Goal: Information Seeking & Learning: Learn about a topic

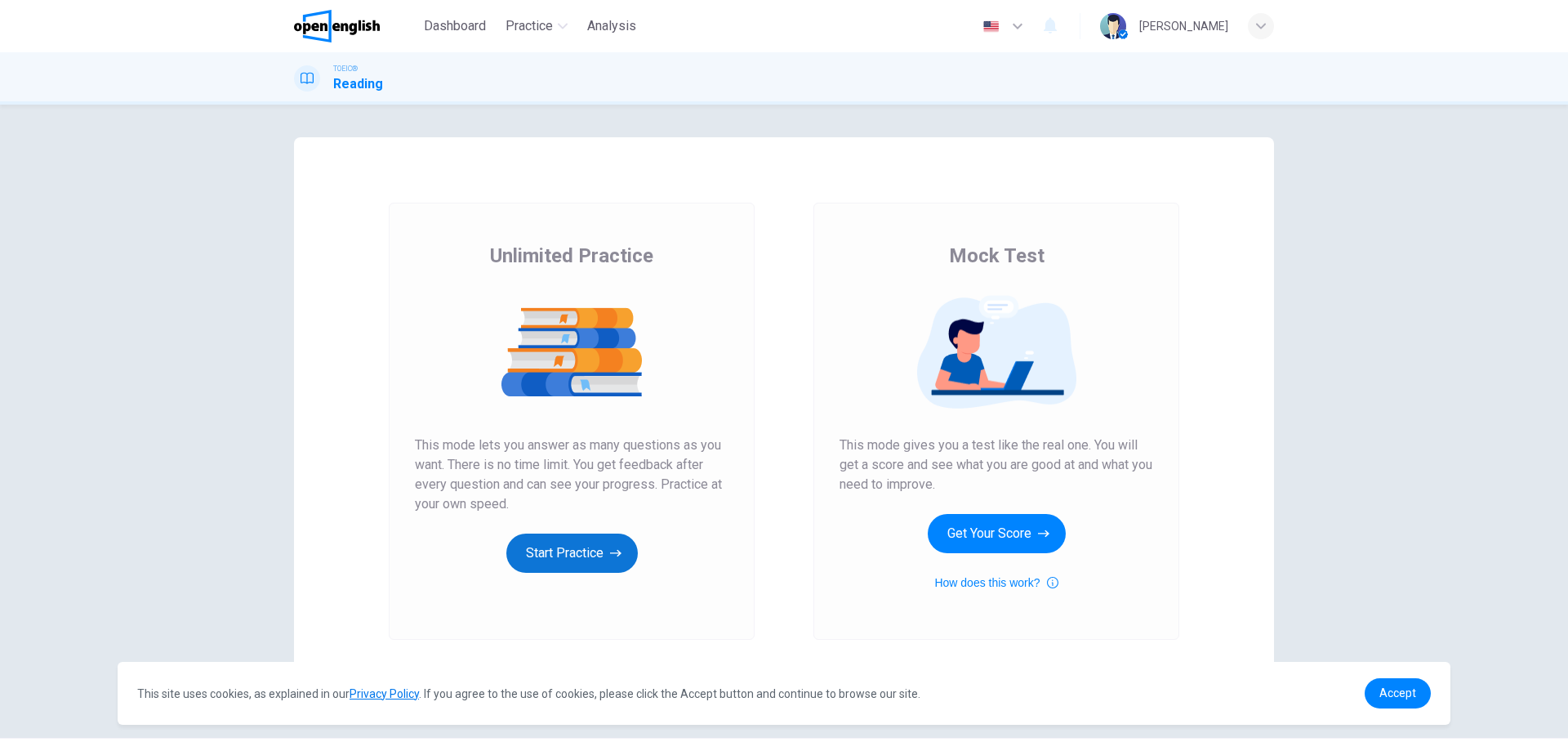
click at [547, 559] on button "Start Practice" at bounding box center [572, 553] width 131 height 39
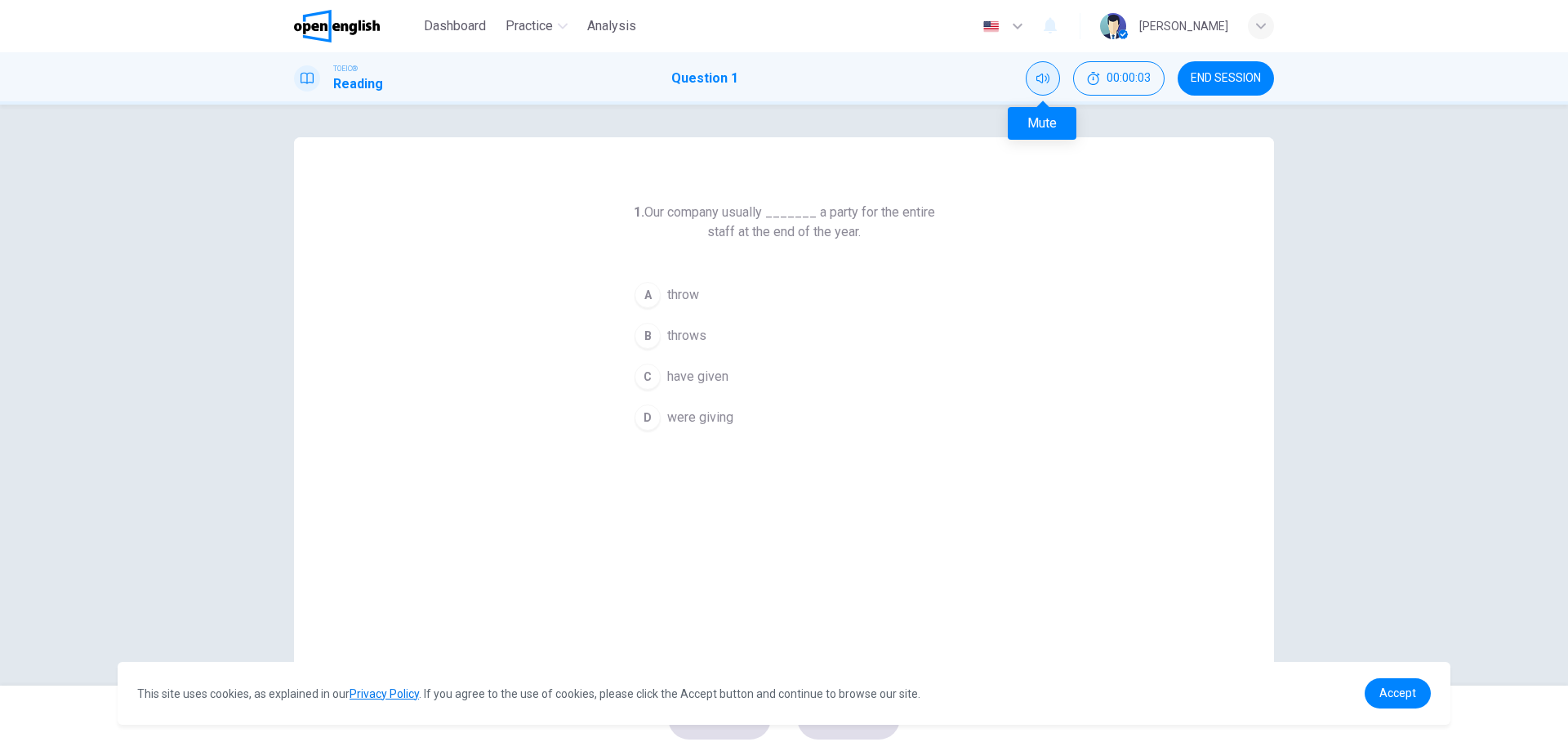
click at [1045, 75] on icon "Mute" at bounding box center [1043, 78] width 13 height 13
click at [1042, 80] on icon "Unmute" at bounding box center [1043, 78] width 13 height 10
click at [1042, 80] on icon "Mute" at bounding box center [1043, 78] width 13 height 10
click at [644, 304] on div "A" at bounding box center [647, 294] width 26 height 26
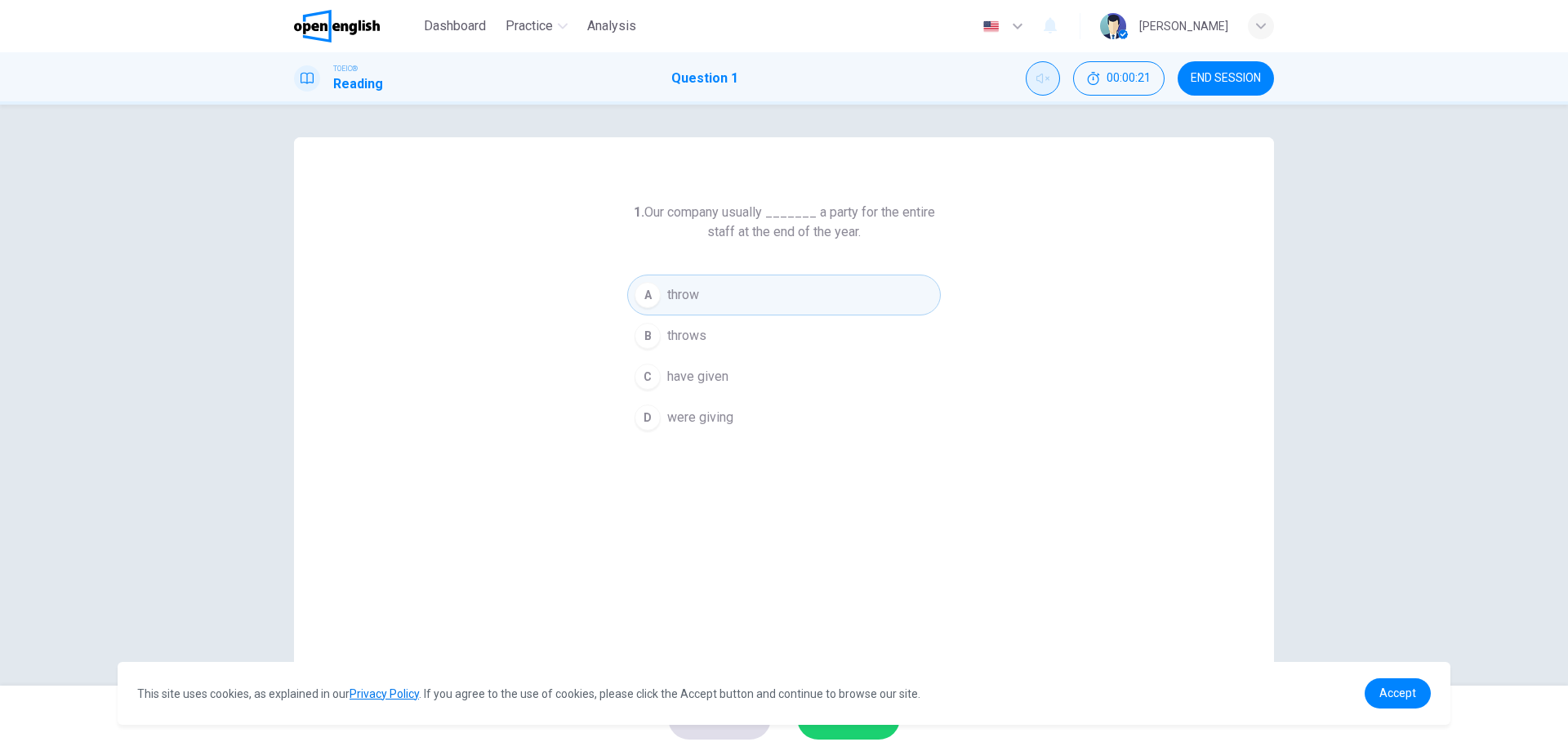
click at [647, 302] on div "A" at bounding box center [647, 294] width 26 height 26
drag, startPoint x: 1017, startPoint y: 685, endPoint x: 983, endPoint y: 610, distance: 82.3
click at [983, 610] on body "This site uses cookies, as explained in our Privacy Policy . If you agree to th…" at bounding box center [784, 376] width 1568 height 751
click at [1399, 685] on link "Accept" at bounding box center [1398, 693] width 67 height 30
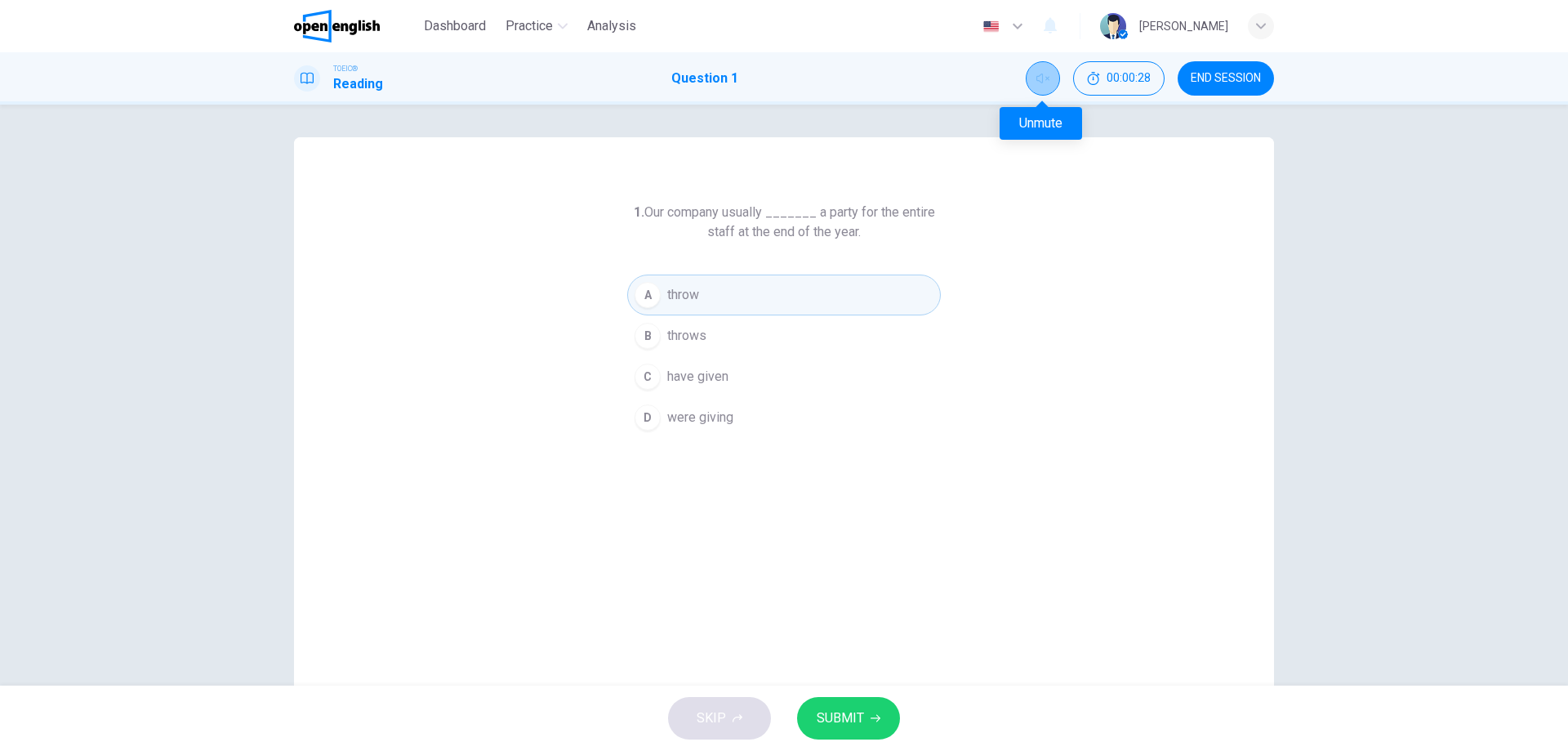
click at [1050, 78] on button "Unmute" at bounding box center [1043, 78] width 35 height 35
click at [1041, 71] on button "Mute" at bounding box center [1043, 78] width 35 height 35
click at [762, 335] on button "B throws" at bounding box center [784, 336] width 313 height 41
click at [675, 329] on span "throws" at bounding box center [687, 336] width 39 height 20
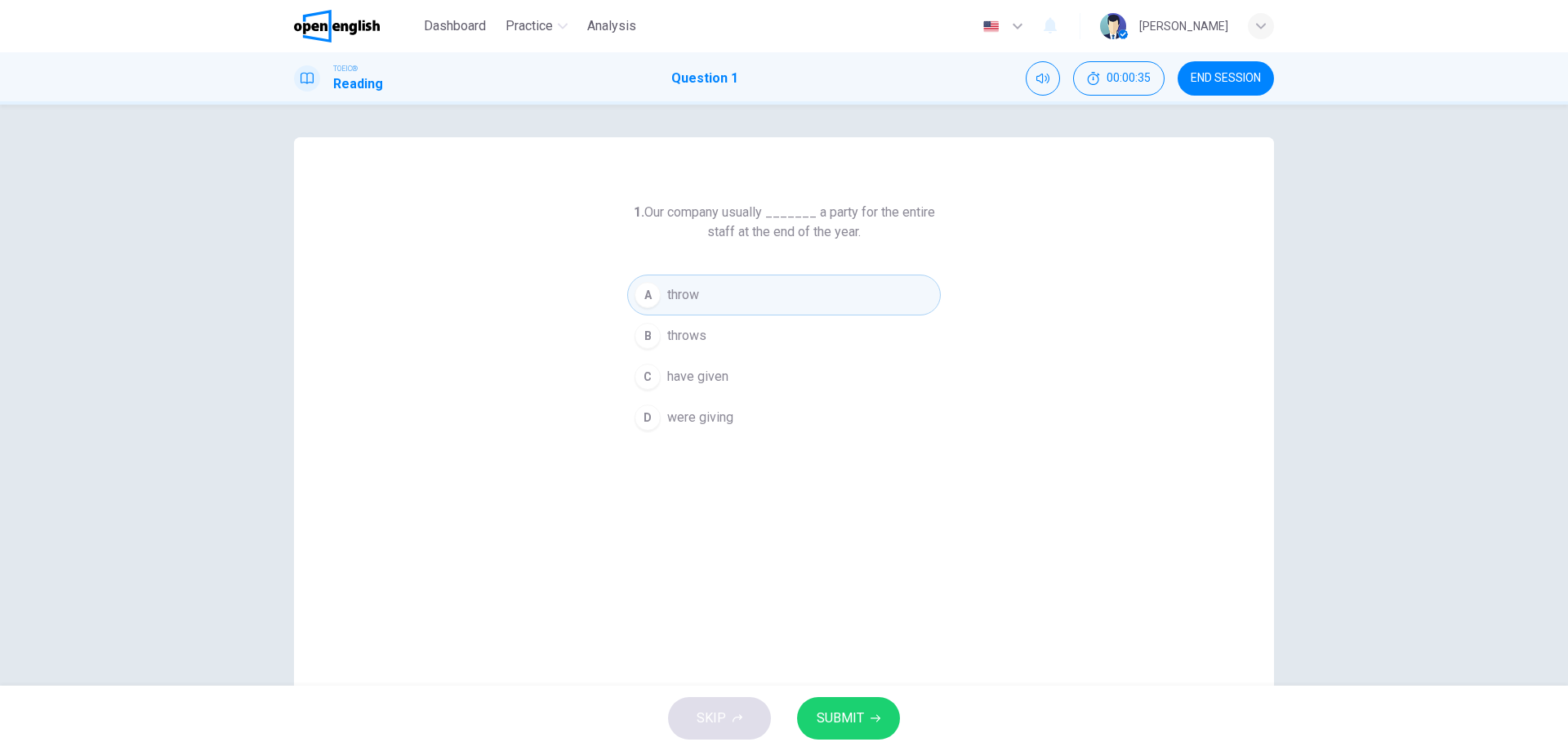
click at [640, 332] on div "B" at bounding box center [647, 335] width 26 height 26
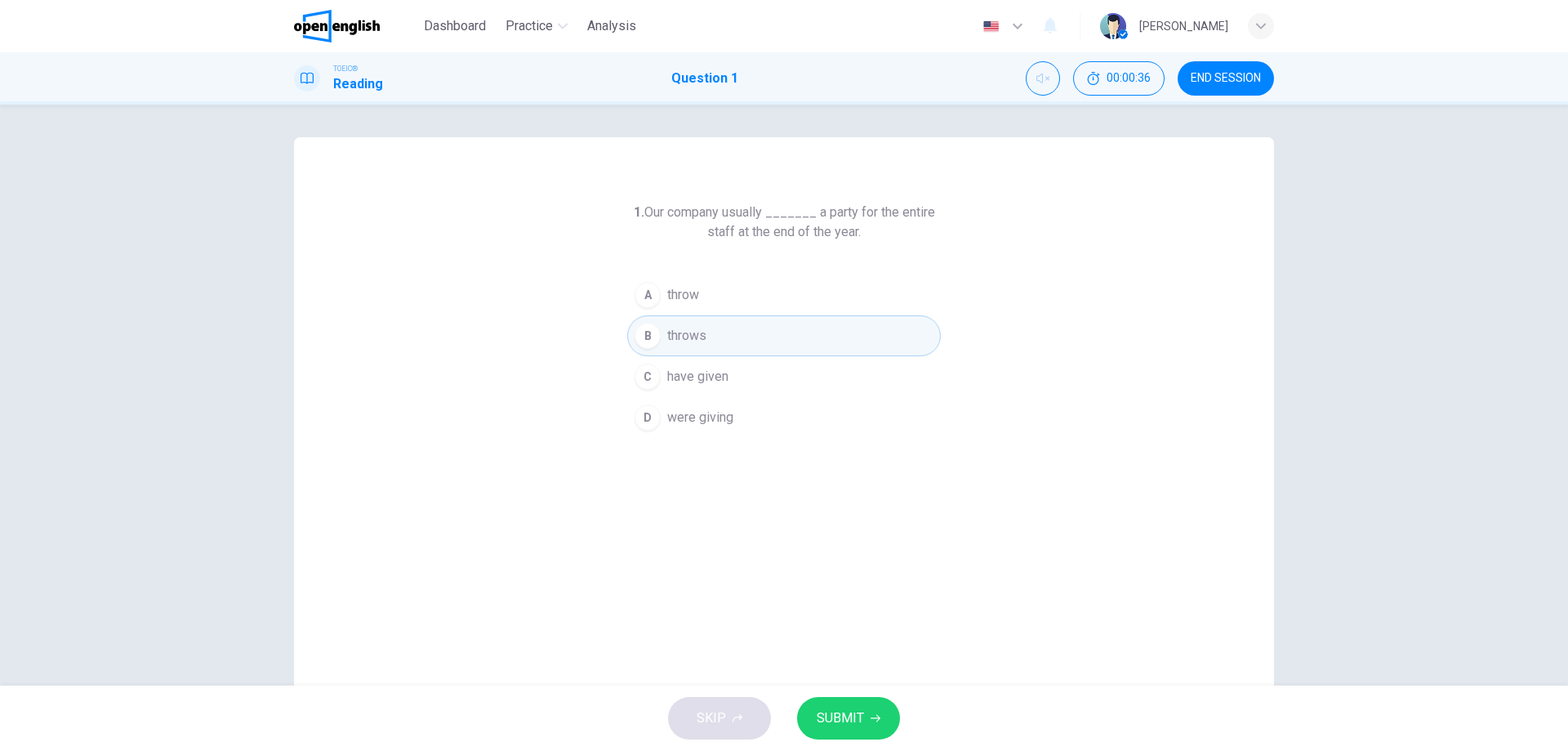
click at [688, 328] on span "throws" at bounding box center [687, 336] width 39 height 20
click at [831, 700] on button "SUBMIT" at bounding box center [848, 718] width 103 height 43
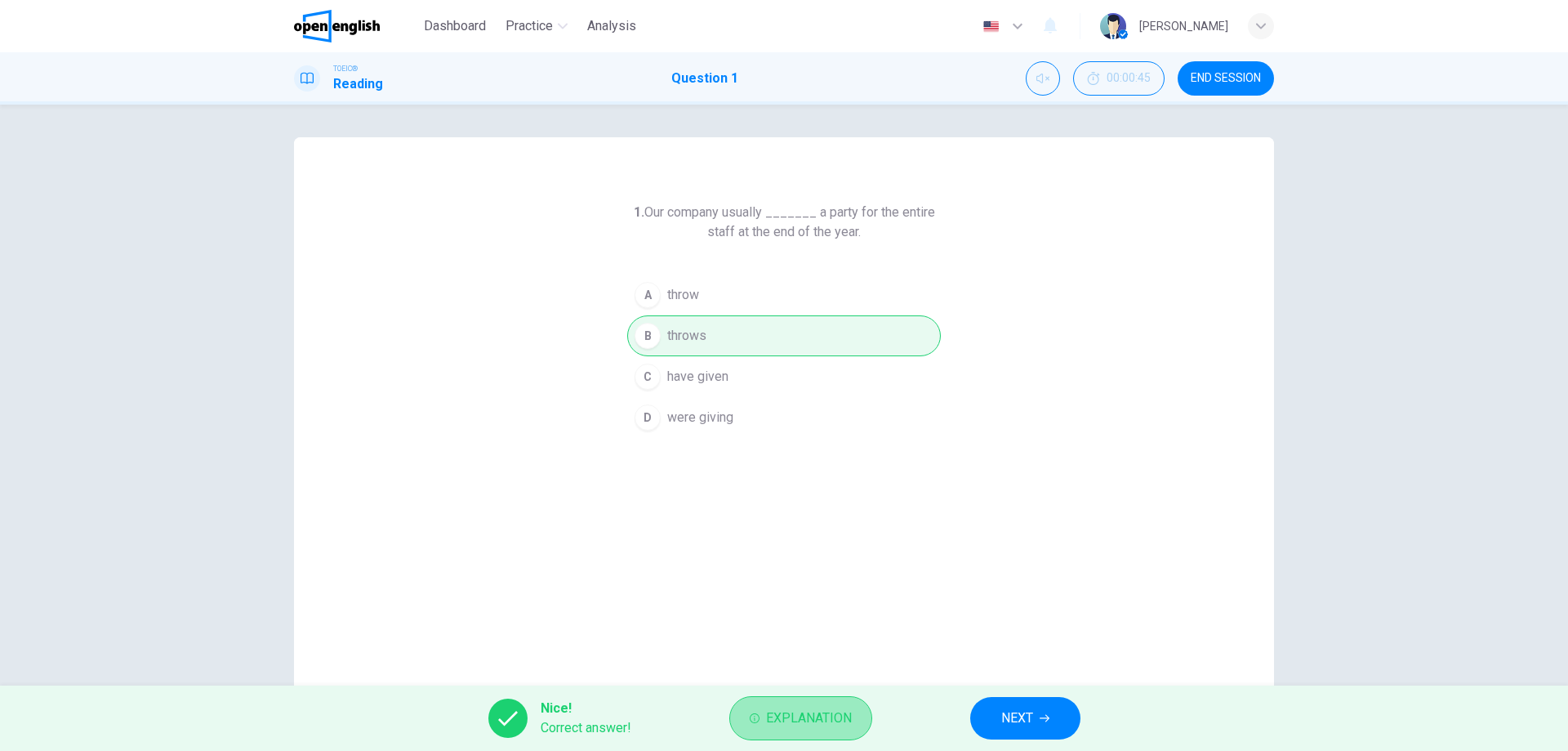
click at [804, 698] on button "Explanation" at bounding box center [800, 718] width 143 height 44
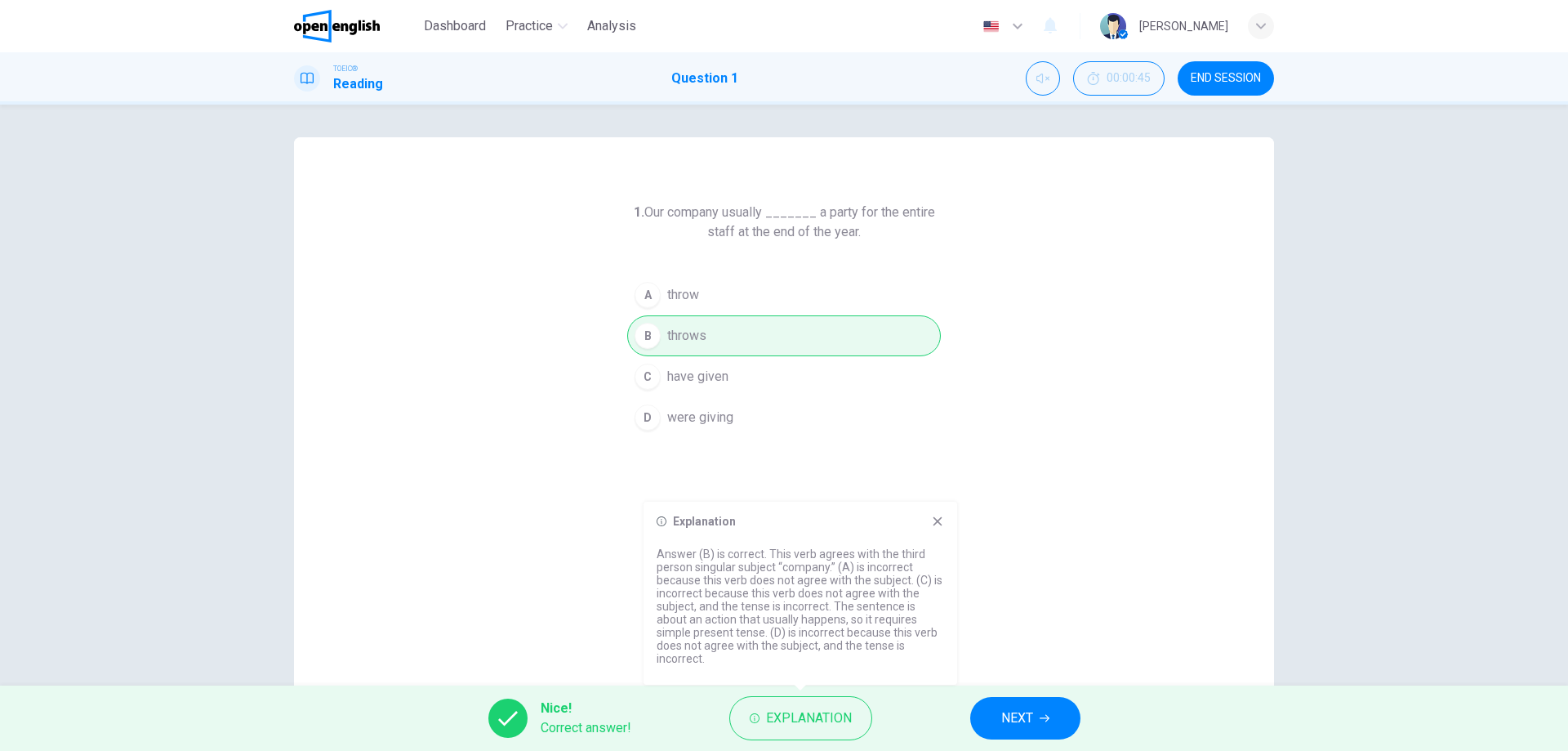
click at [934, 517] on icon at bounding box center [937, 521] width 13 height 13
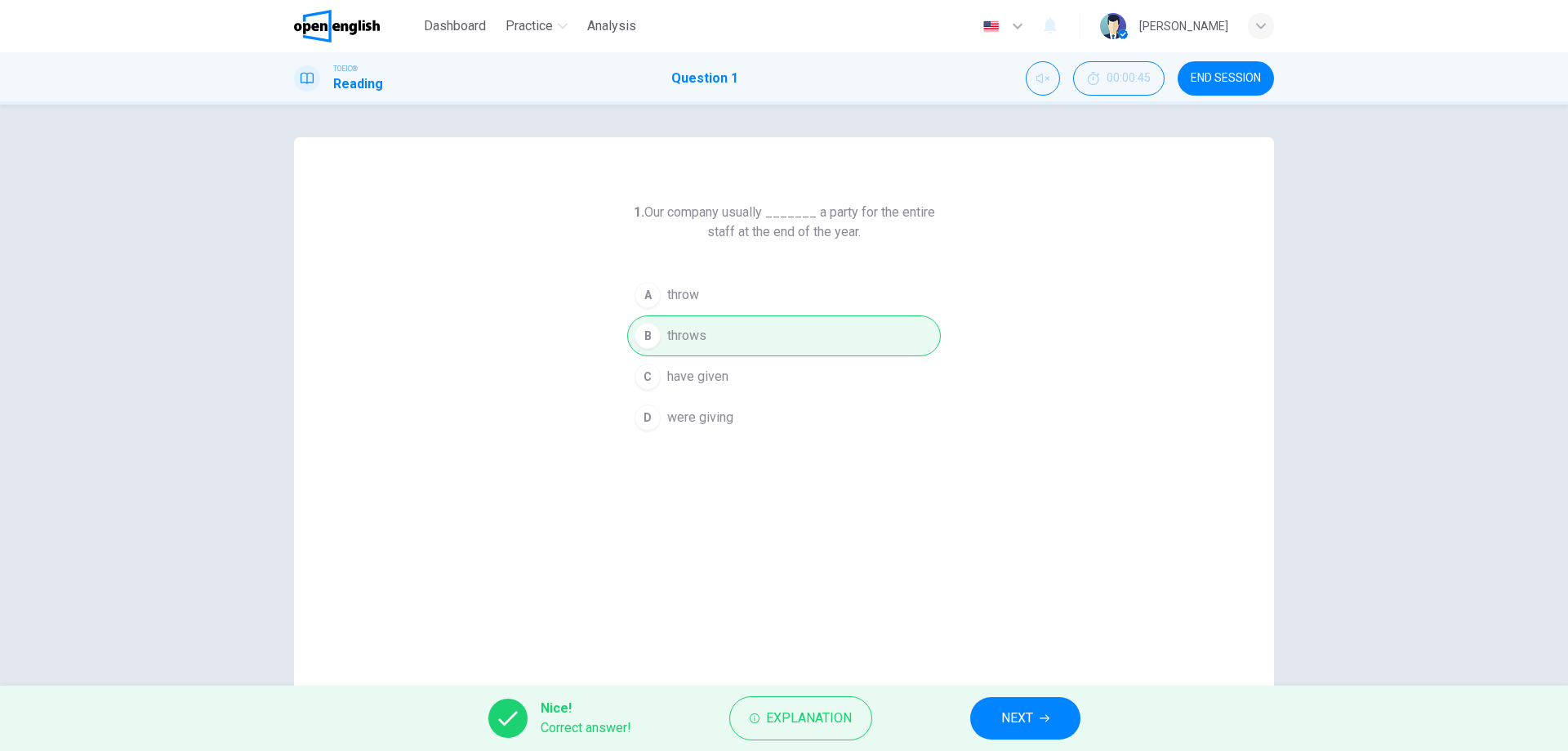
click at [1025, 723] on span "NEXT" at bounding box center [1017, 718] width 32 height 23
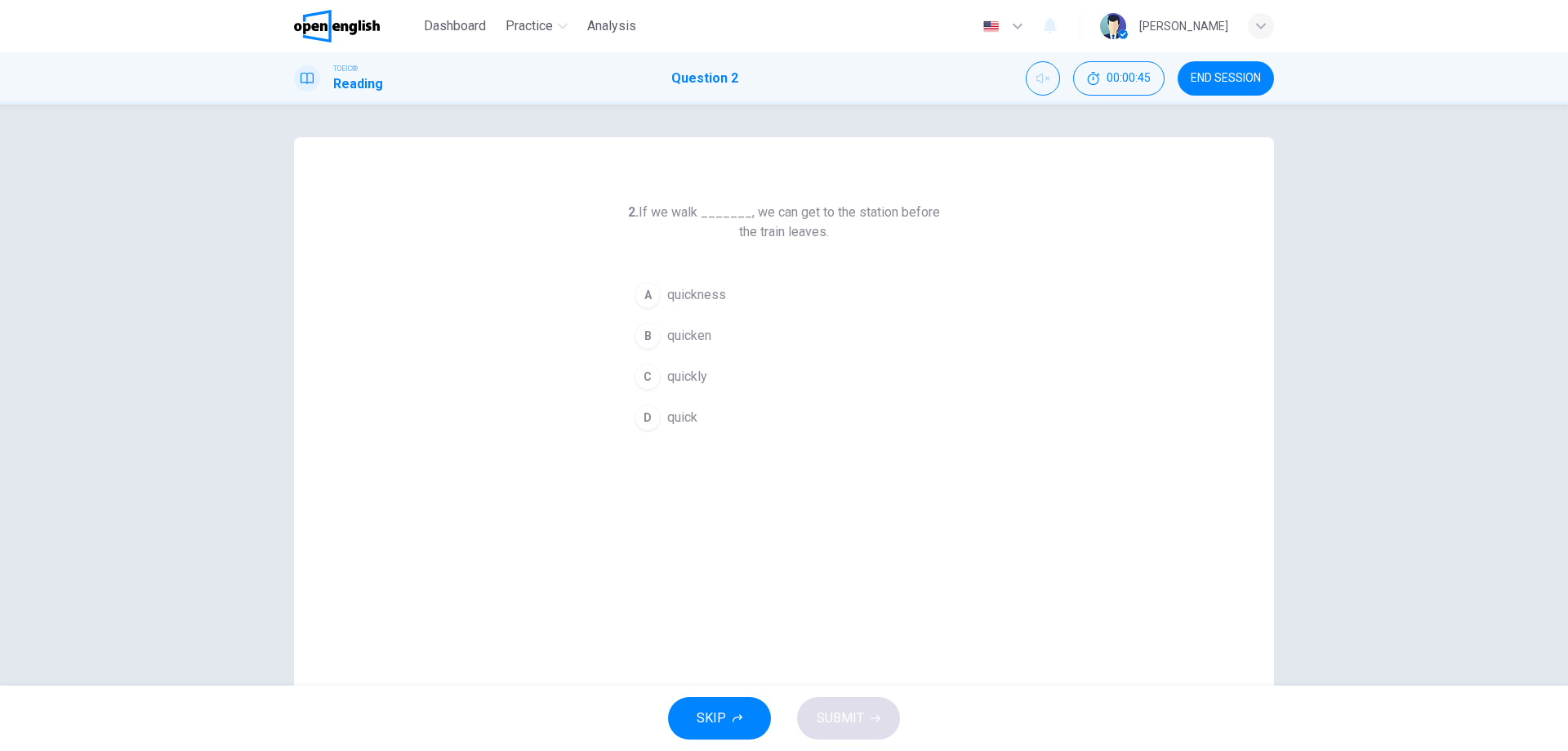
click at [1040, 83] on icon "Unmute" at bounding box center [1043, 78] width 13 height 10
click at [1036, 69] on button "Mute" at bounding box center [1043, 78] width 35 height 35
click at [650, 374] on div "C" at bounding box center [647, 376] width 26 height 26
click at [1050, 91] on button "Unmute" at bounding box center [1043, 78] width 35 height 35
click at [1031, 82] on button "Unmute" at bounding box center [1043, 78] width 35 height 35
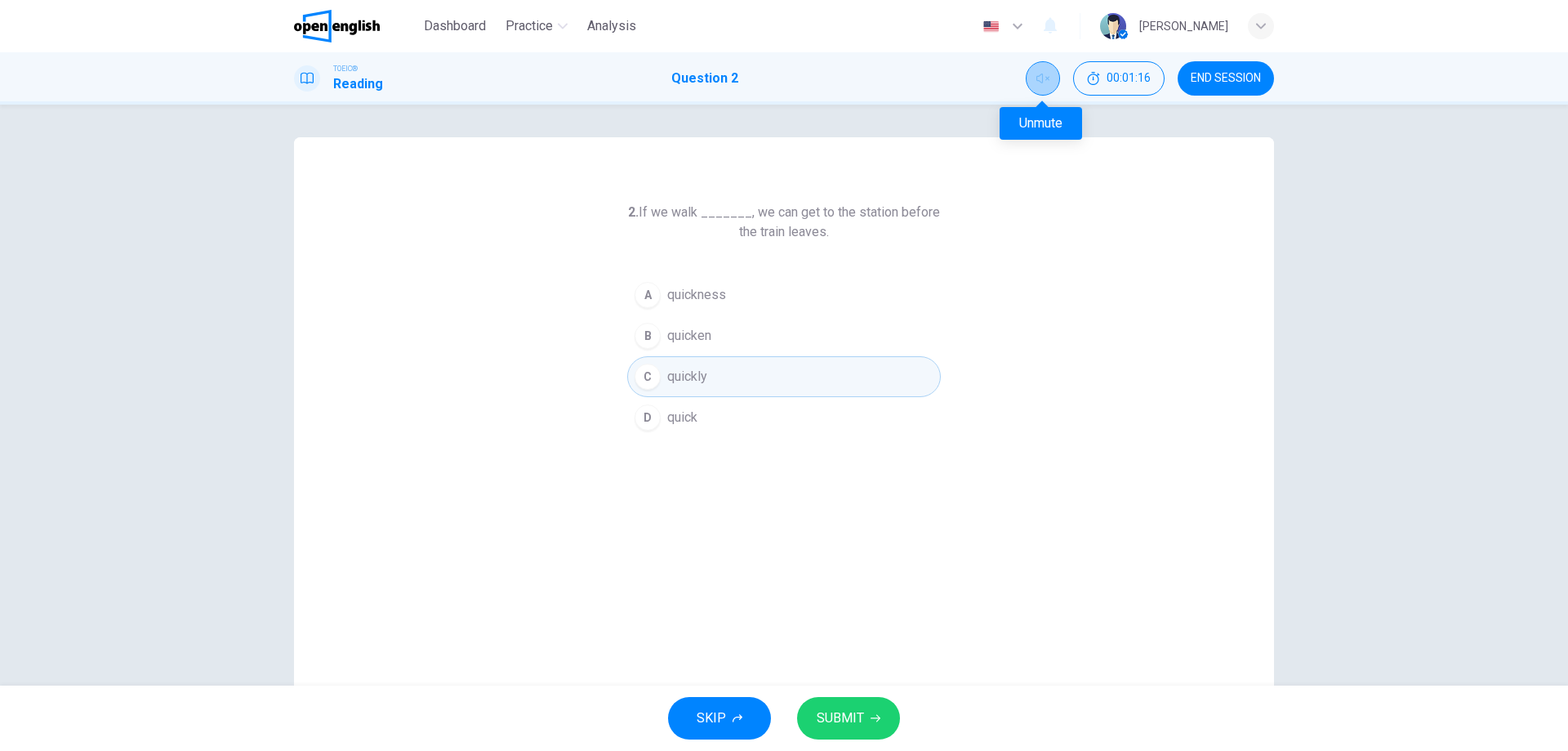
click at [1036, 77] on icon "Unmute" at bounding box center [1043, 78] width 13 height 10
click at [885, 718] on button "SUBMIT" at bounding box center [848, 718] width 103 height 43
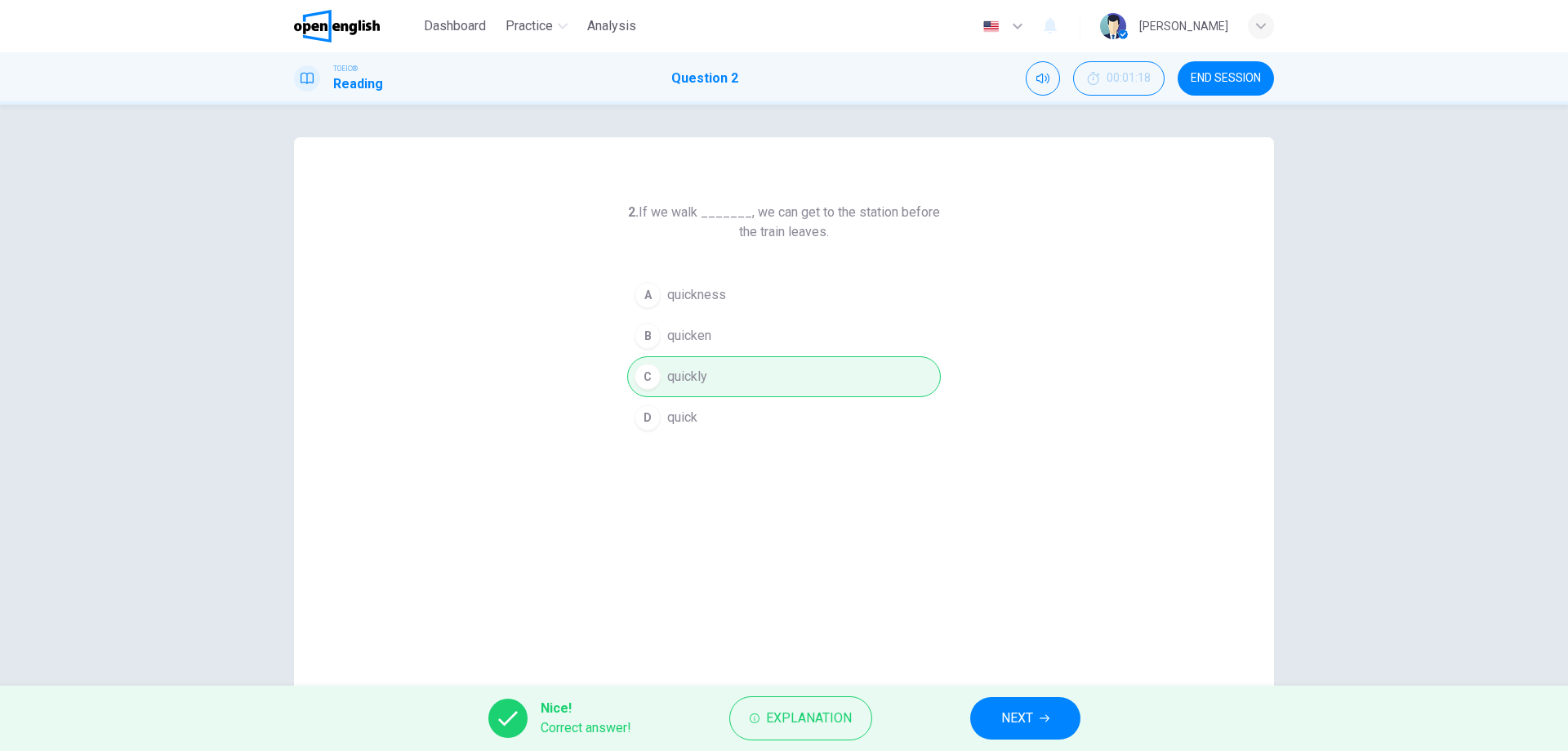
click at [1034, 715] on button "NEXT" at bounding box center [1025, 718] width 110 height 43
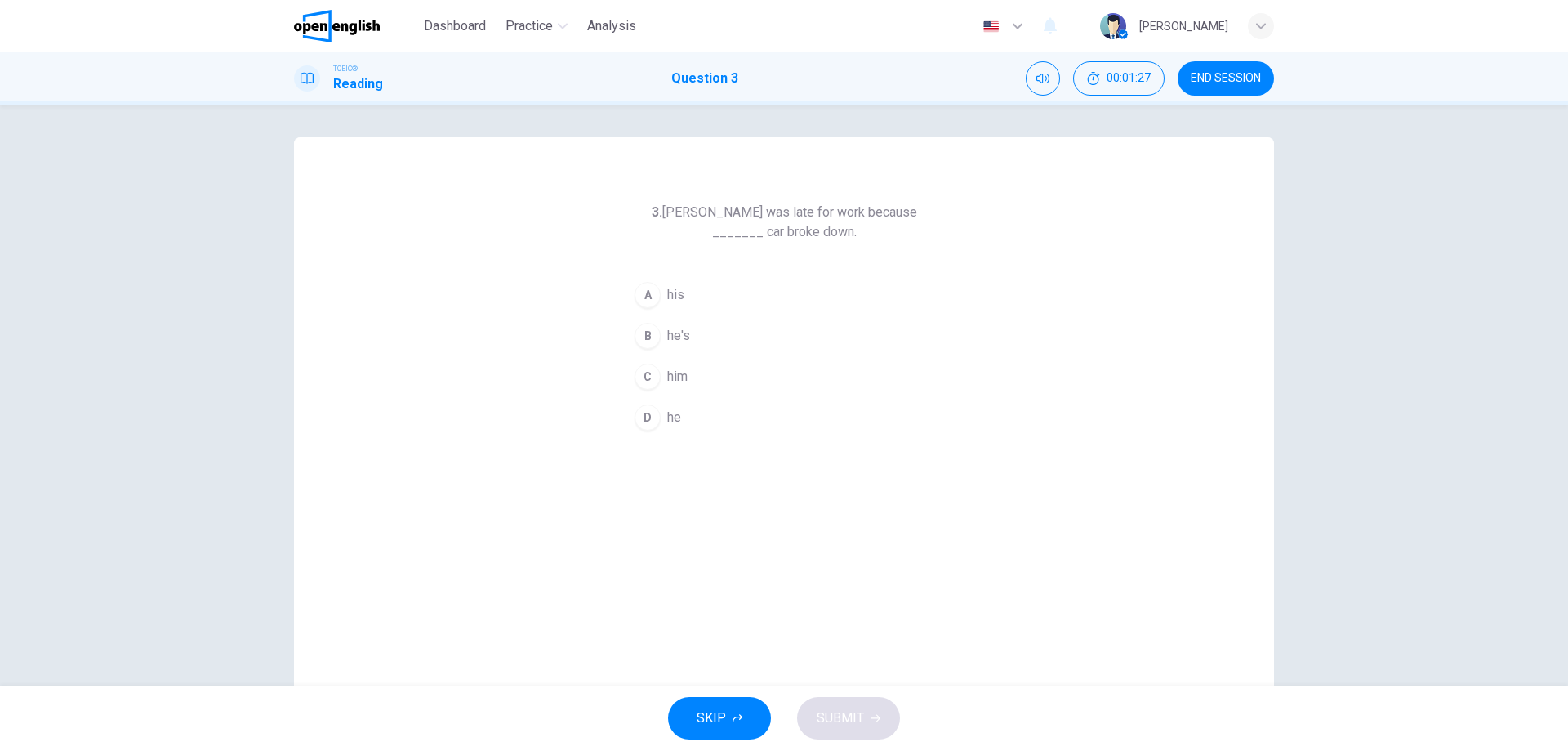
click at [1038, 76] on icon "Mute" at bounding box center [1043, 78] width 13 height 10
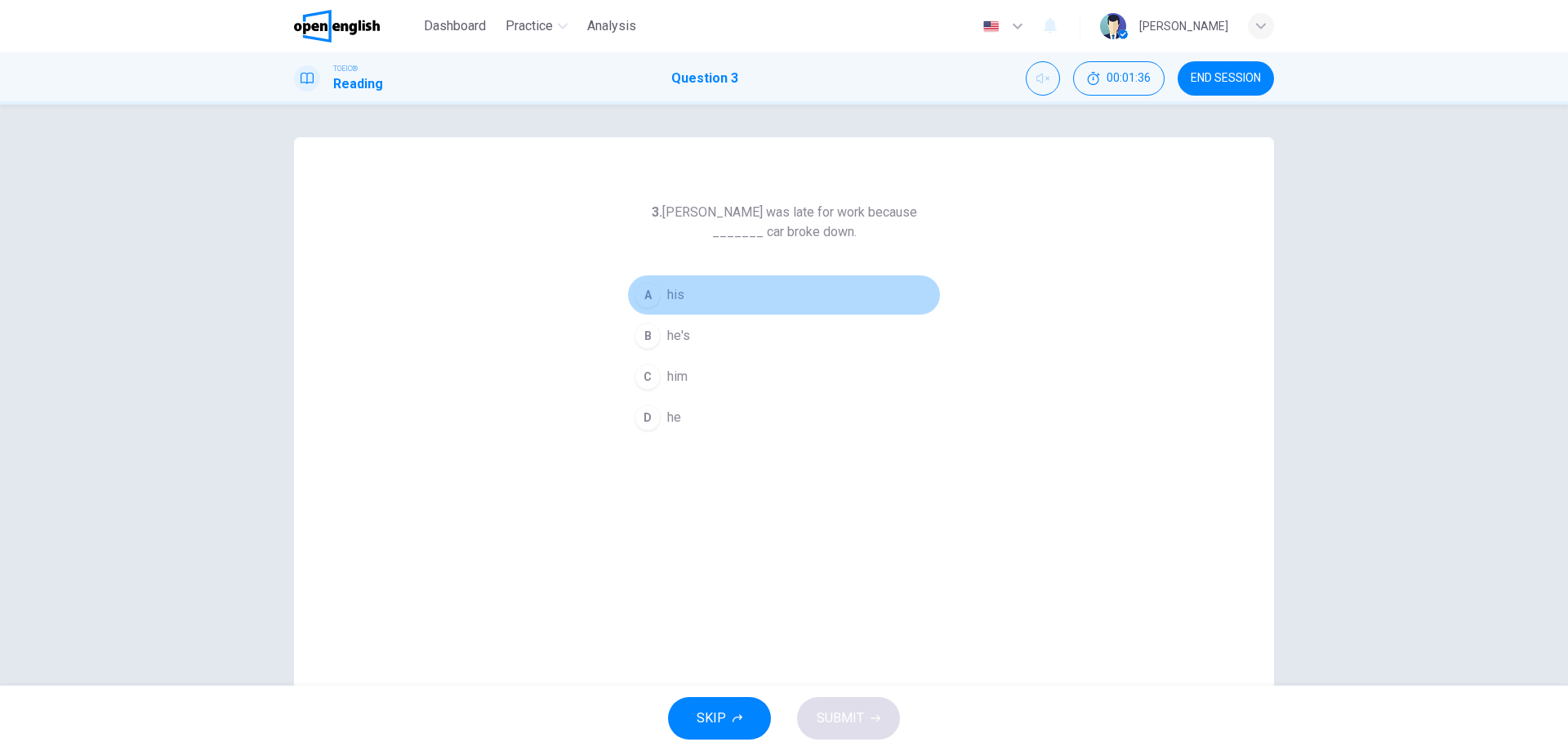
click at [659, 293] on button "A his" at bounding box center [784, 295] width 313 height 41
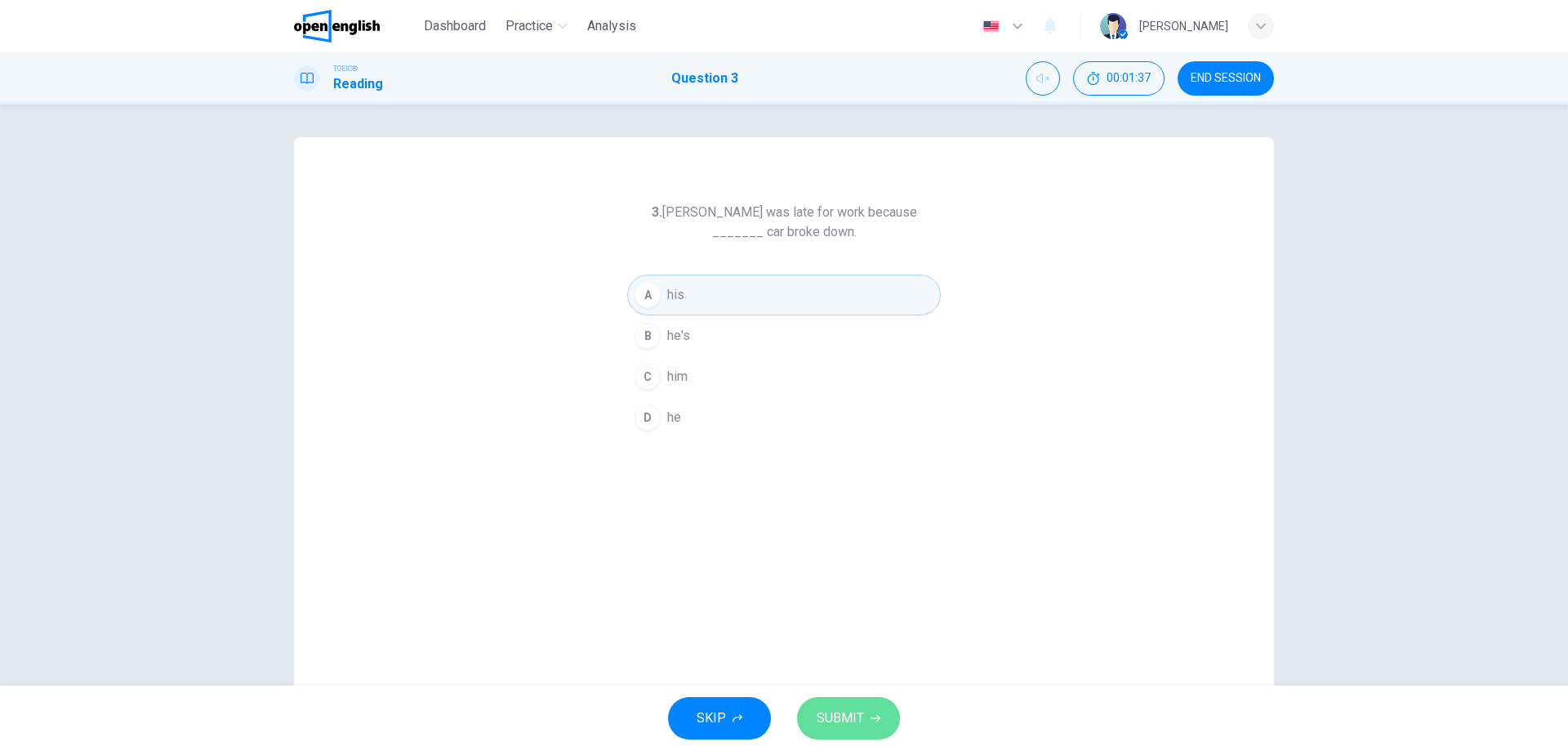
click at [864, 724] on button "SUBMIT" at bounding box center [848, 718] width 103 height 43
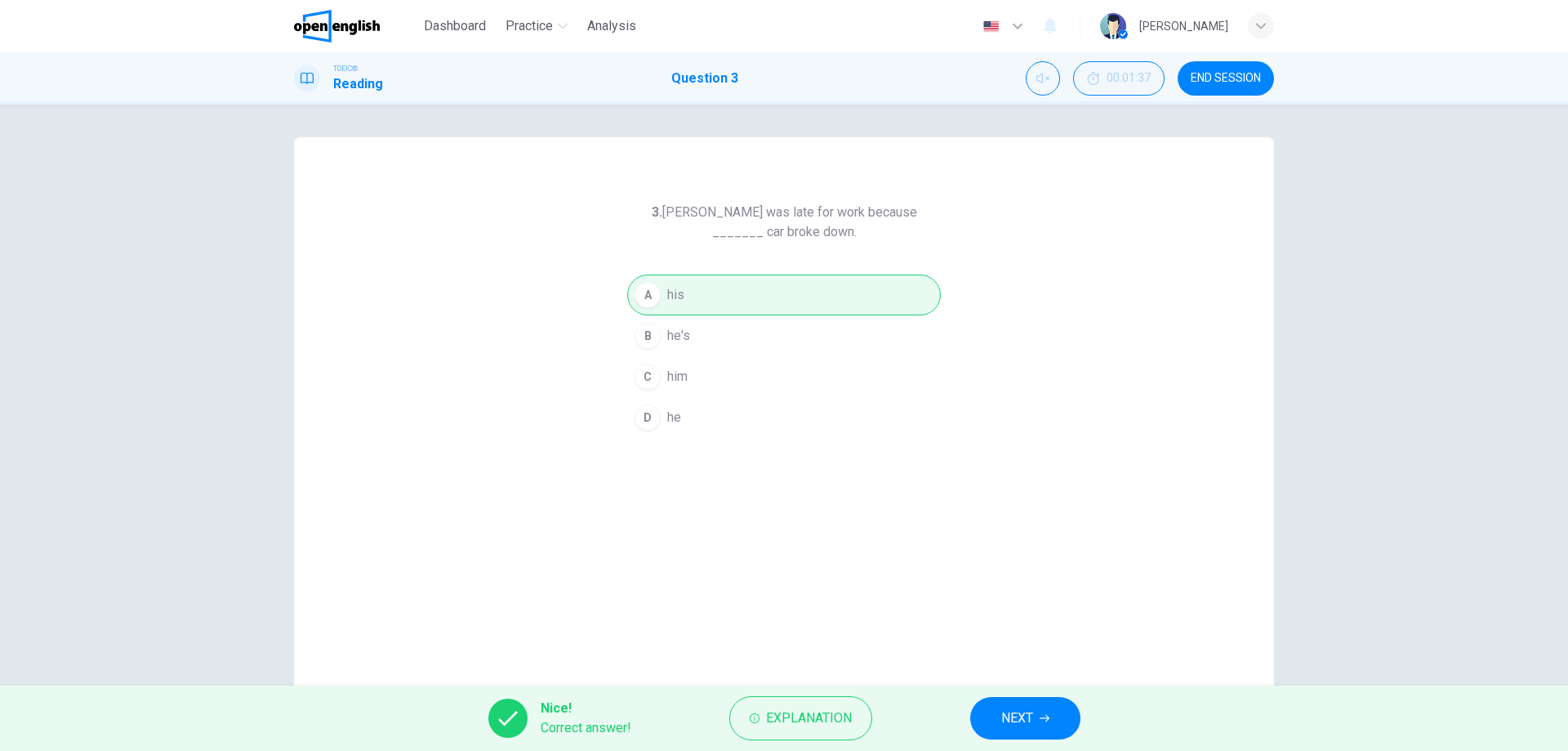
click at [991, 708] on button "NEXT" at bounding box center [1025, 718] width 110 height 43
click at [991, 708] on div "Nice! Correct answer! Explanation NEXT" at bounding box center [784, 718] width 1568 height 66
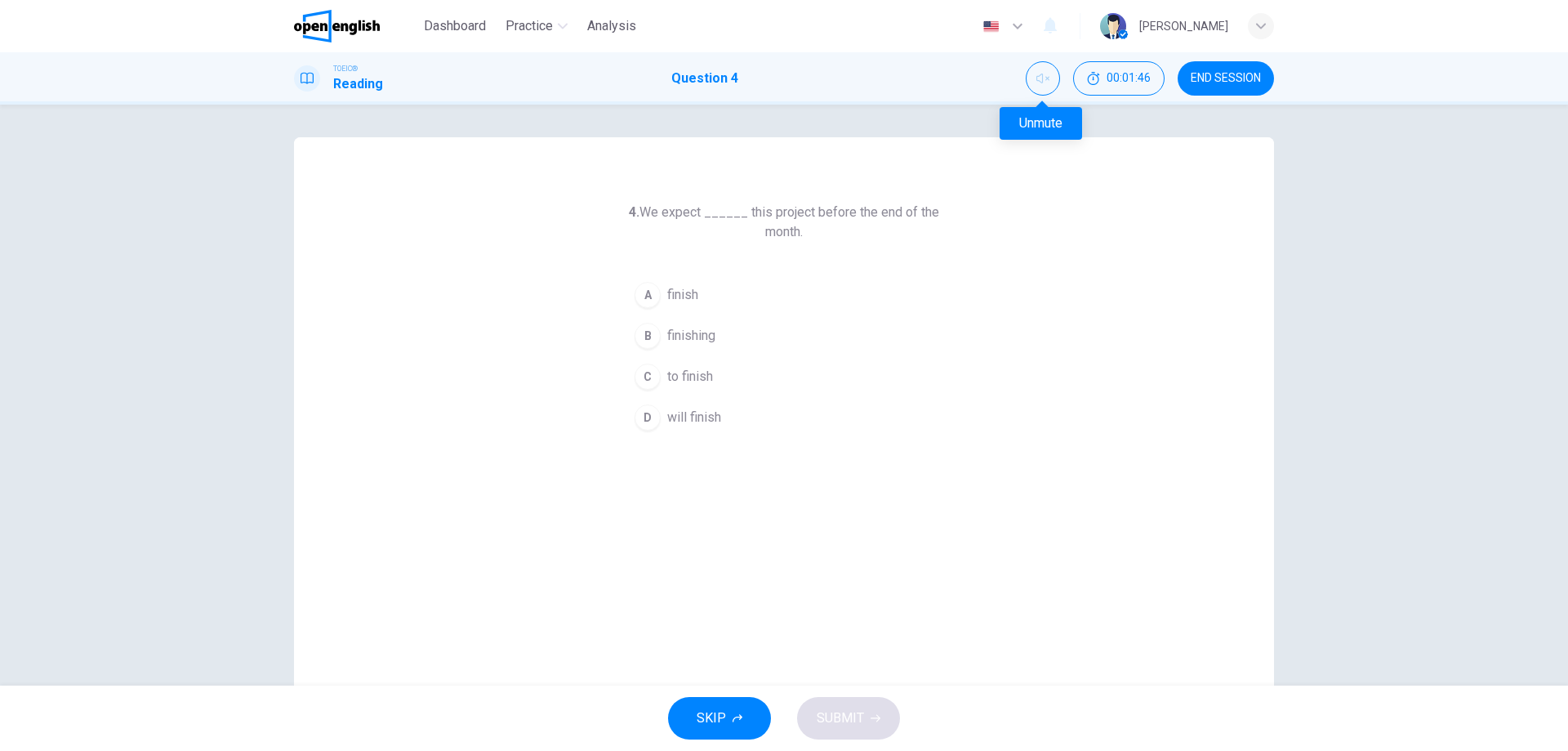
click at [1041, 83] on icon "Unmute" at bounding box center [1043, 78] width 13 height 13
click at [654, 370] on div "C" at bounding box center [647, 376] width 26 height 26
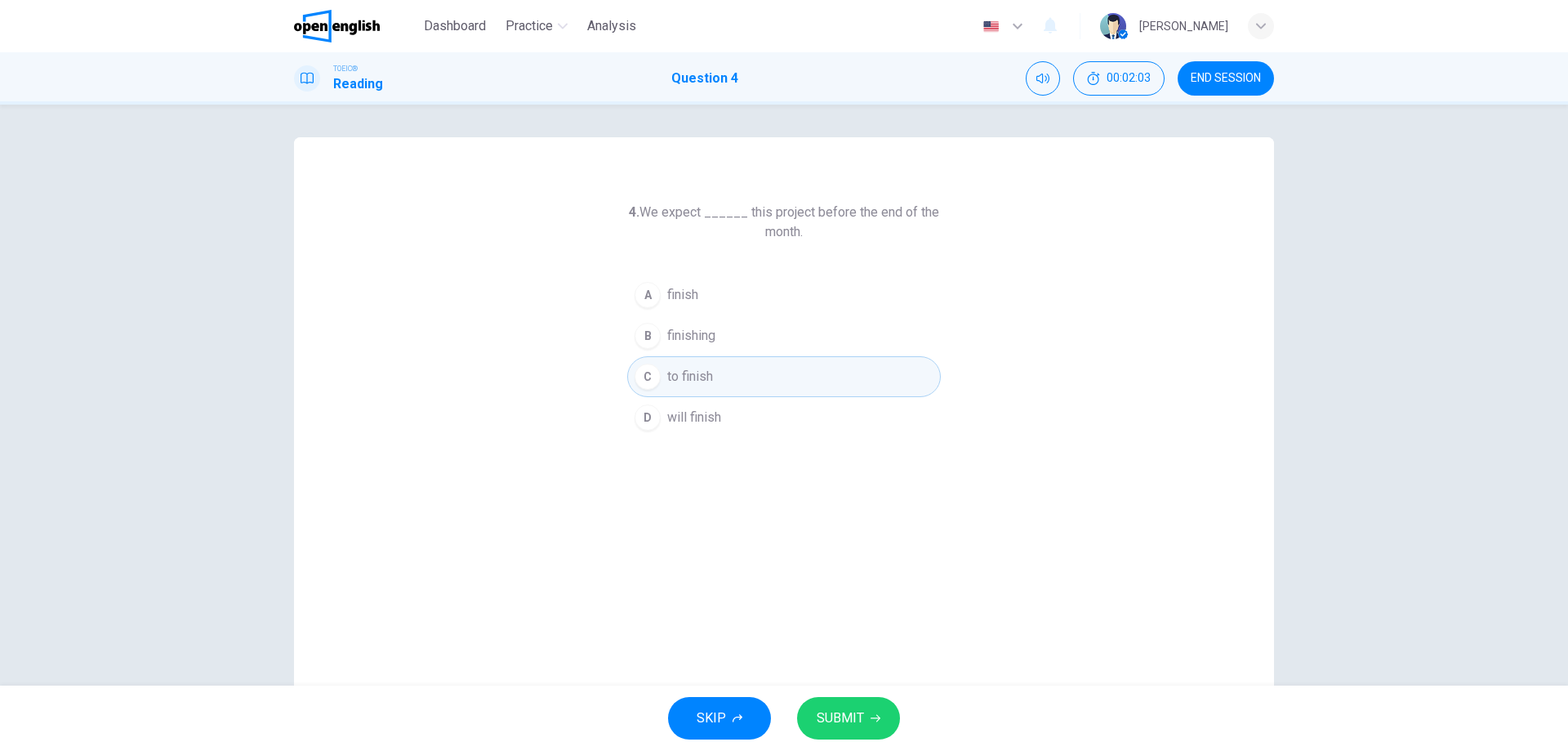
click at [856, 715] on span "SUBMIT" at bounding box center [839, 718] width 47 height 23
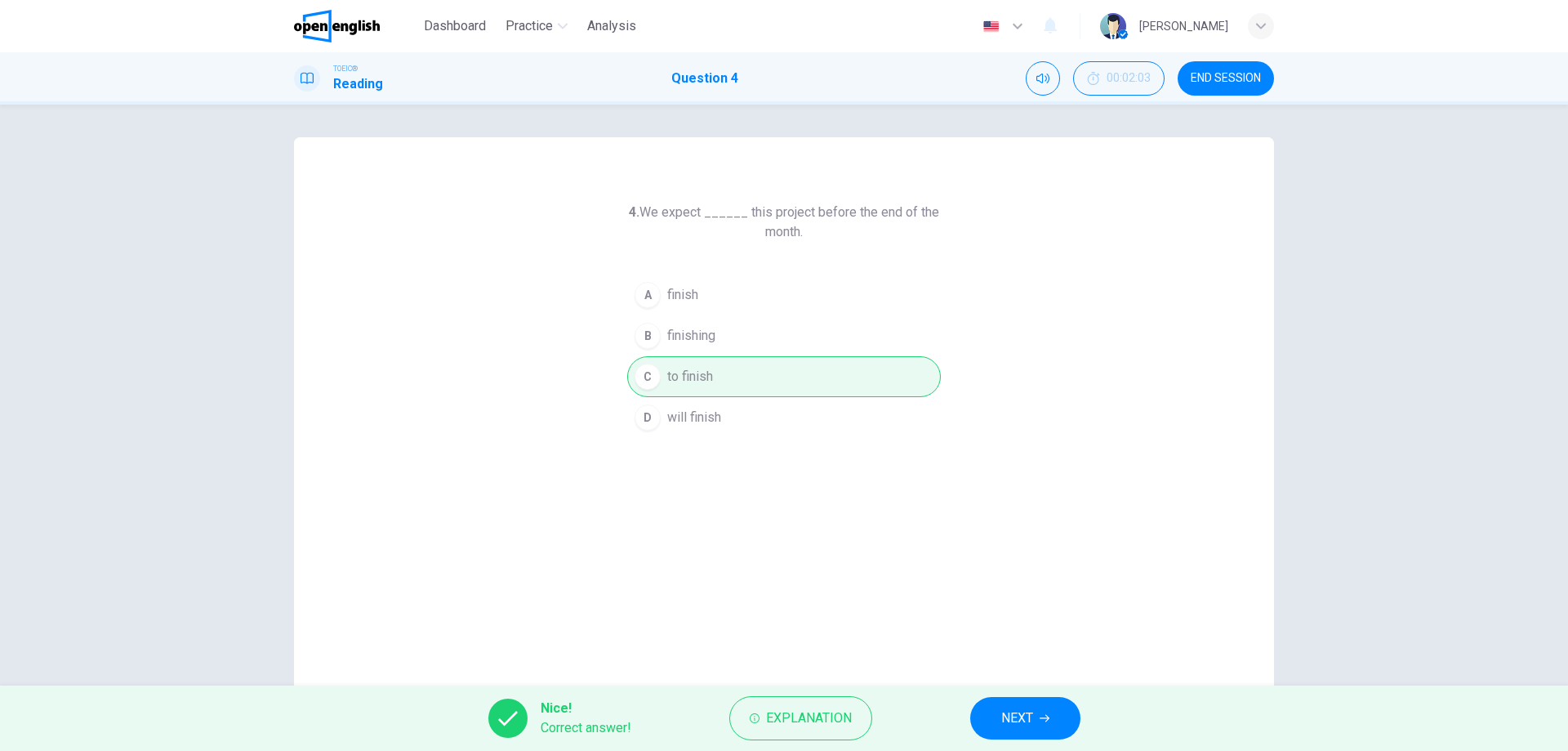
click at [1059, 717] on button "NEXT" at bounding box center [1025, 718] width 110 height 43
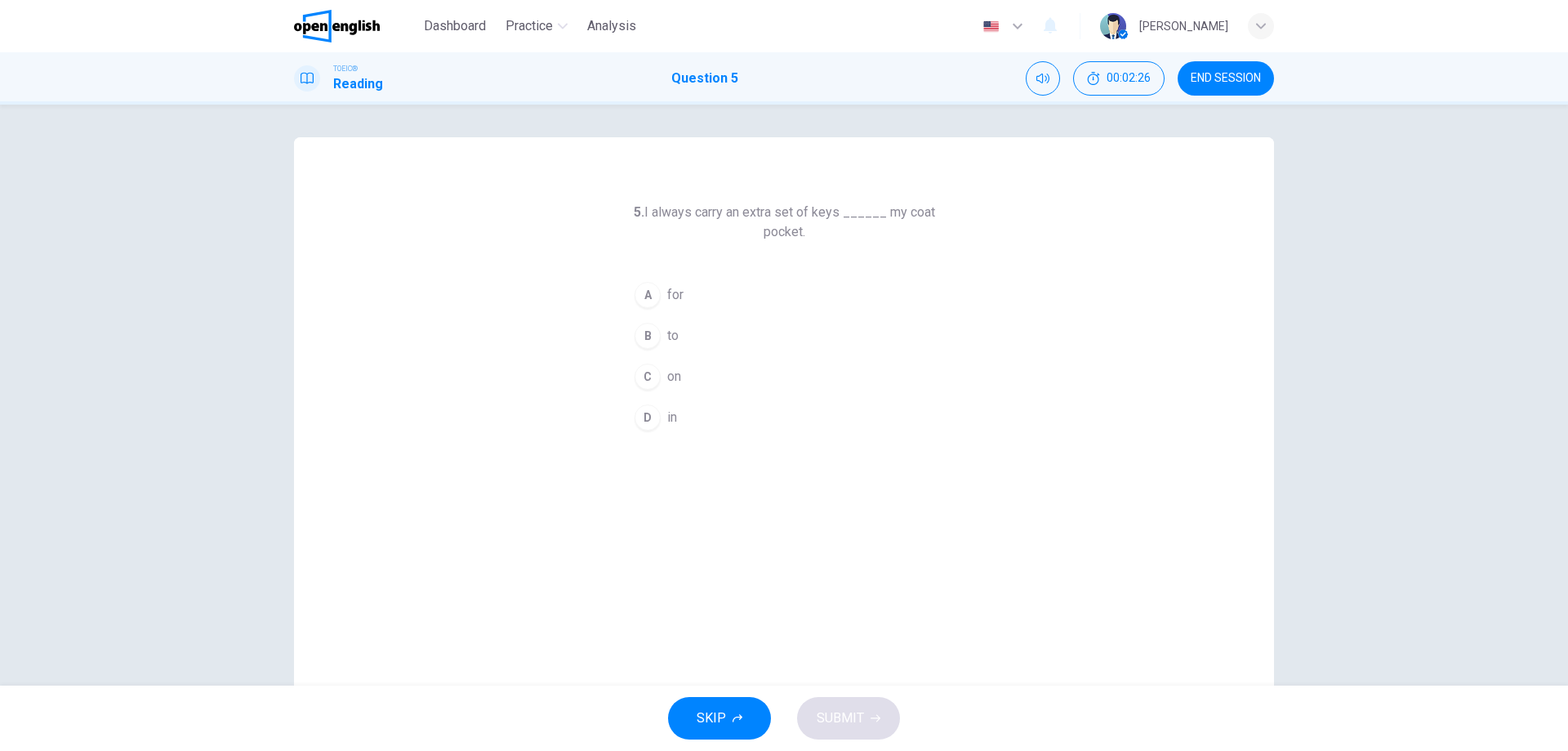
click at [649, 376] on div "C" at bounding box center [647, 376] width 26 height 26
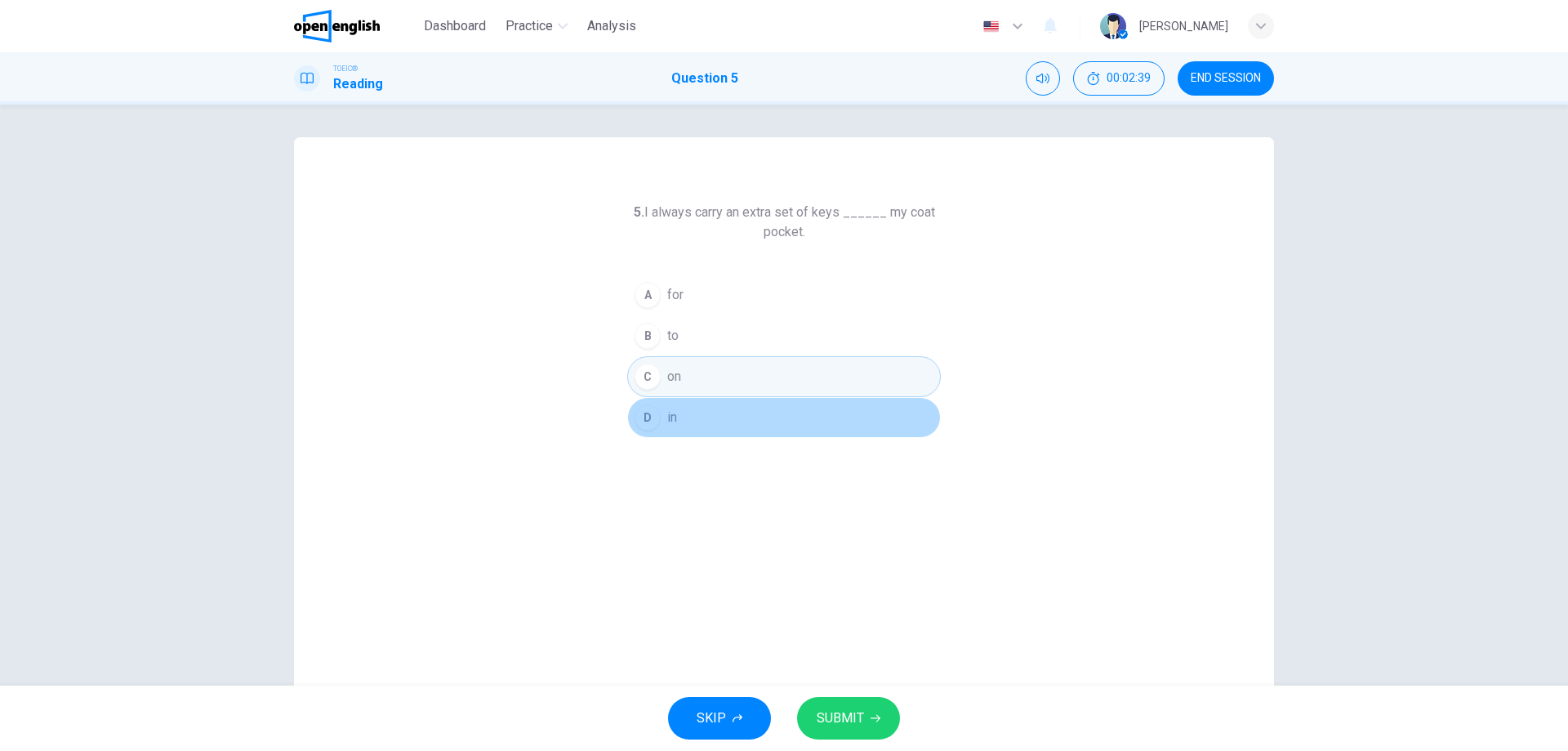
click at [705, 421] on button "D in" at bounding box center [784, 417] width 313 height 41
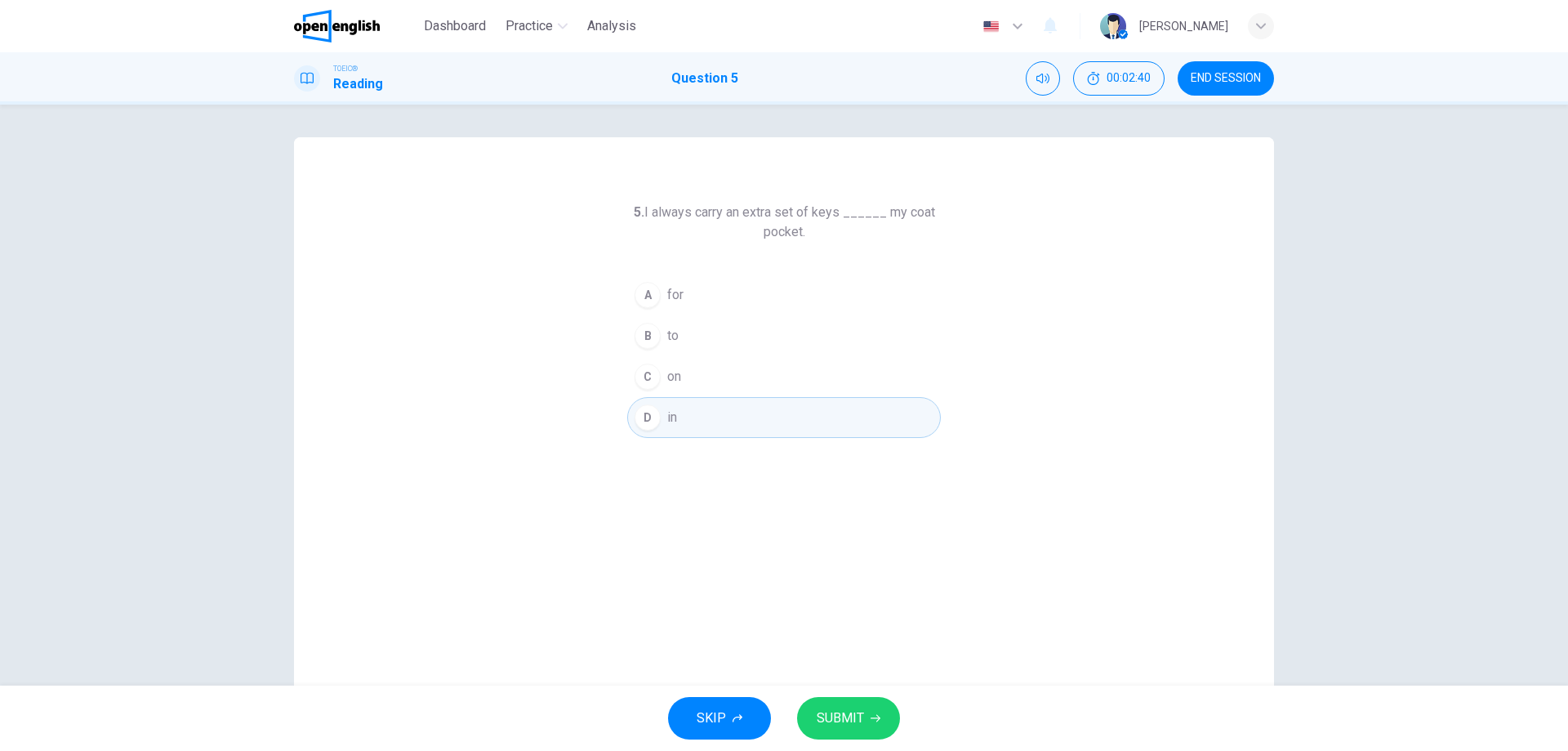
click at [859, 704] on button "SUBMIT" at bounding box center [848, 718] width 103 height 43
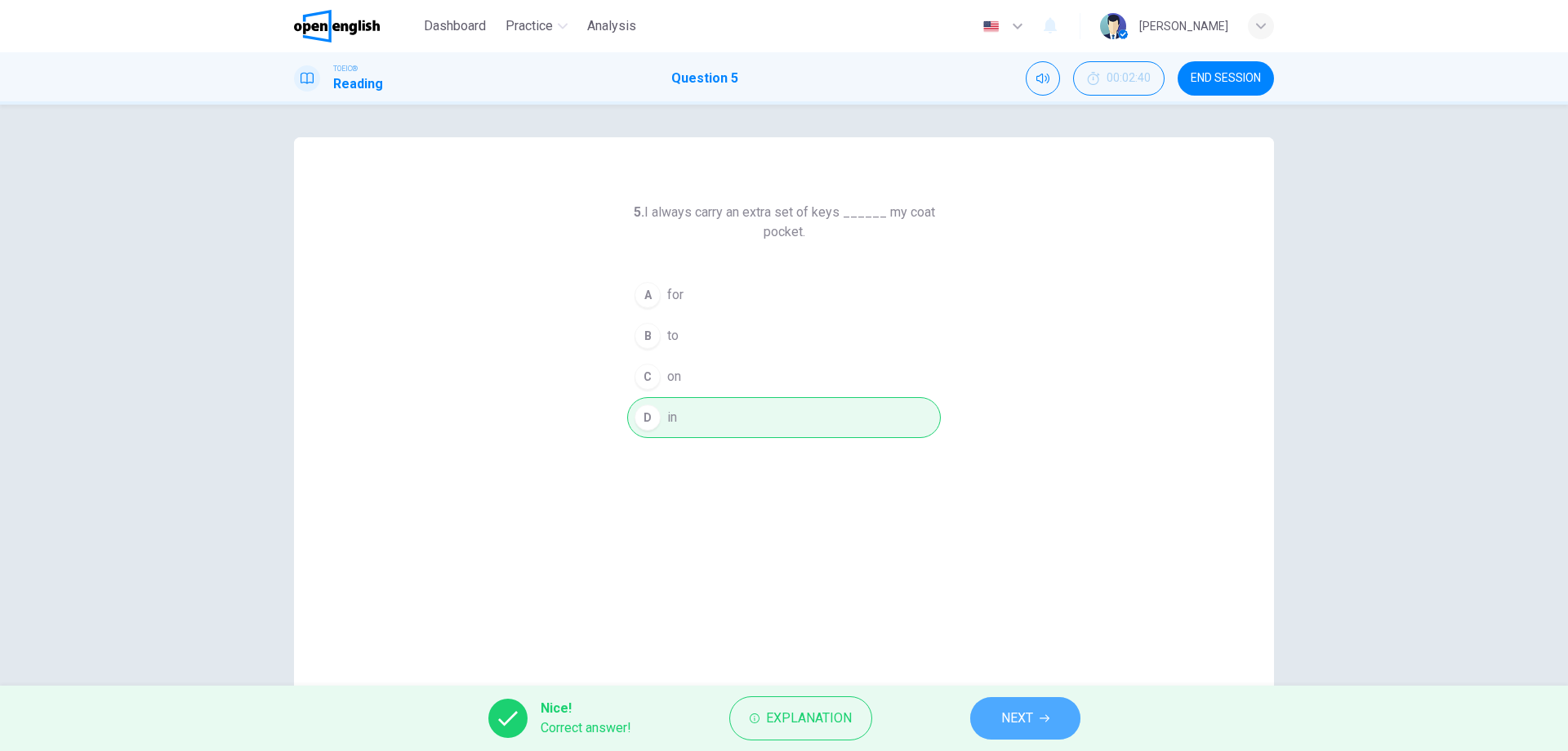
click at [996, 710] on button "NEXT" at bounding box center [1025, 718] width 110 height 43
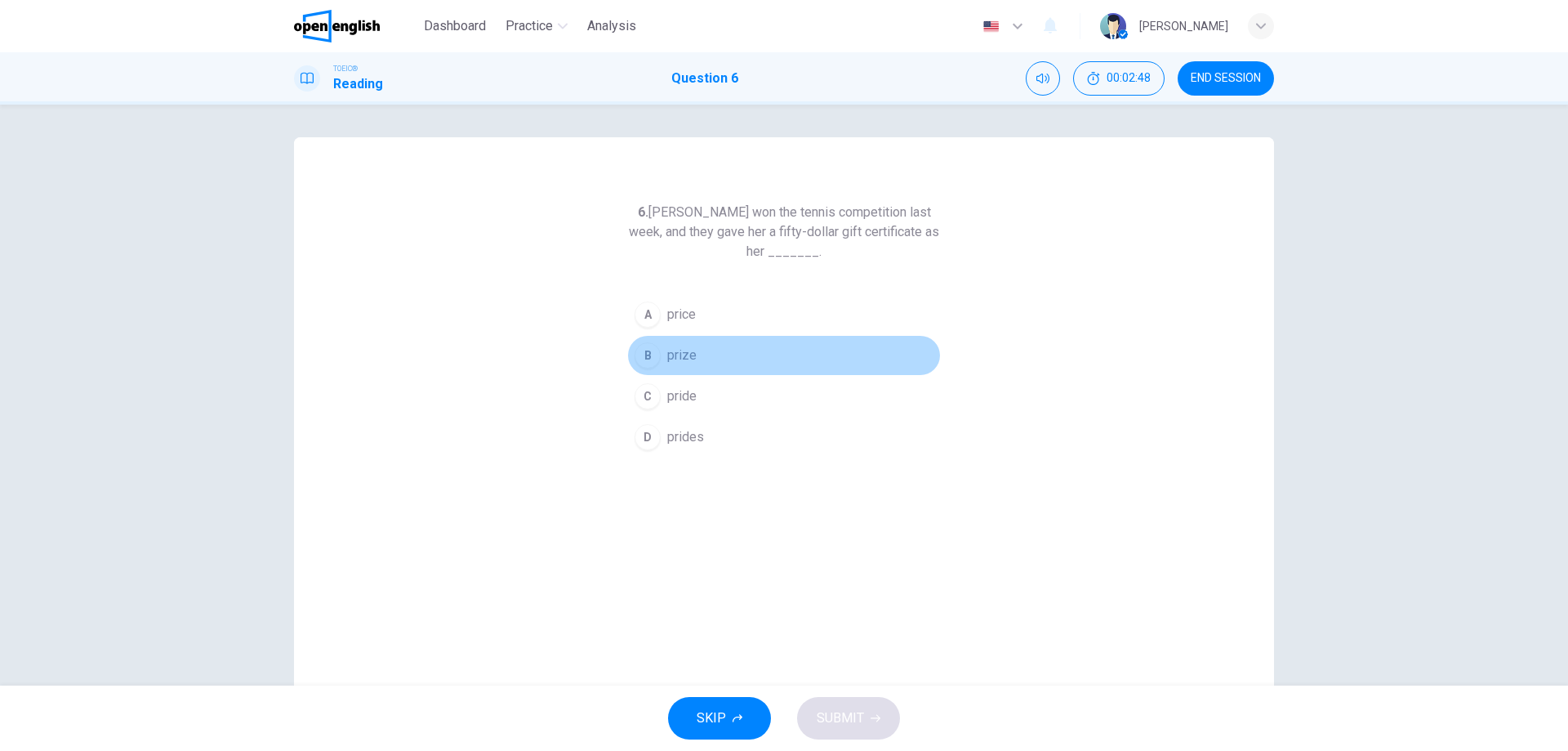
click at [650, 360] on div "B" at bounding box center [647, 355] width 26 height 26
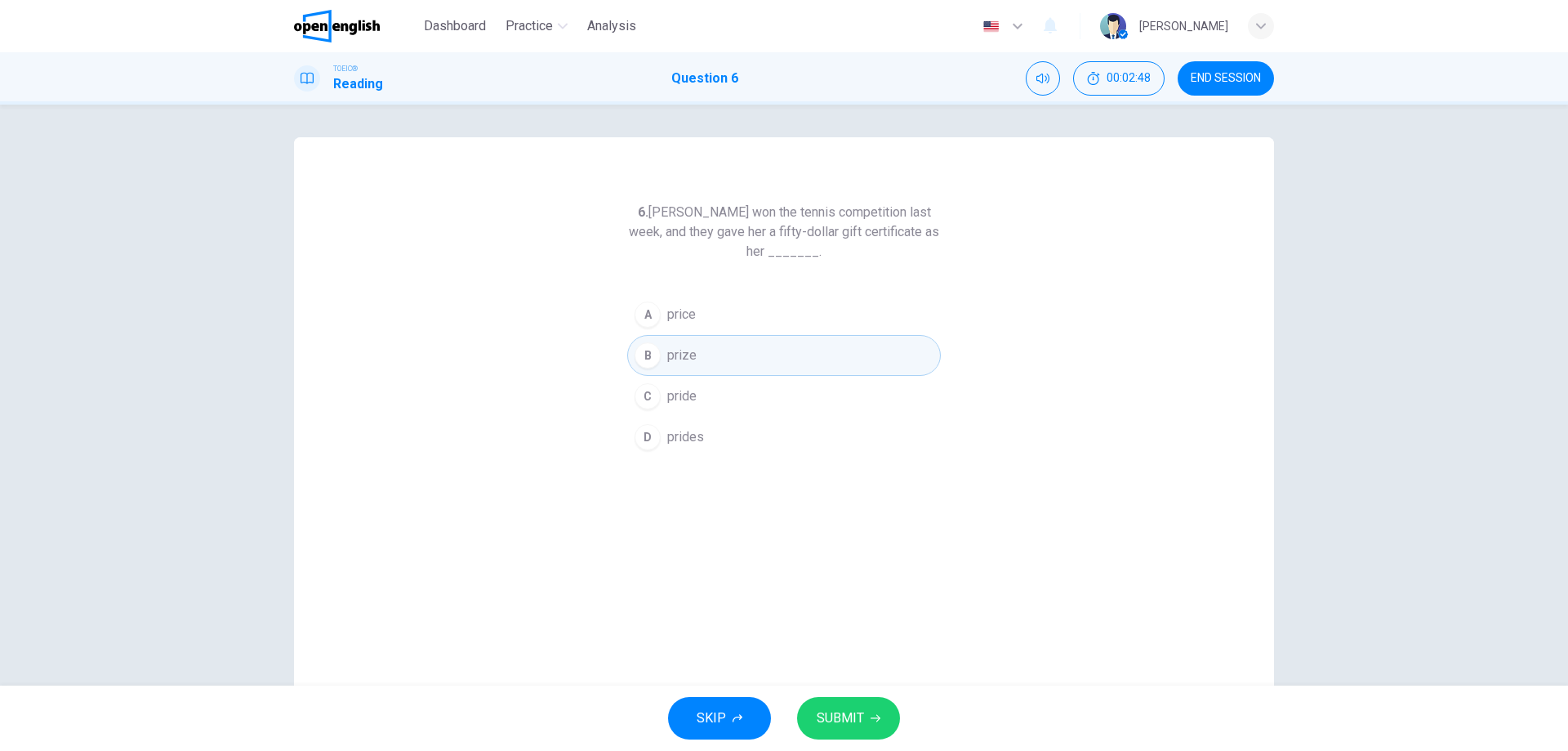
click at [872, 707] on button "SUBMIT" at bounding box center [848, 718] width 103 height 43
click at [879, 747] on div "SKIP SUBMIT" at bounding box center [784, 718] width 1568 height 66
click at [852, 701] on div "Processing your response..." at bounding box center [784, 718] width 1568 height 66
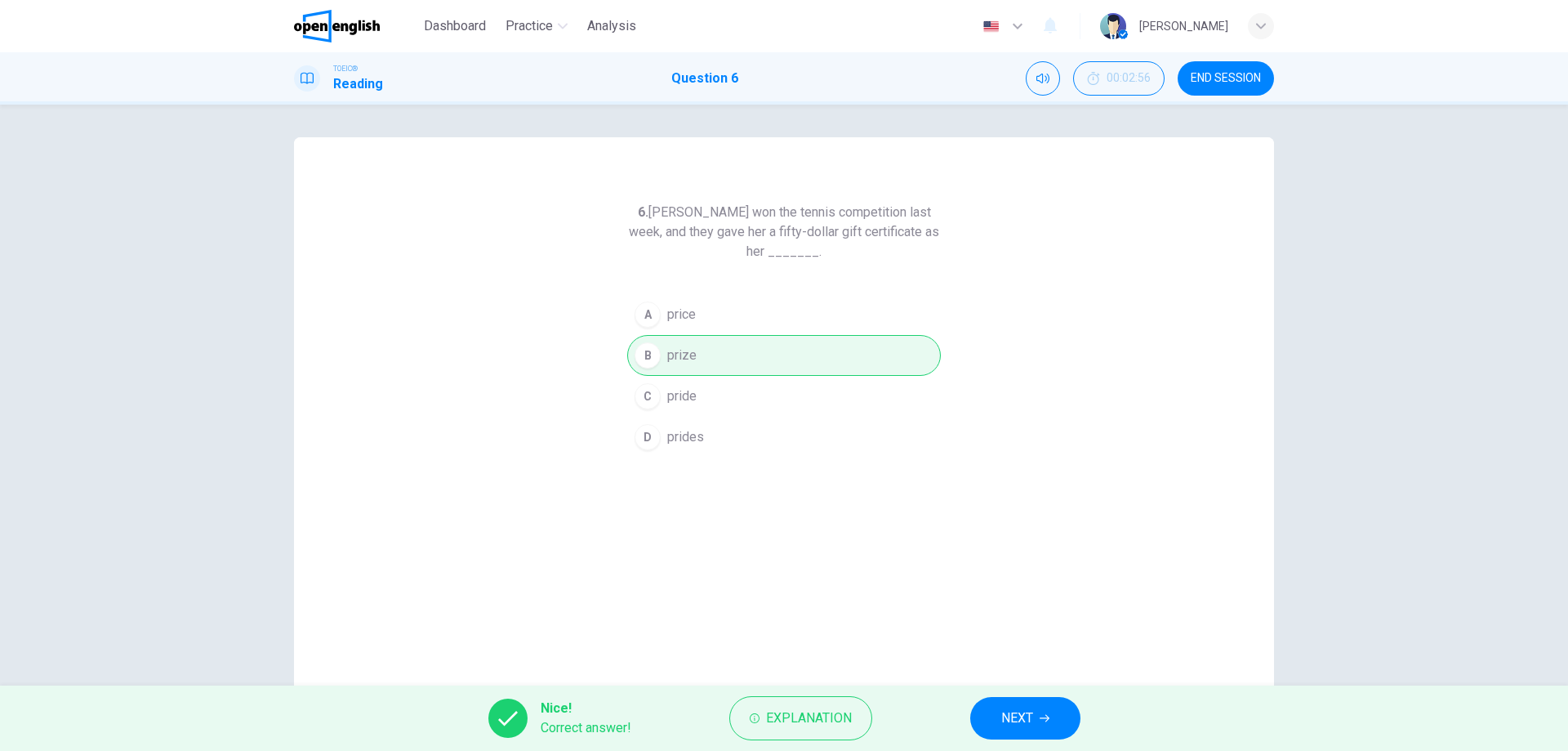
click at [971, 699] on div "Nice! Correct answer! Explanation NEXT" at bounding box center [784, 718] width 1568 height 66
click at [985, 709] on button "NEXT" at bounding box center [1025, 718] width 110 height 43
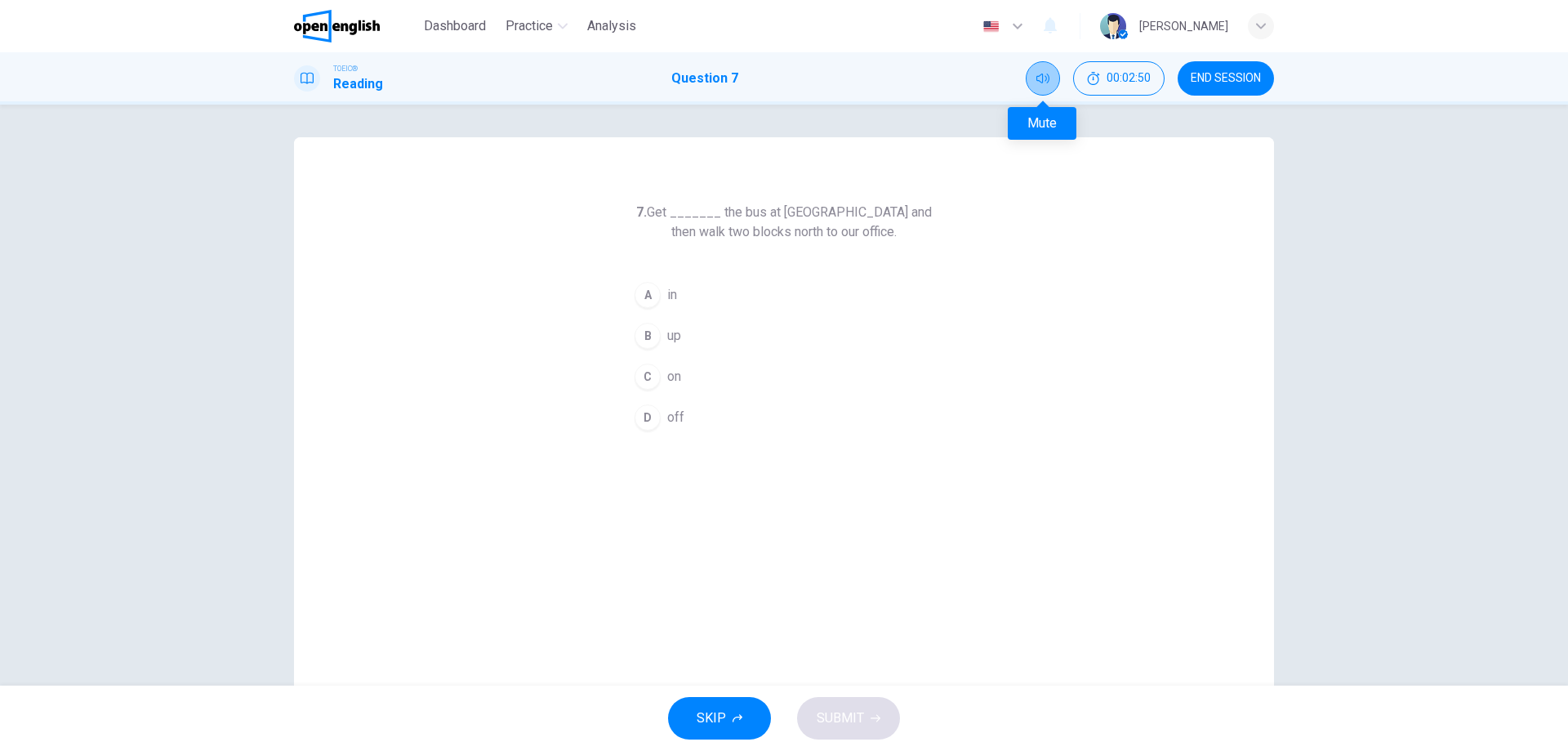
click at [1052, 81] on button "Mute" at bounding box center [1043, 78] width 35 height 35
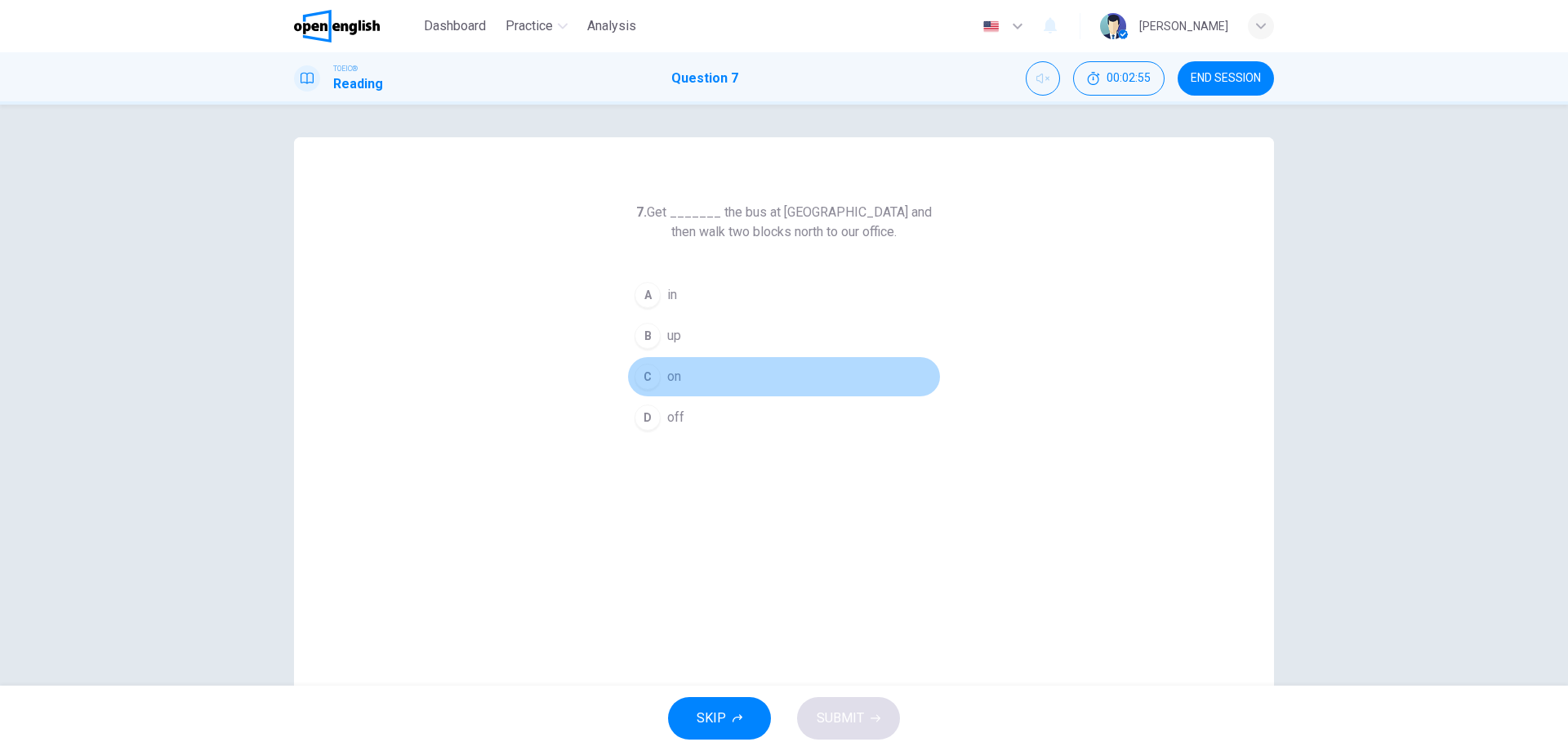
click at [641, 369] on div "C" at bounding box center [647, 376] width 26 height 26
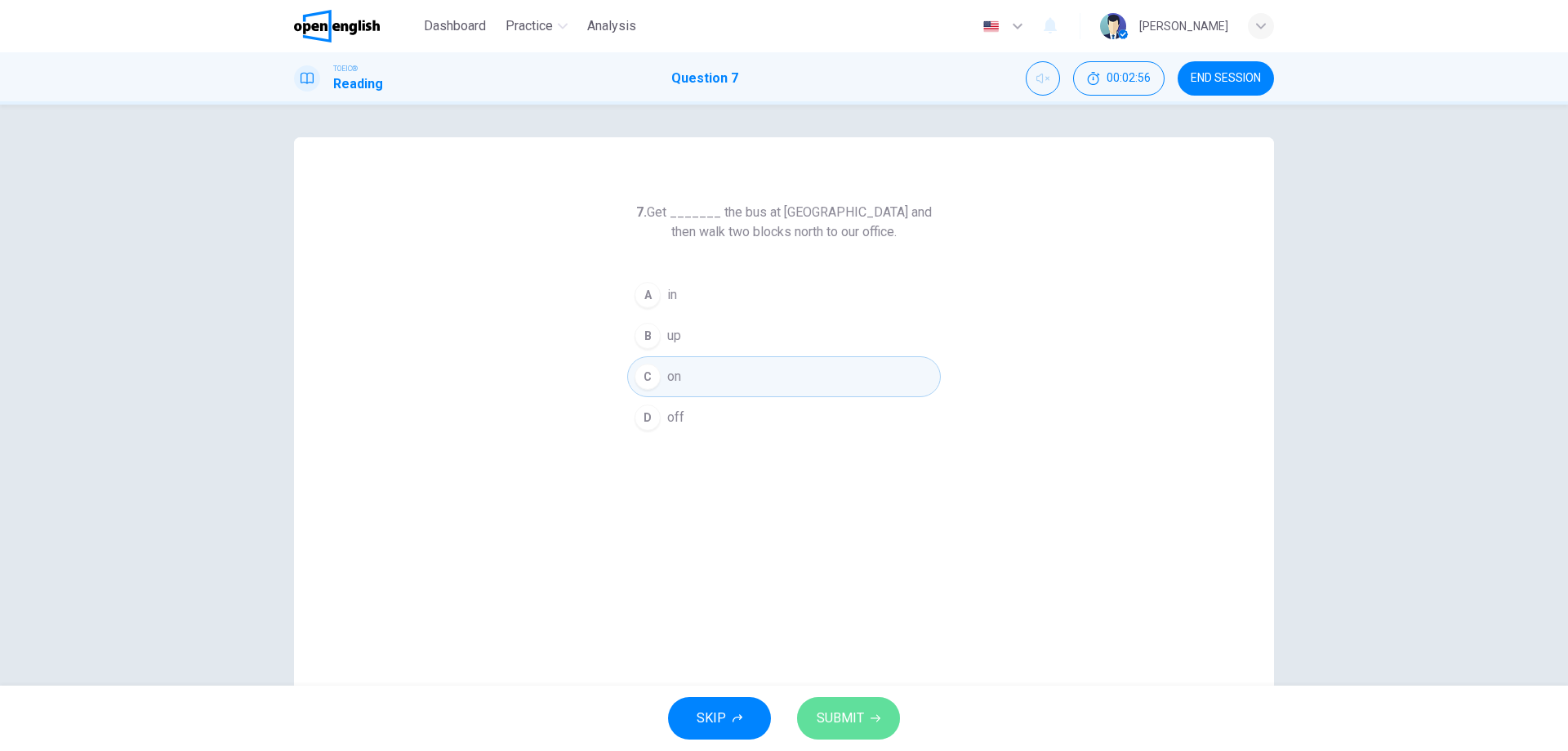
click at [863, 701] on button "SUBMIT" at bounding box center [848, 718] width 103 height 43
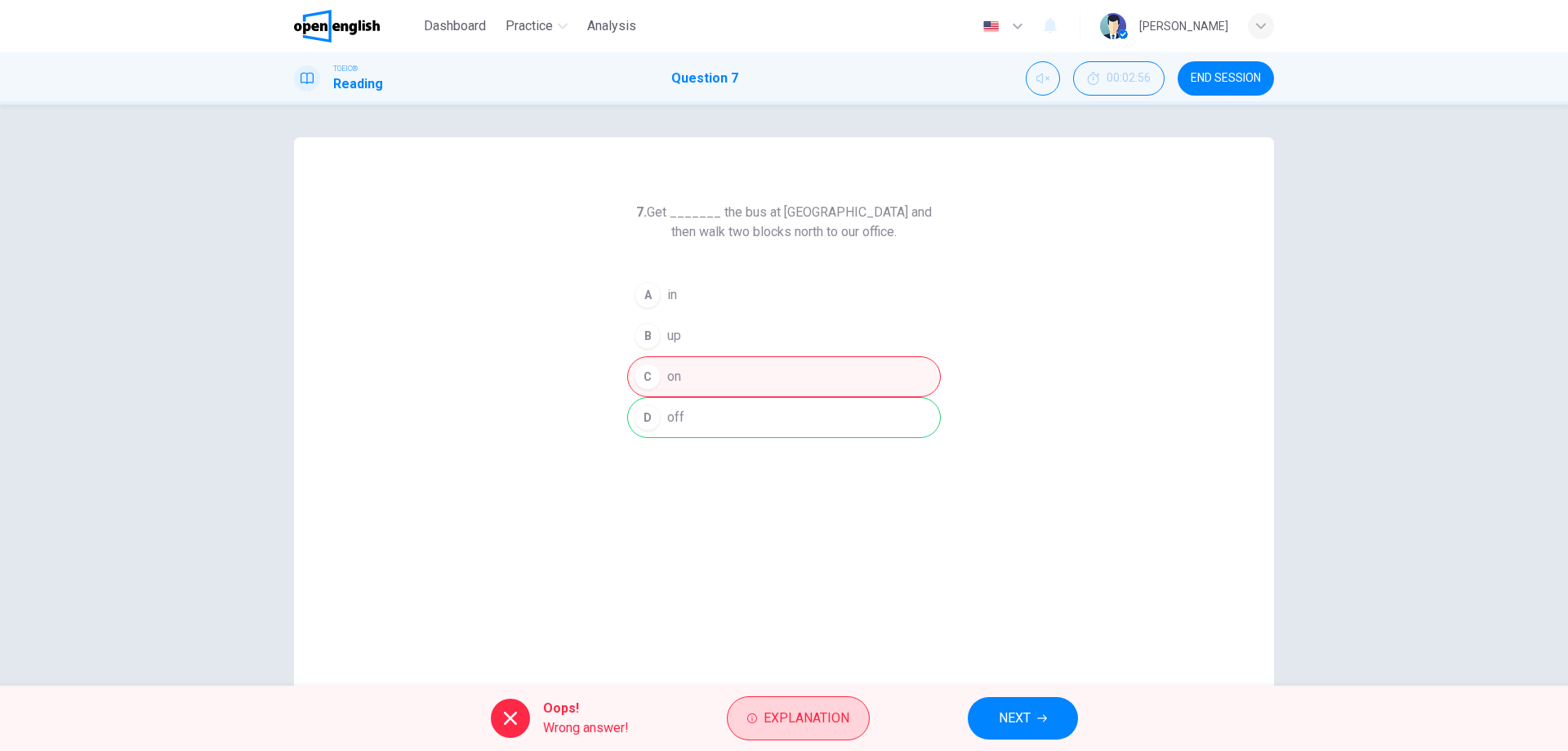
click at [789, 713] on span "Explanation" at bounding box center [806, 718] width 86 height 23
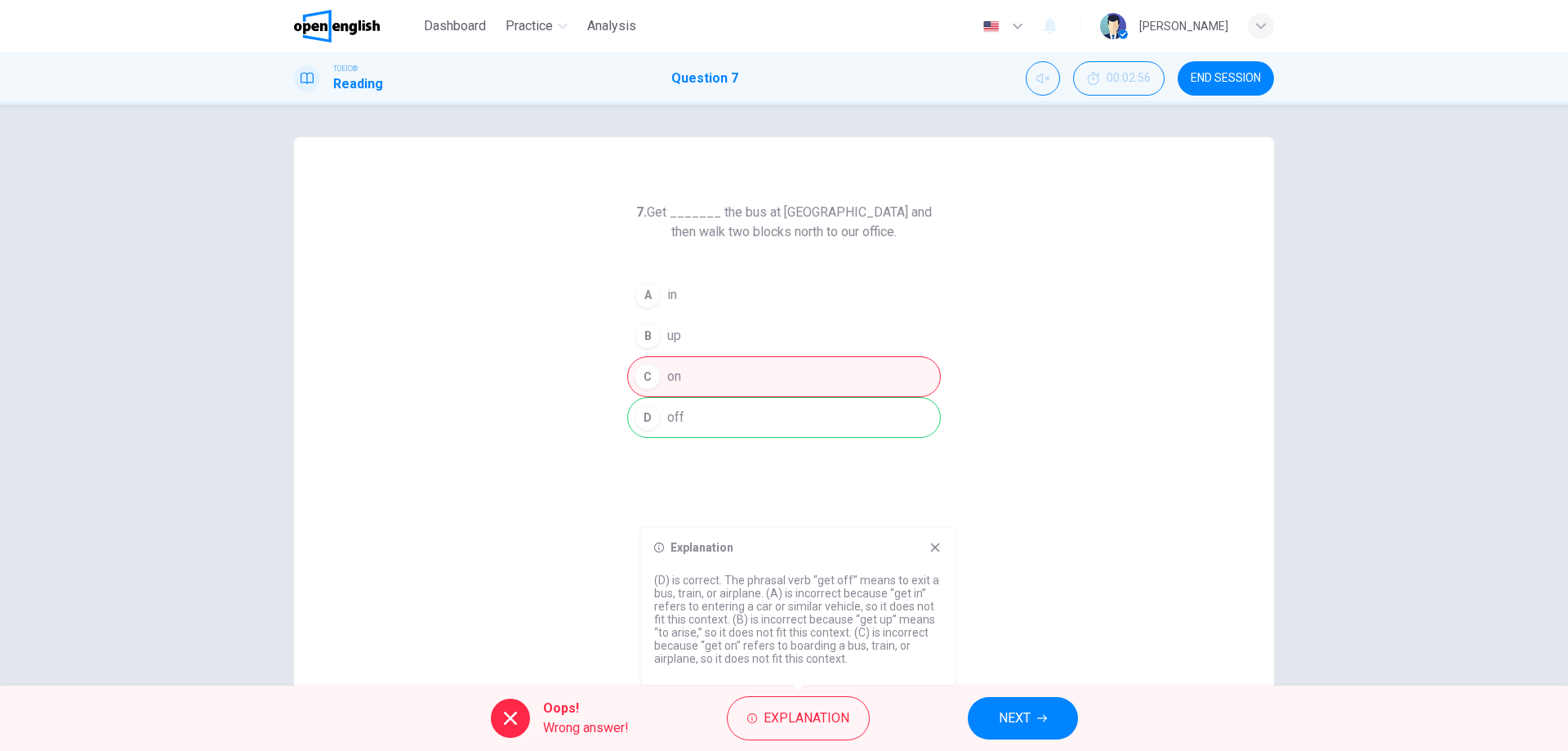
click at [1008, 711] on span "NEXT" at bounding box center [1014, 718] width 32 height 23
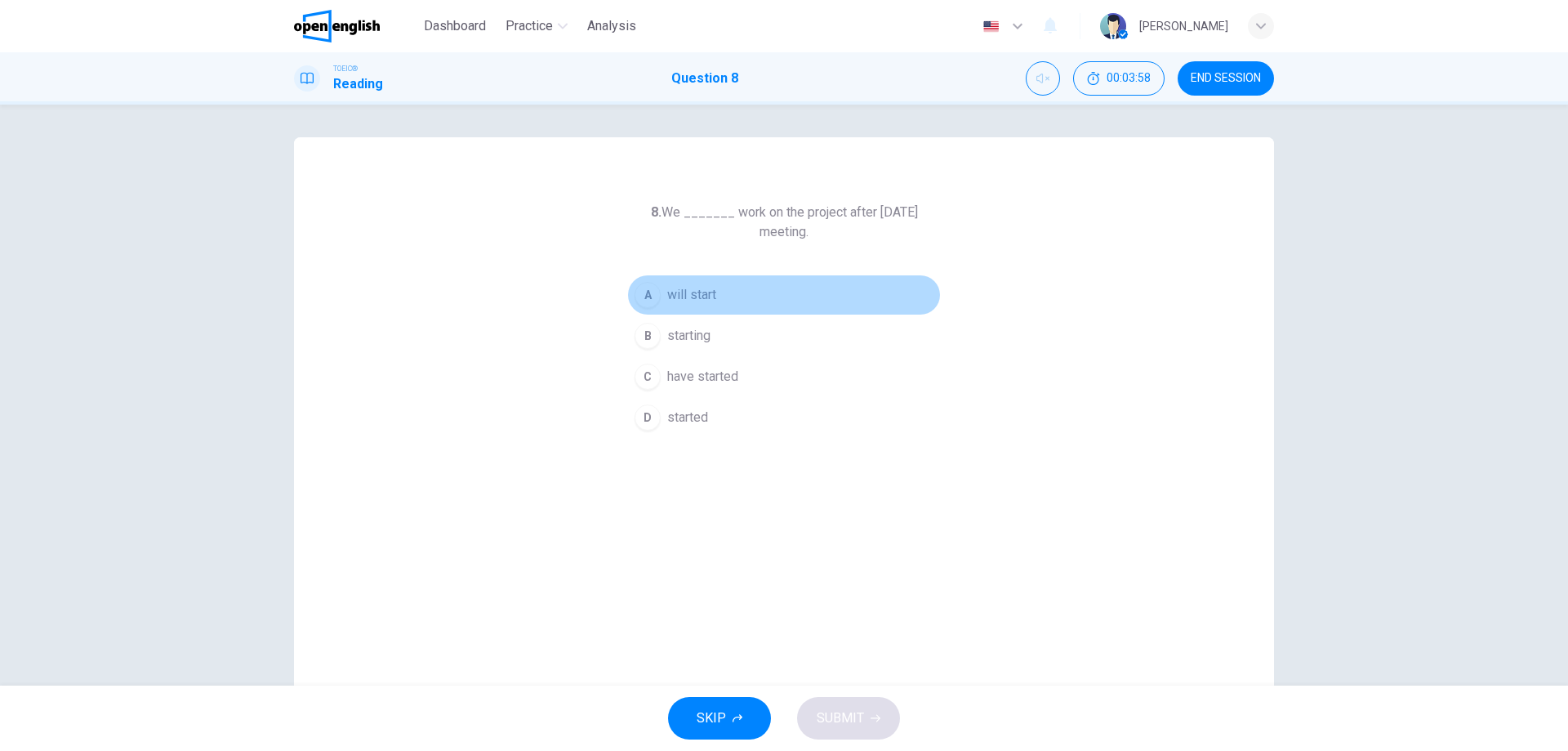
click at [642, 282] on div "A" at bounding box center [647, 294] width 26 height 26
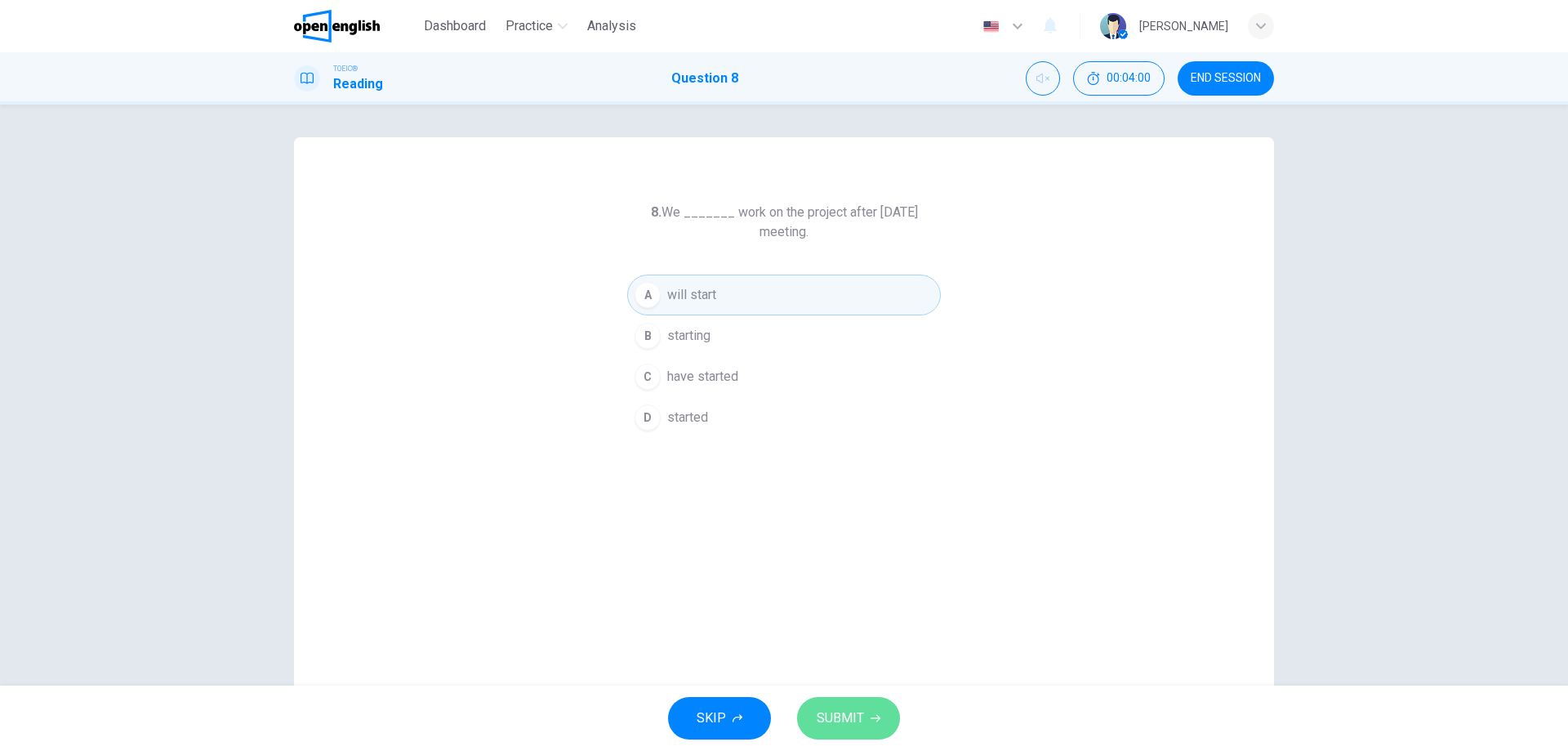
click at [858, 732] on button "SUBMIT" at bounding box center [848, 718] width 103 height 43
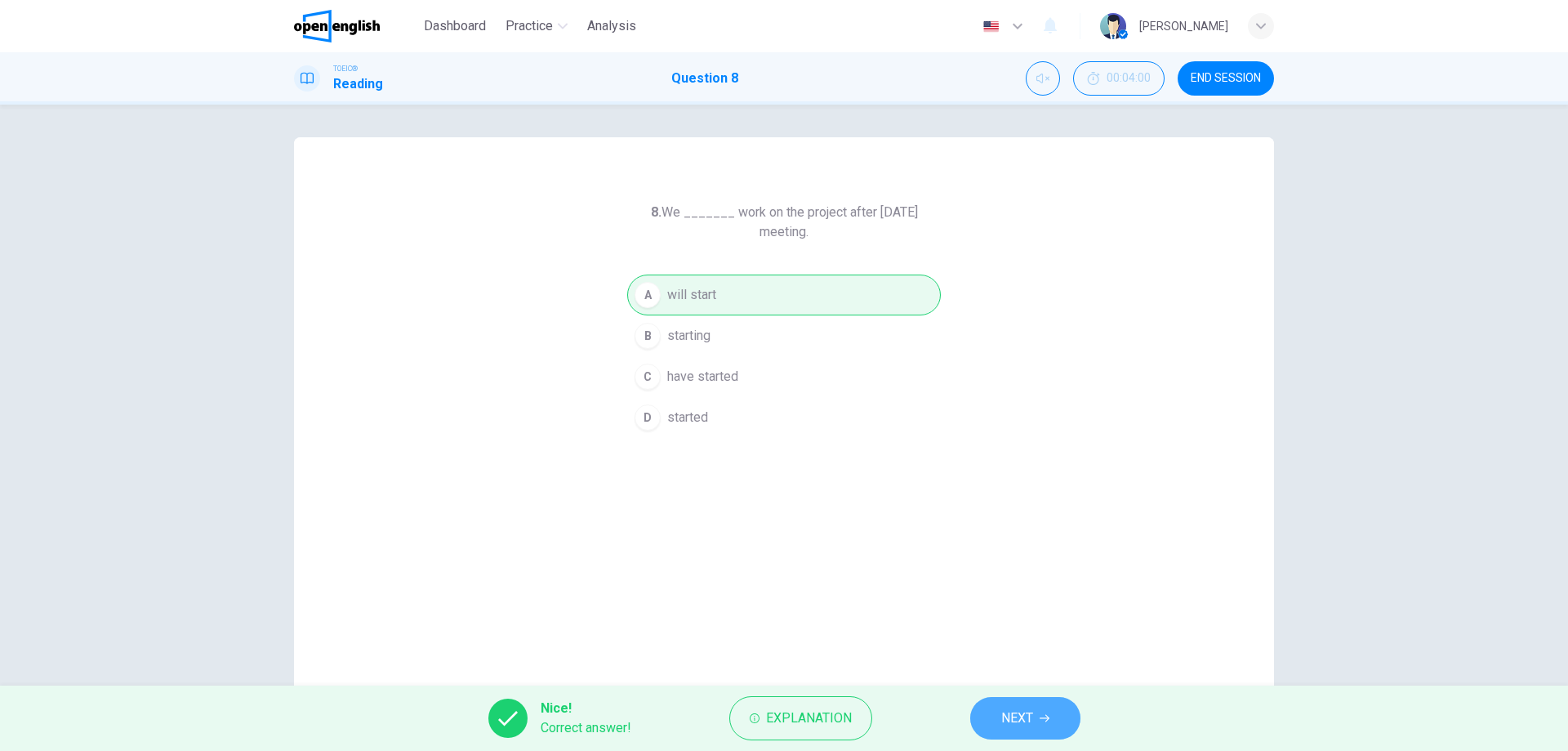
click at [997, 701] on button "NEXT" at bounding box center [1025, 718] width 110 height 43
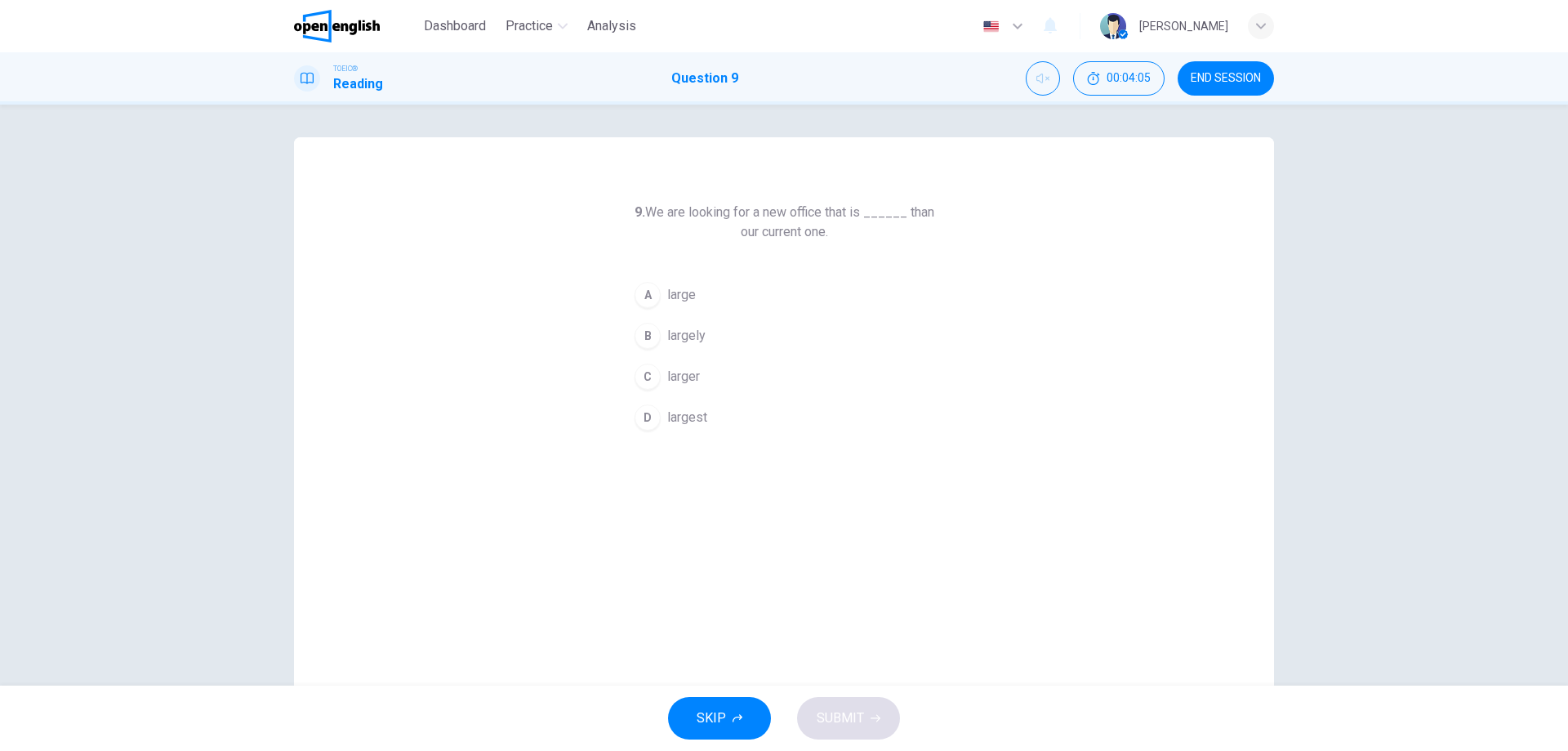
click at [641, 370] on div "C" at bounding box center [647, 376] width 26 height 26
click at [646, 378] on div "C" at bounding box center [647, 376] width 26 height 26
click at [879, 715] on button "SUBMIT" at bounding box center [848, 718] width 103 height 43
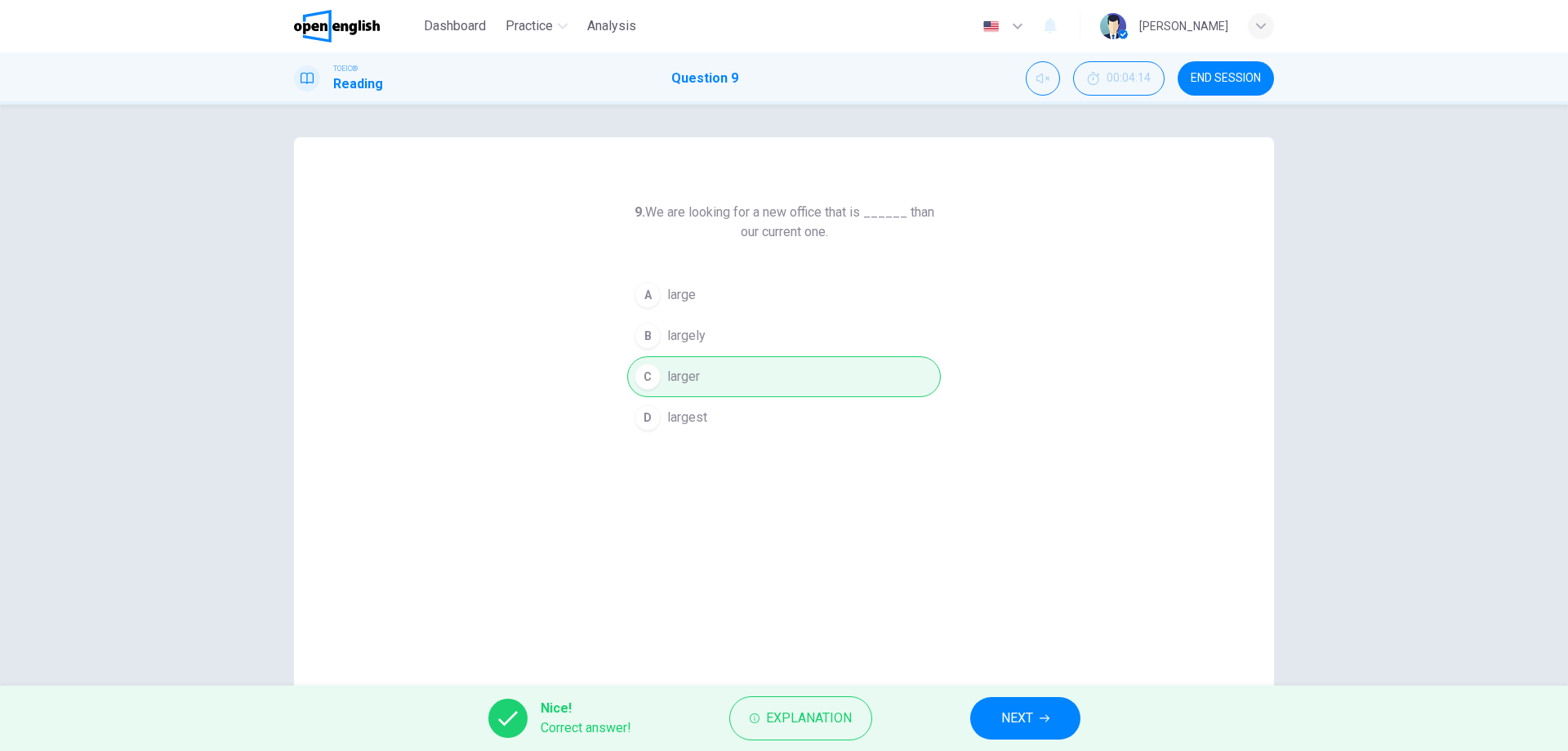
click at [1027, 728] on span "NEXT" at bounding box center [1017, 718] width 32 height 23
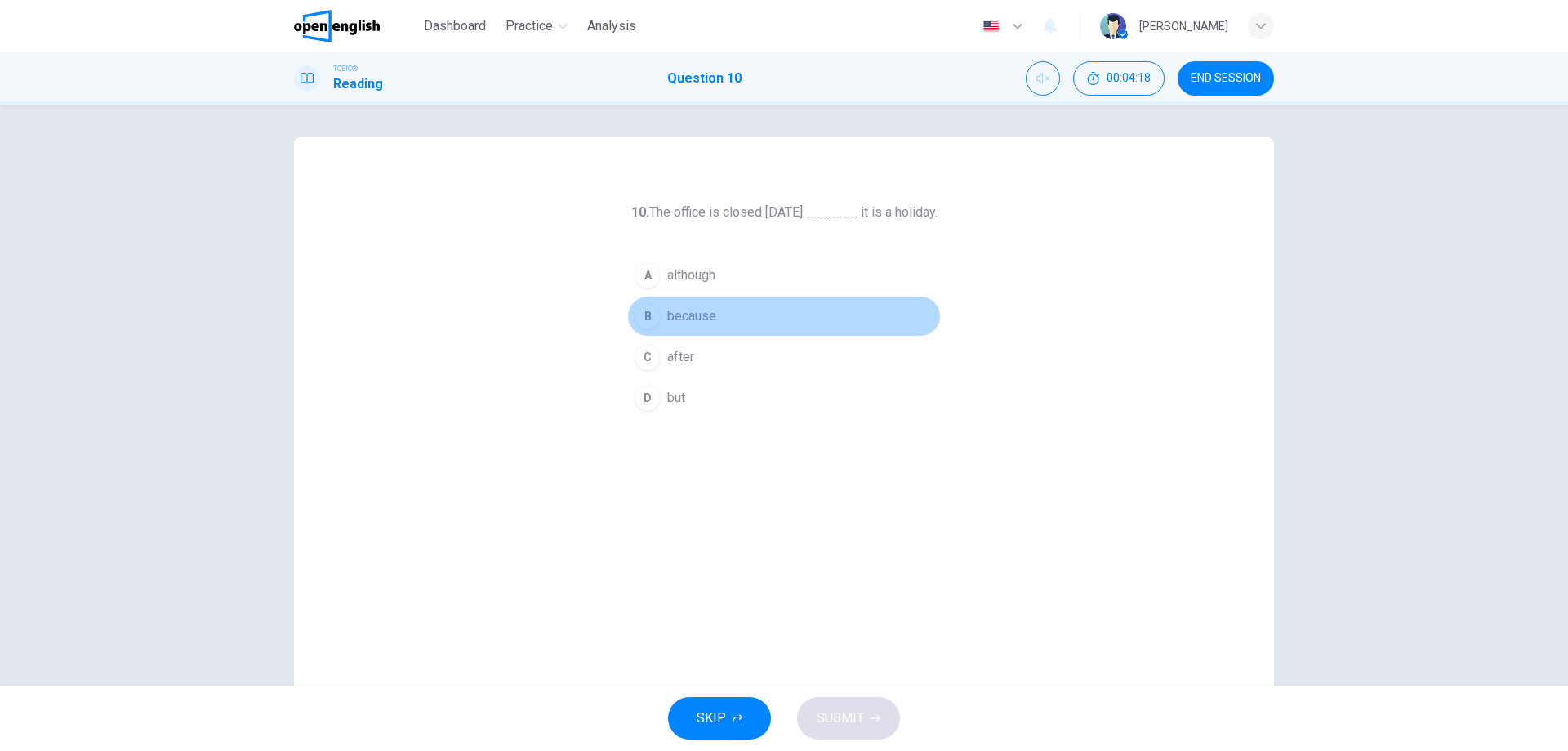
click at [640, 320] on div "B" at bounding box center [647, 315] width 26 height 26
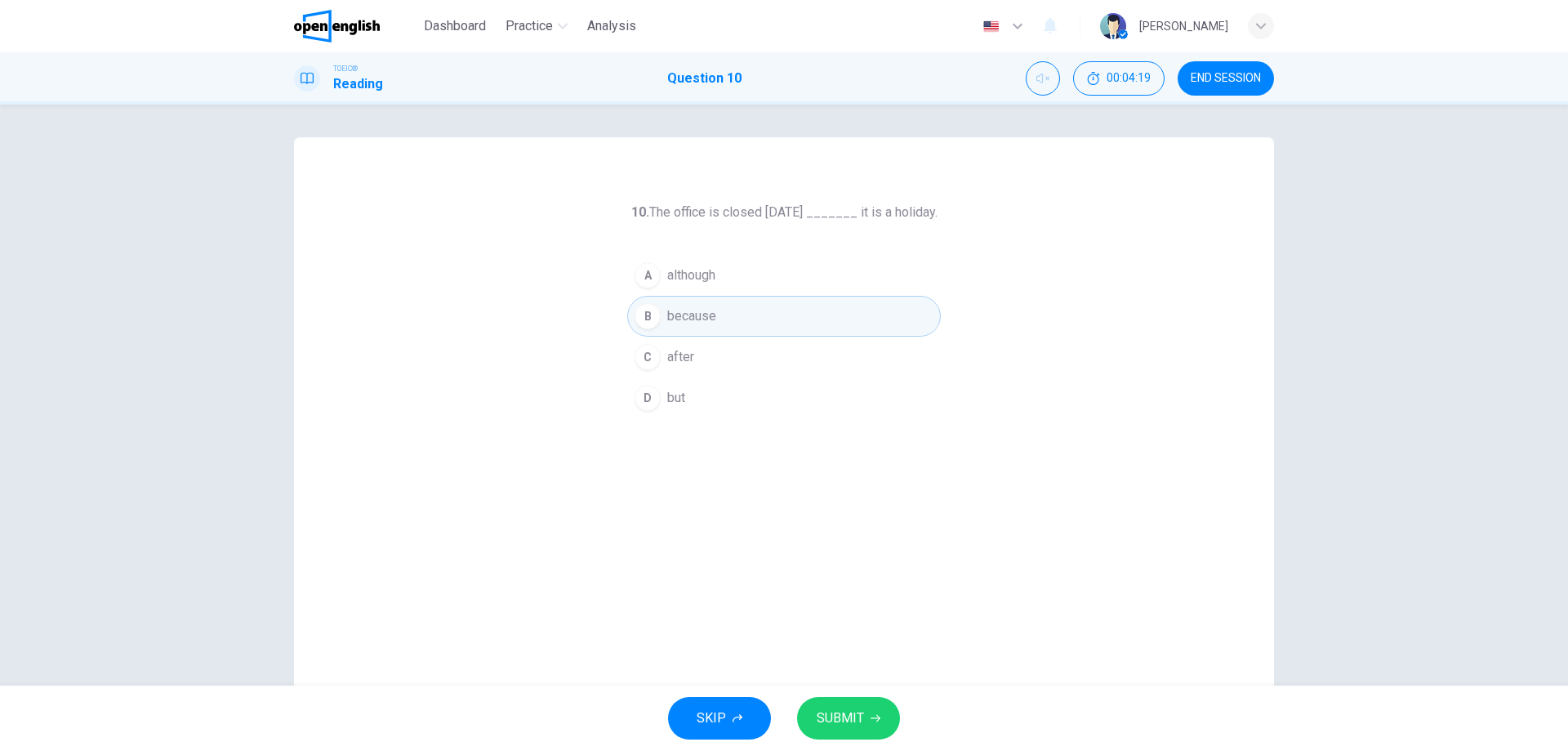
click at [877, 715] on icon "button" at bounding box center [875, 718] width 10 height 7
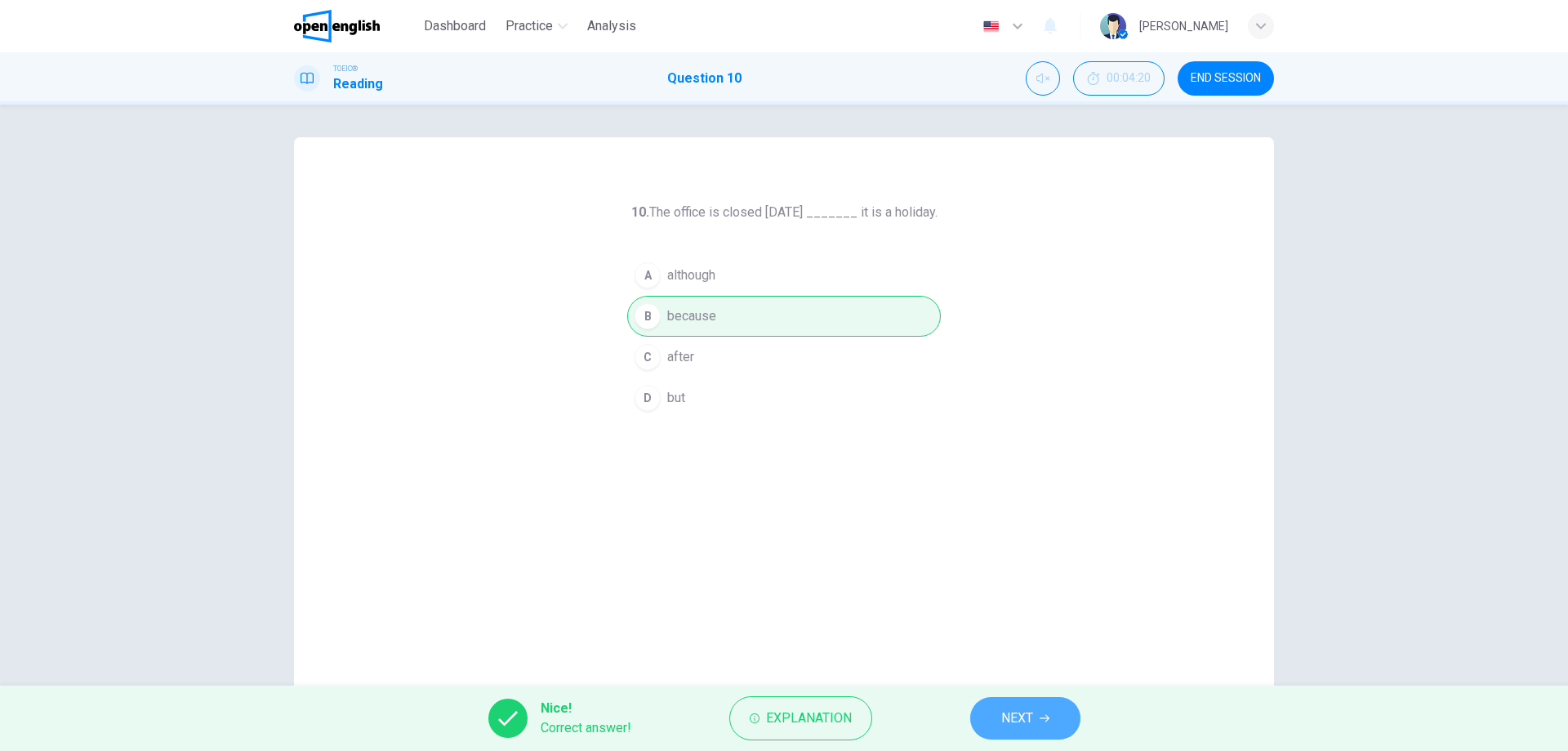
click at [1028, 699] on button "NEXT" at bounding box center [1025, 718] width 110 height 43
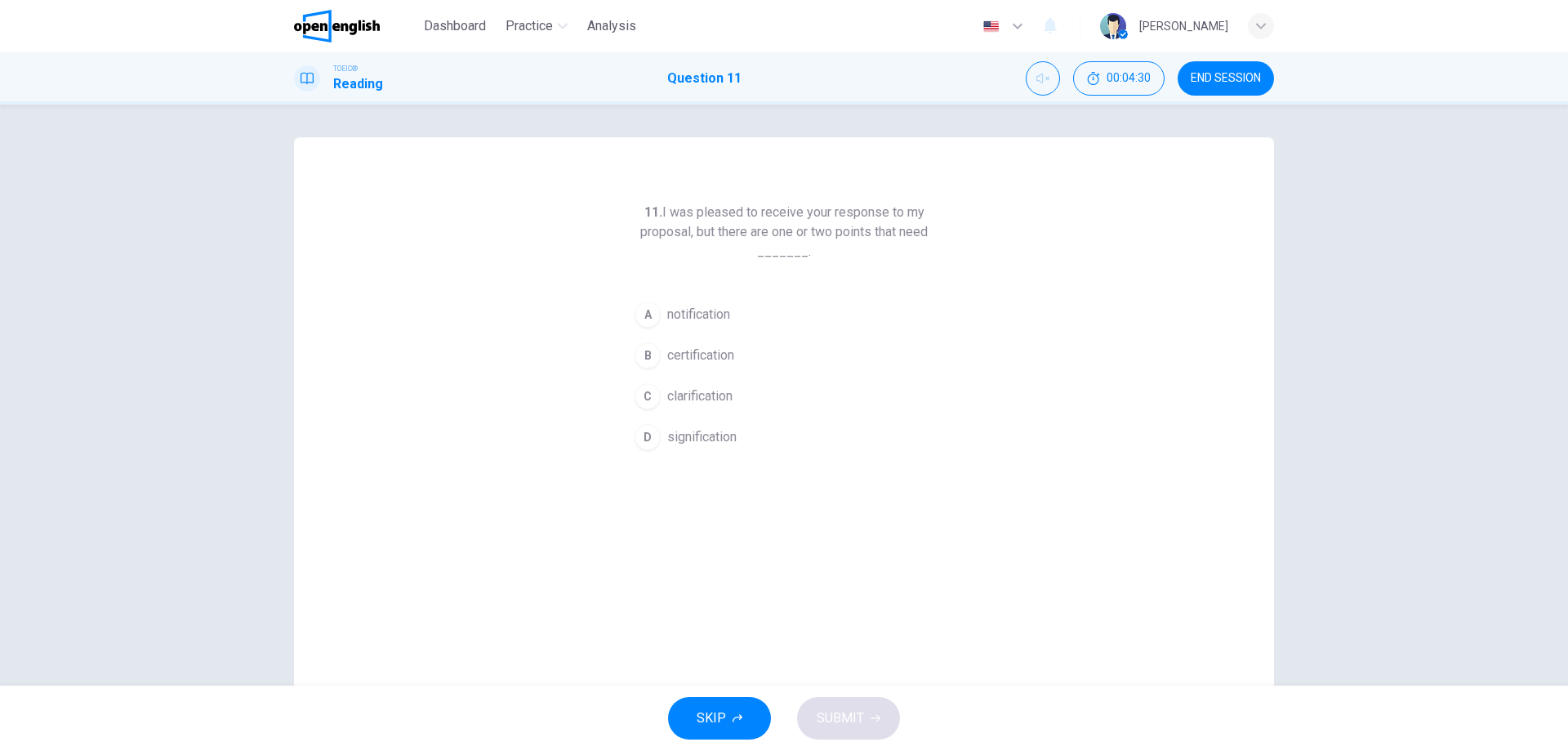
click at [638, 399] on div "C" at bounding box center [647, 396] width 26 height 26
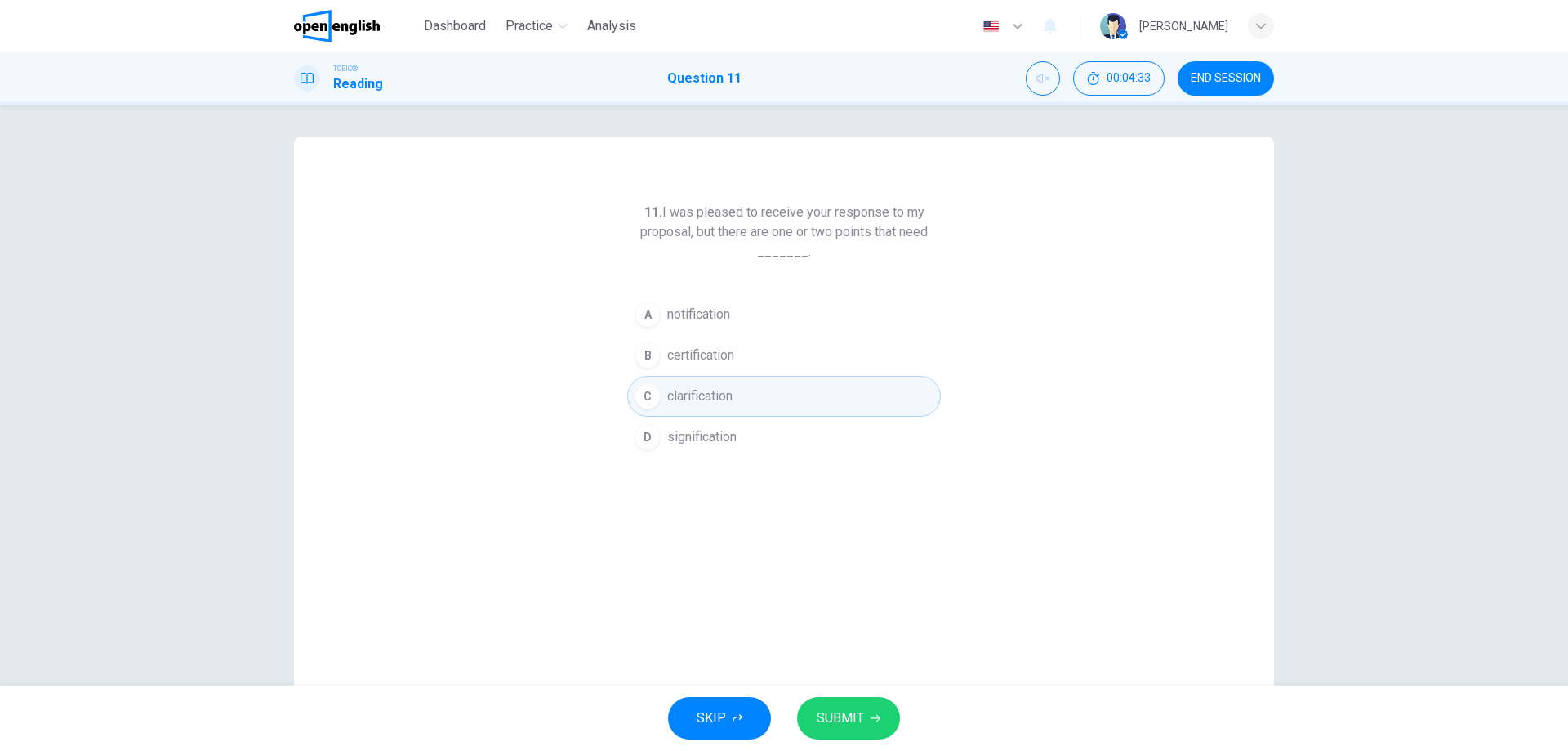
click at [836, 708] on span "SUBMIT" at bounding box center [839, 718] width 47 height 23
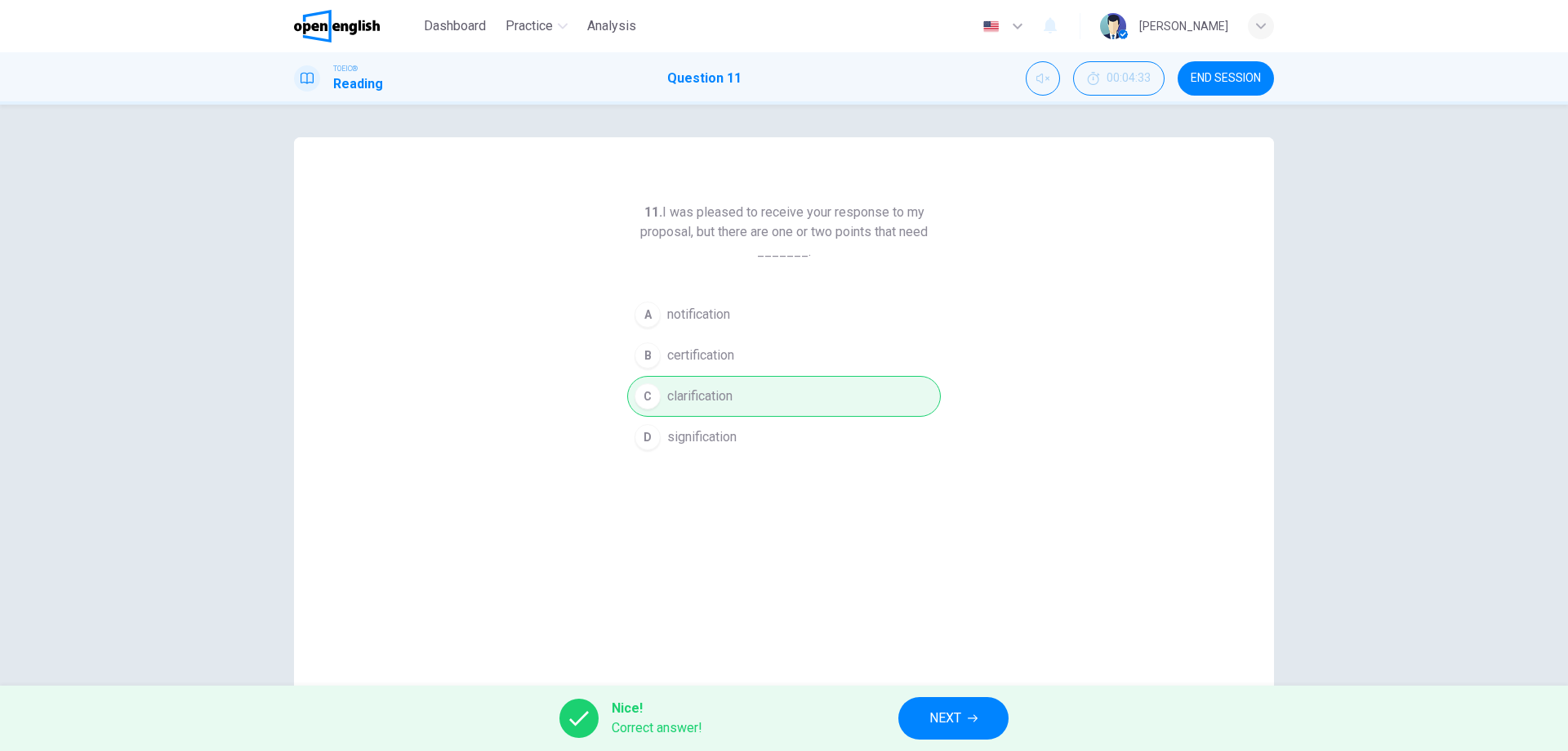
click at [1007, 711] on button "NEXT" at bounding box center [953, 718] width 110 height 43
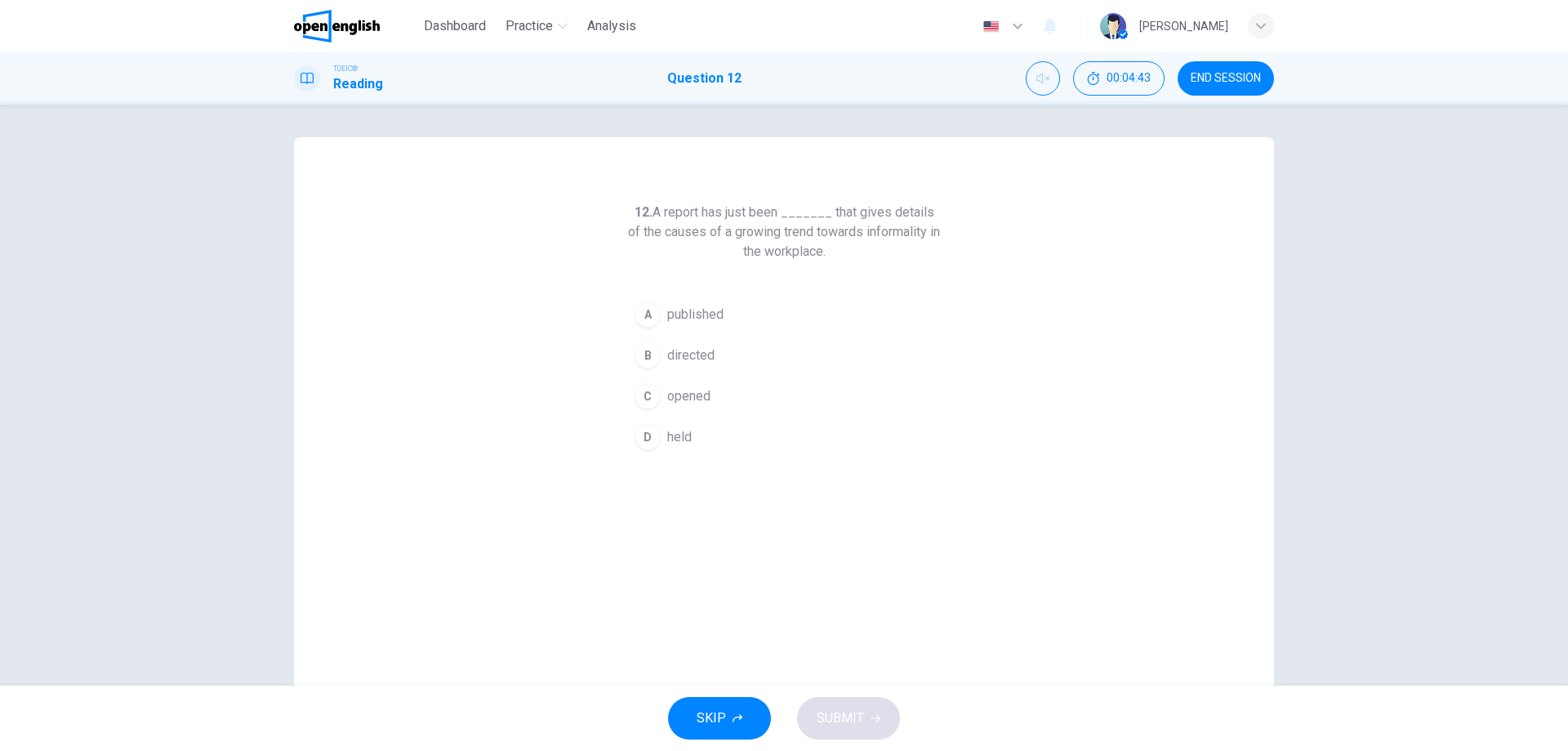
click at [652, 312] on div "A" at bounding box center [647, 314] width 26 height 26
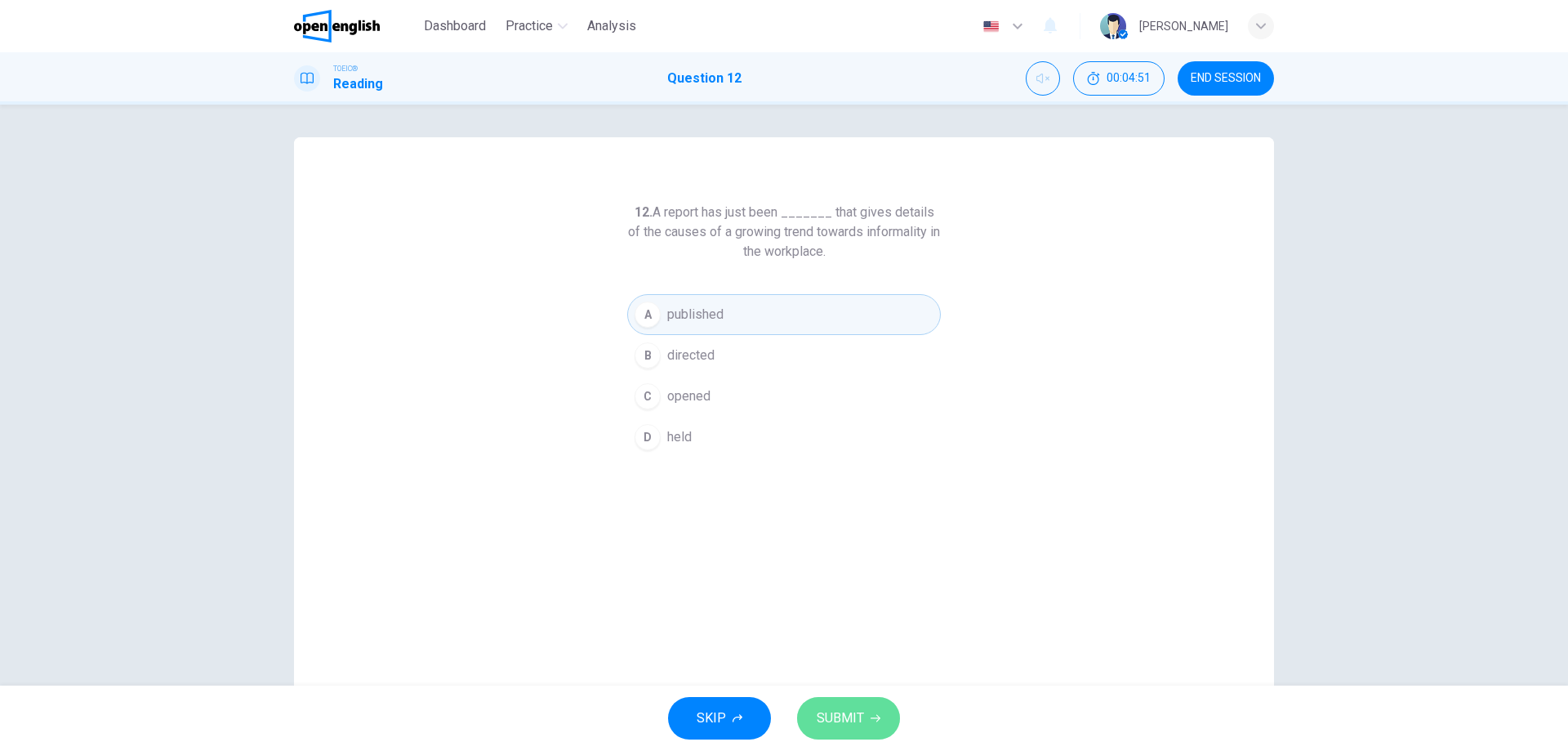
click at [871, 715] on icon "button" at bounding box center [875, 717] width 10 height 10
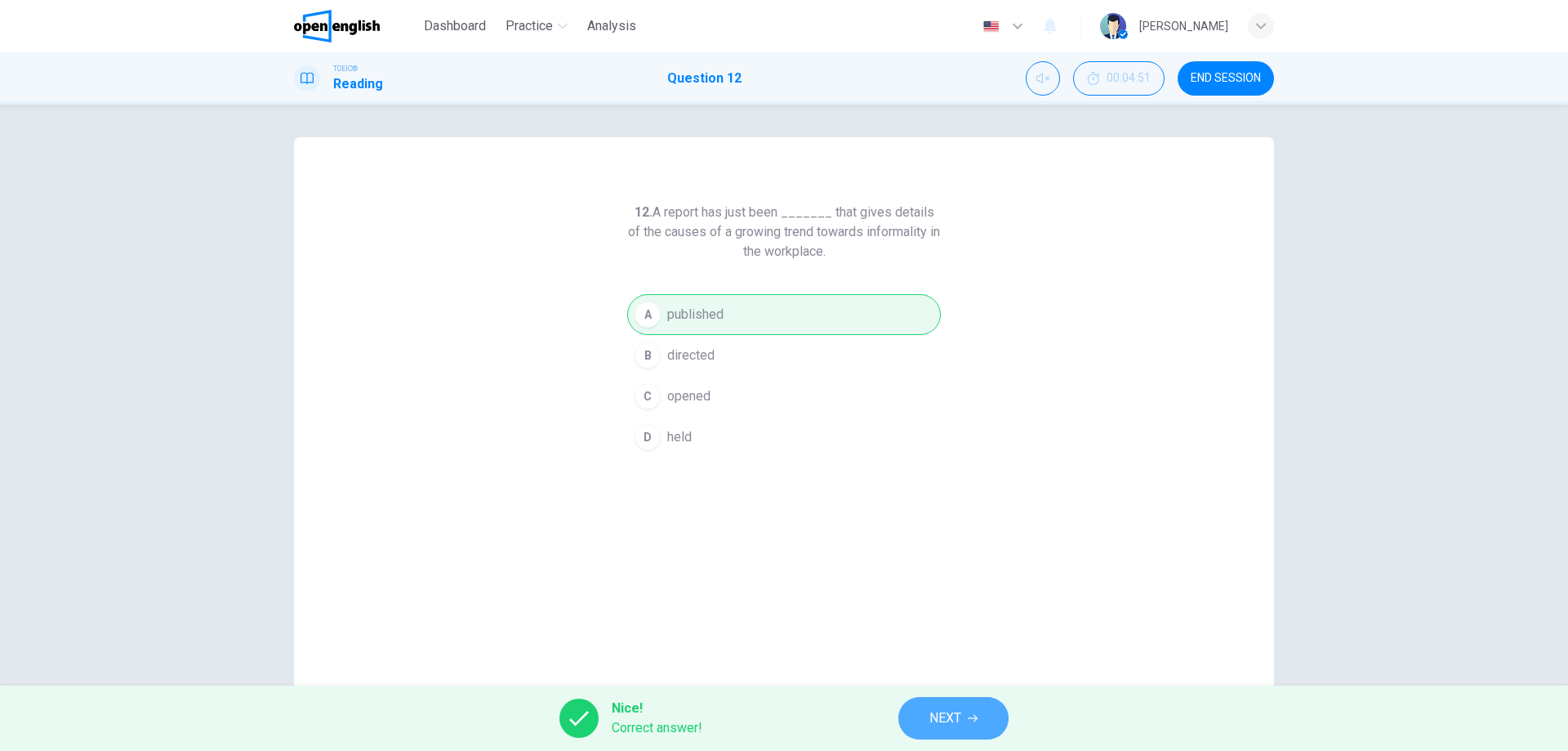
click at [955, 715] on span "NEXT" at bounding box center [945, 718] width 32 height 23
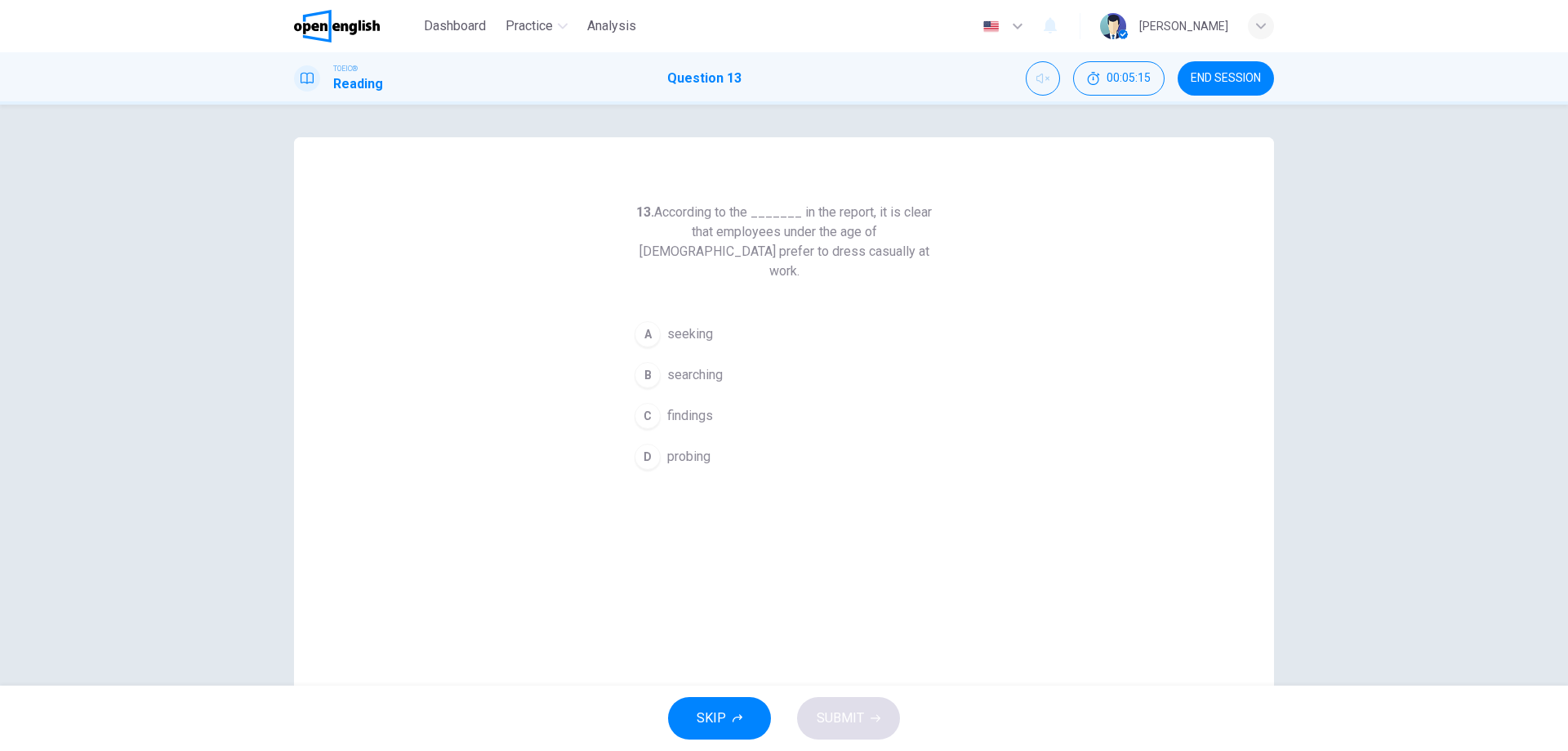
click at [651, 362] on div "B" at bounding box center [647, 375] width 26 height 26
click at [828, 724] on span "SUBMIT" at bounding box center [839, 718] width 47 height 23
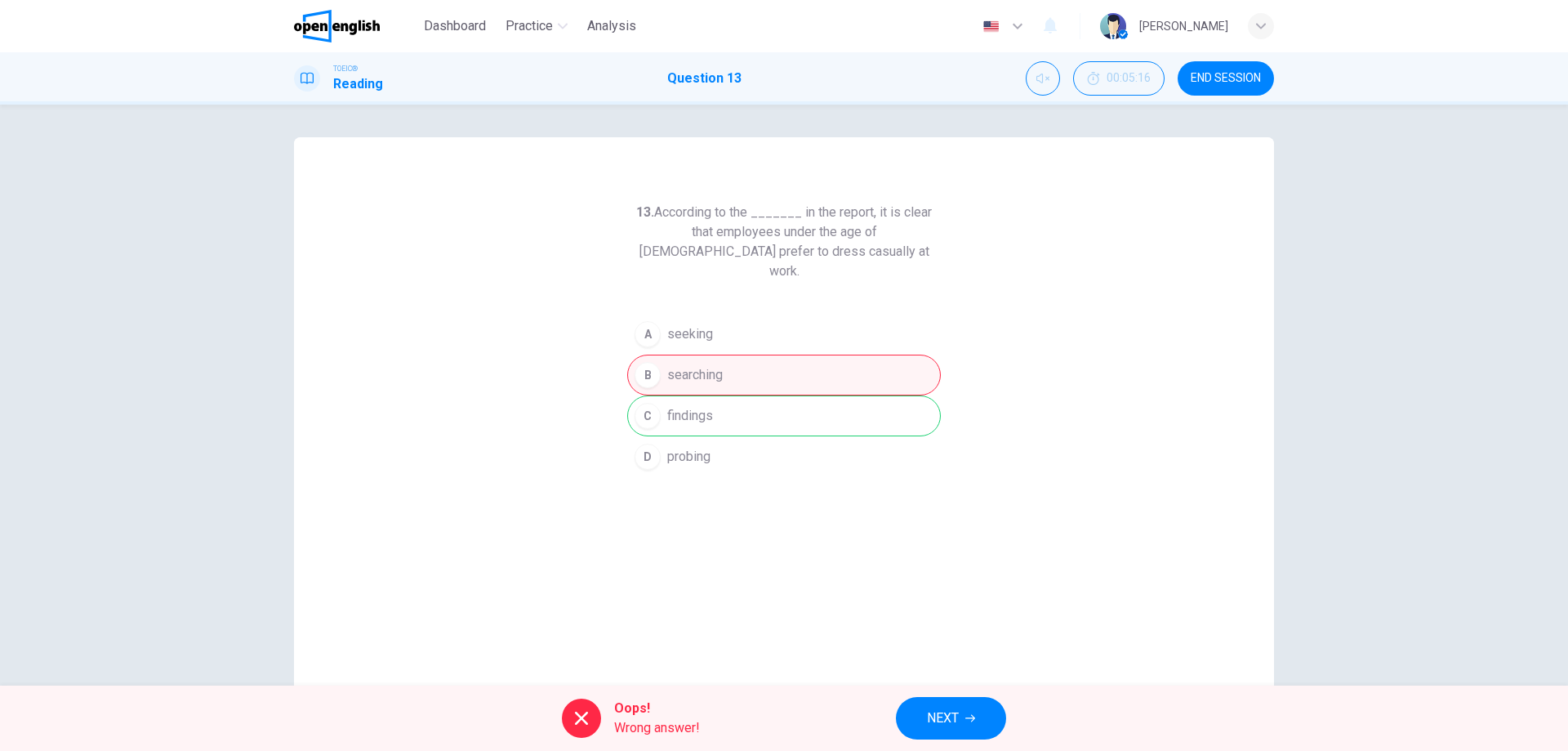
click at [689, 388] on div "A seeking B searching C findings D probing" at bounding box center [784, 395] width 313 height 163
click at [952, 690] on div "Oops! Wrong answer! NEXT" at bounding box center [784, 718] width 1568 height 66
click at [926, 713] on span "NEXT" at bounding box center [942, 718] width 32 height 23
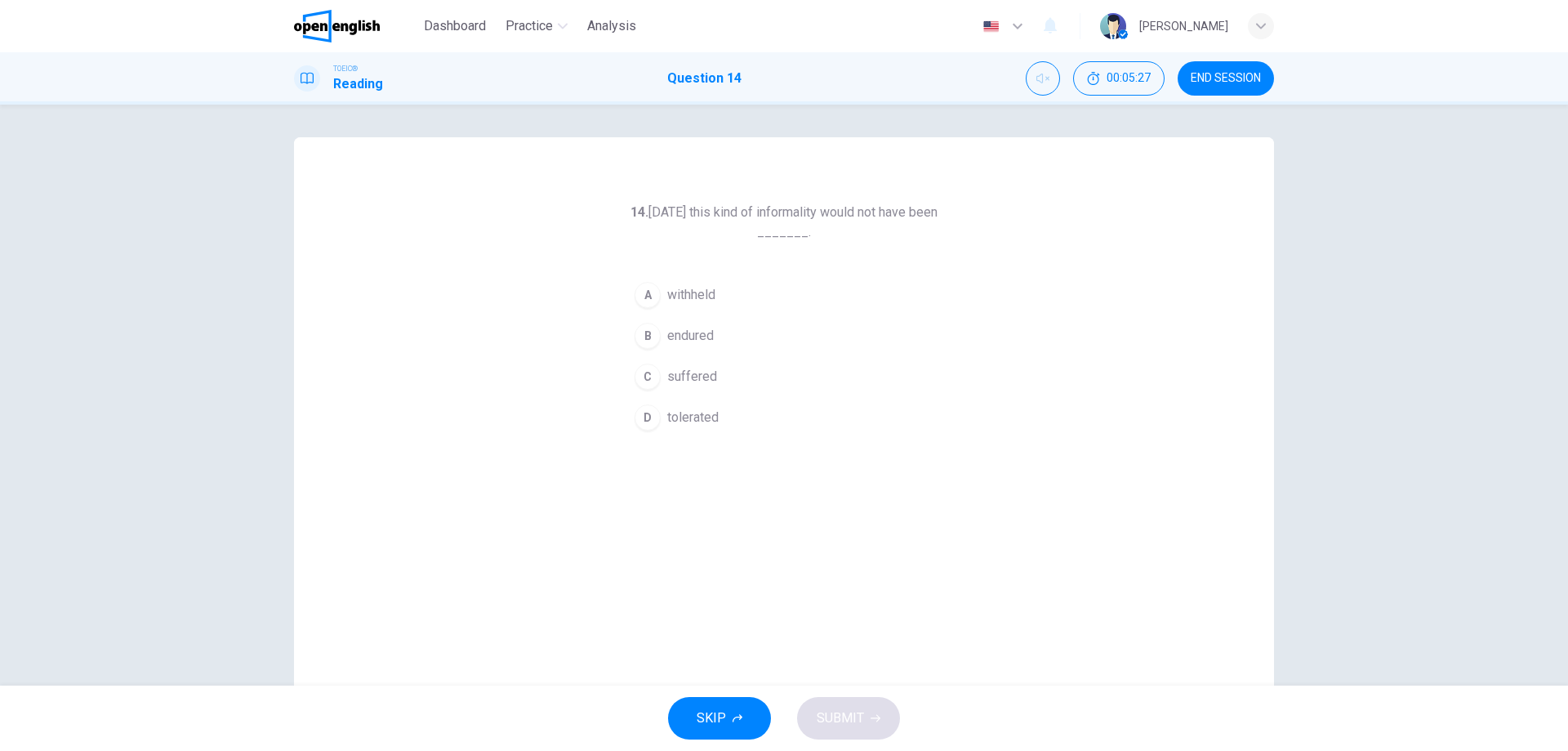
click at [639, 407] on div "D" at bounding box center [647, 416] width 26 height 26
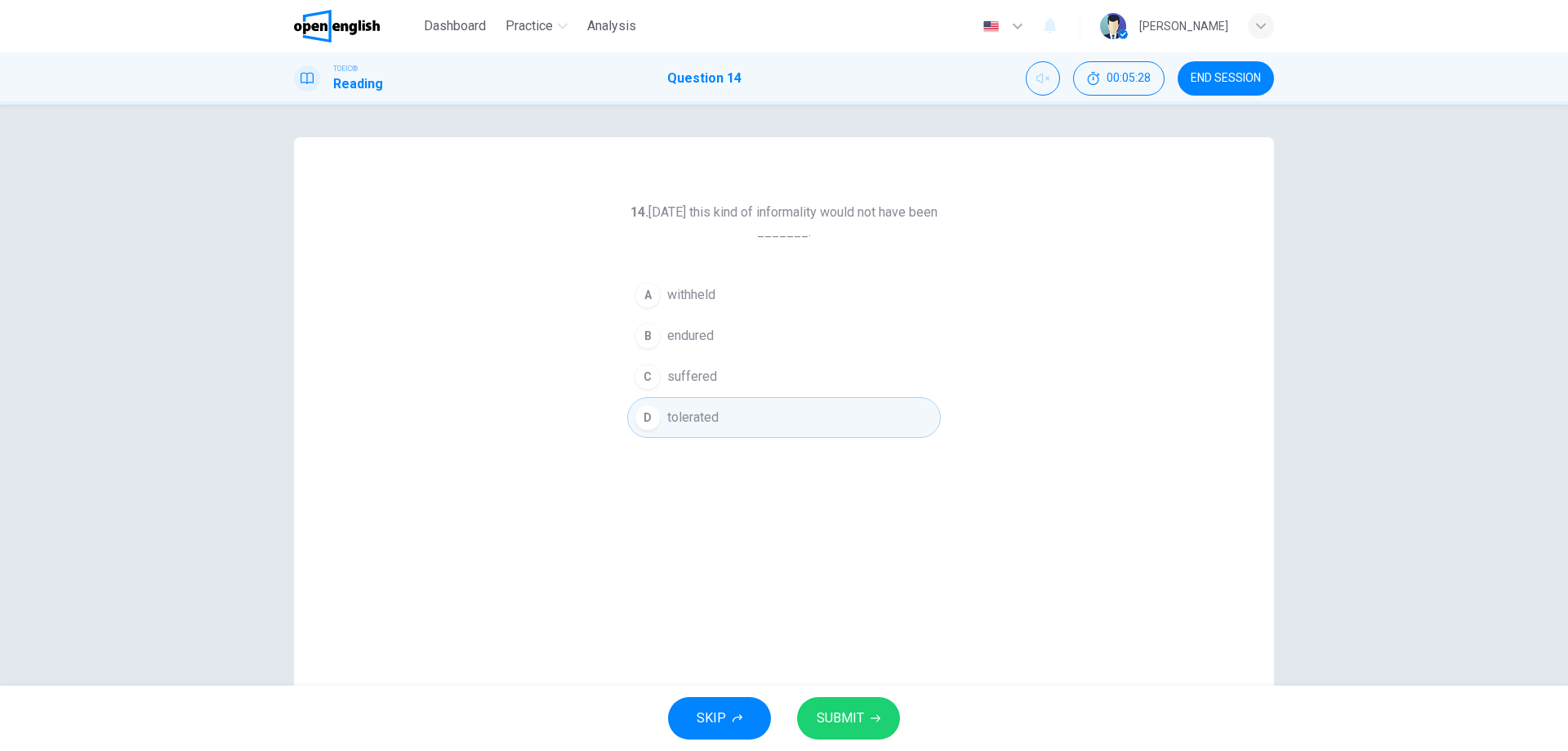
click at [870, 706] on button "SUBMIT" at bounding box center [848, 718] width 103 height 43
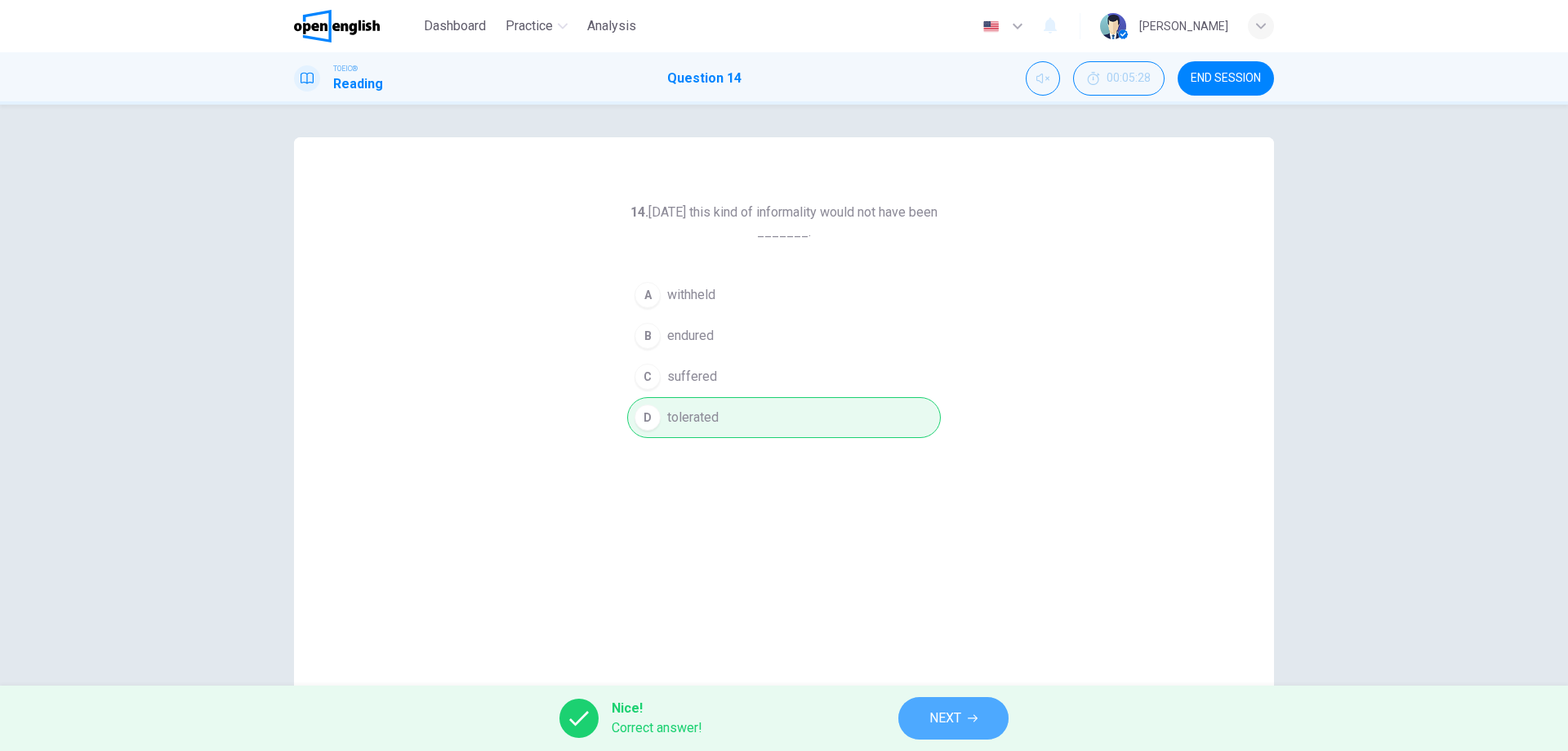
click at [939, 714] on span "NEXT" at bounding box center [945, 718] width 32 height 23
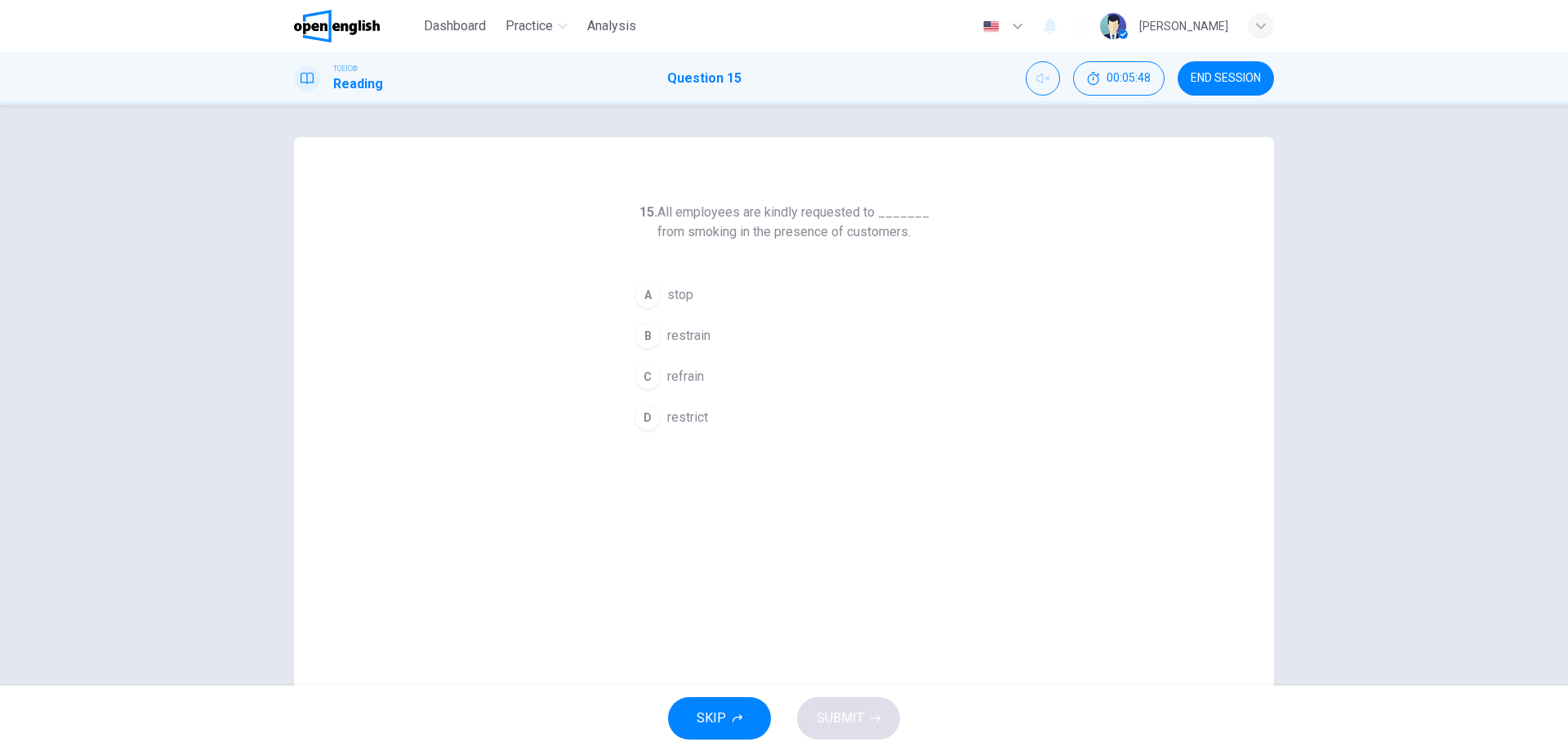
click at [643, 409] on div "D" at bounding box center [647, 416] width 26 height 26
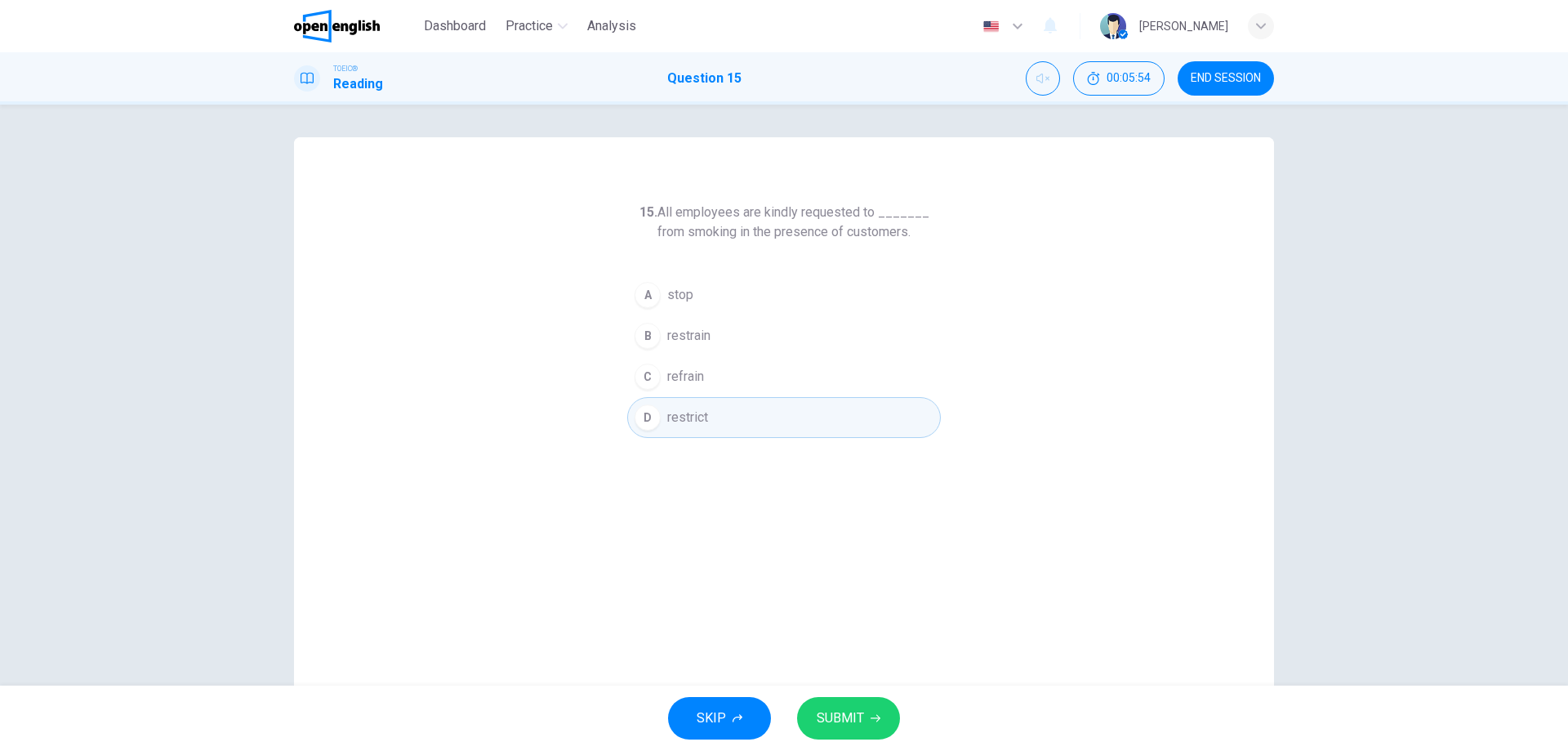
click at [852, 710] on span "SUBMIT" at bounding box center [839, 718] width 47 height 23
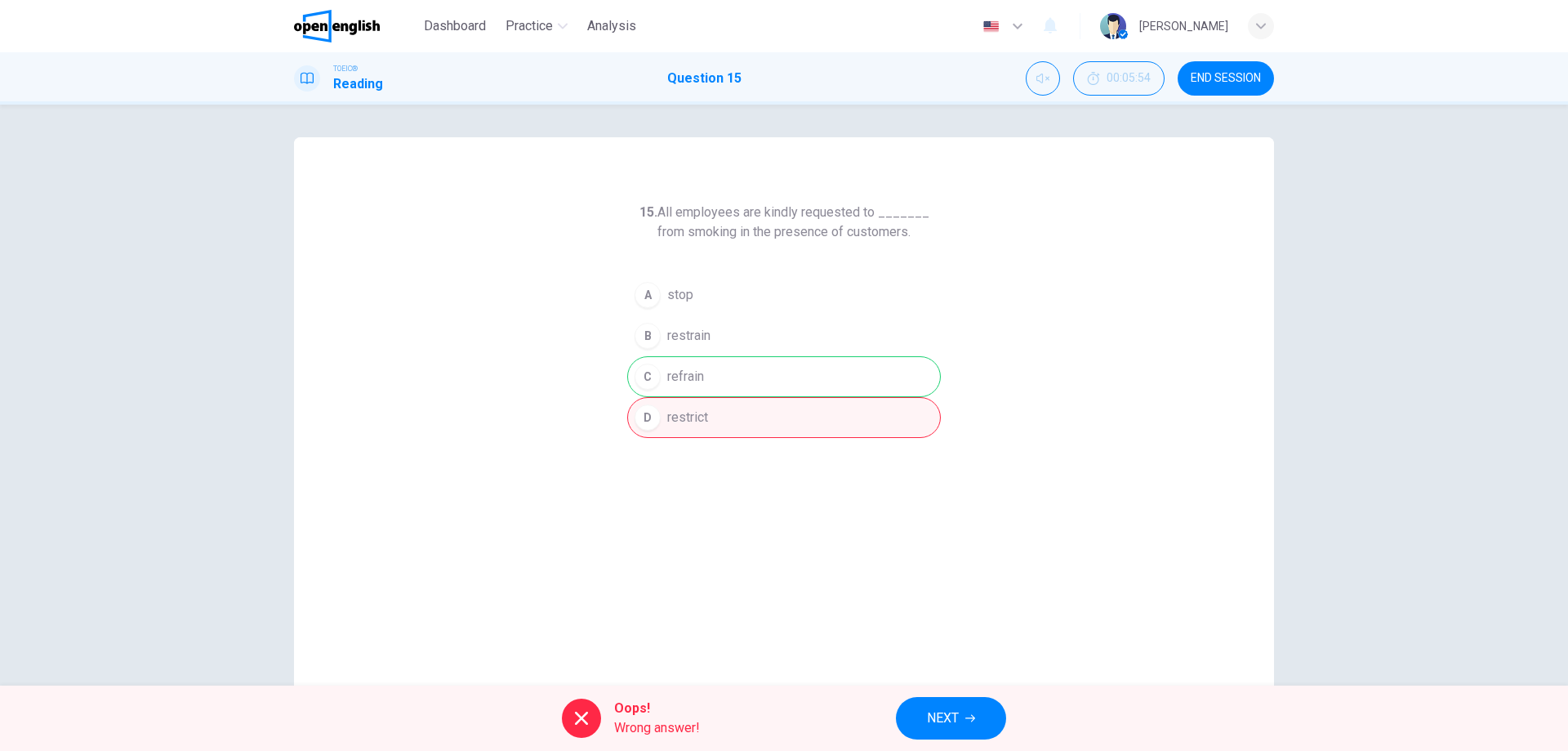
click at [697, 374] on div "A stop B restrain C refrain D restrict" at bounding box center [784, 356] width 313 height 163
click at [848, 709] on div "Oops! Wrong answer! NEXT" at bounding box center [784, 718] width 1568 height 66
drag, startPoint x: 948, startPoint y: 709, endPoint x: 945, endPoint y: 700, distance: 9.5
click at [951, 708] on span "NEXT" at bounding box center [942, 718] width 32 height 23
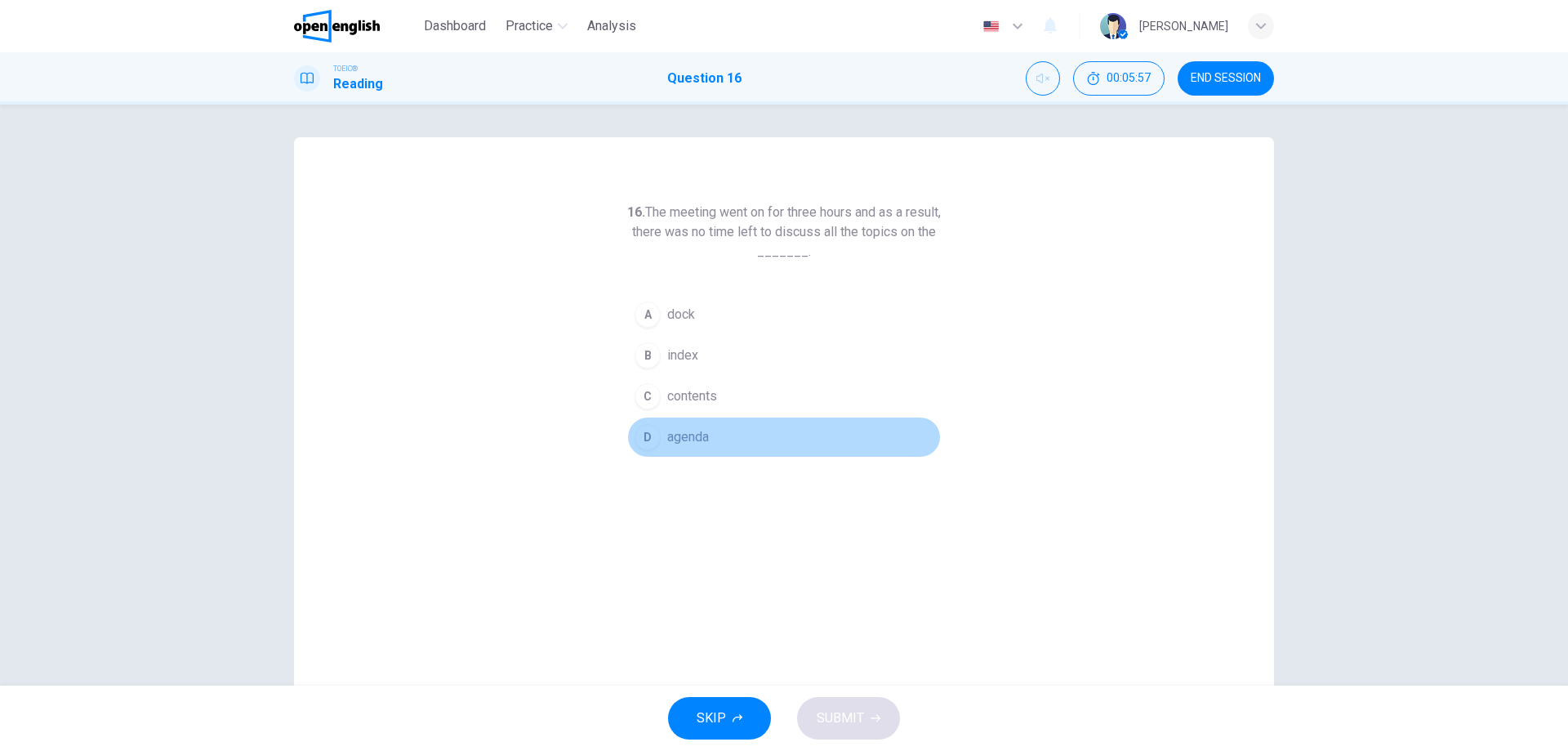
click at [648, 439] on div "D" at bounding box center [647, 437] width 26 height 26
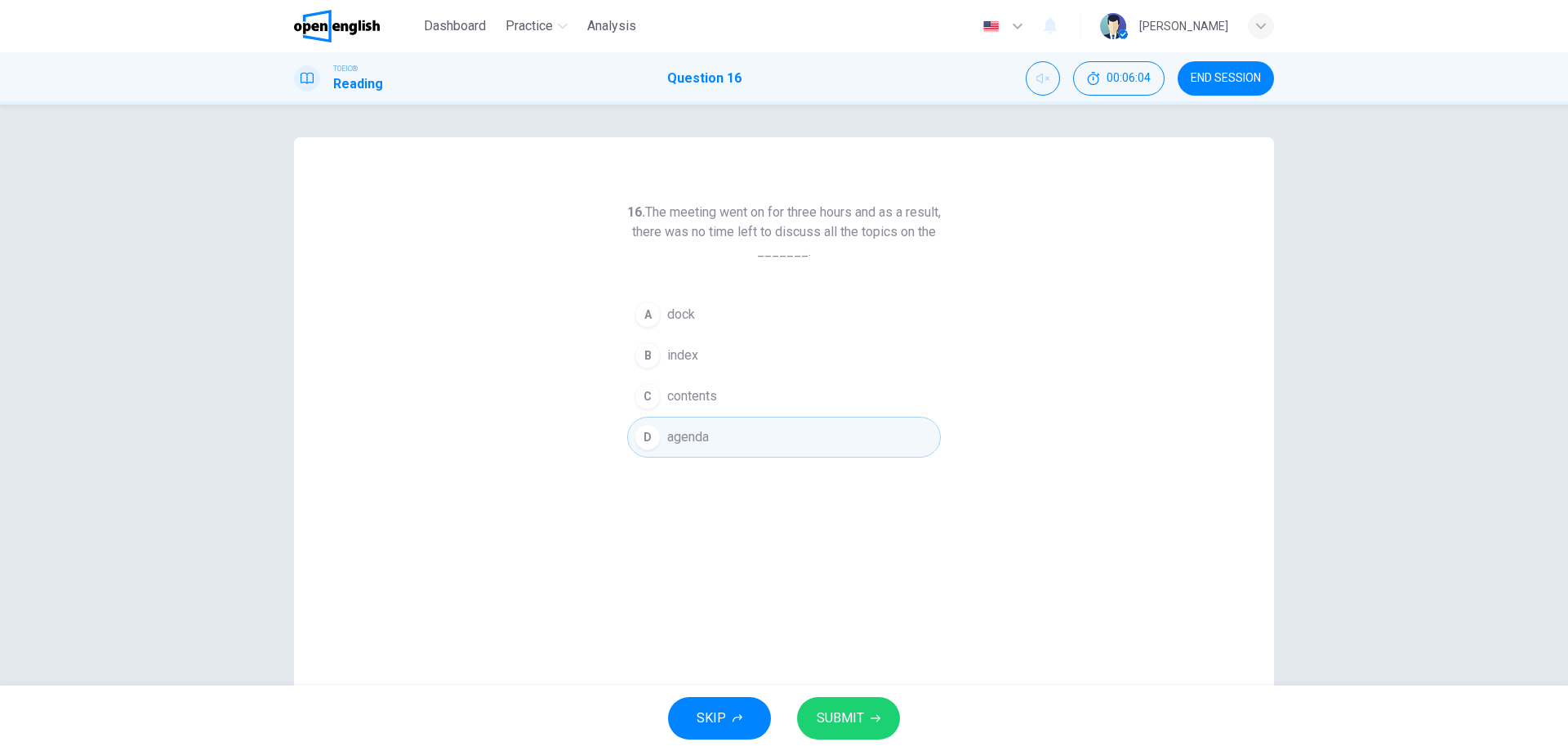
click at [853, 718] on span "SUBMIT" at bounding box center [839, 718] width 47 height 23
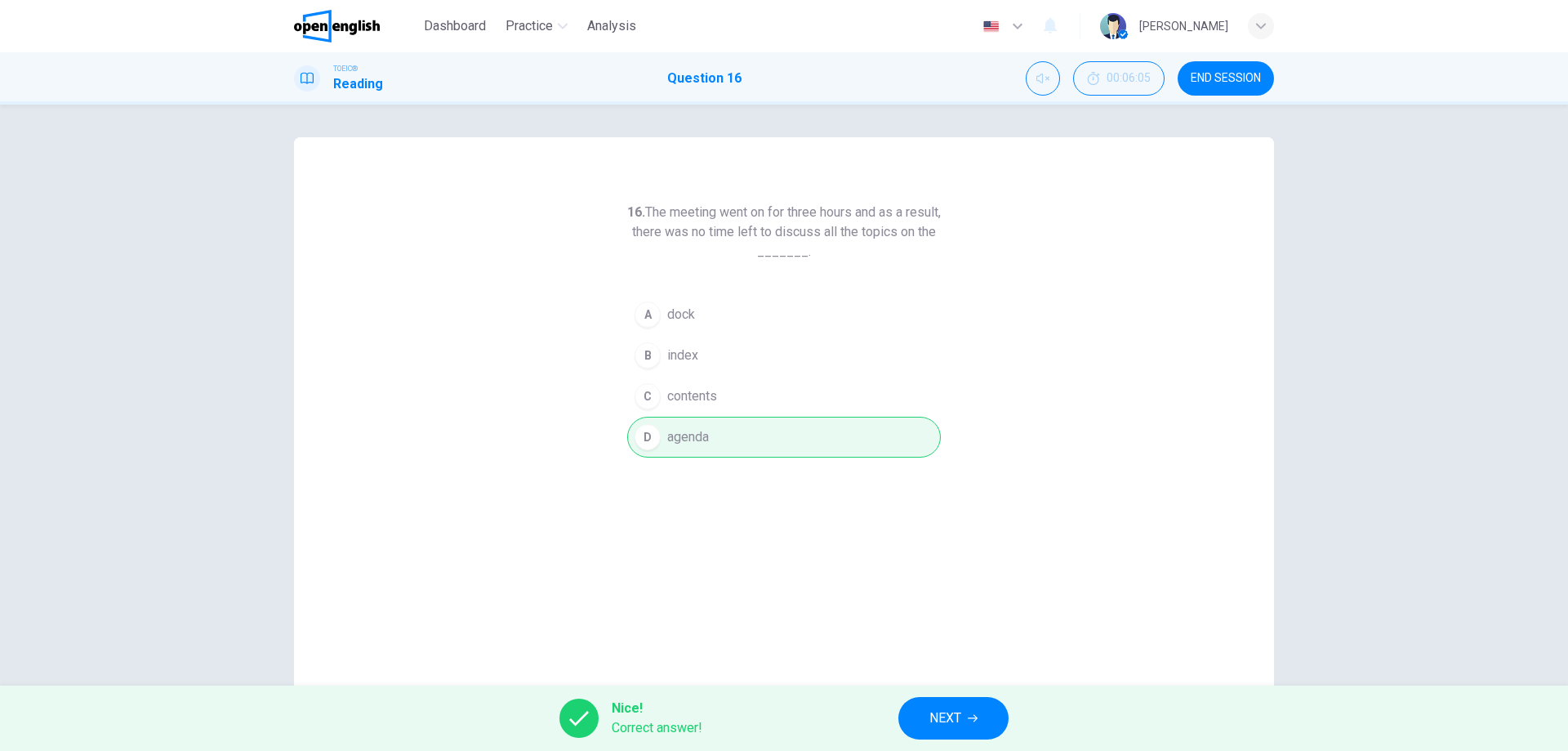
click at [977, 712] on button "NEXT" at bounding box center [953, 718] width 110 height 43
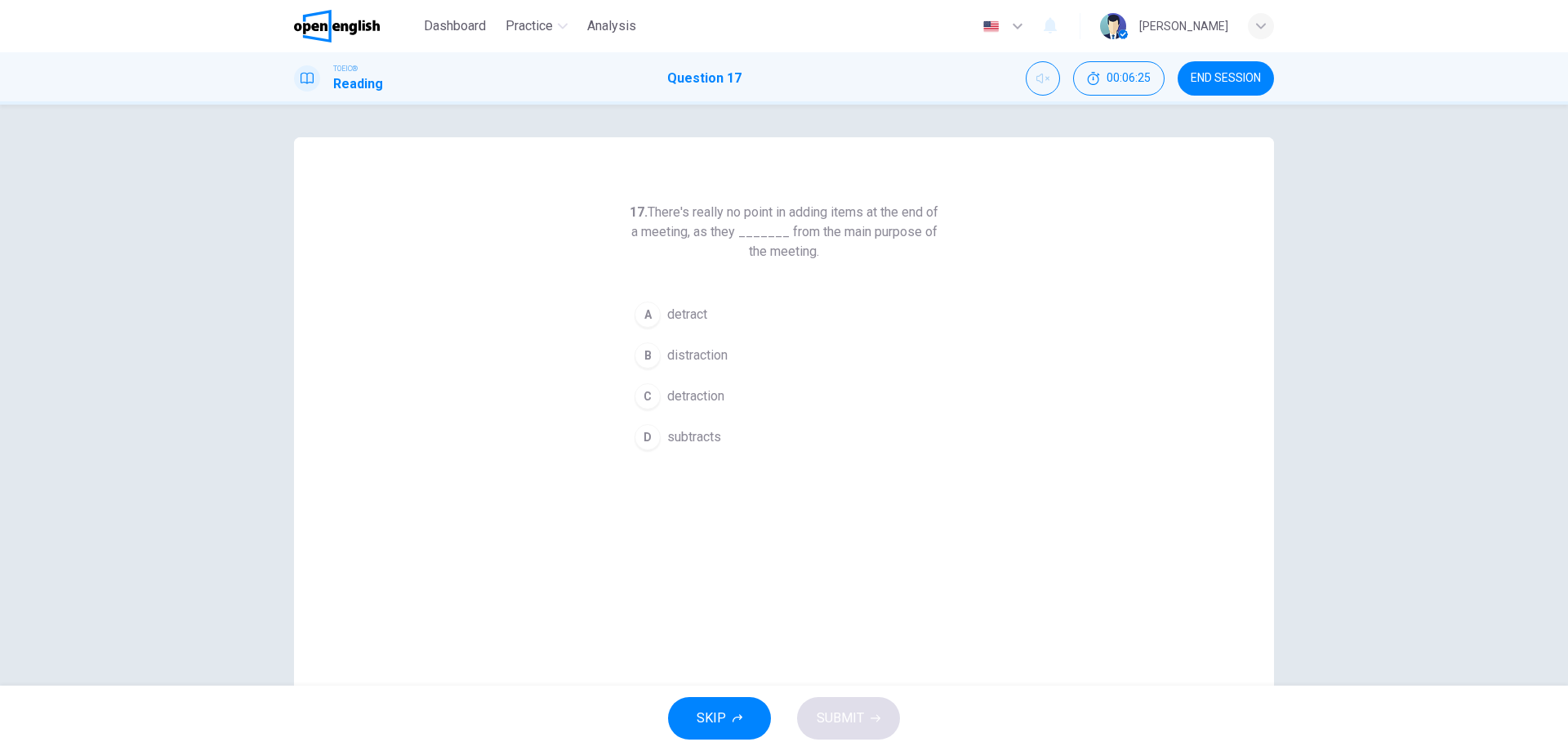
click at [648, 307] on div "A" at bounding box center [647, 314] width 26 height 26
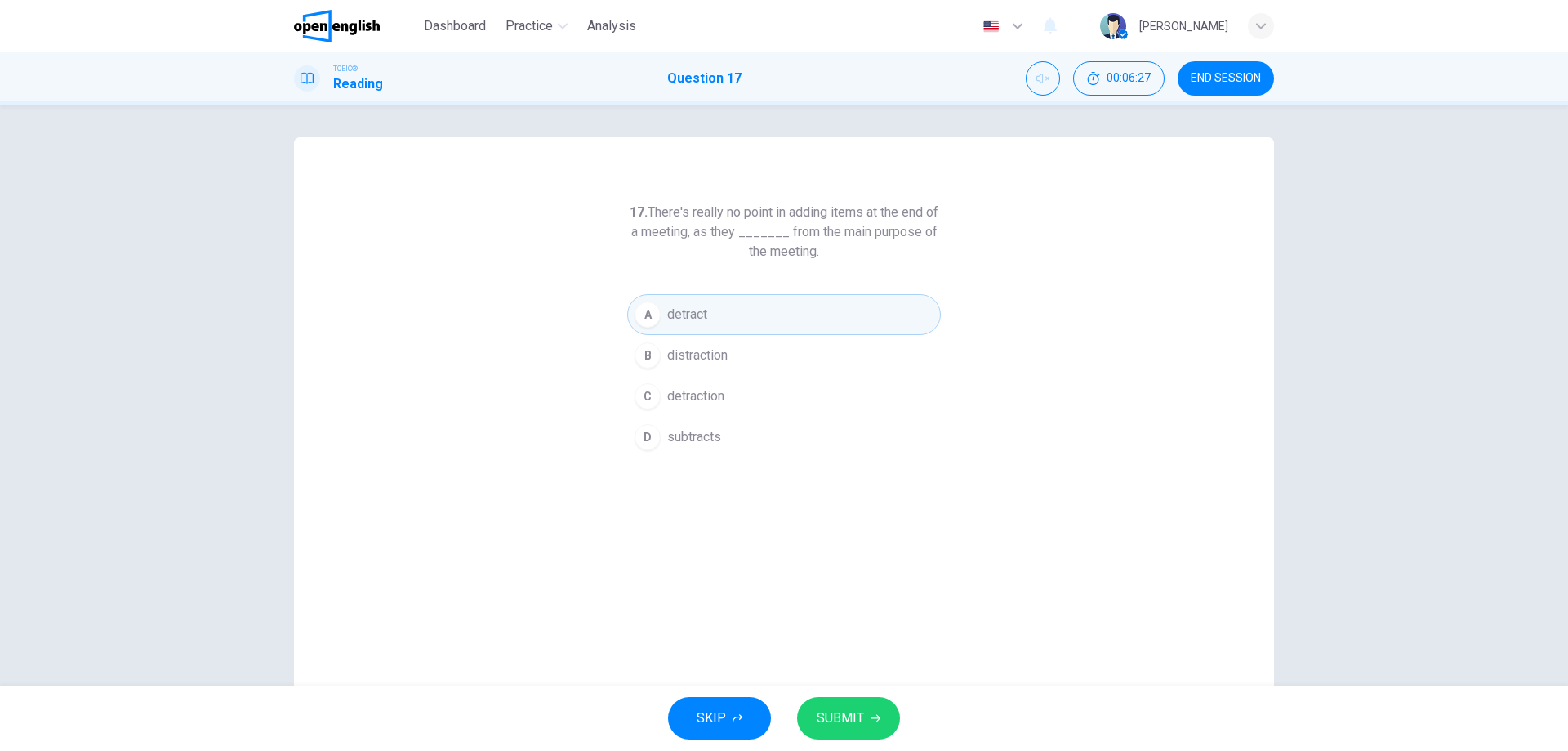
click at [857, 701] on button "SUBMIT" at bounding box center [848, 718] width 103 height 43
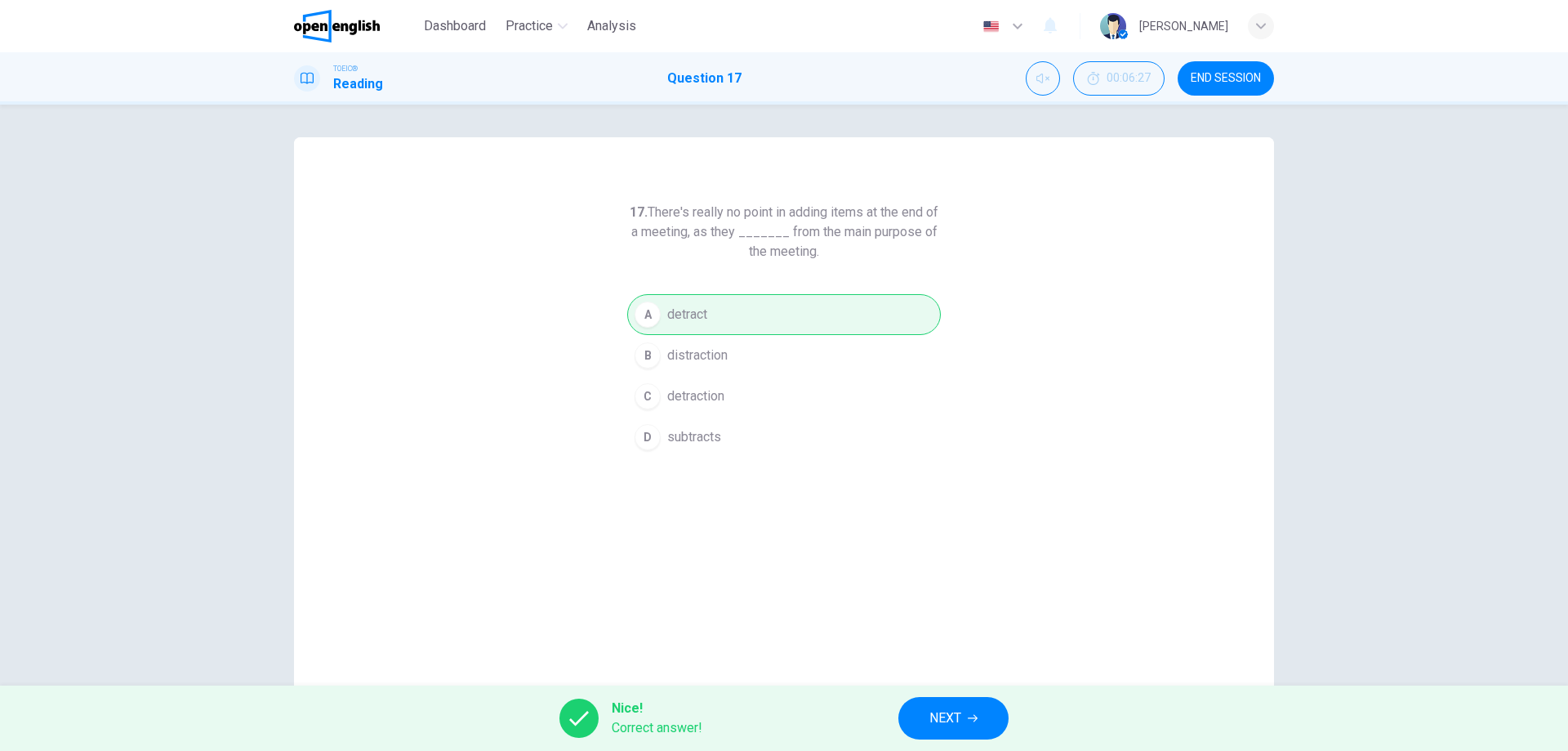
click at [931, 720] on span "NEXT" at bounding box center [945, 718] width 32 height 23
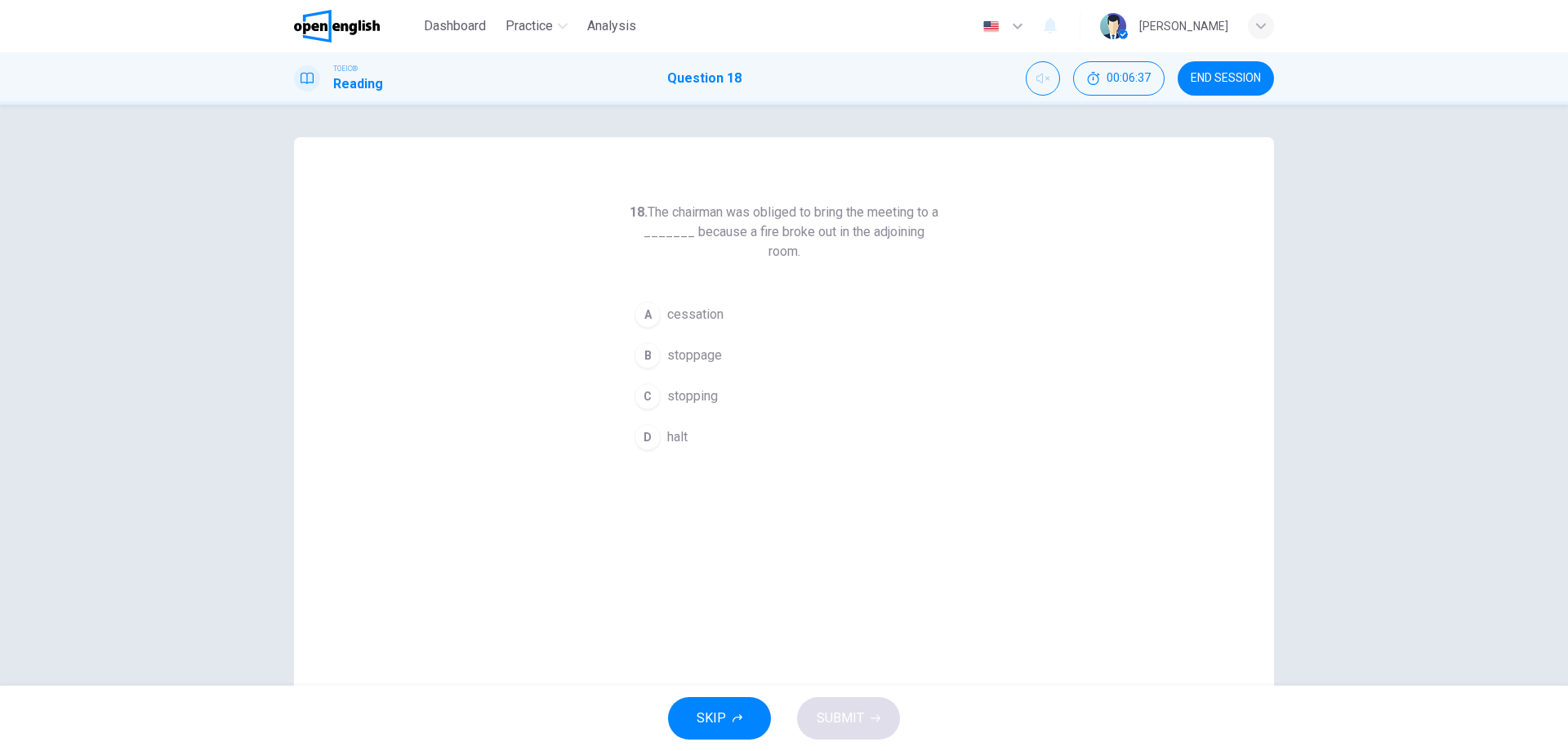
click at [642, 439] on div "D" at bounding box center [647, 437] width 26 height 26
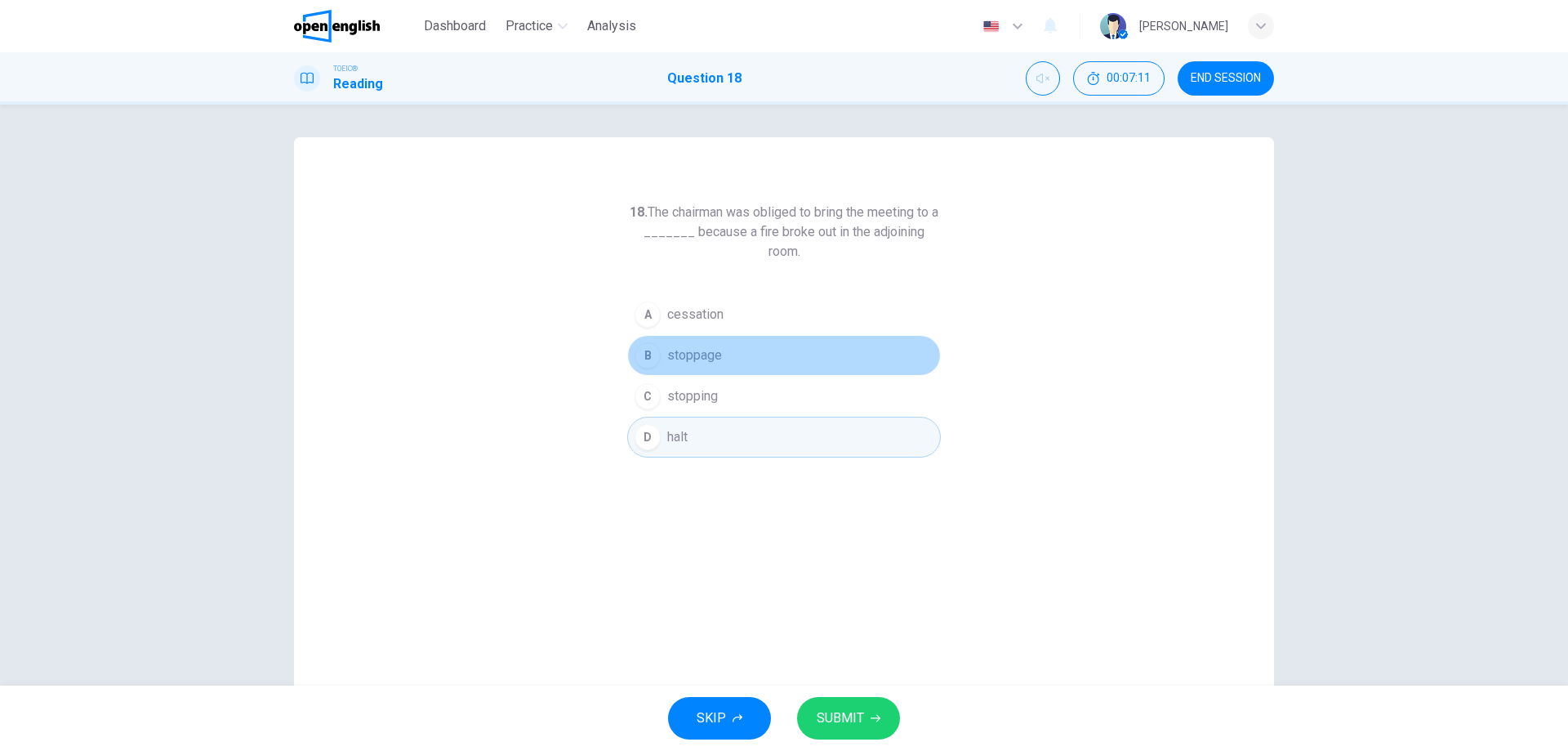
click at [705, 353] on span "stoppage" at bounding box center [695, 355] width 55 height 20
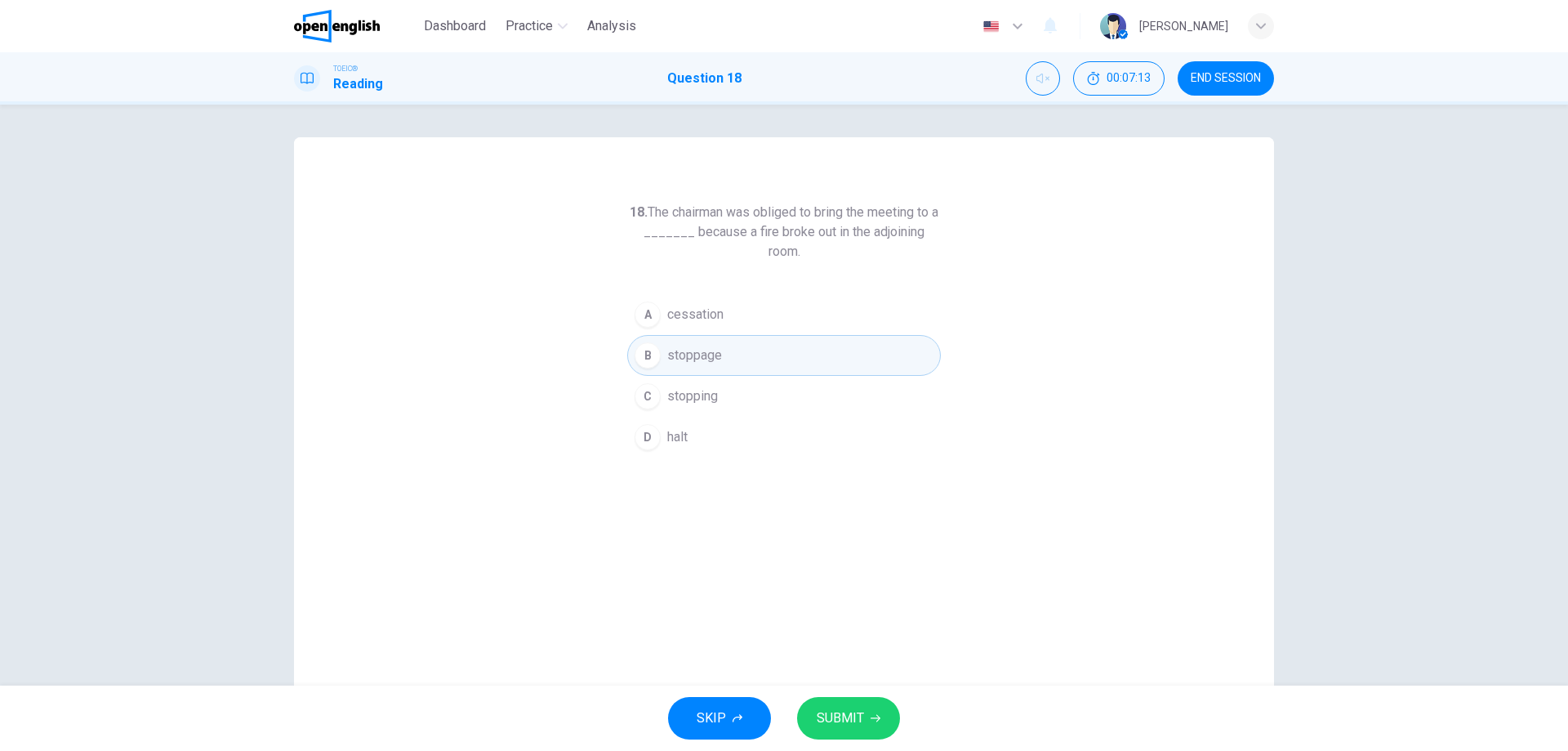
click at [855, 711] on span "SUBMIT" at bounding box center [839, 718] width 47 height 23
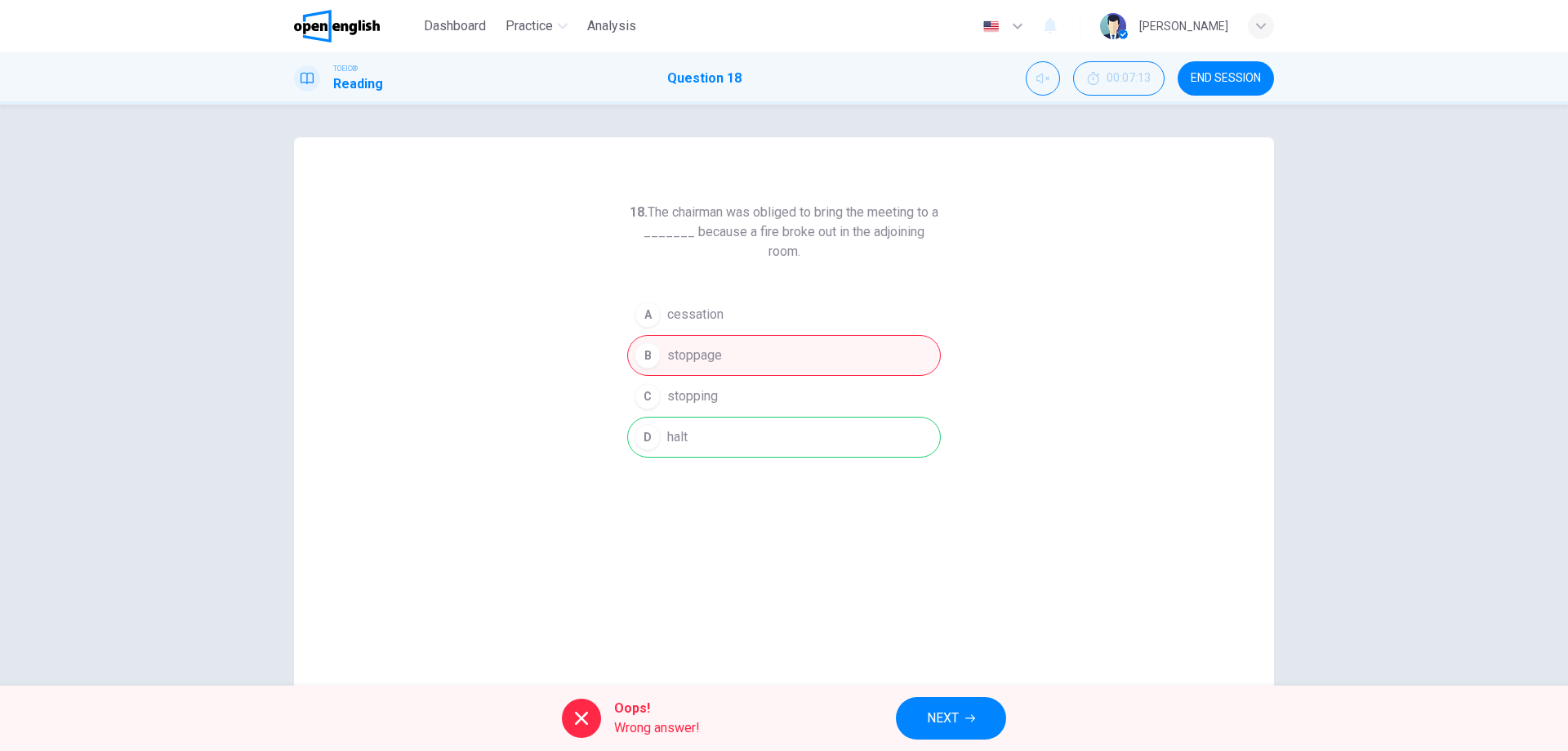
drag, startPoint x: 667, startPoint y: 439, endPoint x: 697, endPoint y: 433, distance: 30.6
click at [697, 433] on div "A cessation B stoppage C stopping D halt" at bounding box center [784, 376] width 313 height 163
click at [911, 700] on button "NEXT" at bounding box center [950, 718] width 110 height 43
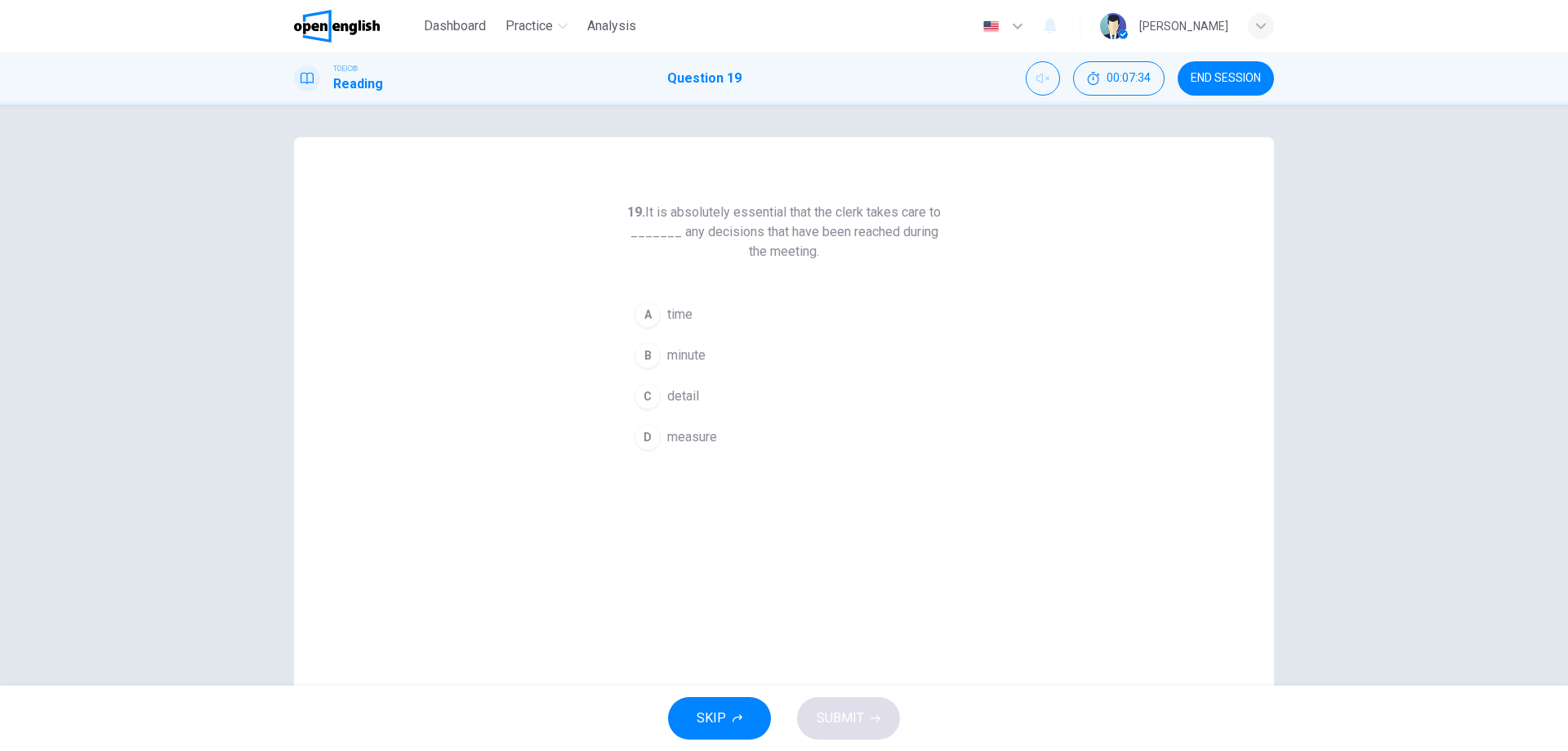
click at [650, 399] on div "C" at bounding box center [647, 396] width 26 height 26
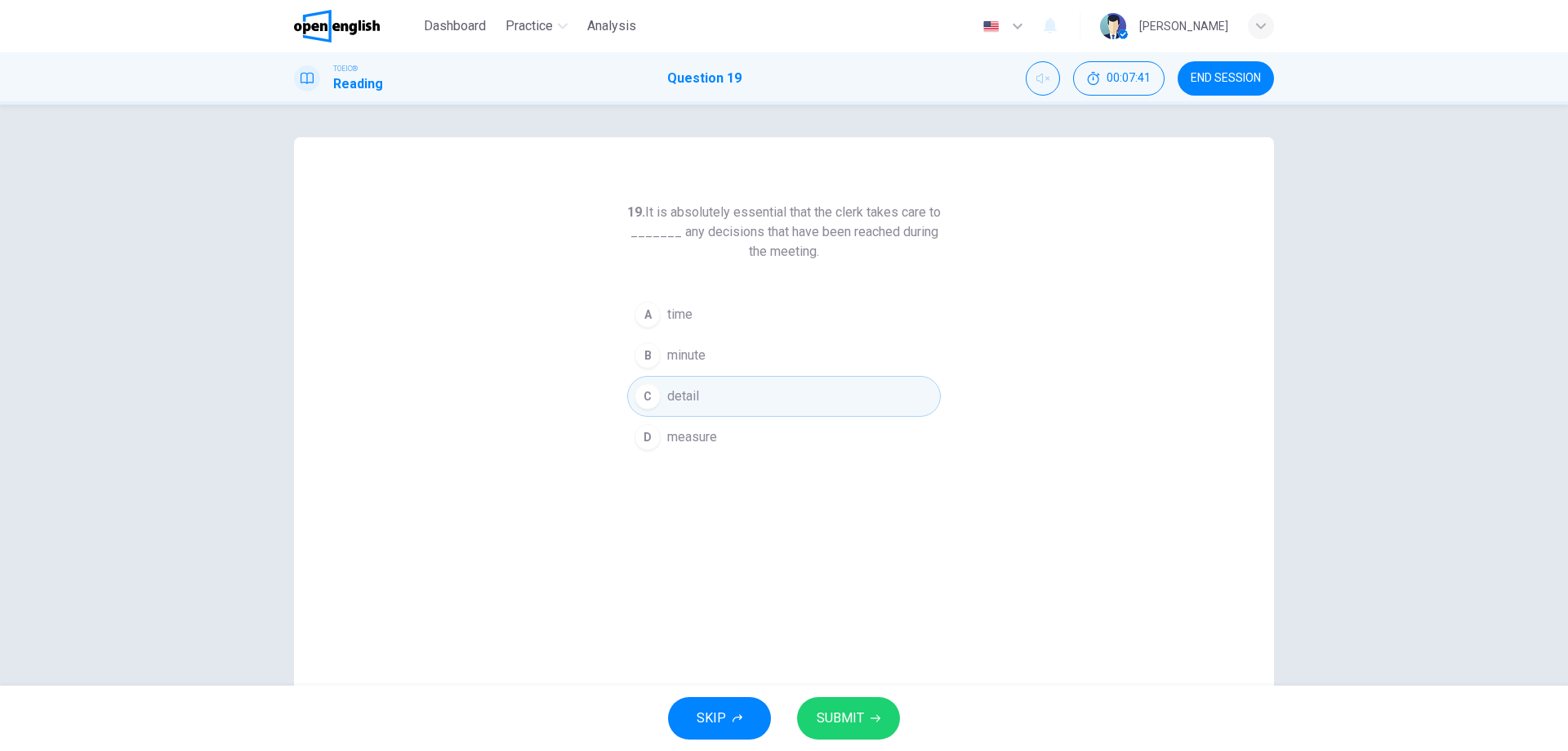
click at [866, 702] on button "SUBMIT" at bounding box center [848, 718] width 103 height 43
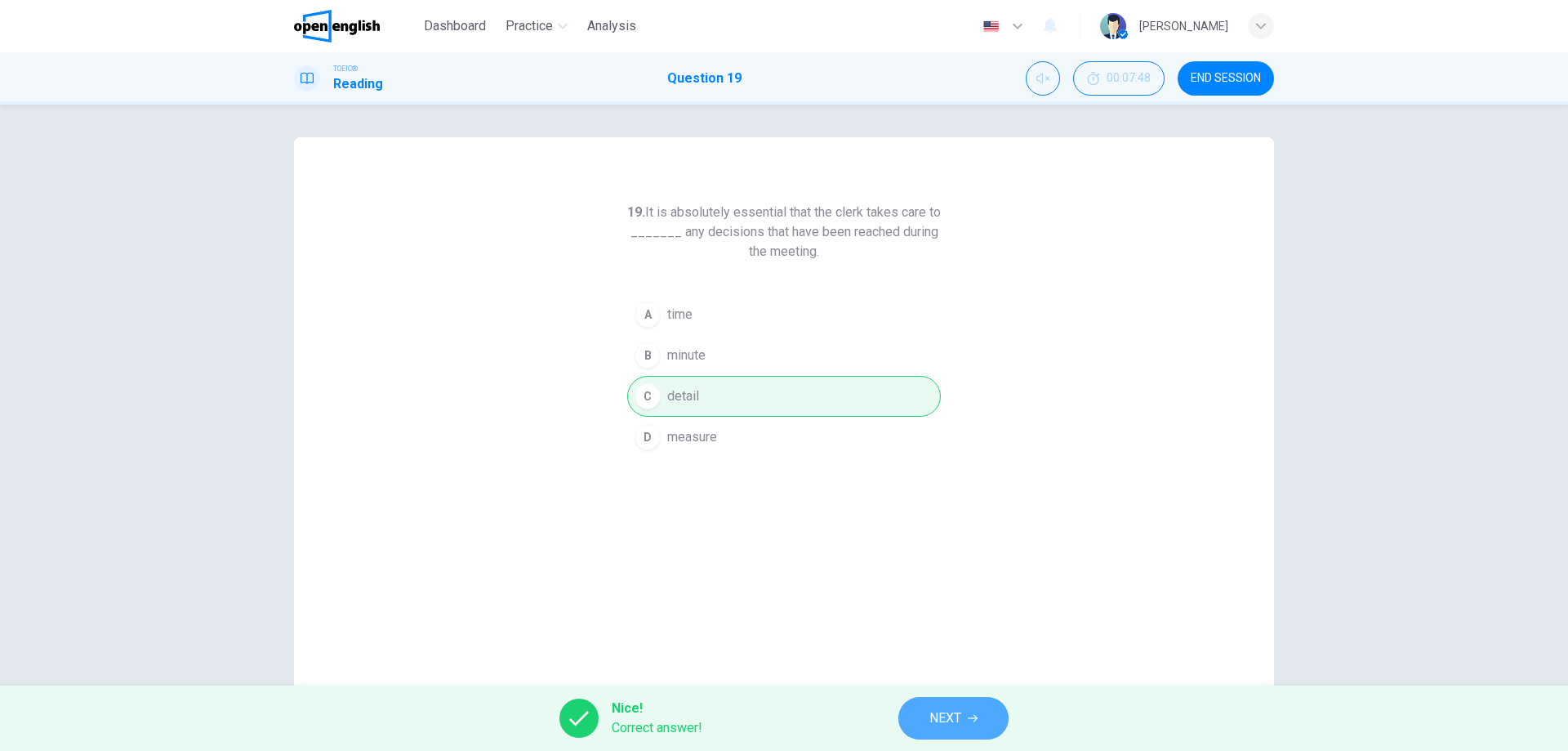
click at [932, 718] on span "NEXT" at bounding box center [945, 718] width 32 height 23
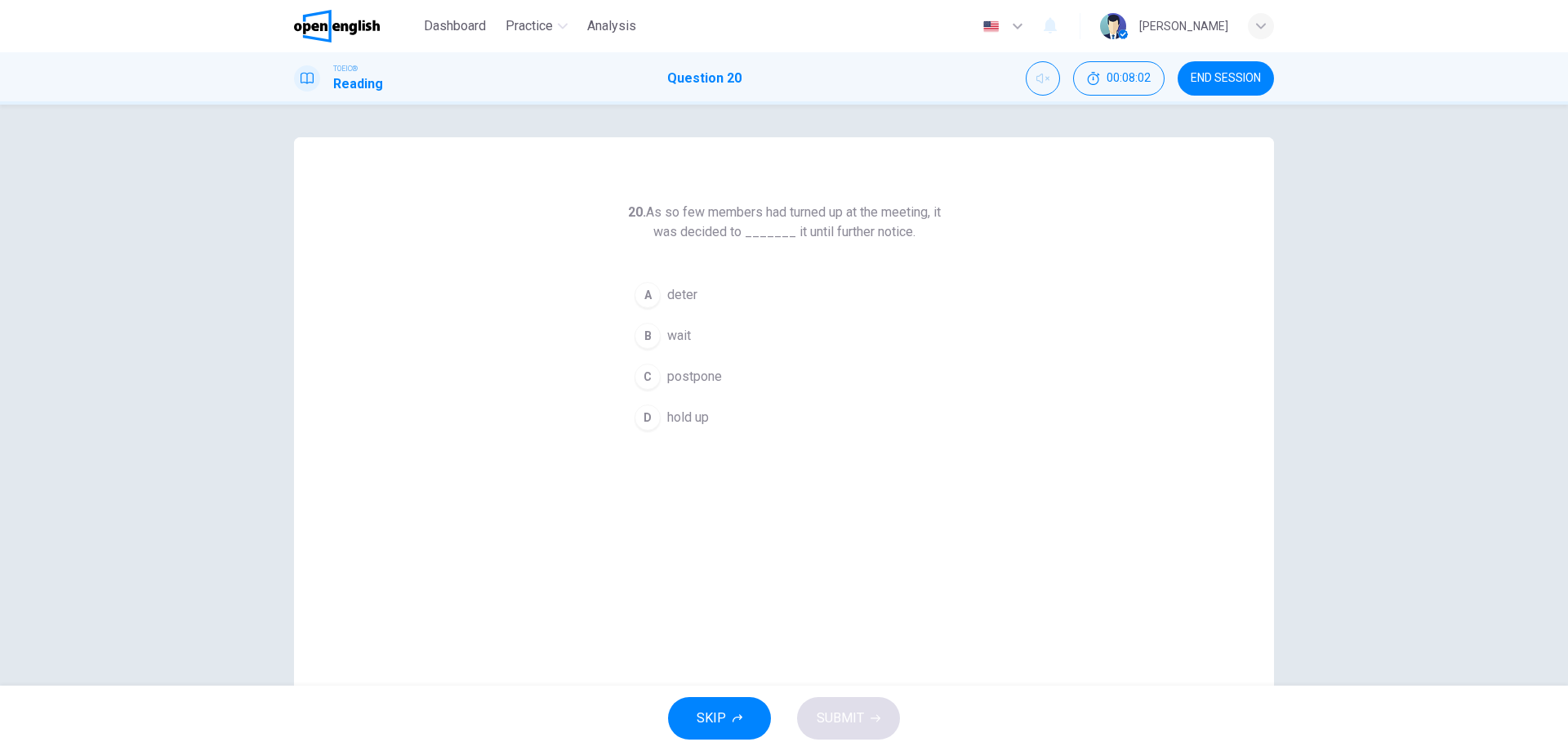
click at [696, 368] on span "postpone" at bounding box center [695, 376] width 55 height 20
click at [824, 718] on span "SUBMIT" at bounding box center [839, 718] width 47 height 23
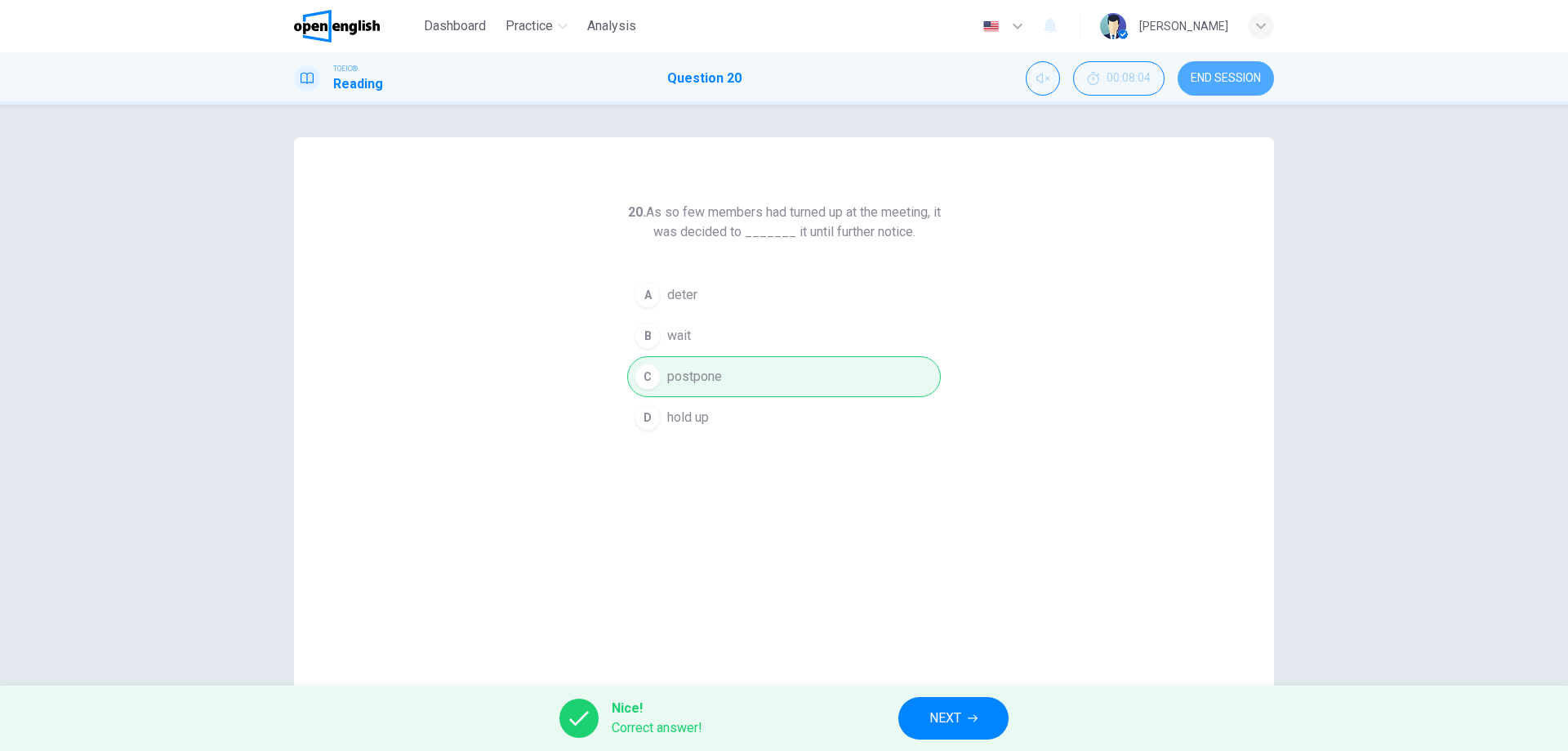
click at [1249, 84] on span "END SESSION" at bounding box center [1225, 78] width 70 height 13
click at [855, 81] on div "TOEIC® Reading Question 20 00:08:04 END SESSION" at bounding box center [784, 78] width 1032 height 35
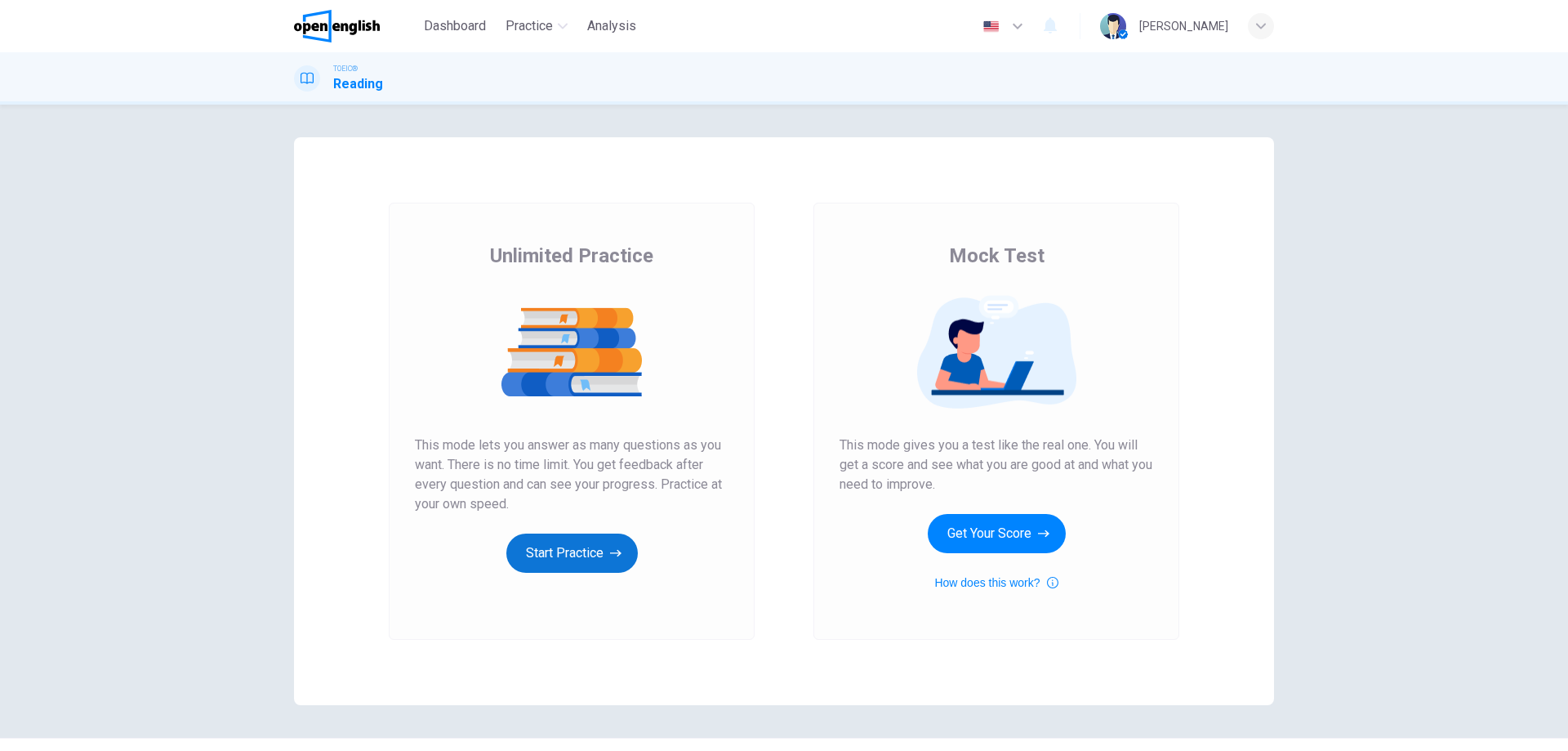
click at [566, 568] on button "Start Practice" at bounding box center [572, 553] width 131 height 39
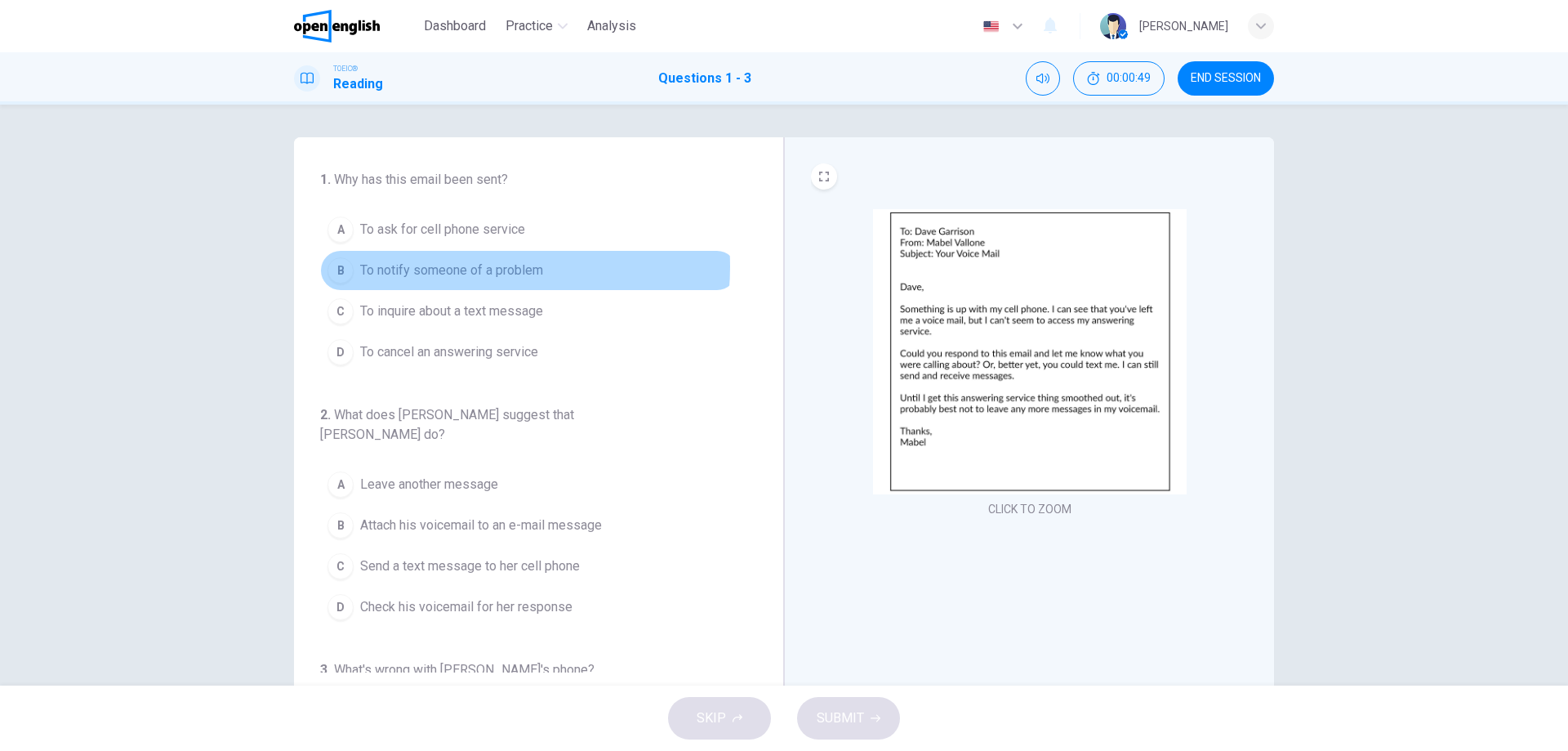
click at [461, 266] on span "To notify someone of a problem" at bounding box center [452, 271] width 183 height 20
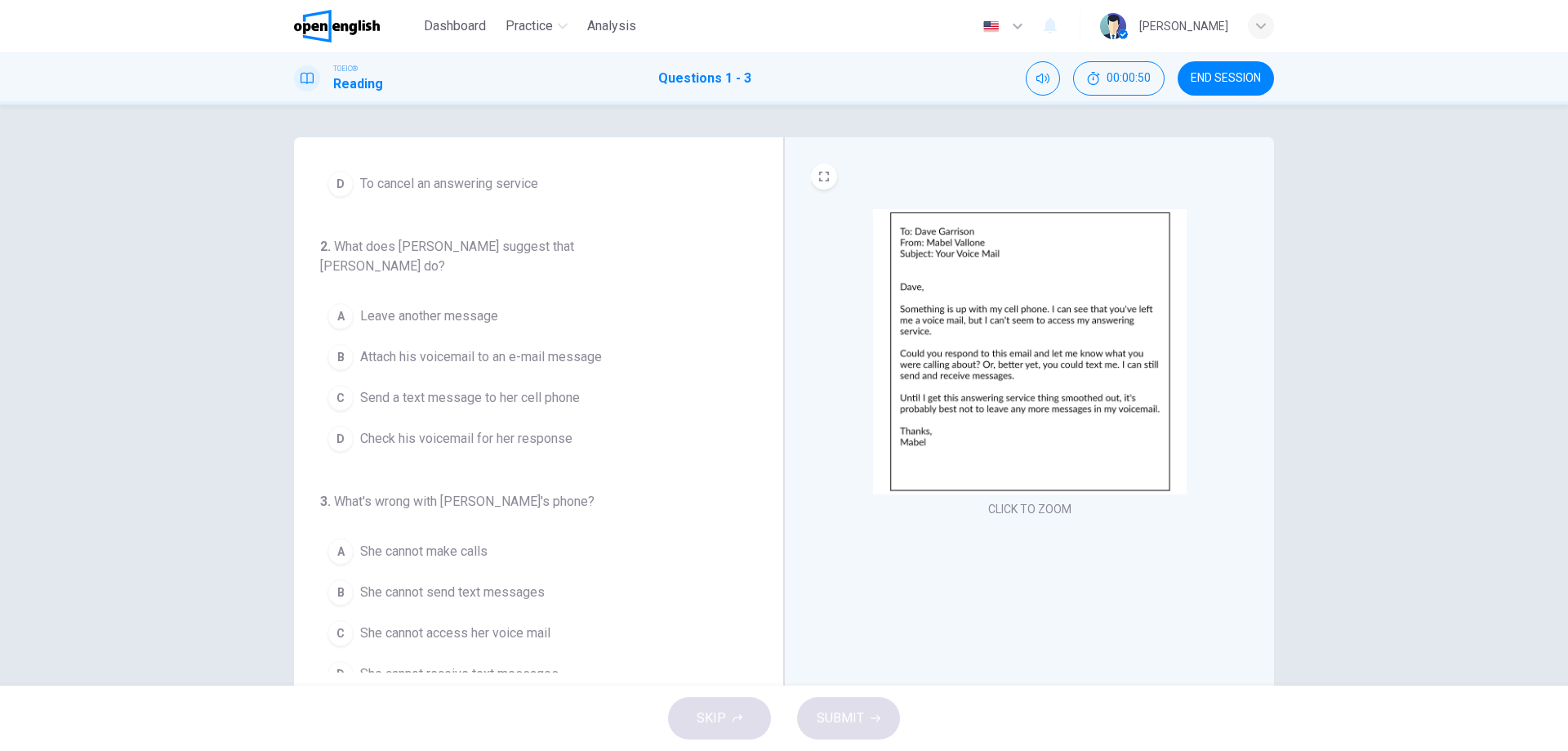
scroll to position [170, 0]
click at [501, 385] on span "Send a text message to her cell phone" at bounding box center [470, 395] width 220 height 20
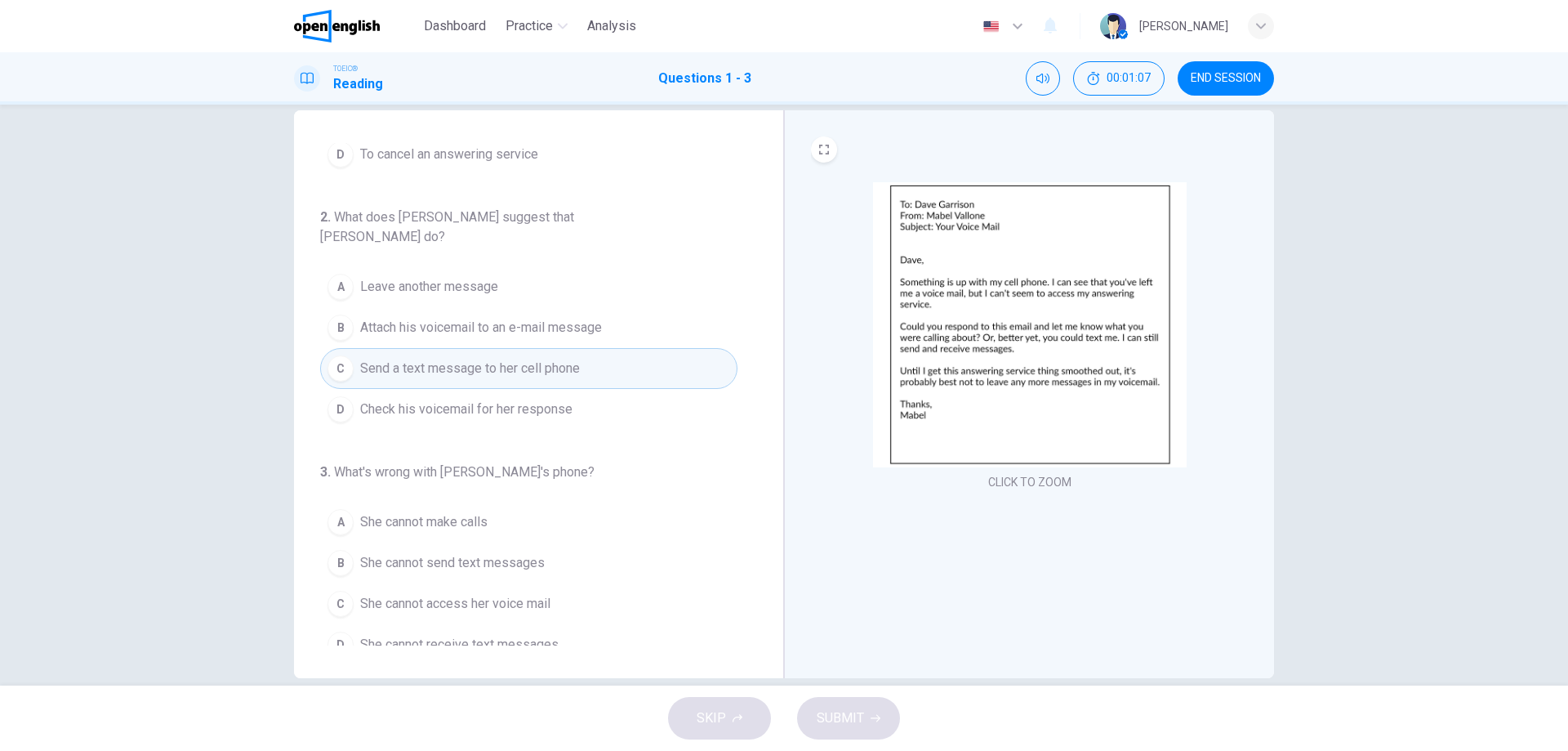
scroll to position [52, 0]
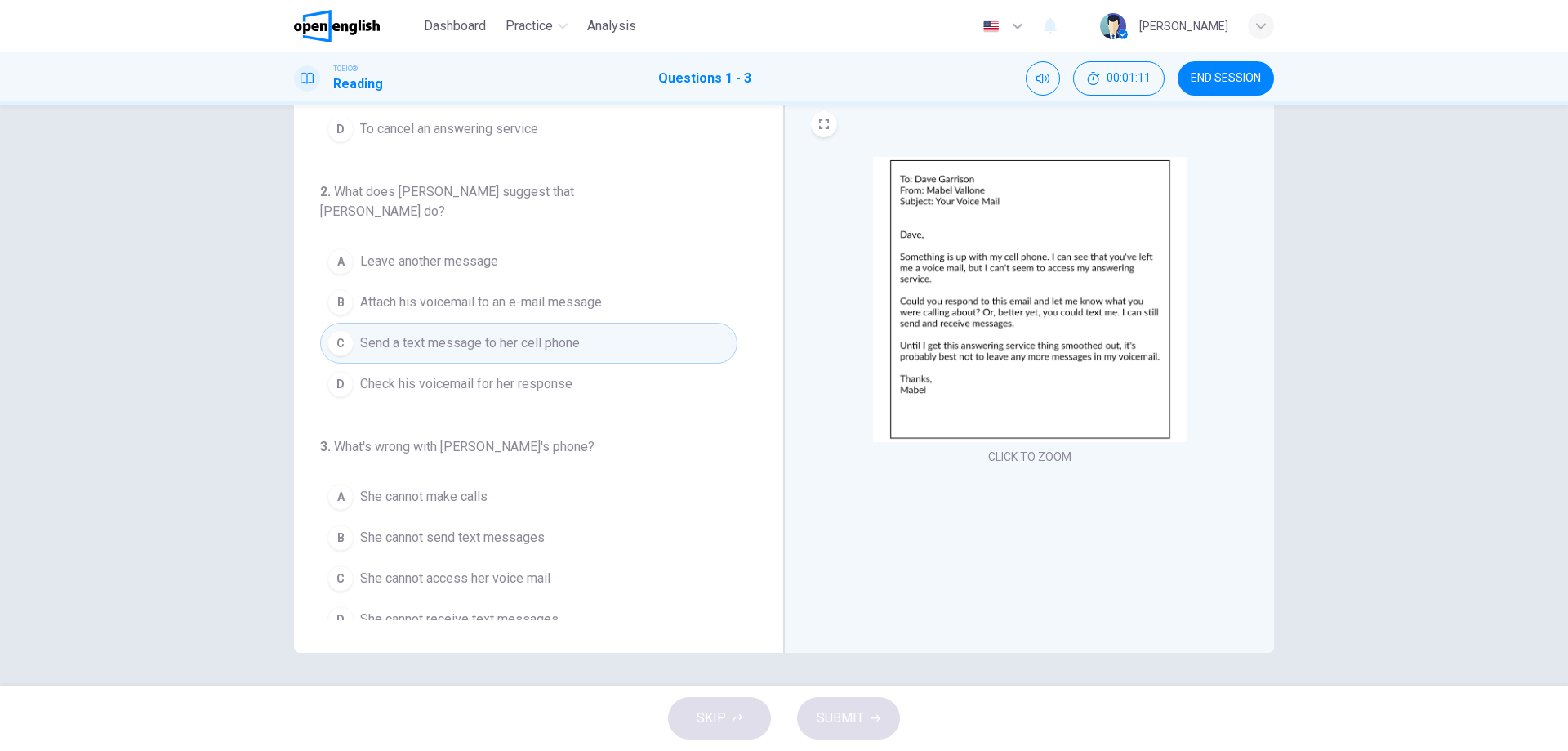
click at [449, 568] on span "She cannot access her voice mail" at bounding box center [455, 578] width 190 height 20
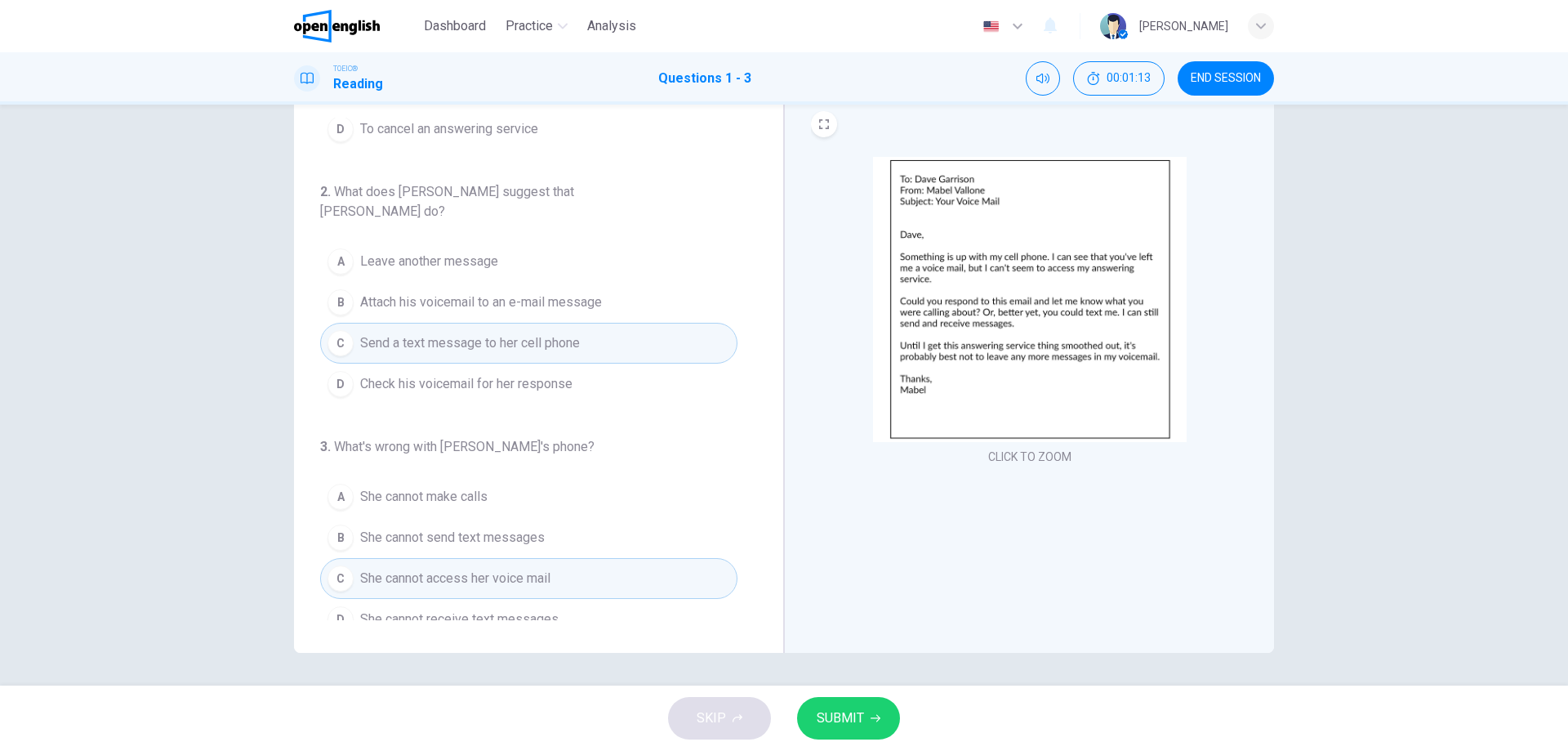
click at [840, 704] on button "SUBMIT" at bounding box center [848, 718] width 103 height 43
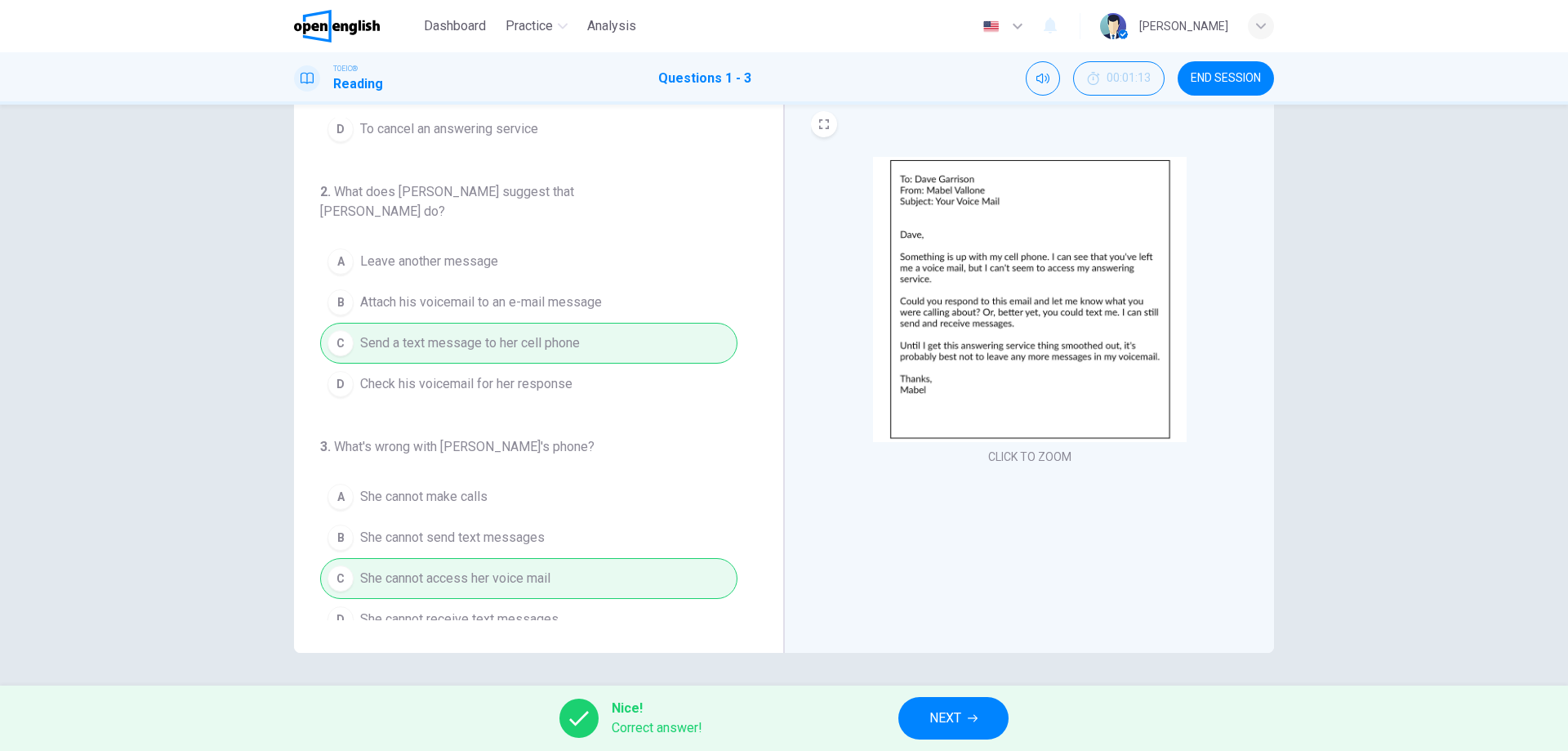
click at [965, 708] on button "NEXT" at bounding box center [953, 718] width 110 height 43
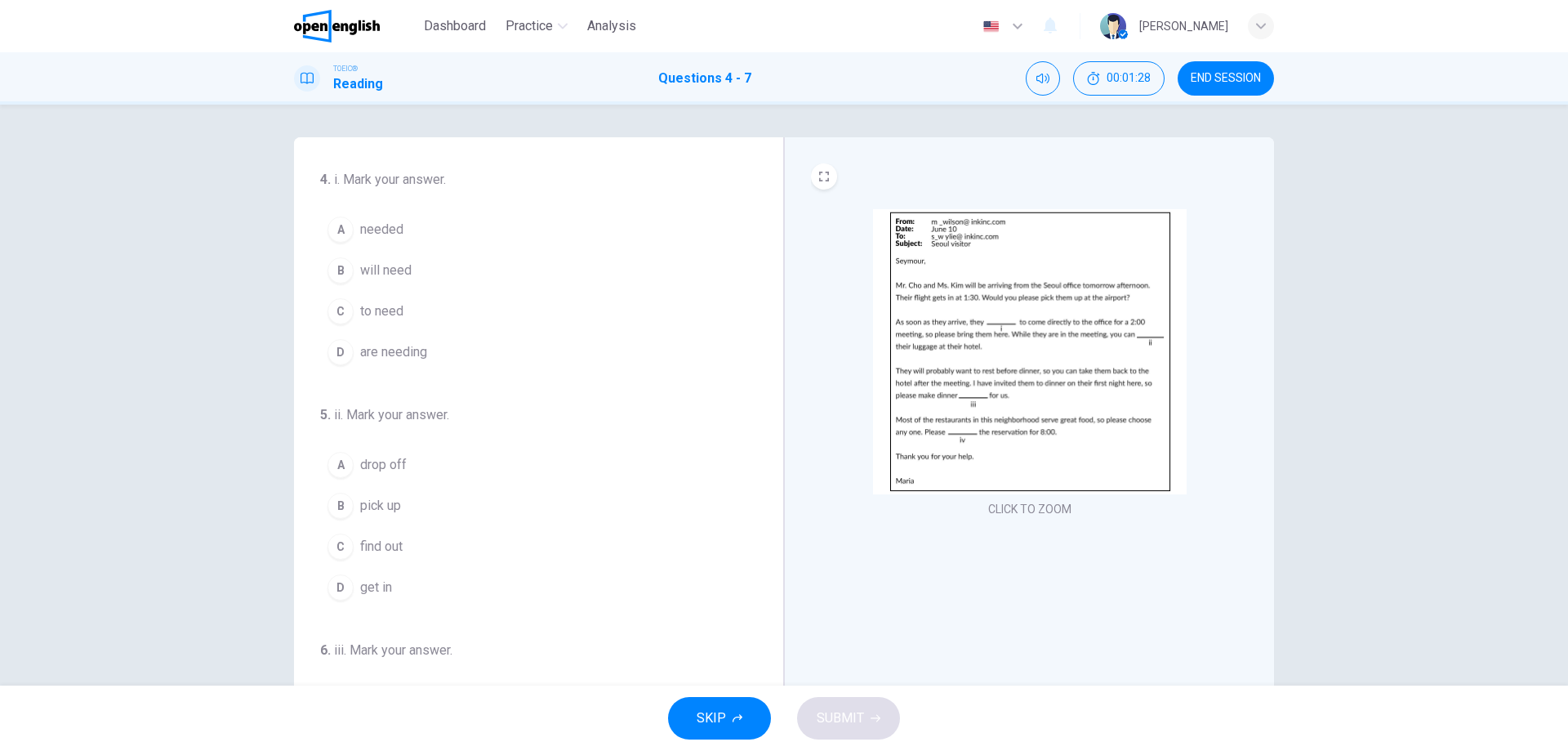
click at [1031, 483] on img at bounding box center [1029, 352] width 313 height 285
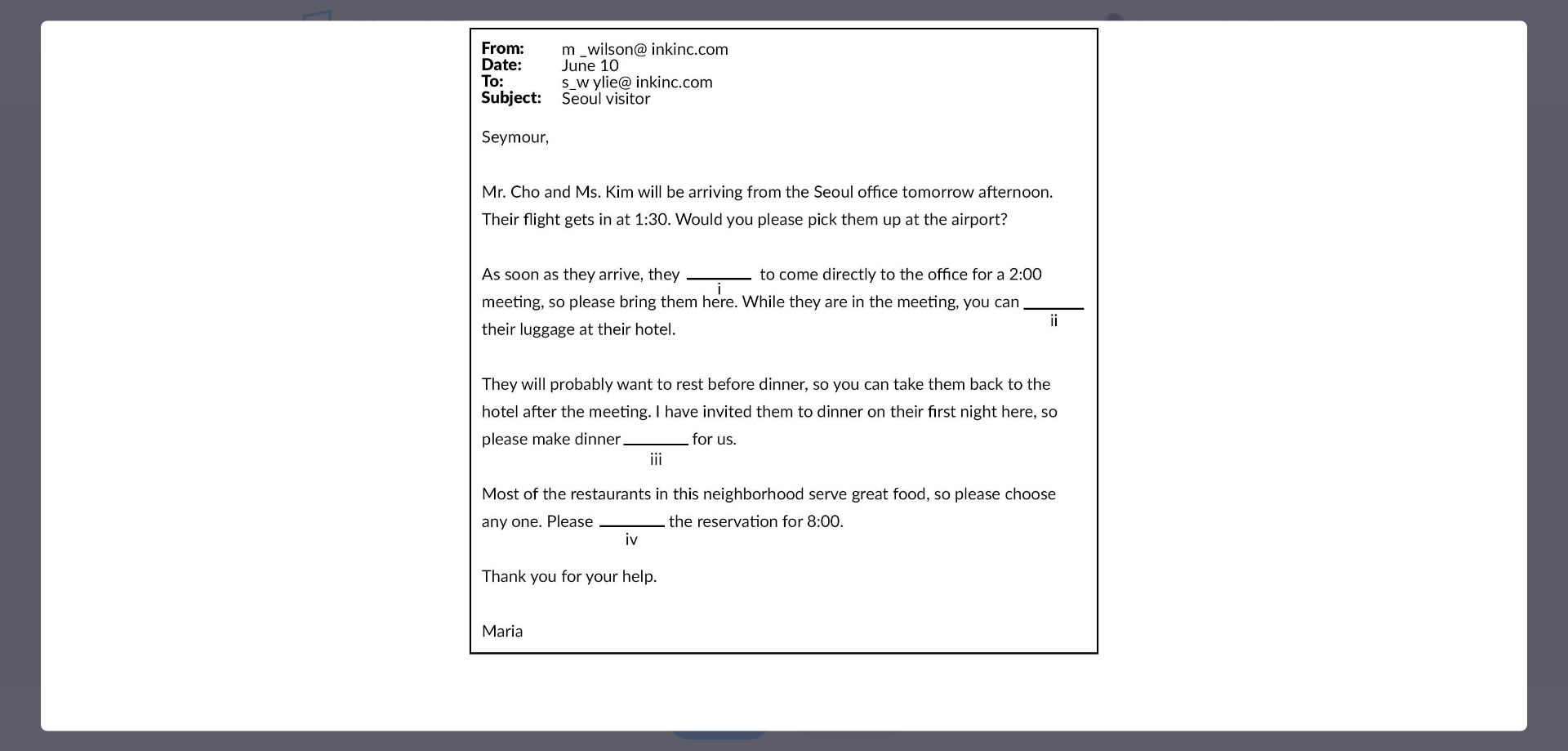
click at [1537, 62] on div at bounding box center [784, 376] width 1568 height 751
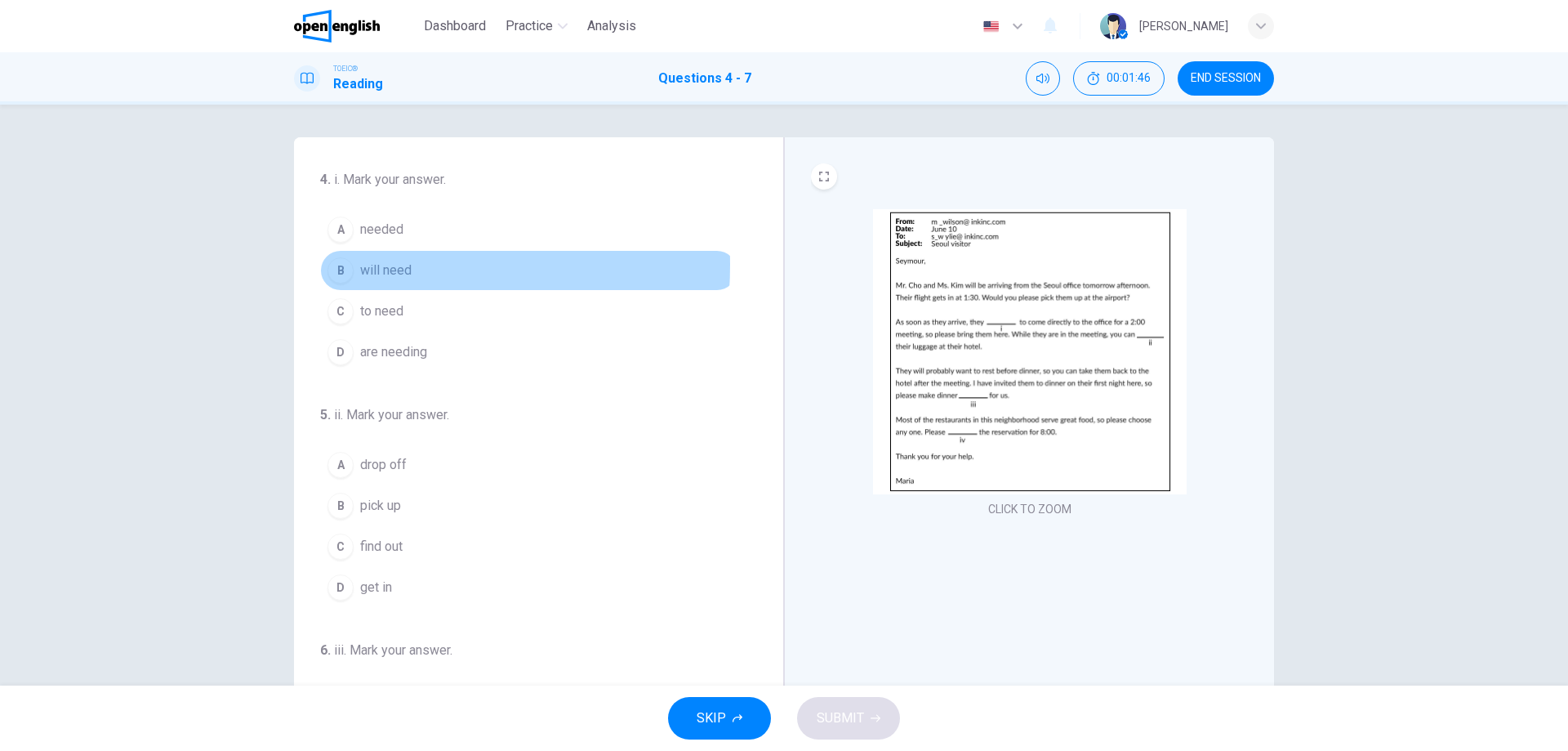
click at [332, 265] on div "B" at bounding box center [340, 270] width 26 height 26
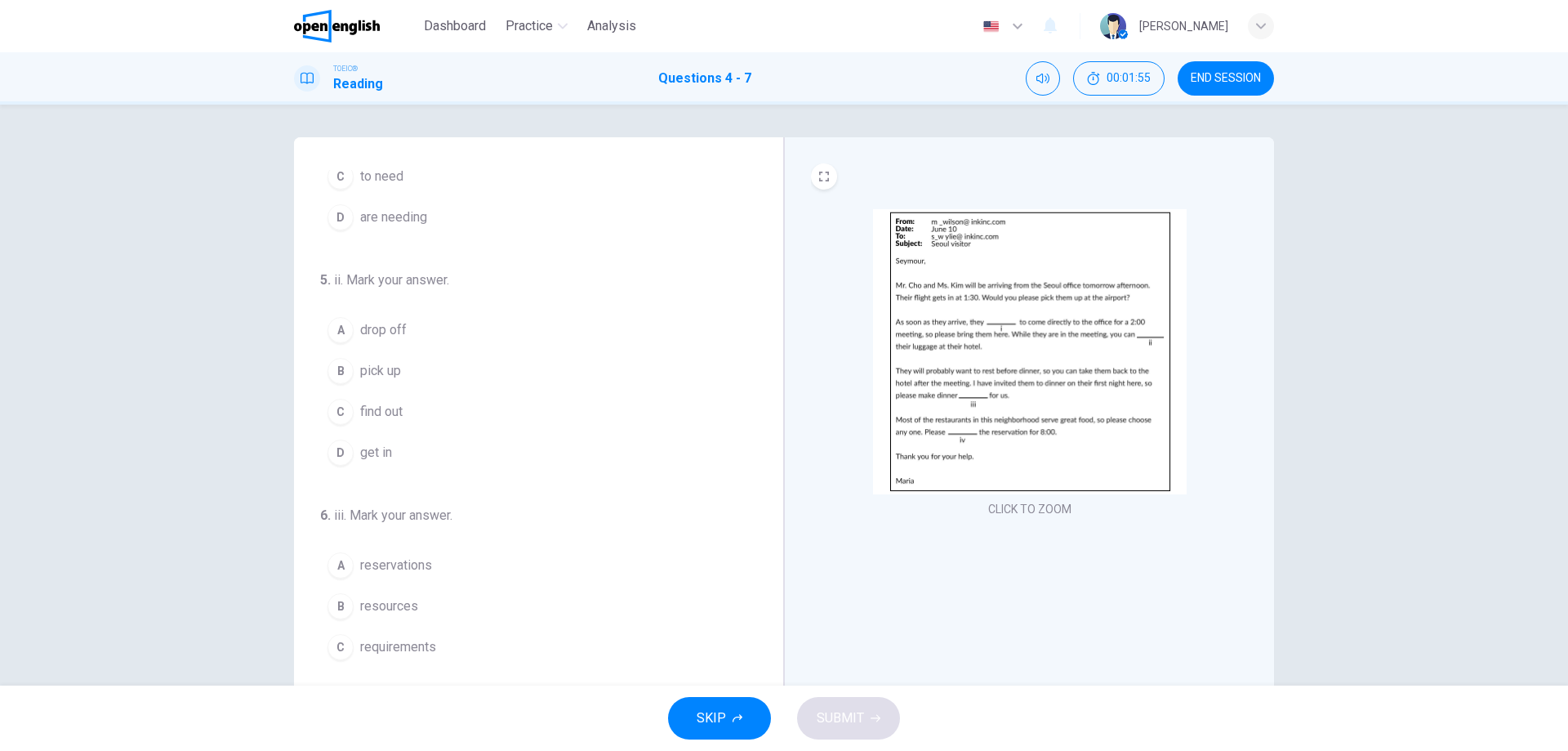
scroll to position [163, 0]
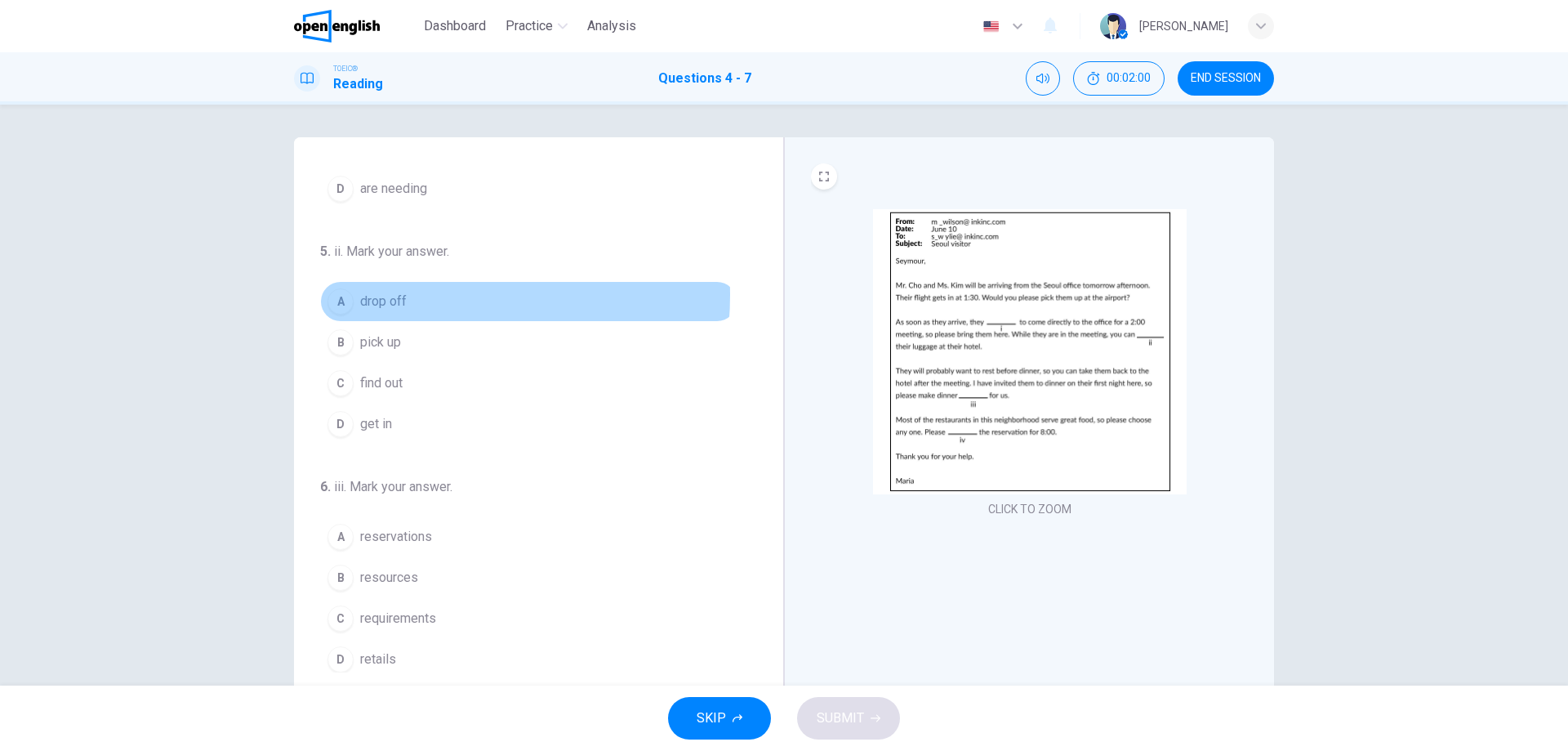
click at [396, 295] on span "drop off" at bounding box center [383, 302] width 46 height 20
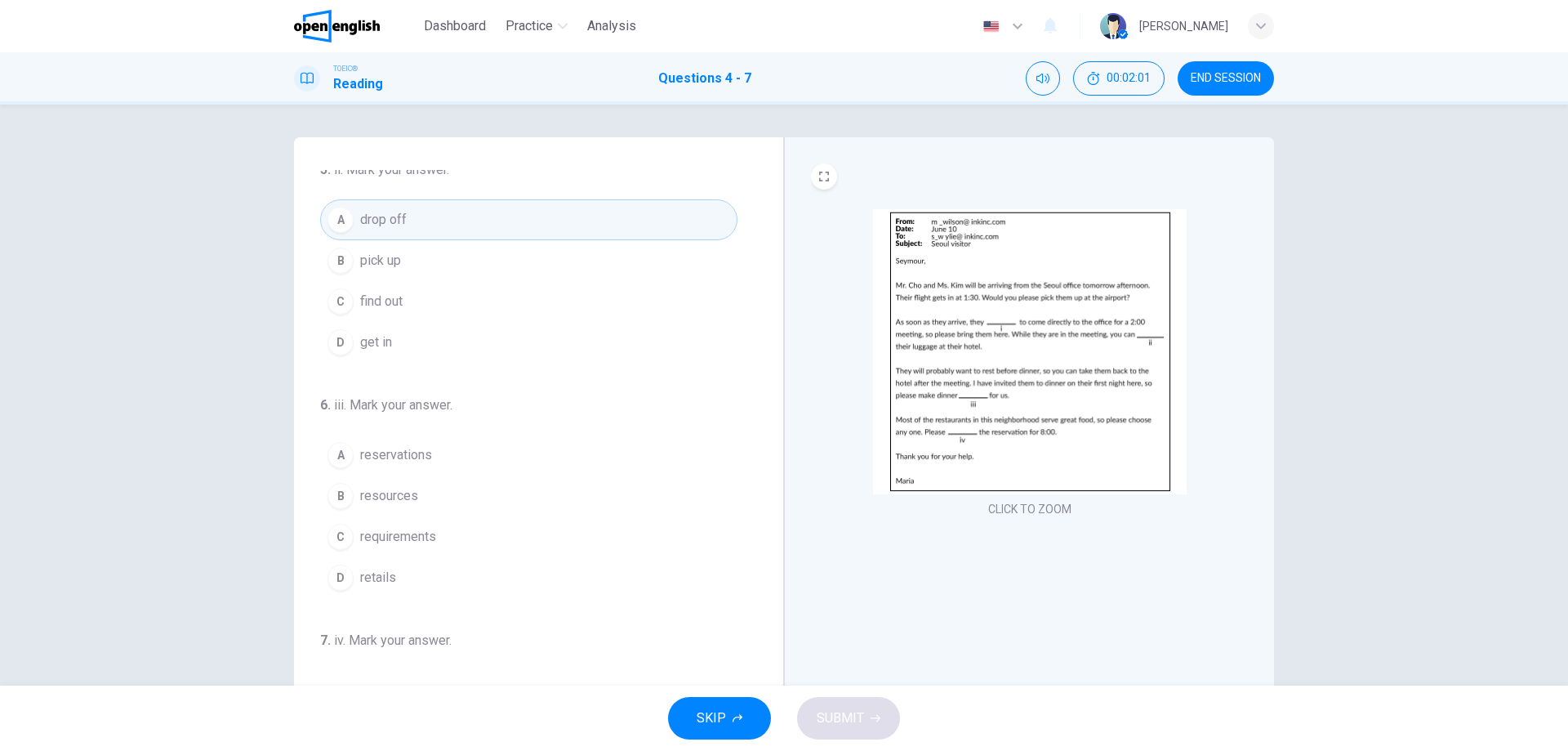
scroll to position [406, 0]
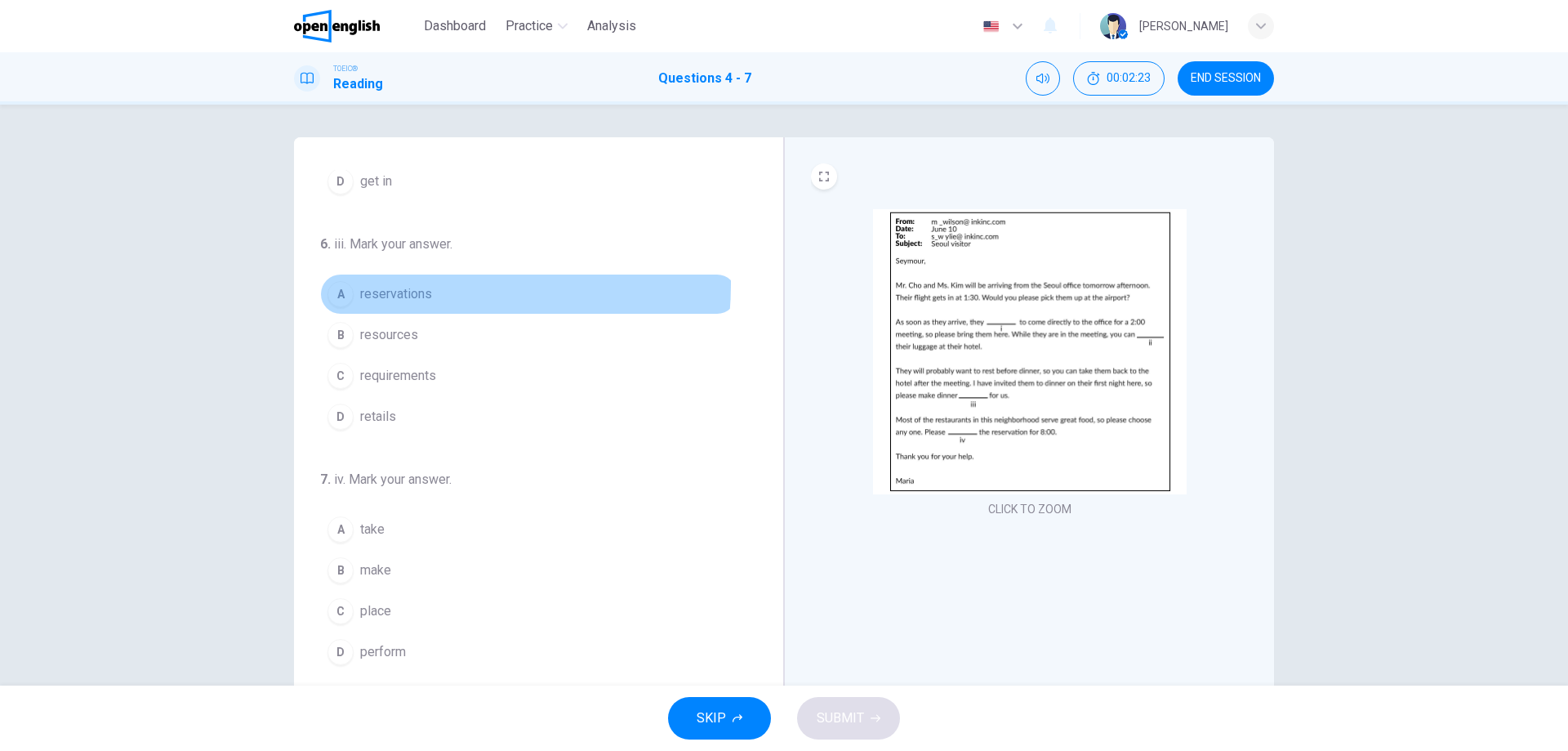
click at [402, 284] on span "reservations" at bounding box center [396, 294] width 72 height 20
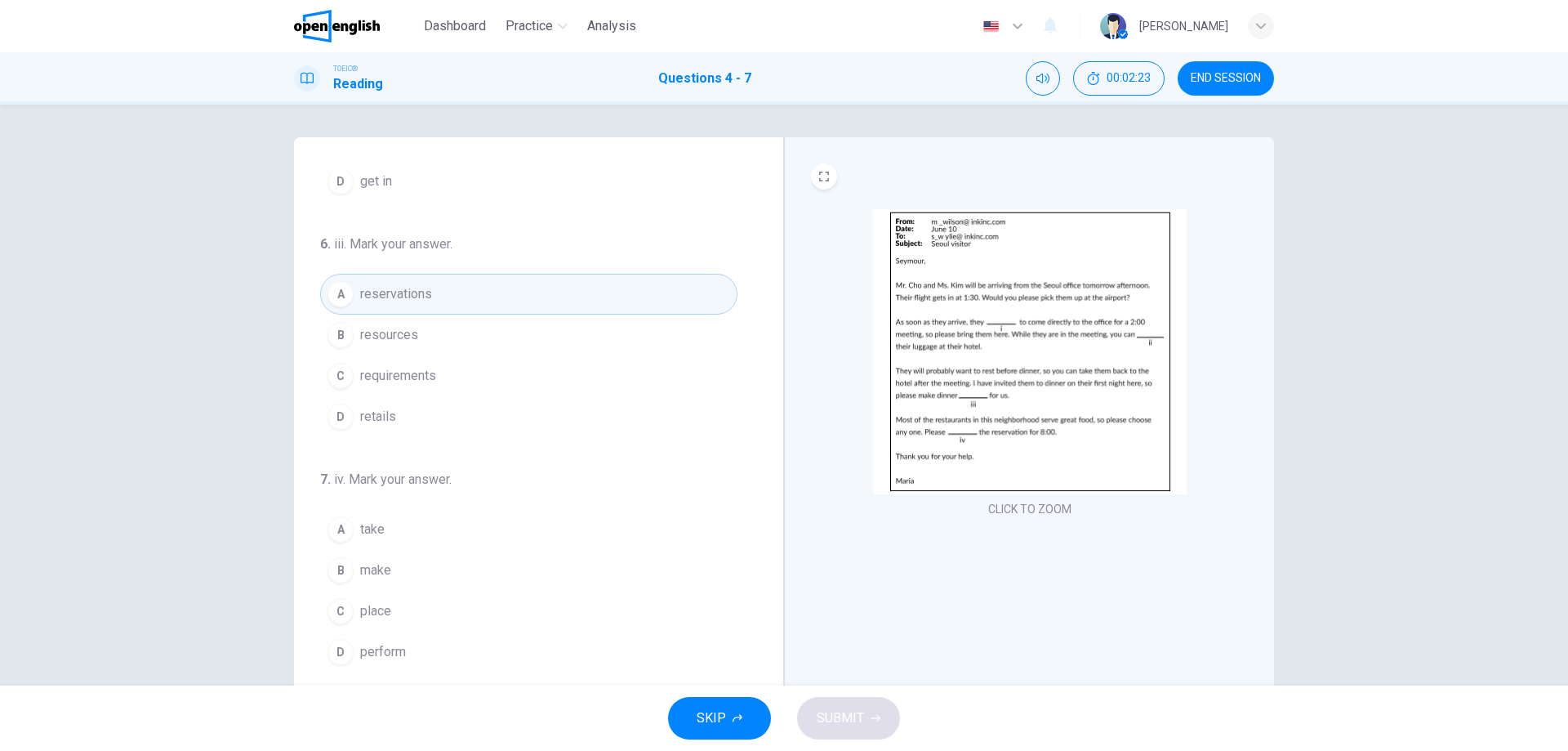
scroll to position [52, 0]
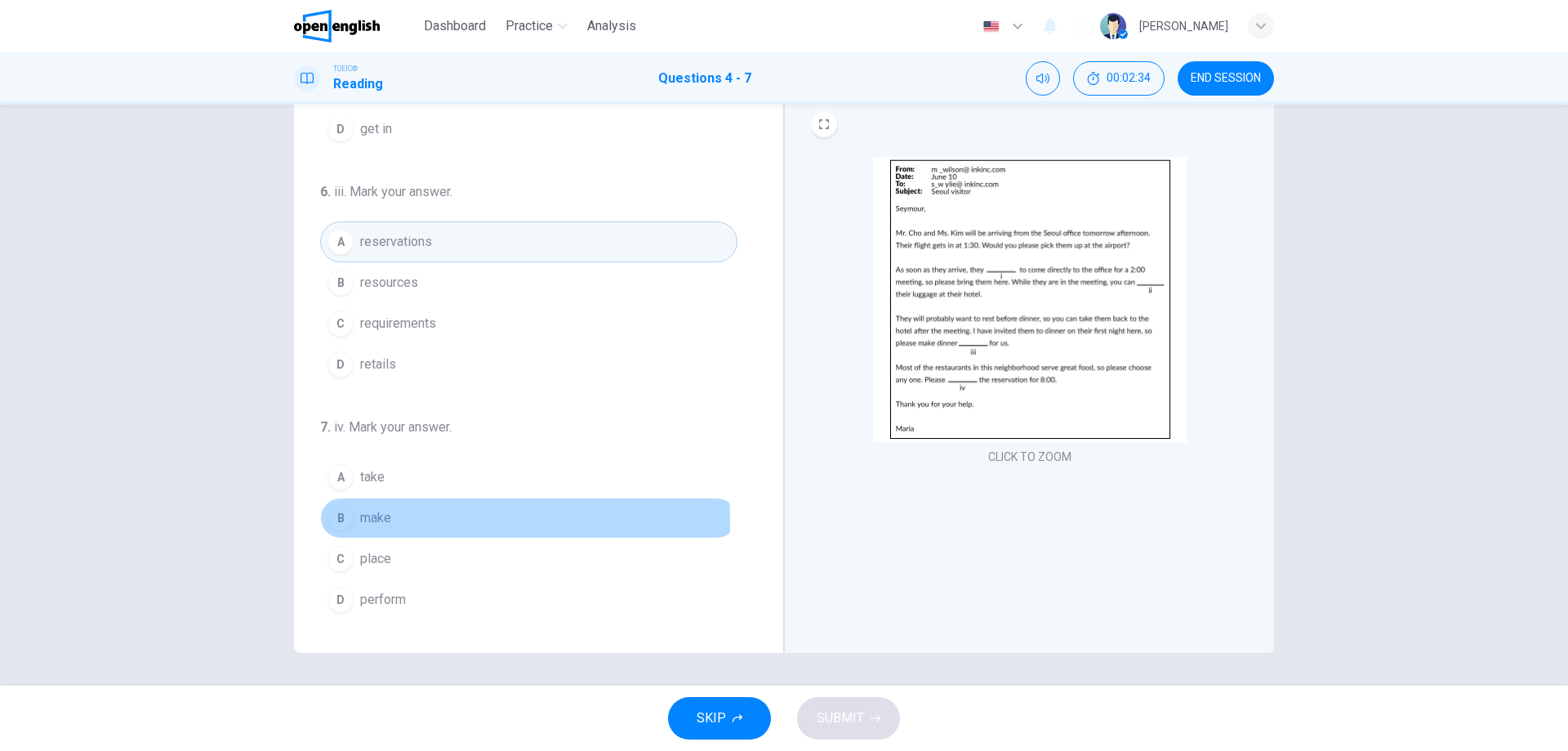
click at [375, 522] on span "make" at bounding box center [375, 518] width 31 height 20
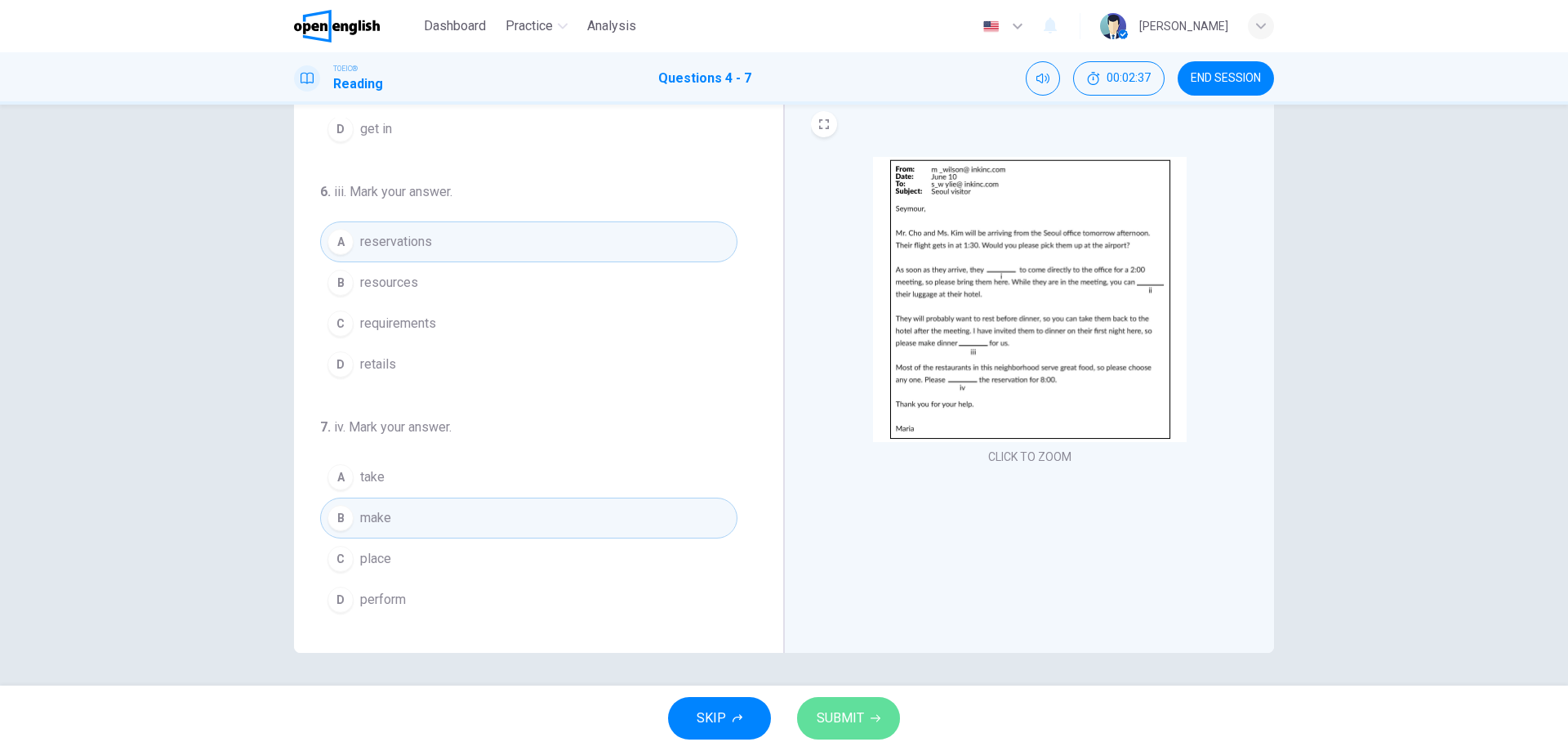
click at [875, 711] on button "SUBMIT" at bounding box center [848, 718] width 103 height 43
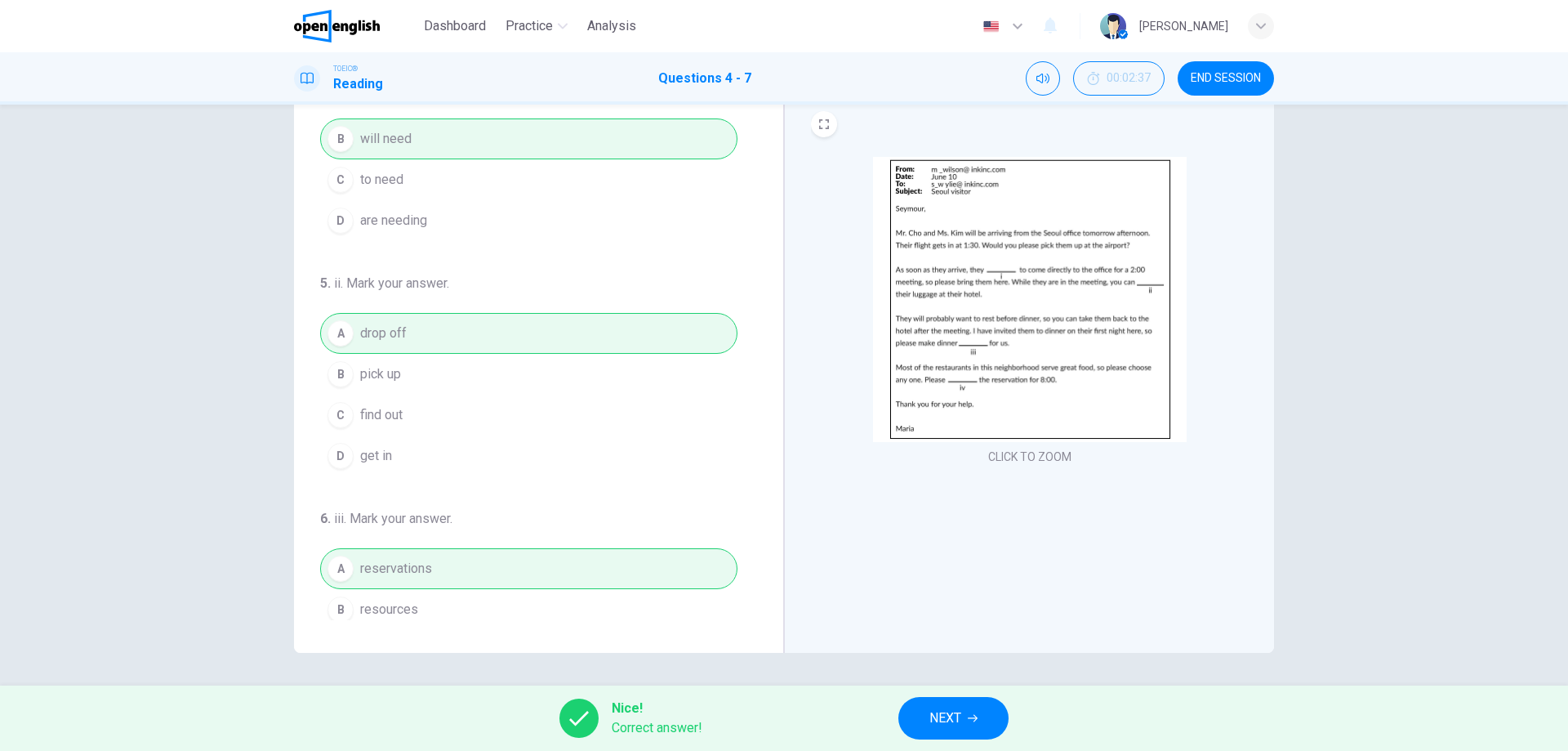
scroll to position [0, 0]
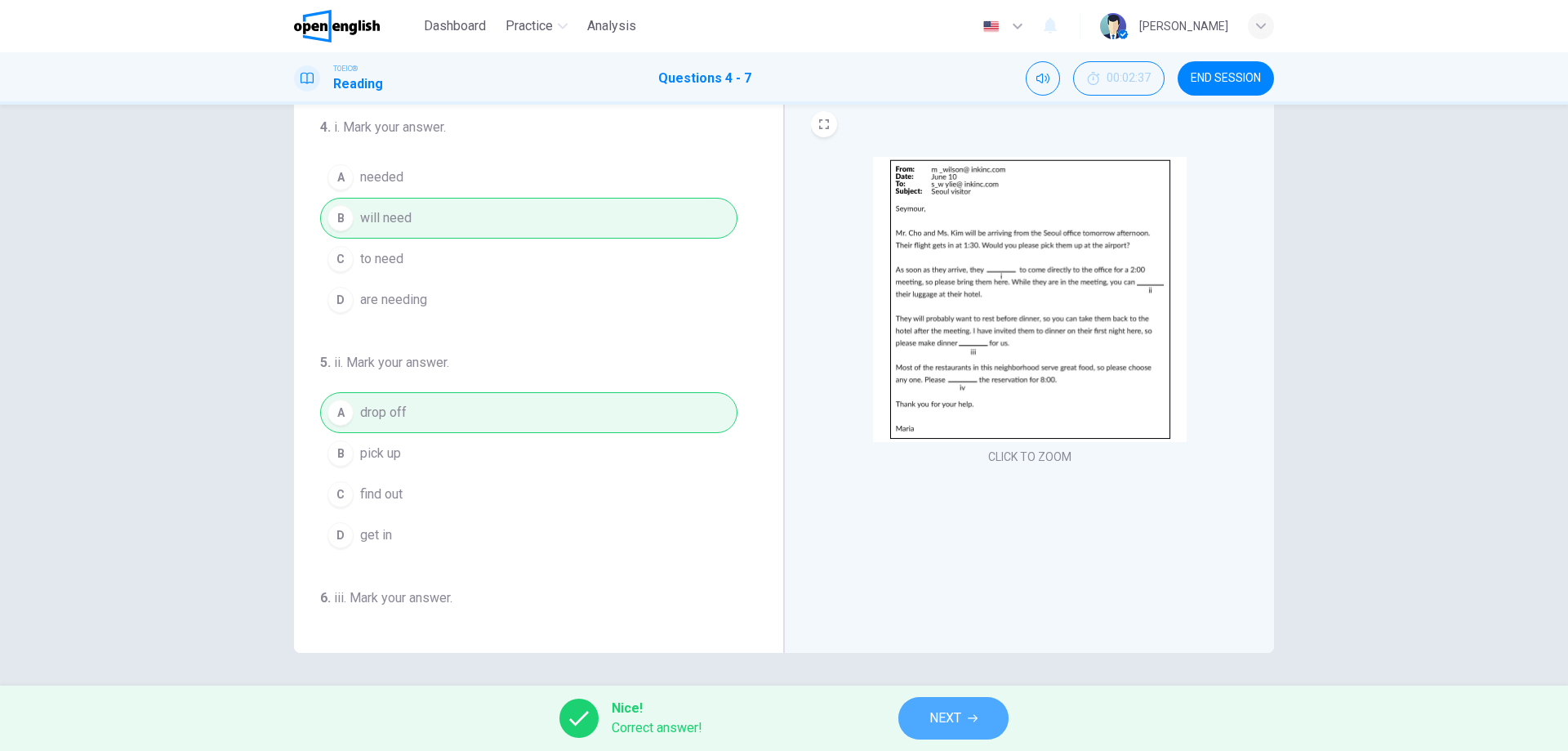
click at [994, 711] on button "NEXT" at bounding box center [953, 718] width 110 height 43
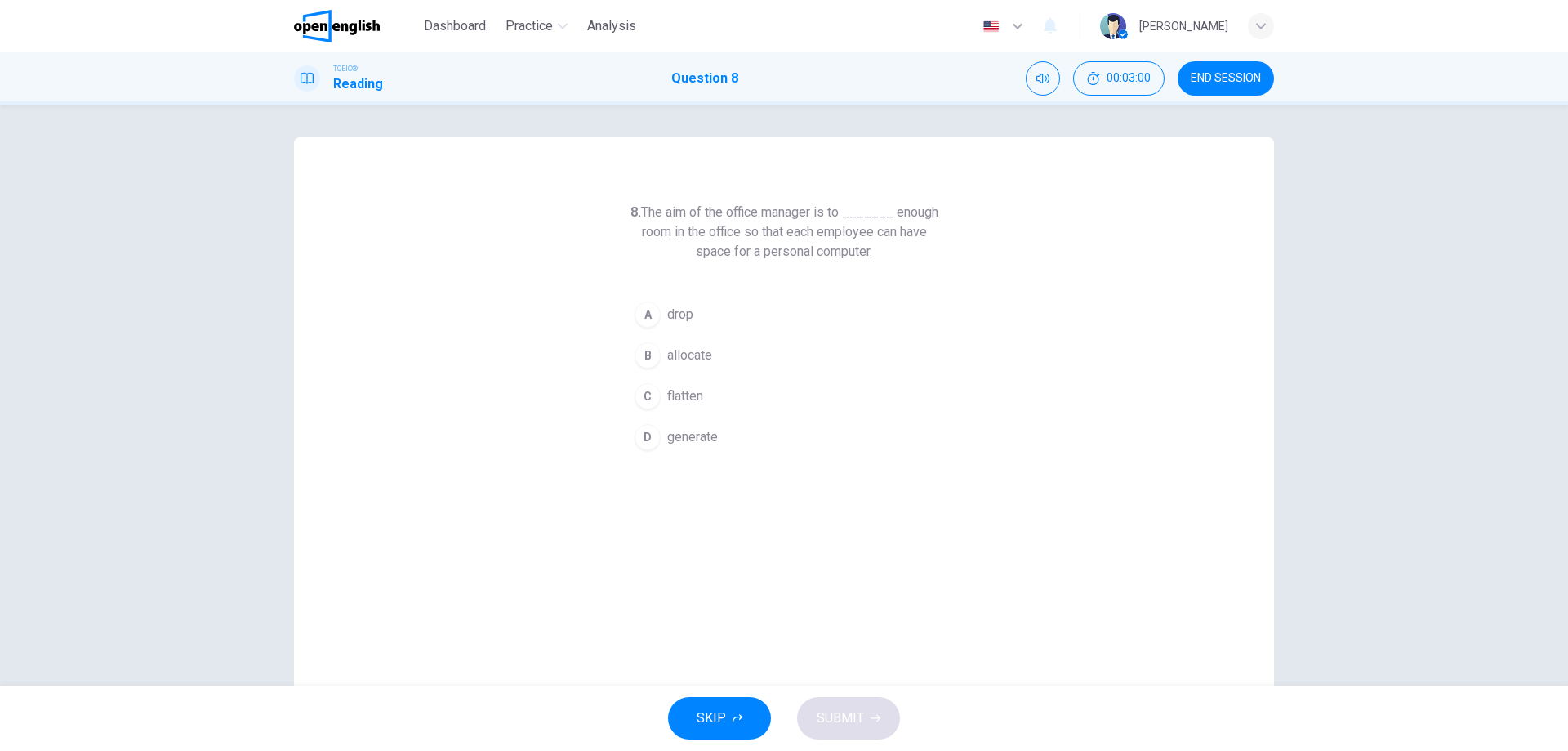
click at [688, 352] on span "allocate" at bounding box center [689, 355] width 45 height 20
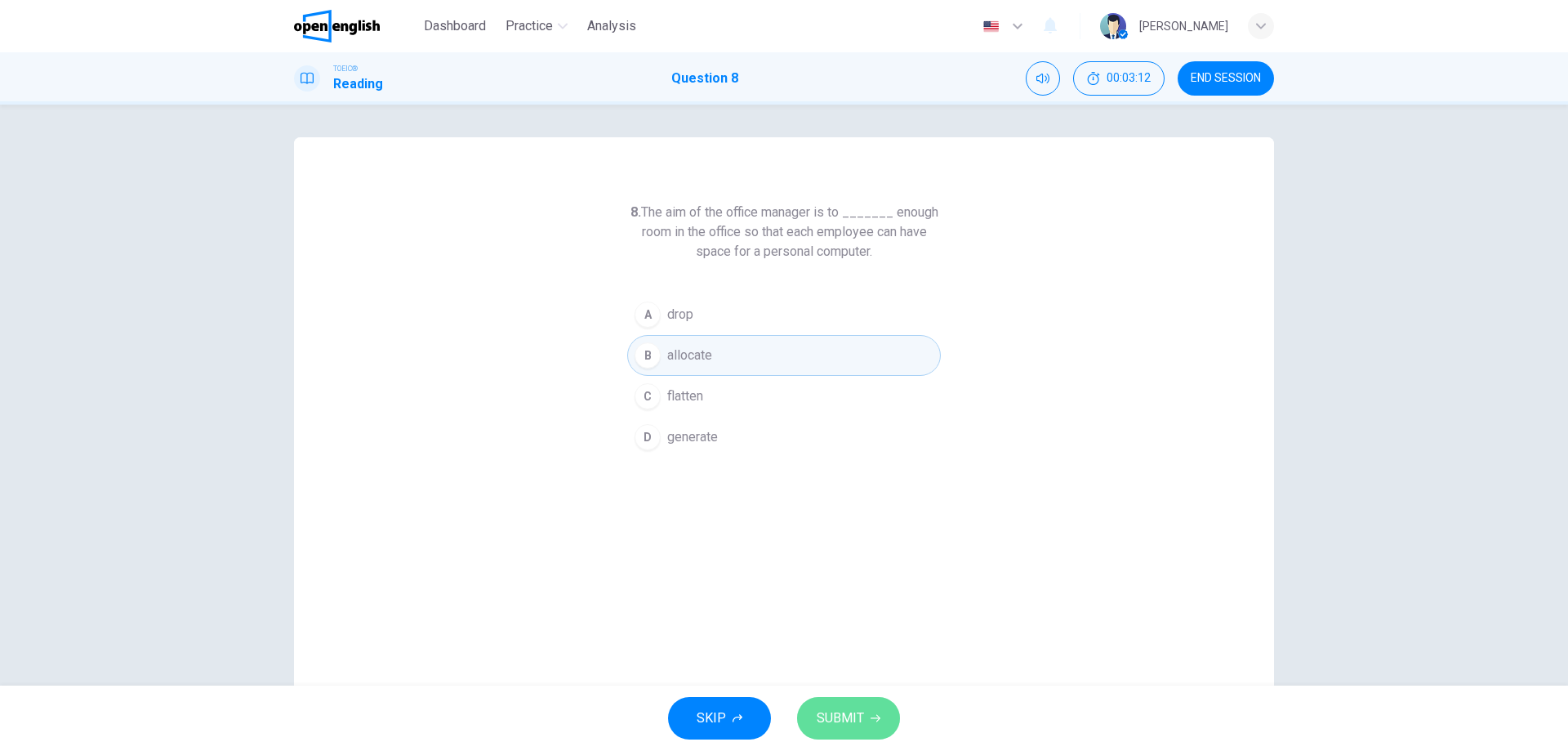
click at [837, 701] on button "SUBMIT" at bounding box center [848, 718] width 103 height 43
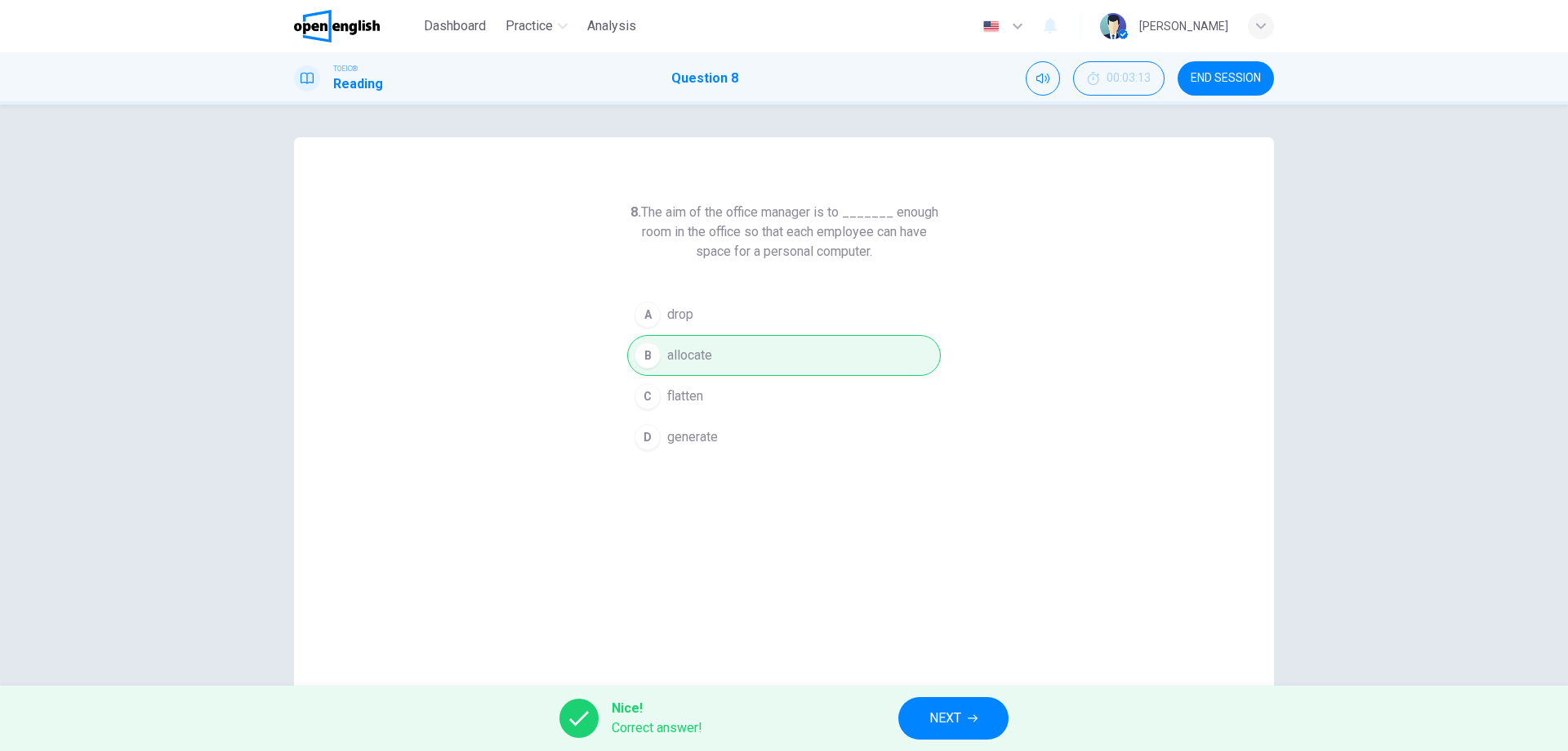
click at [956, 715] on span "NEXT" at bounding box center [945, 718] width 32 height 23
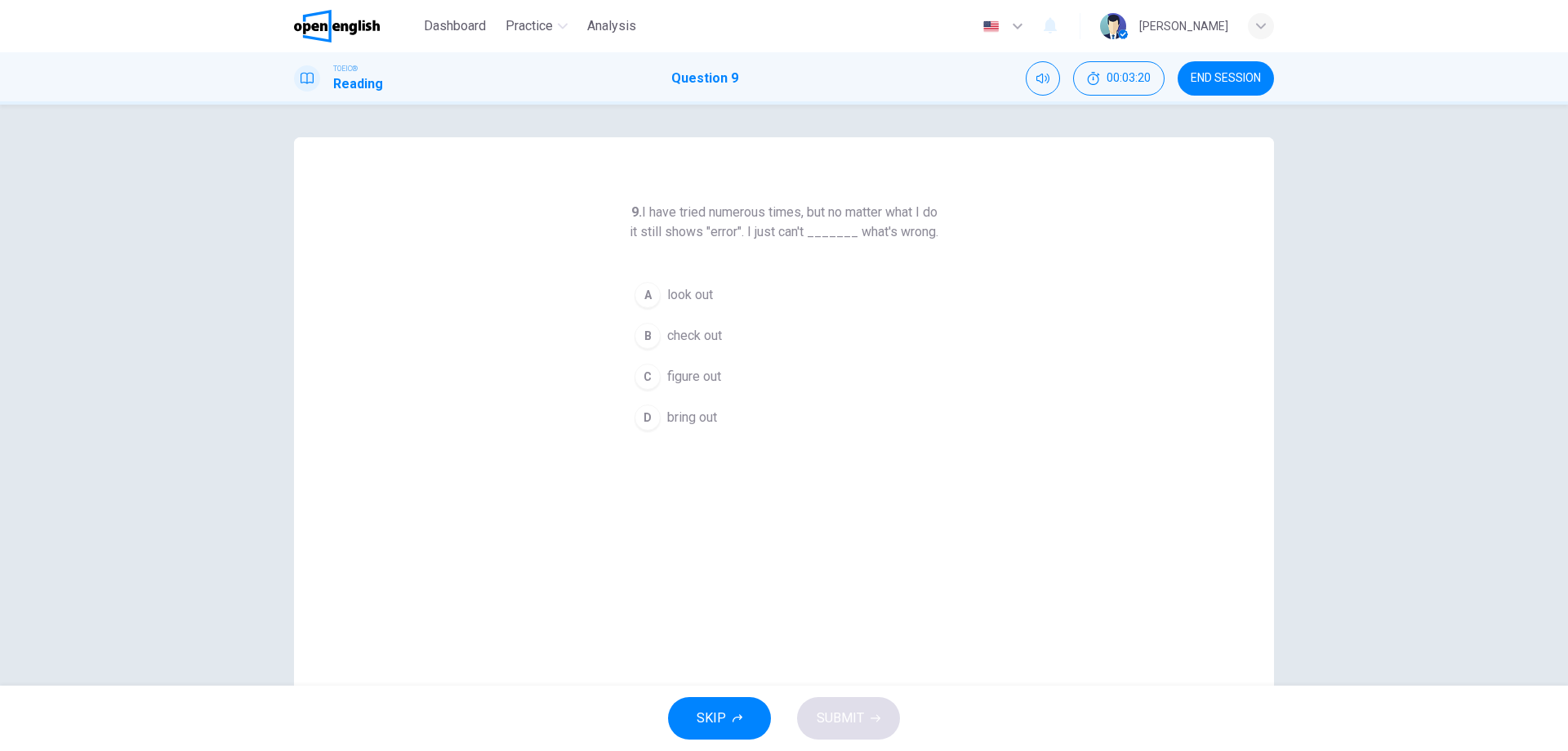
click at [684, 386] on span "figure out" at bounding box center [694, 376] width 54 height 20
click at [858, 712] on span "SUBMIT" at bounding box center [839, 718] width 47 height 23
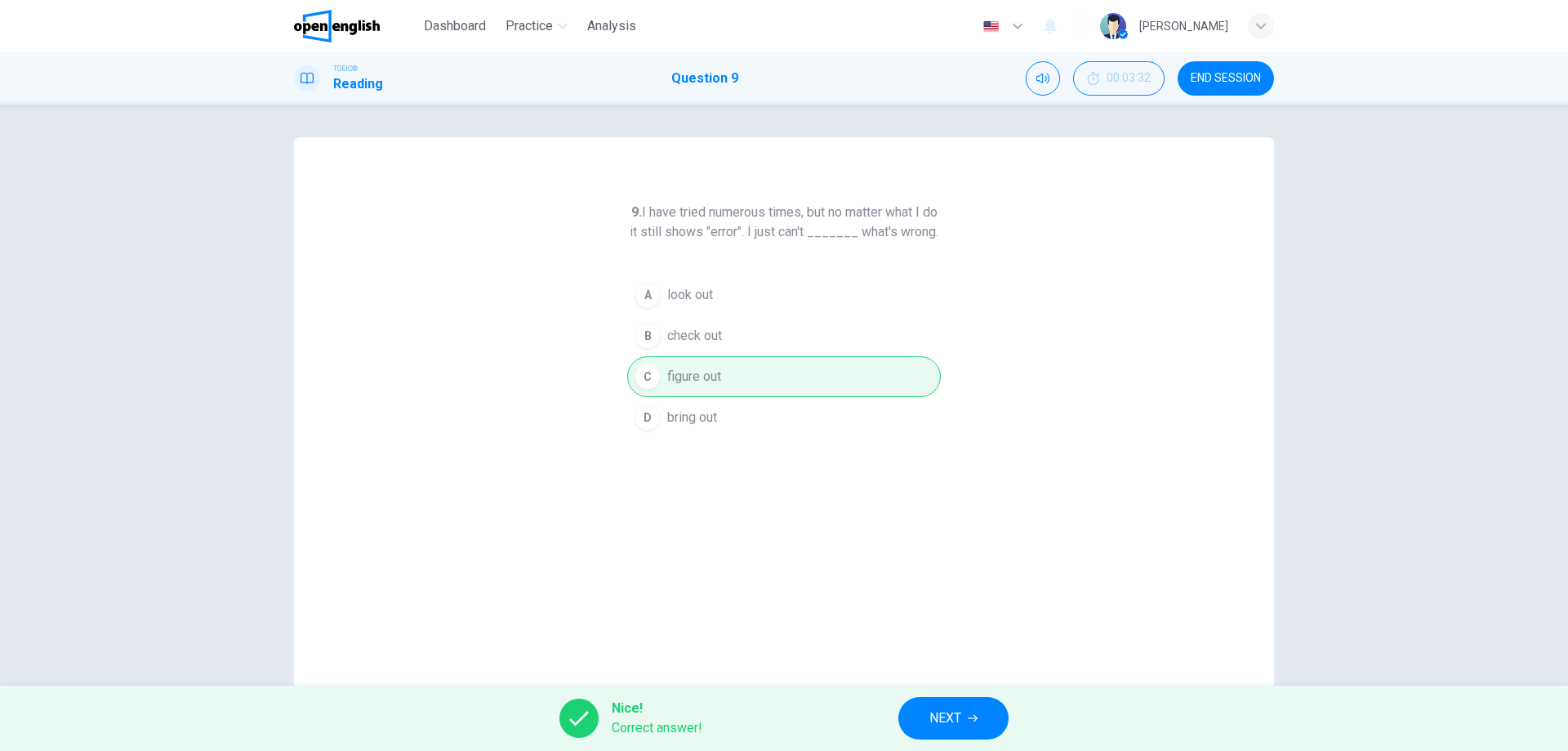
click at [946, 723] on span "NEXT" at bounding box center [945, 718] width 32 height 23
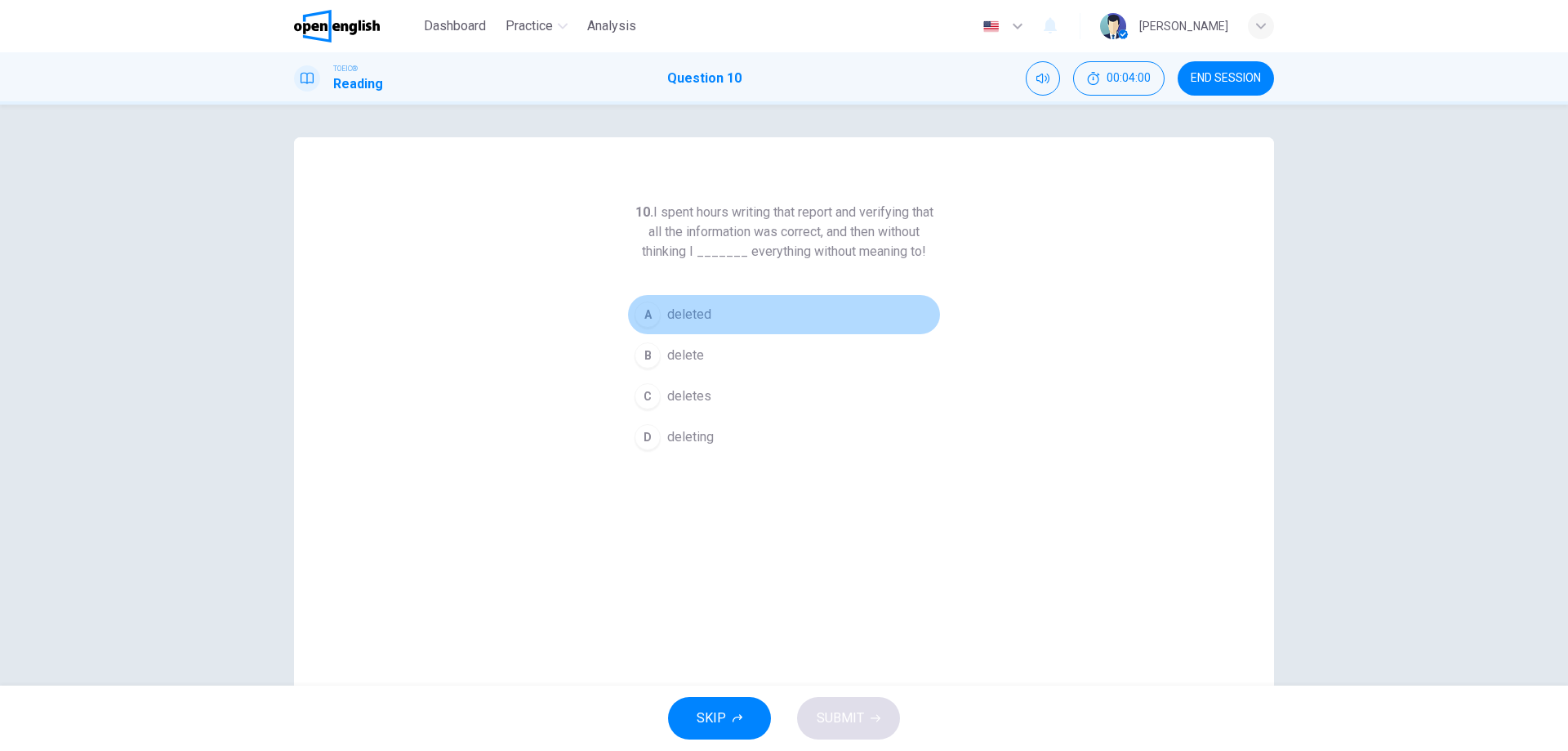
click at [684, 309] on span "deleted" at bounding box center [689, 314] width 44 height 20
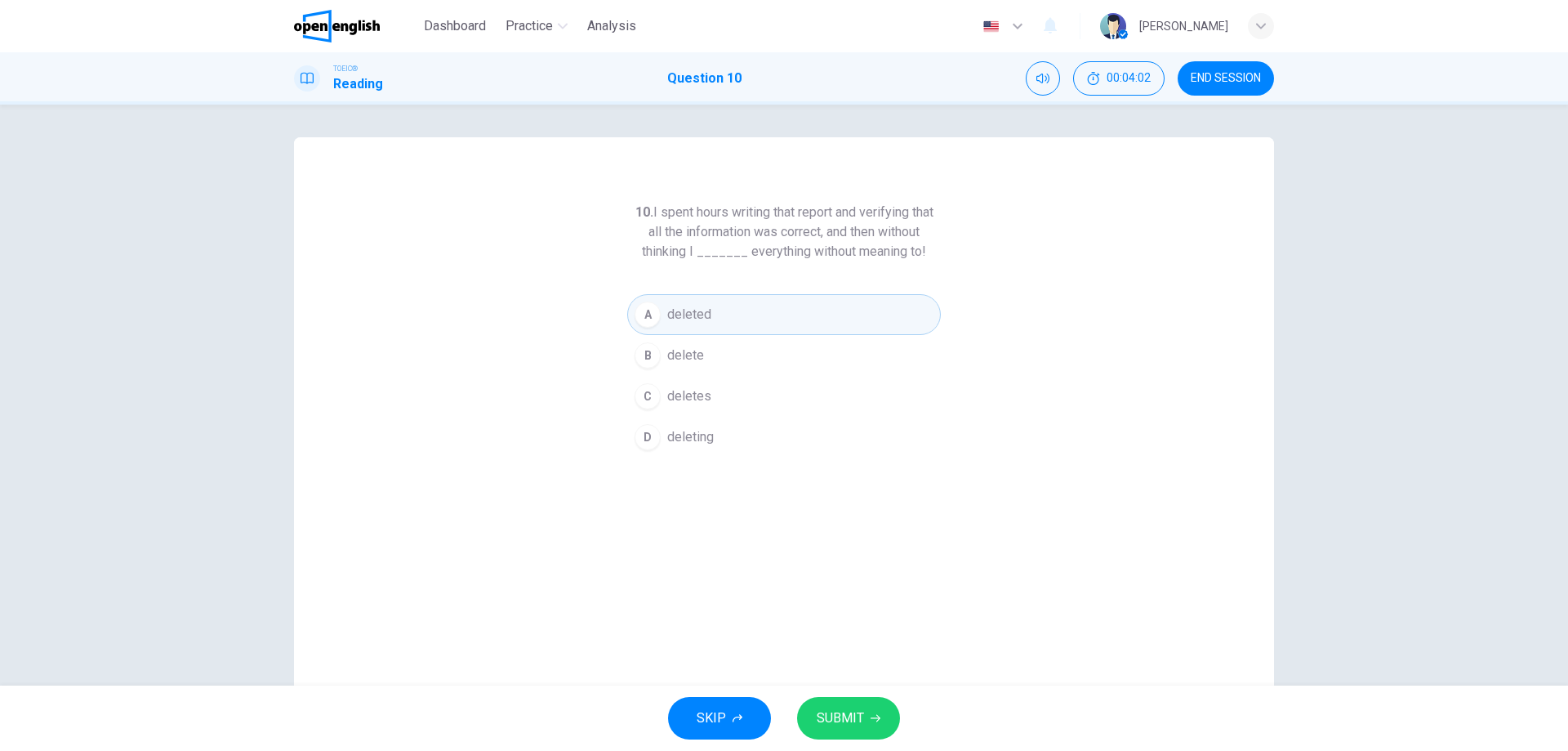
click at [867, 707] on button "SUBMIT" at bounding box center [848, 718] width 103 height 43
click at [865, 717] on span "Processing your response..." at bounding box center [810, 718] width 159 height 20
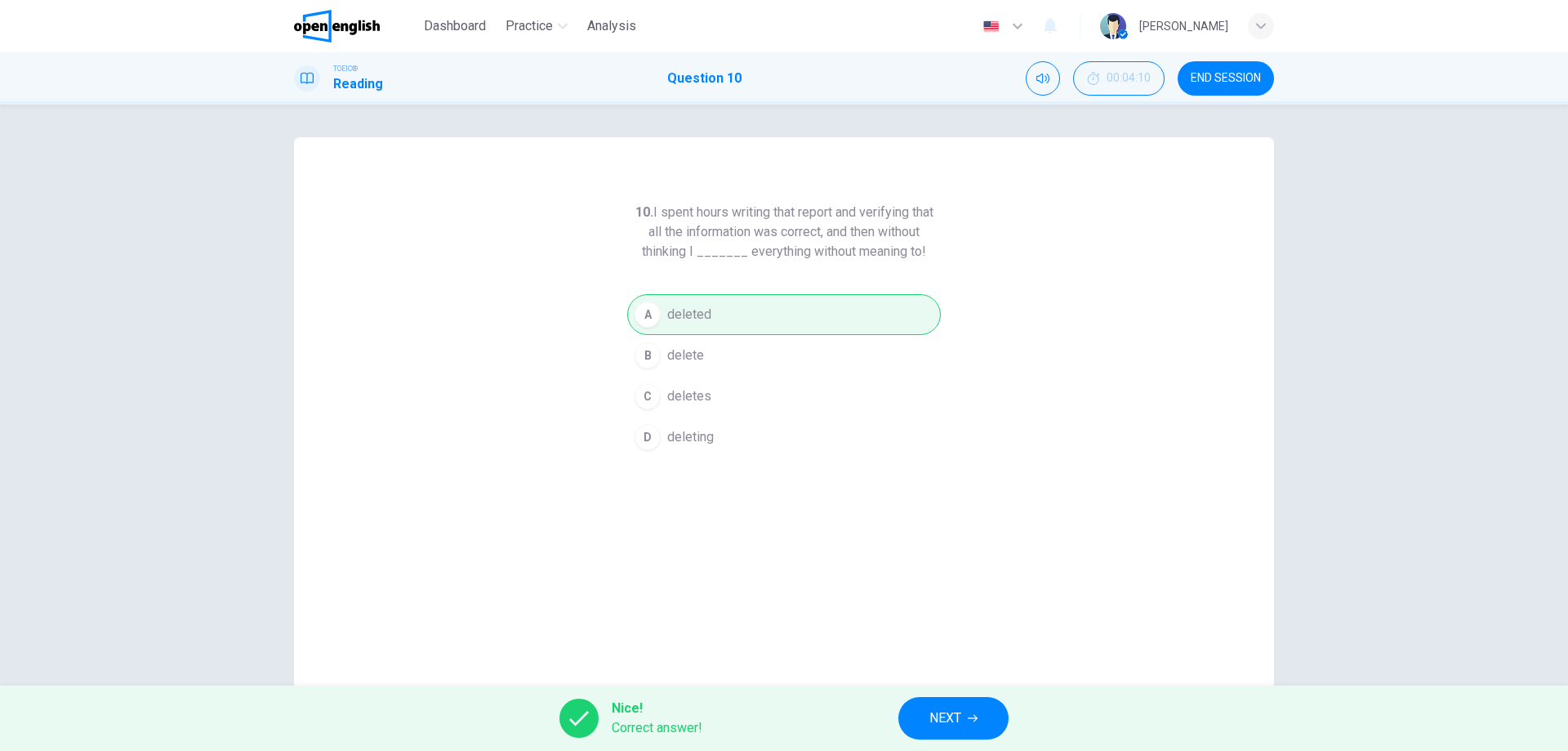
click at [974, 708] on button "NEXT" at bounding box center [953, 718] width 110 height 43
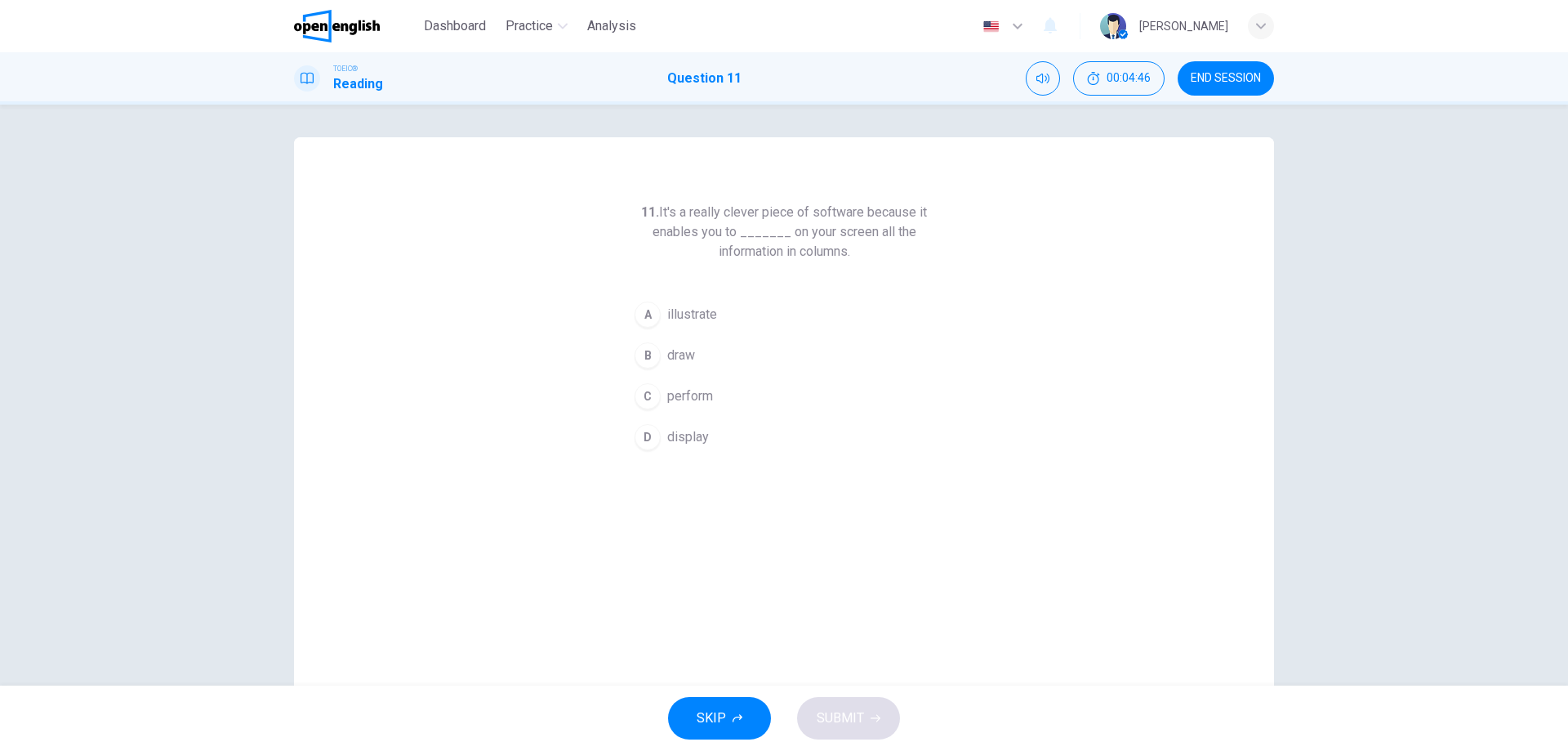
click at [640, 435] on div "D" at bounding box center [647, 437] width 26 height 26
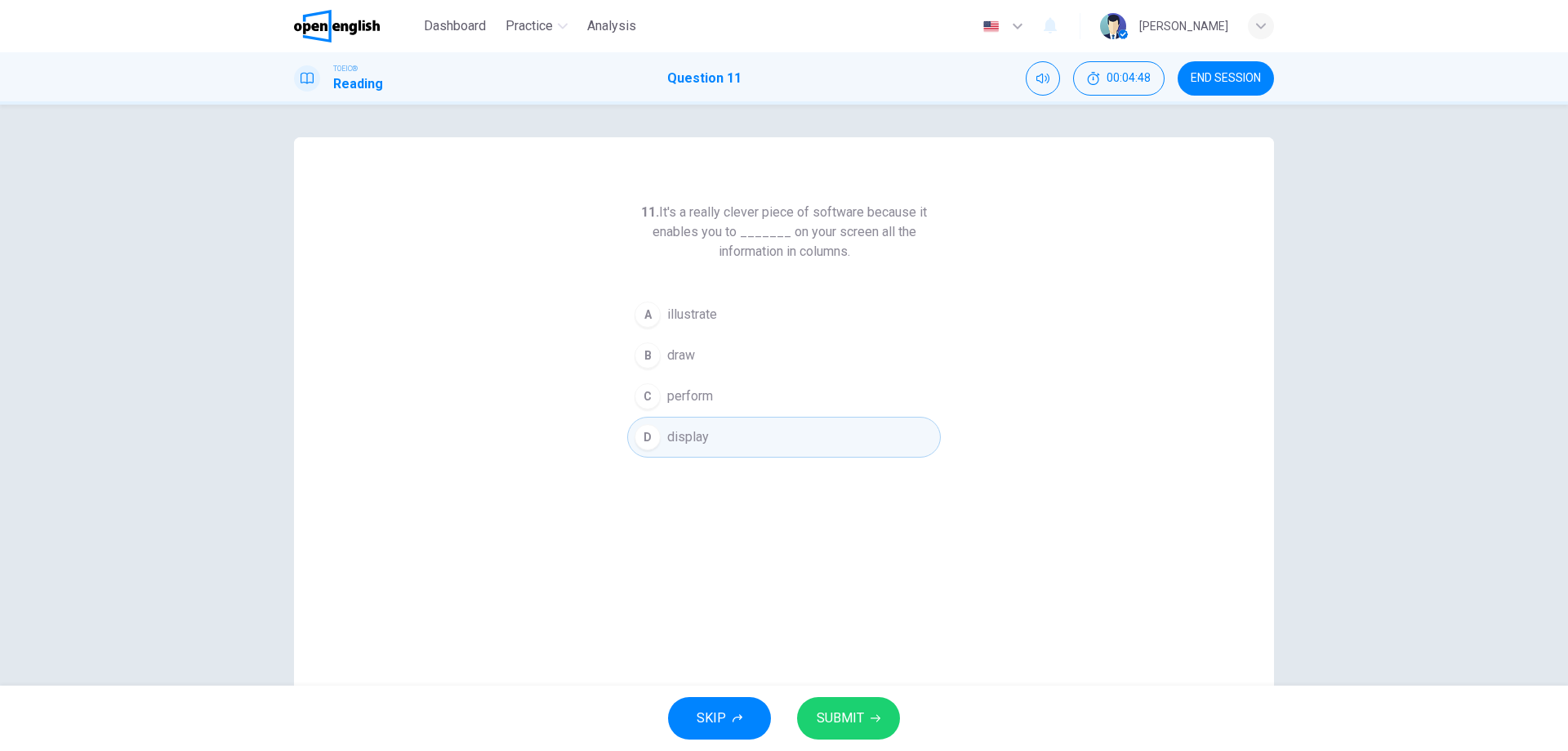
click at [845, 711] on span "SUBMIT" at bounding box center [839, 718] width 47 height 23
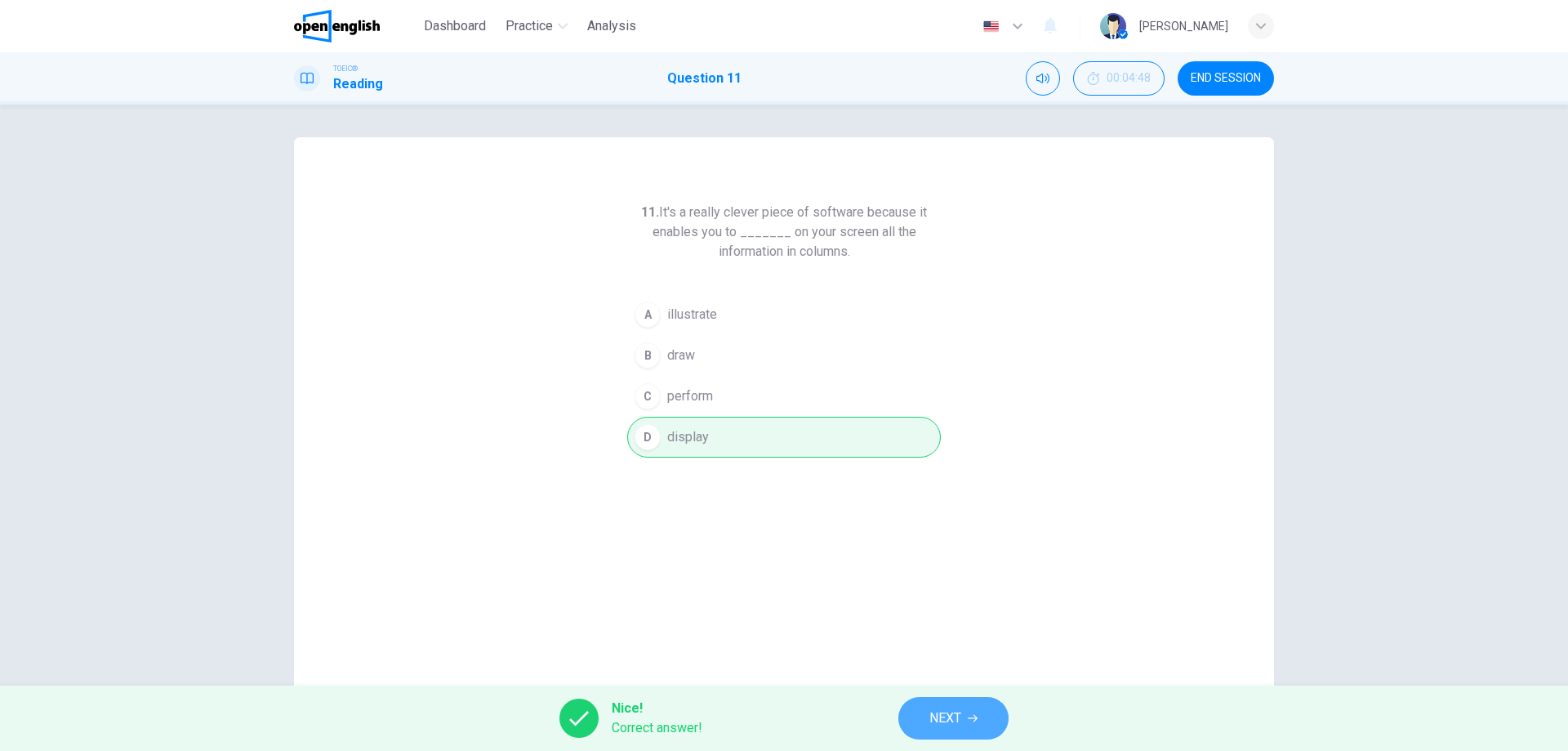
click at [949, 710] on span "NEXT" at bounding box center [945, 718] width 32 height 23
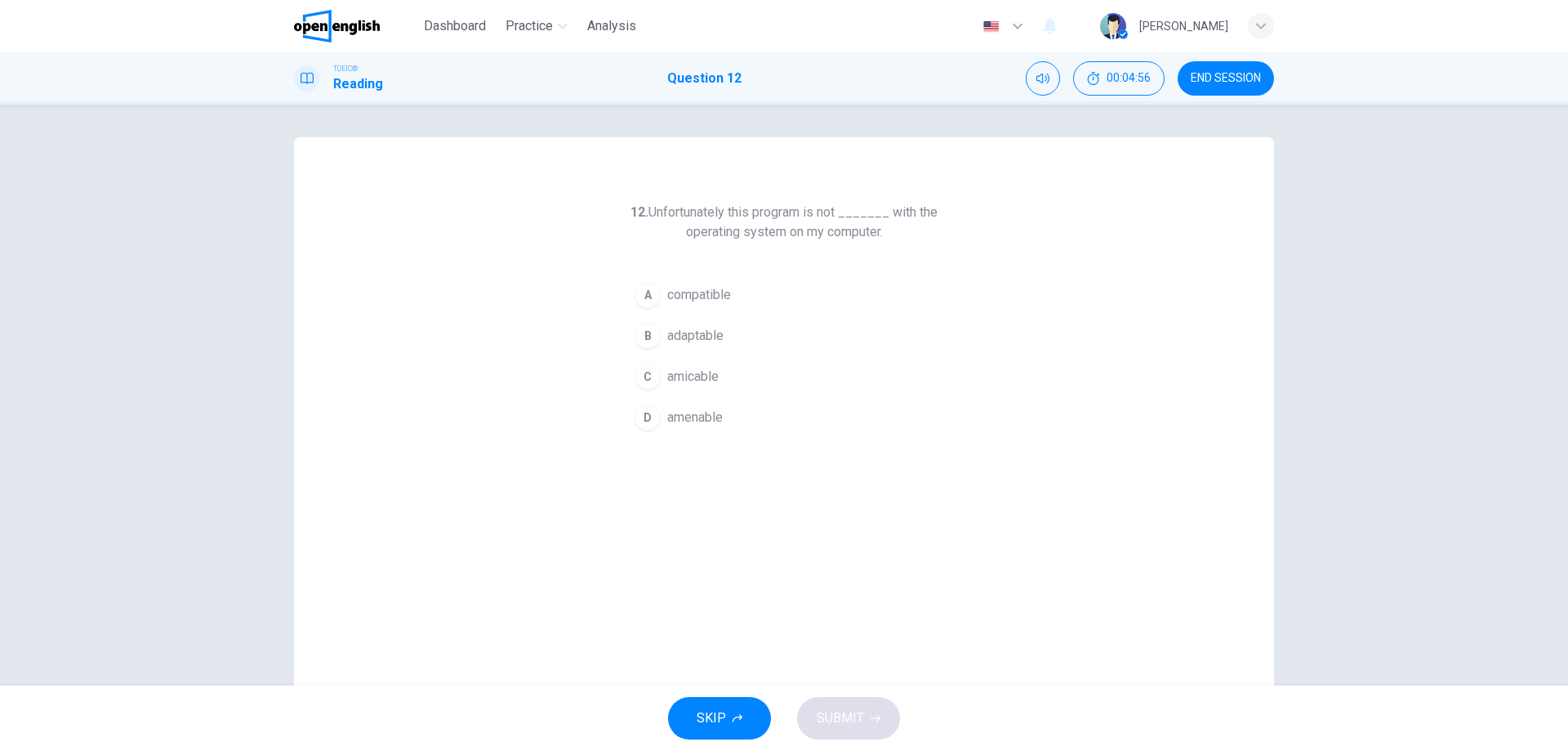
click at [650, 281] on button "A compatible" at bounding box center [784, 295] width 313 height 41
click at [834, 708] on span "SUBMIT" at bounding box center [839, 718] width 47 height 23
drag, startPoint x: 834, startPoint y: 708, endPoint x: 835, endPoint y: 686, distance: 22.0
click at [834, 708] on div "SKIP SUBMIT" at bounding box center [784, 718] width 1568 height 66
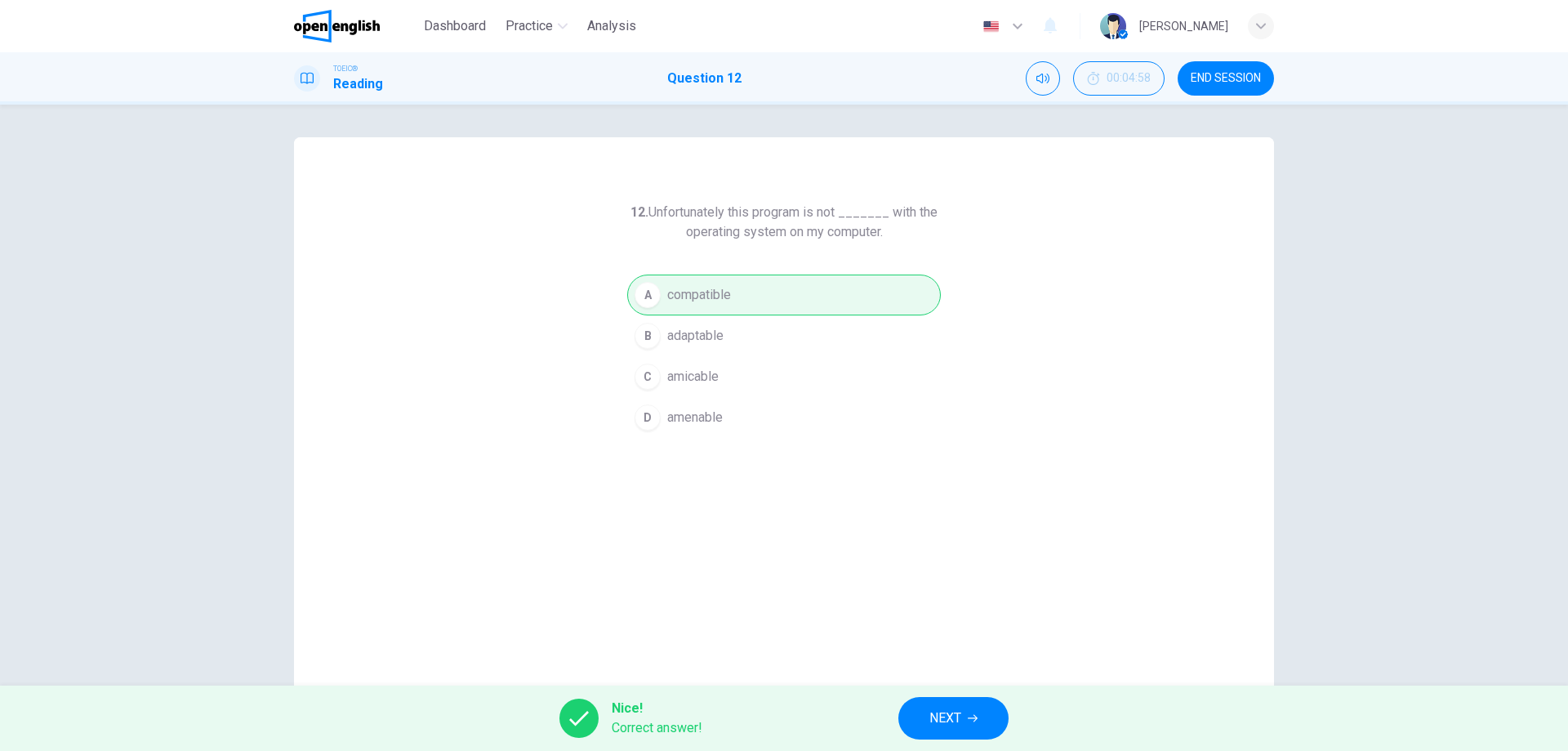
click at [933, 715] on span "NEXT" at bounding box center [945, 718] width 32 height 23
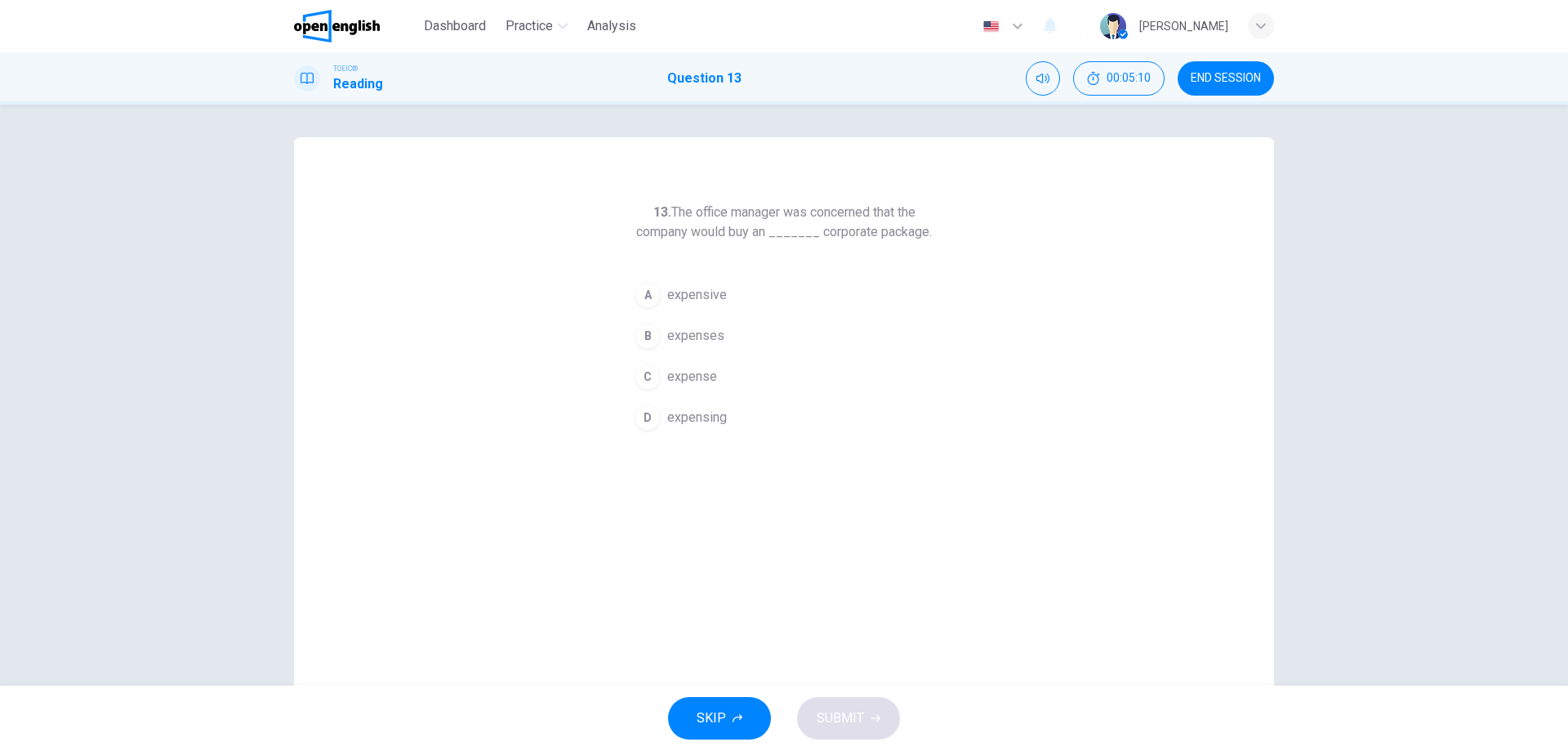
click at [701, 287] on span "expensive" at bounding box center [697, 295] width 59 height 20
click at [634, 297] on div "A" at bounding box center [647, 294] width 26 height 26
click at [690, 290] on span "expensive" at bounding box center [697, 295] width 59 height 20
click at [842, 711] on span "SUBMIT" at bounding box center [839, 718] width 47 height 23
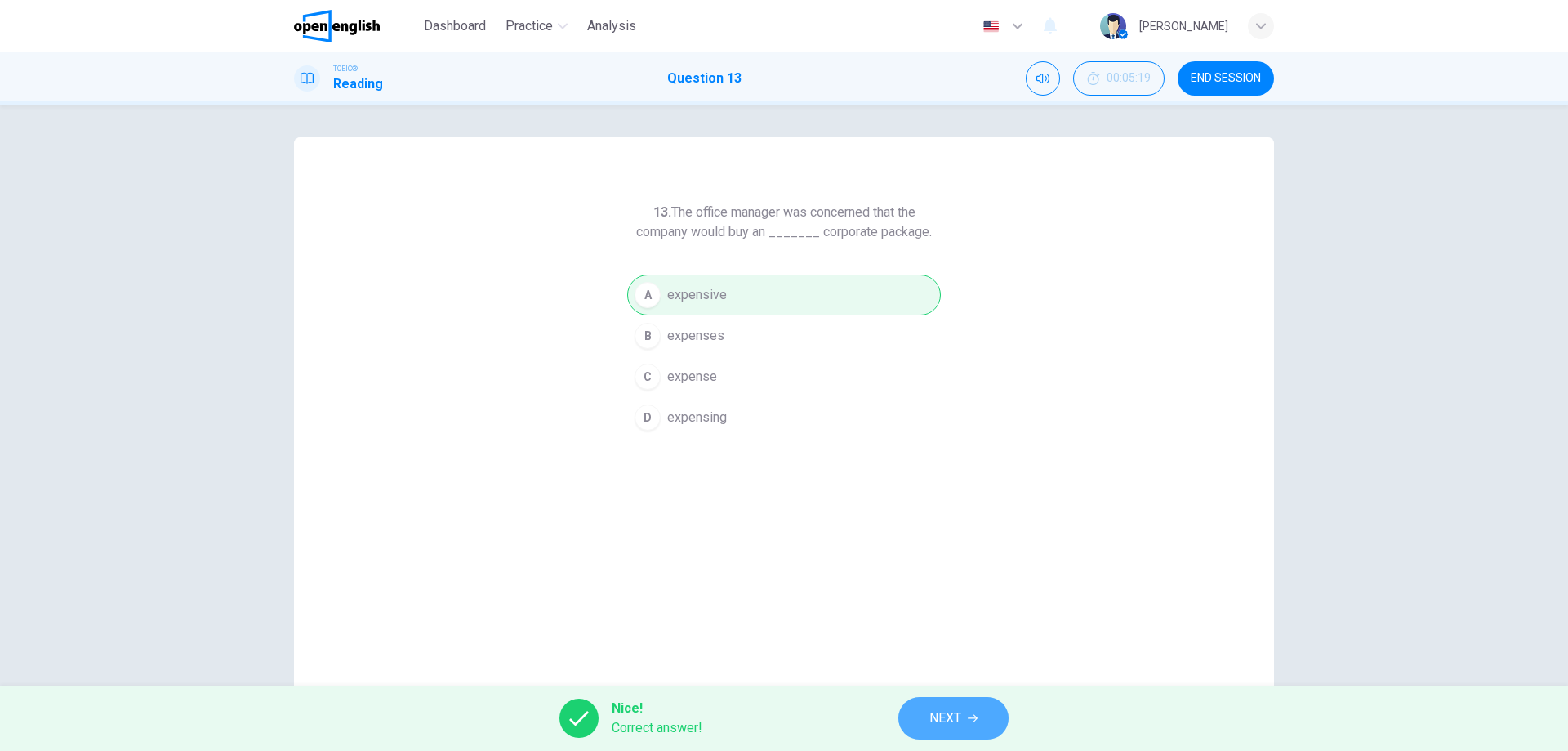
click at [916, 721] on button "NEXT" at bounding box center [953, 718] width 110 height 43
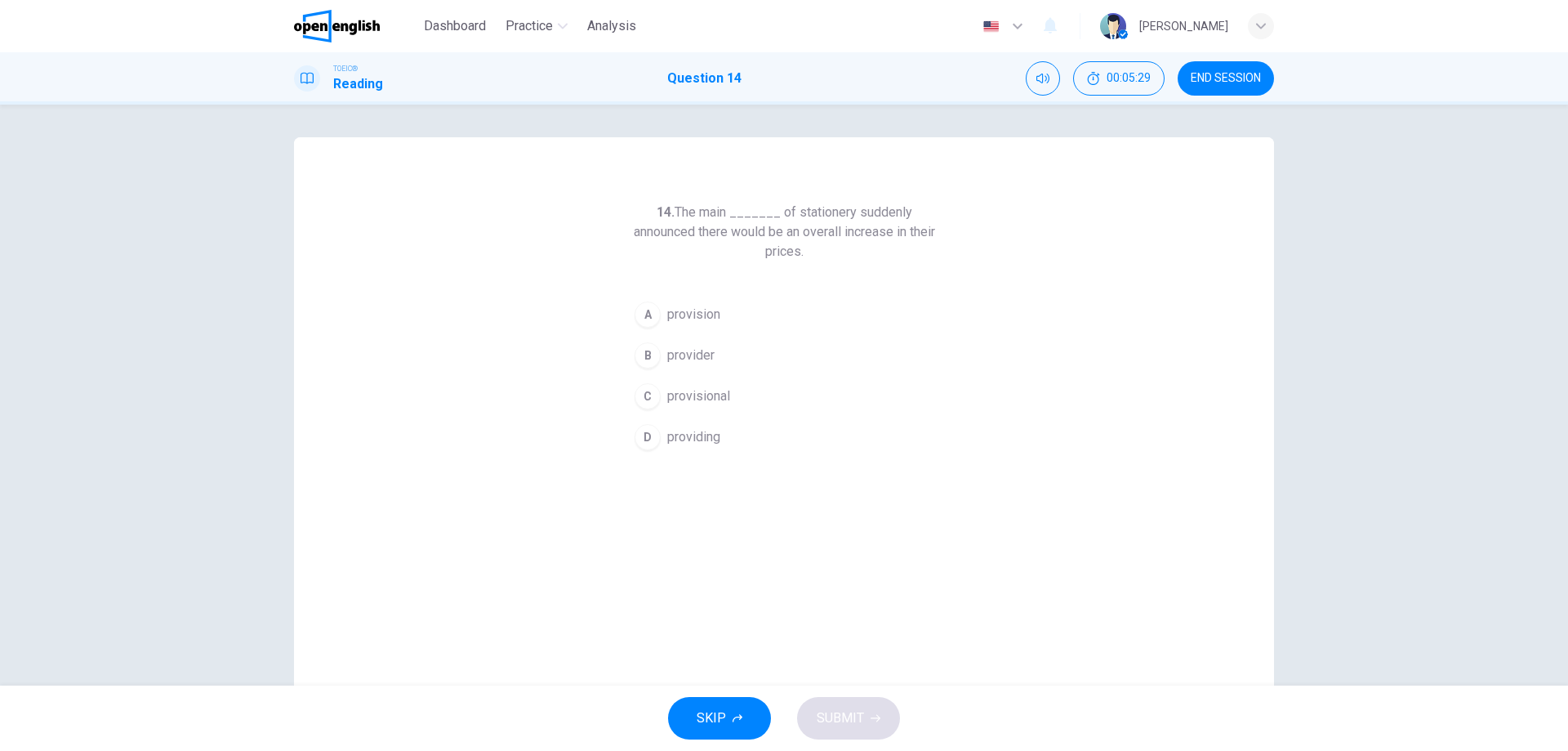
click at [661, 353] on button "B provider" at bounding box center [784, 355] width 313 height 41
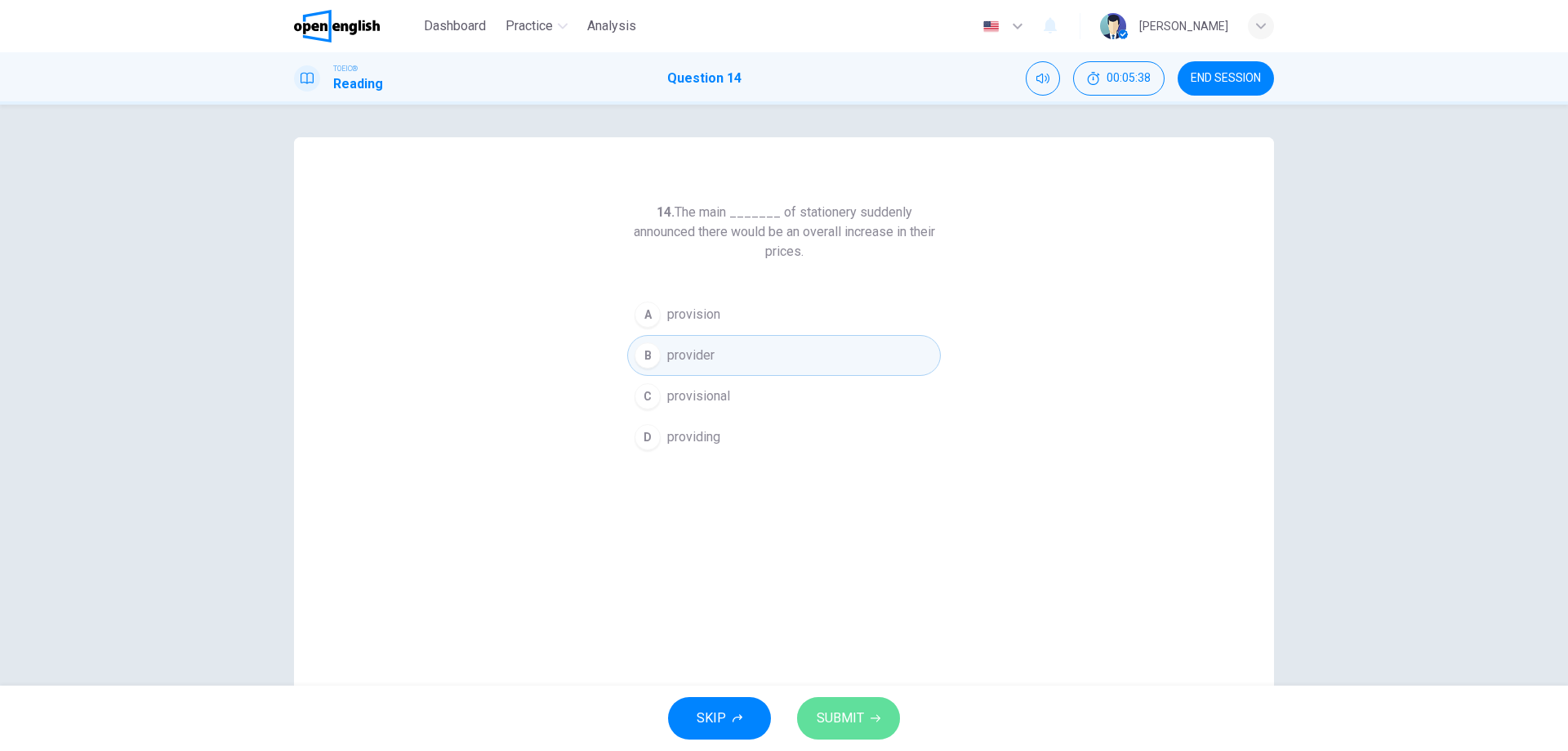
click at [850, 715] on span "SUBMIT" at bounding box center [839, 718] width 47 height 23
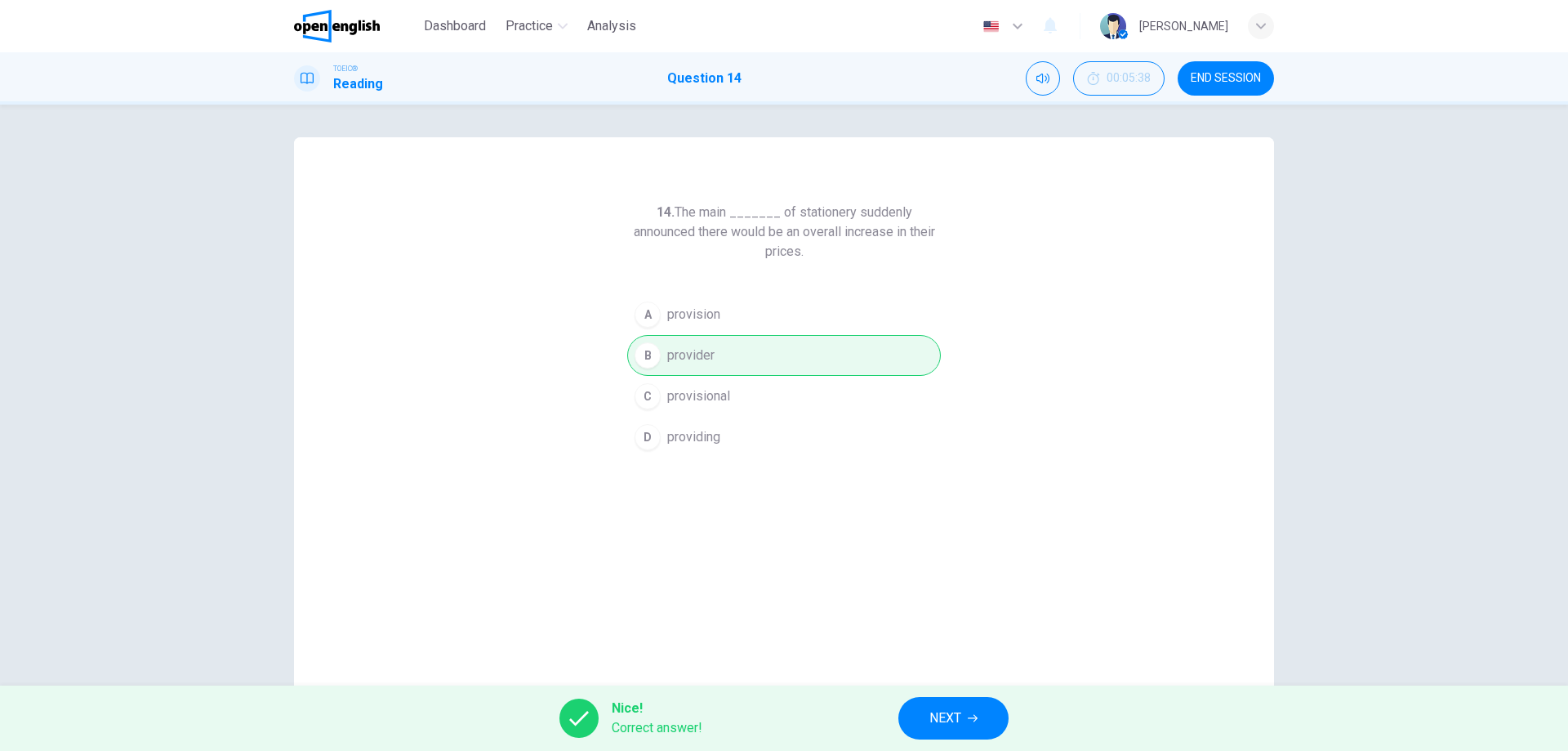
click at [963, 713] on button "NEXT" at bounding box center [953, 718] width 110 height 43
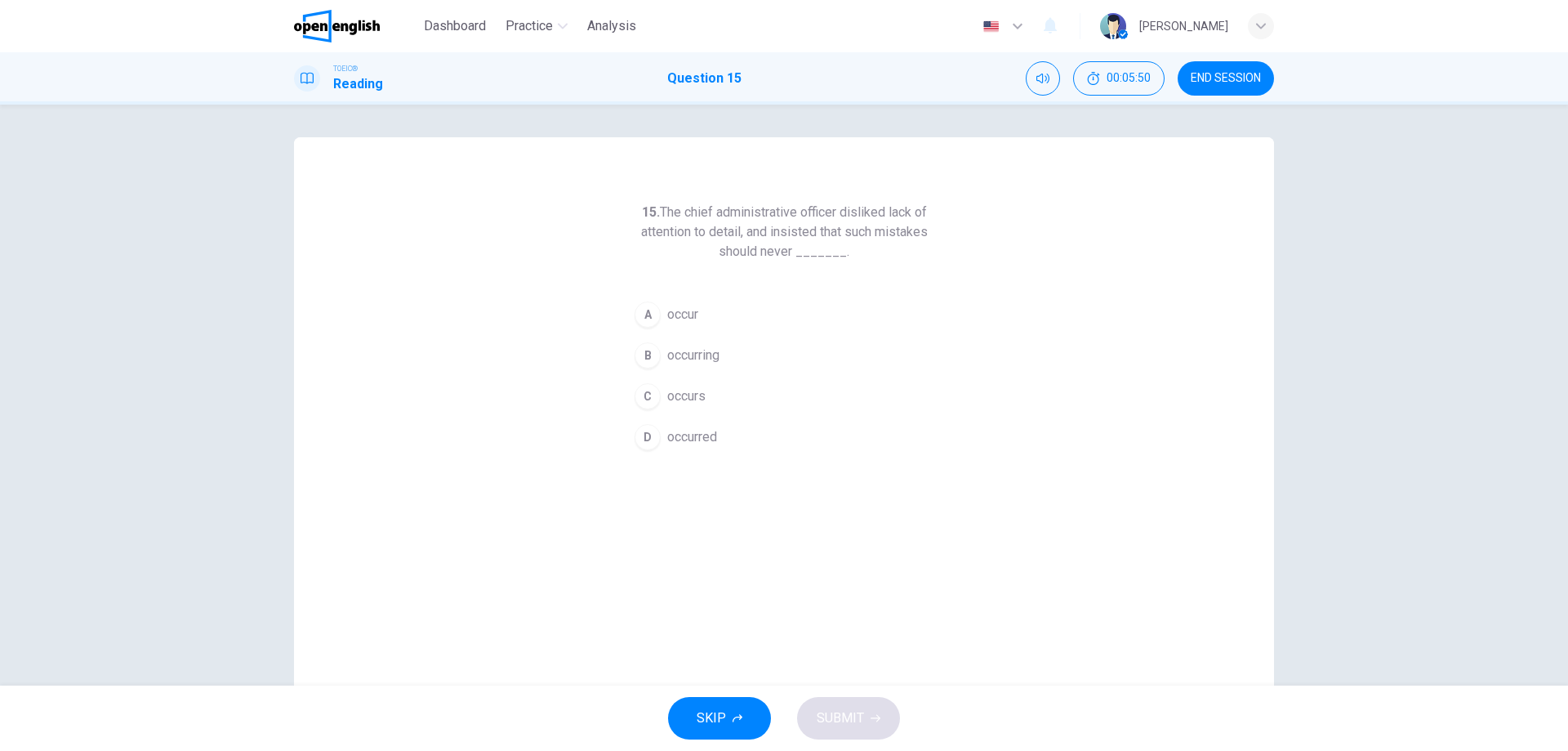
click at [660, 312] on button "A occur" at bounding box center [784, 314] width 313 height 41
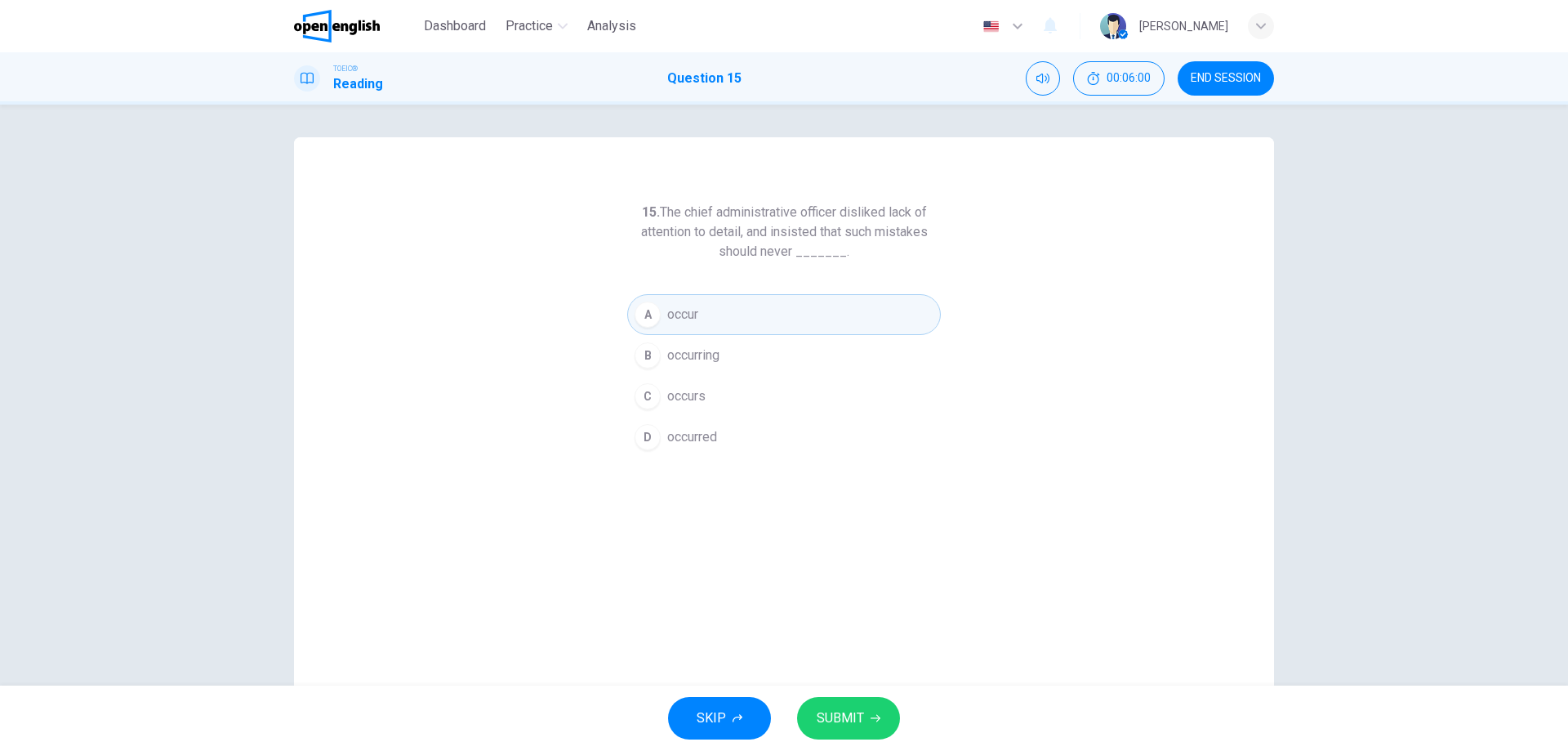
click at [847, 721] on span "SUBMIT" at bounding box center [839, 718] width 47 height 23
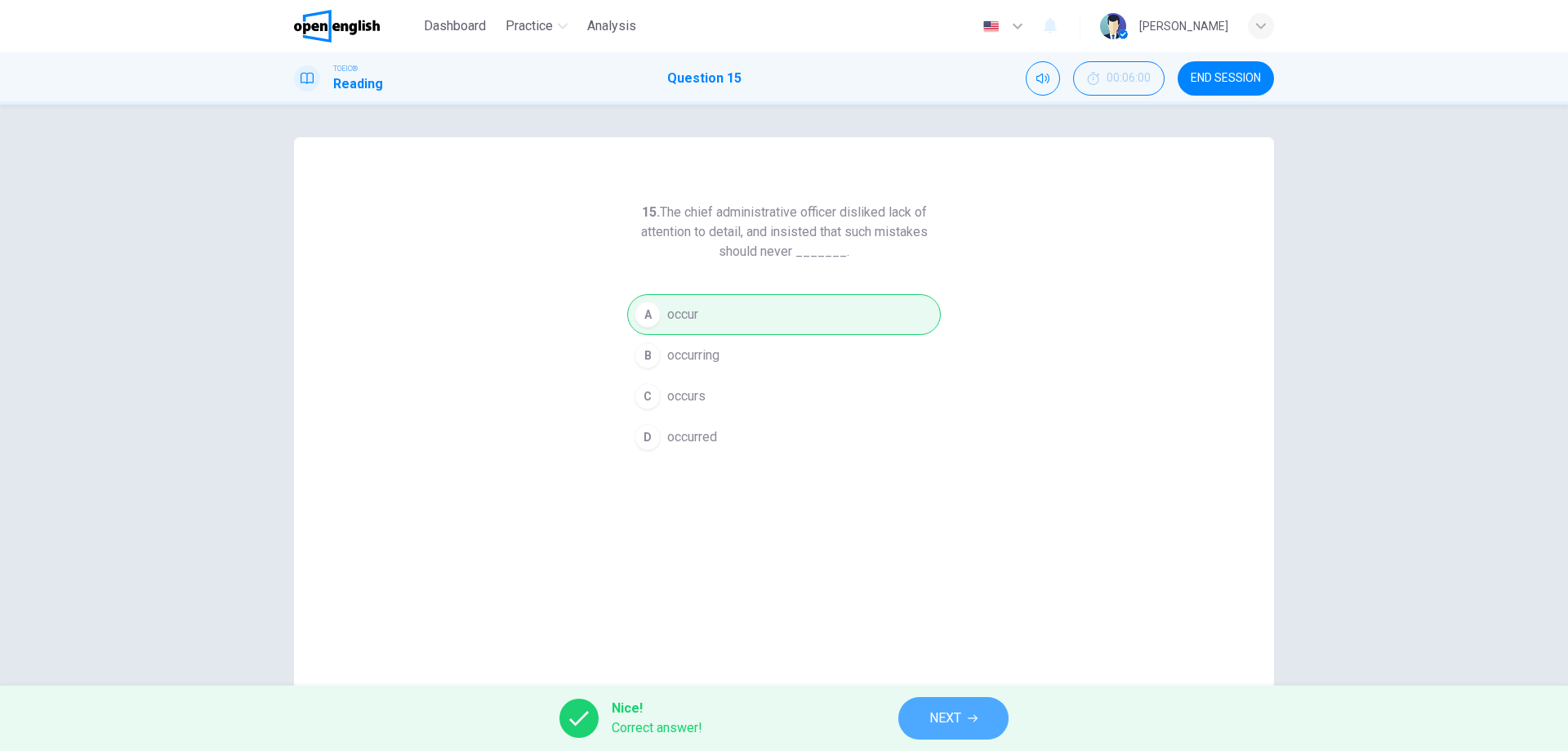
click at [979, 723] on button "NEXT" at bounding box center [953, 718] width 110 height 43
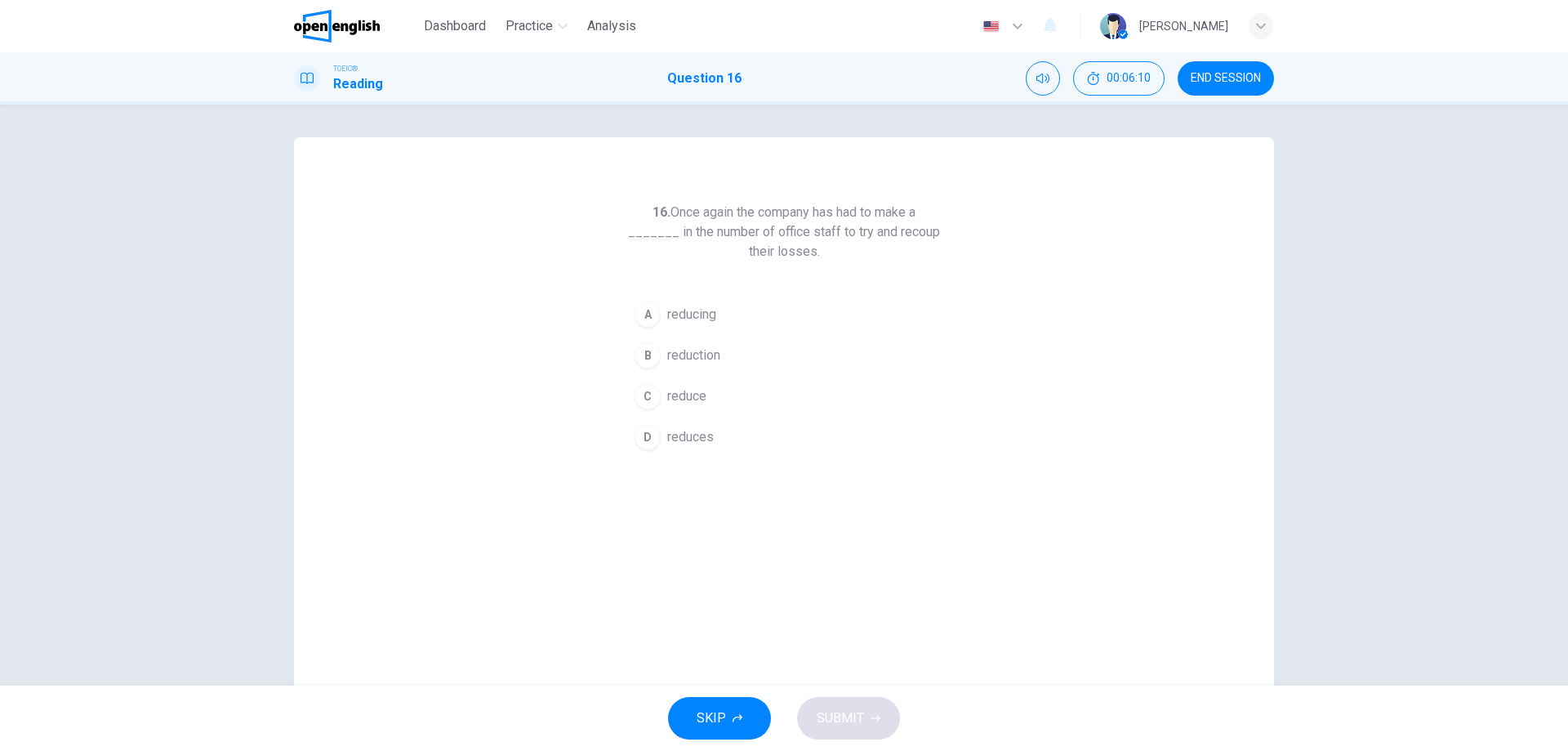
click at [696, 360] on span "reduction" at bounding box center [694, 355] width 53 height 20
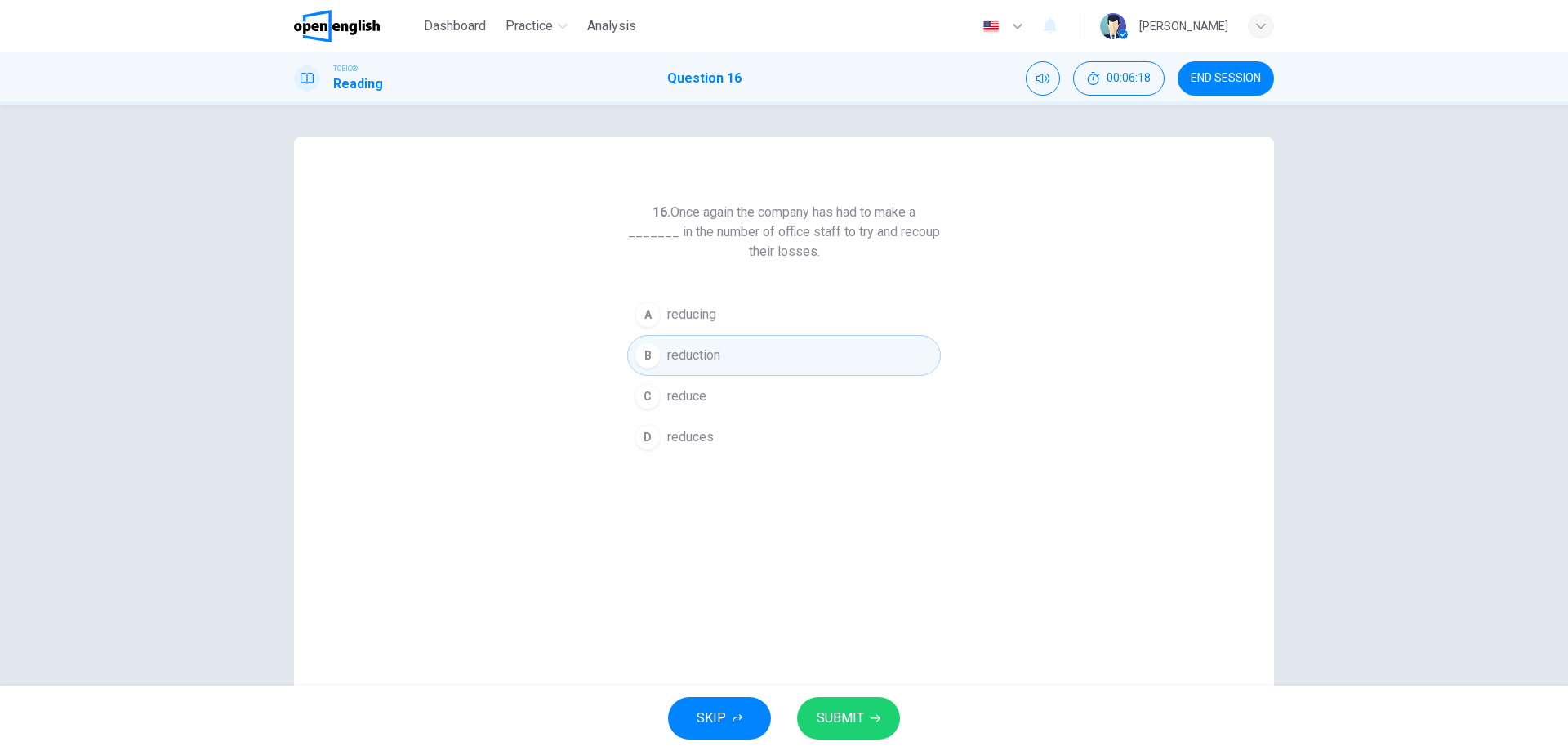
click at [856, 718] on span "SUBMIT" at bounding box center [839, 718] width 47 height 23
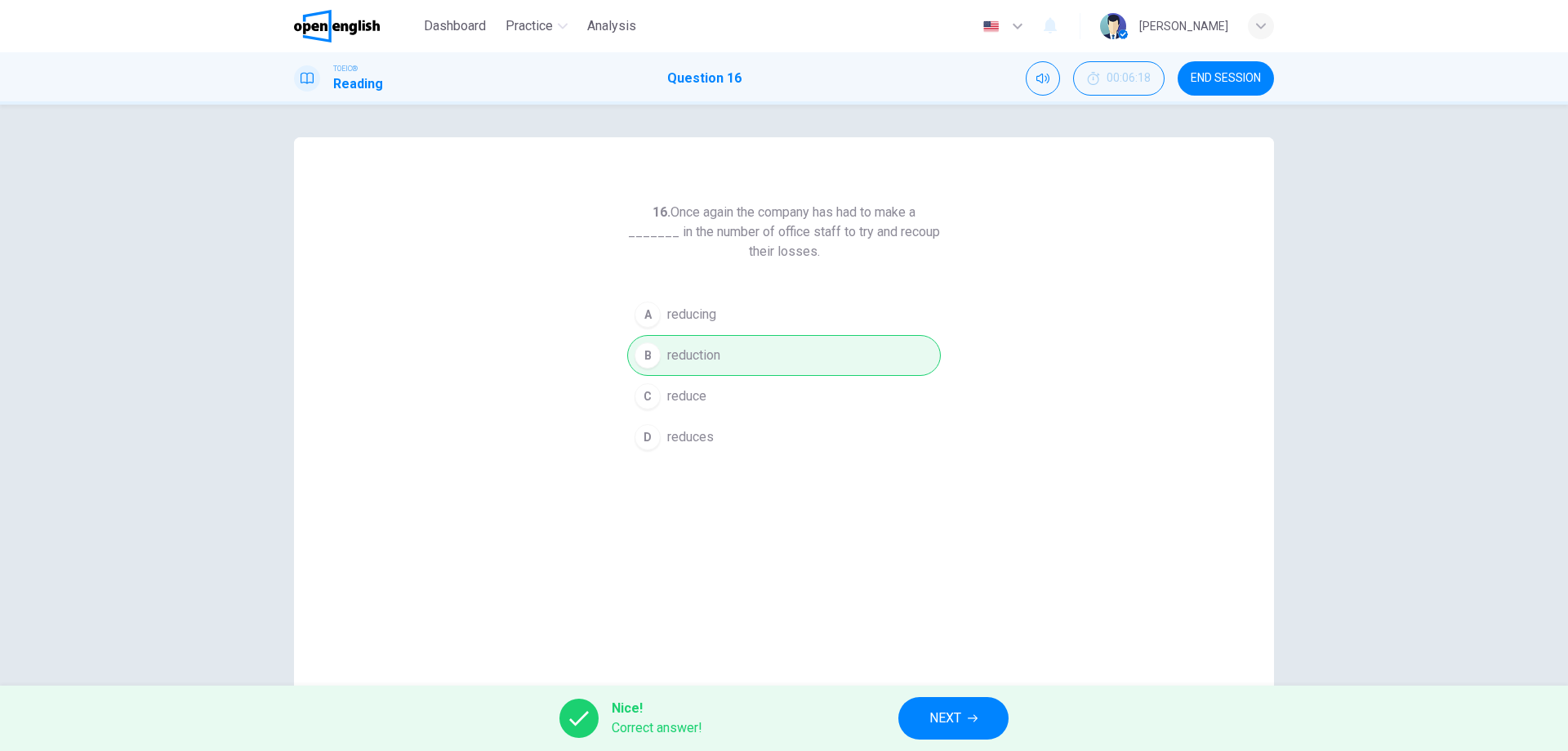
click at [948, 699] on button "NEXT" at bounding box center [953, 718] width 110 height 43
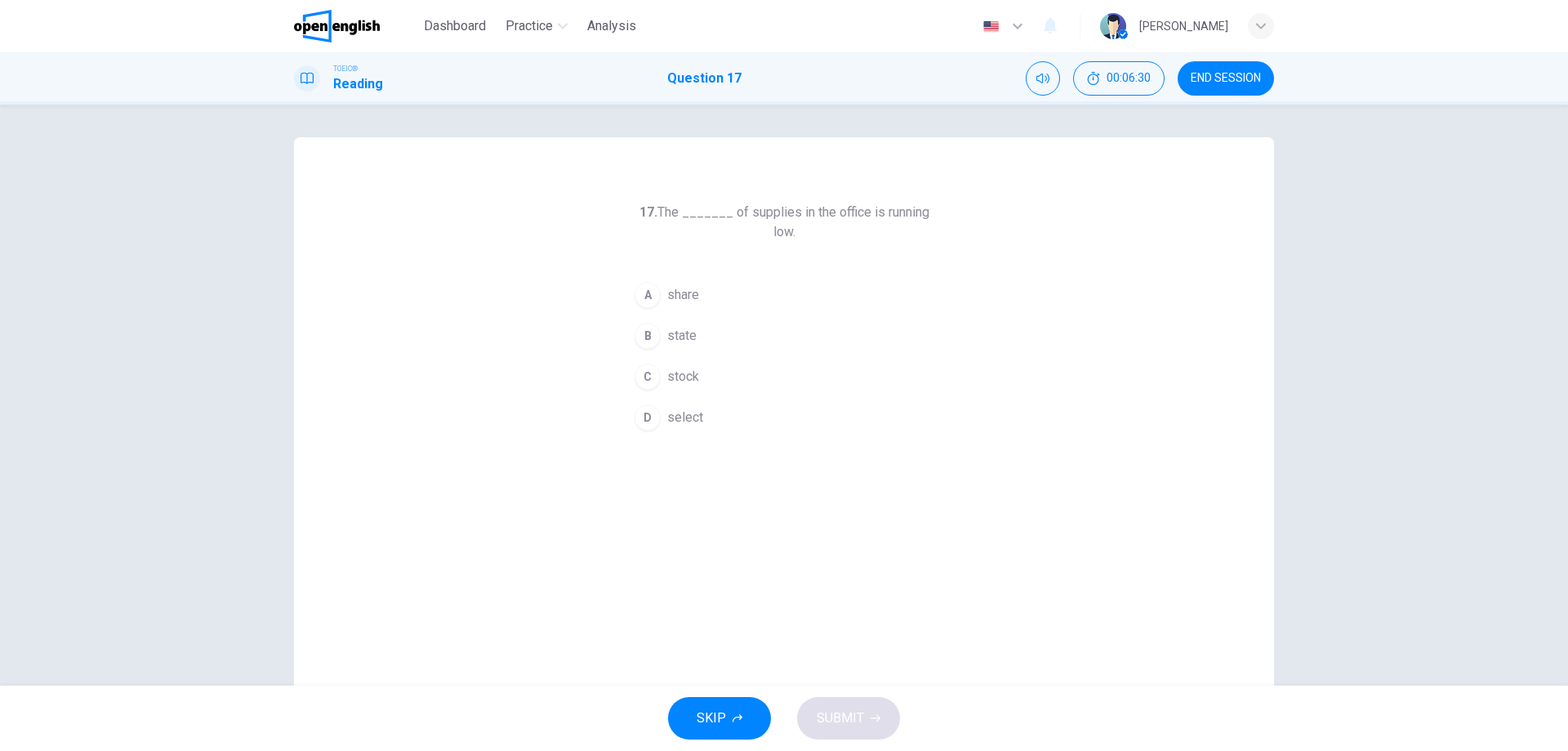
click at [694, 315] on button "B state" at bounding box center [784, 336] width 313 height 41
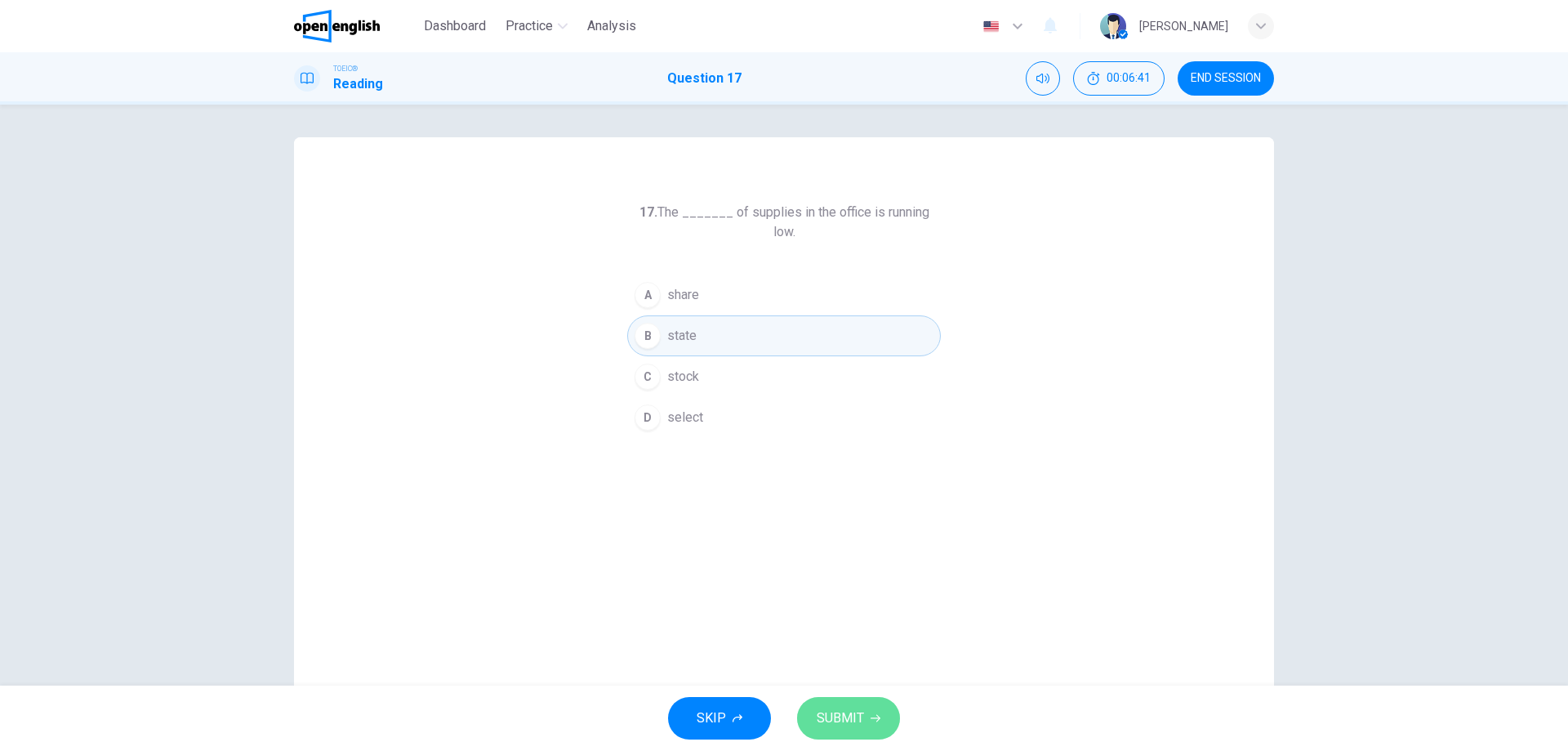
click at [825, 717] on span "SUBMIT" at bounding box center [839, 718] width 47 height 23
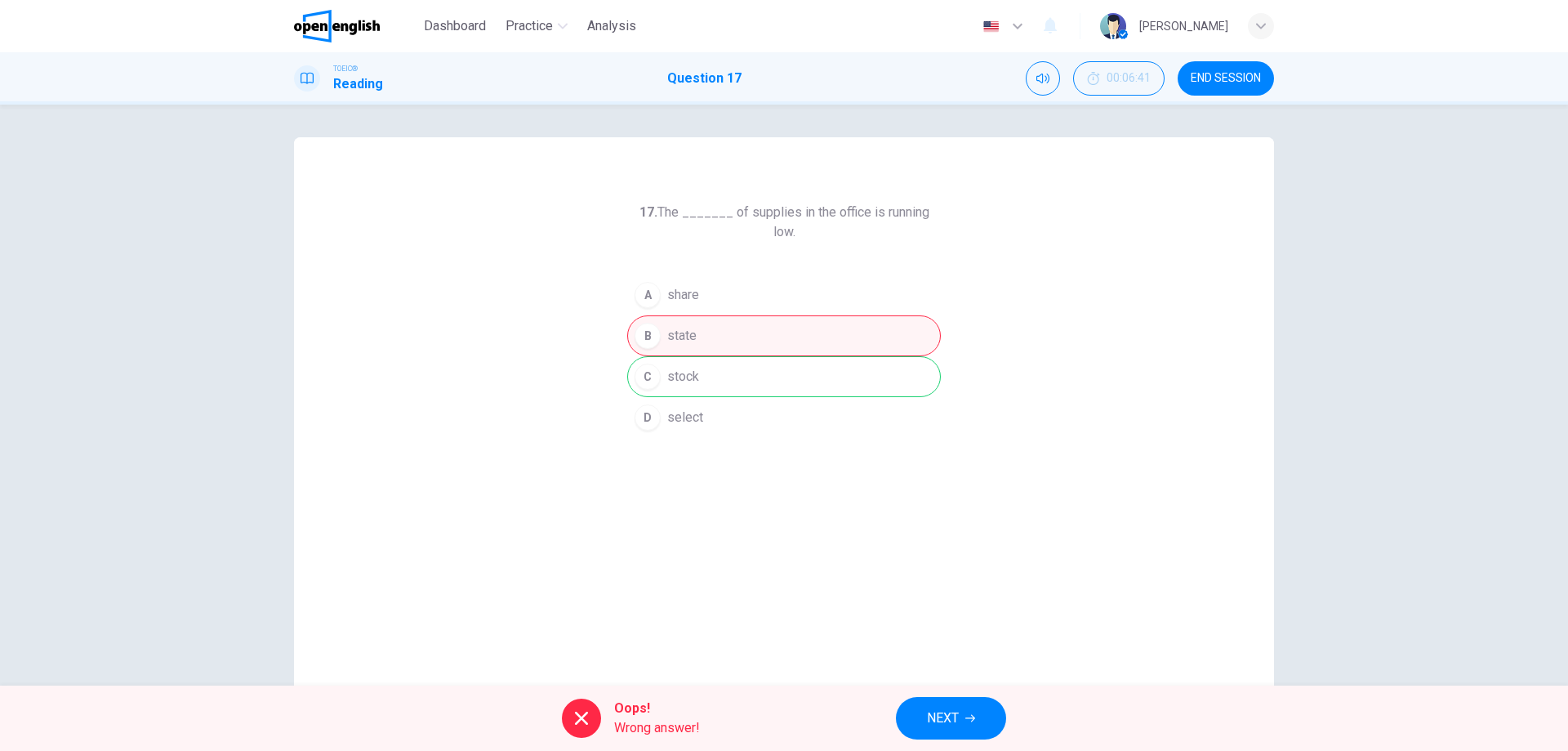
click at [720, 358] on div "A share B state C stock D select" at bounding box center [784, 356] width 313 height 163
click at [964, 708] on button "NEXT" at bounding box center [950, 718] width 110 height 43
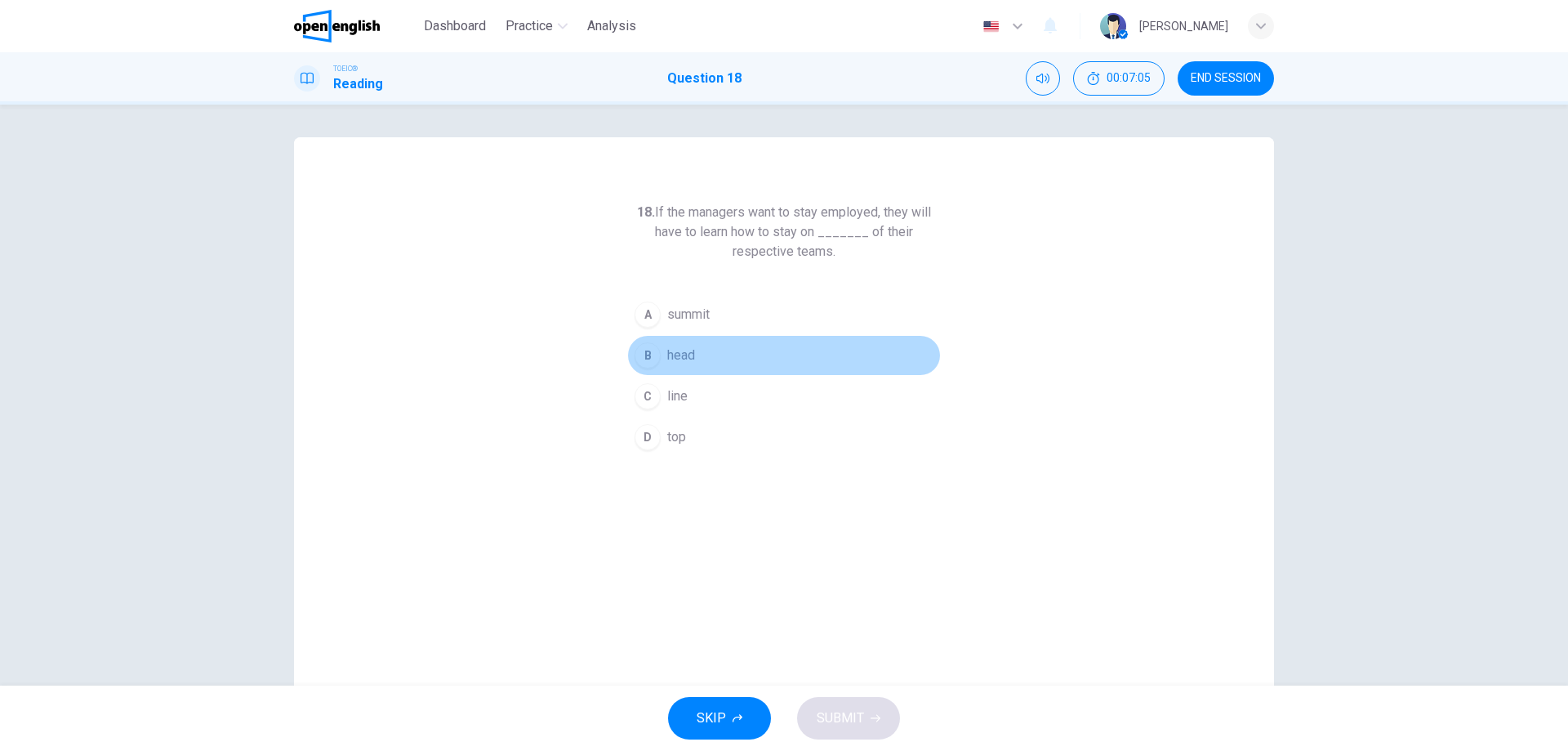
click at [667, 357] on span "head" at bounding box center [681, 355] width 28 height 20
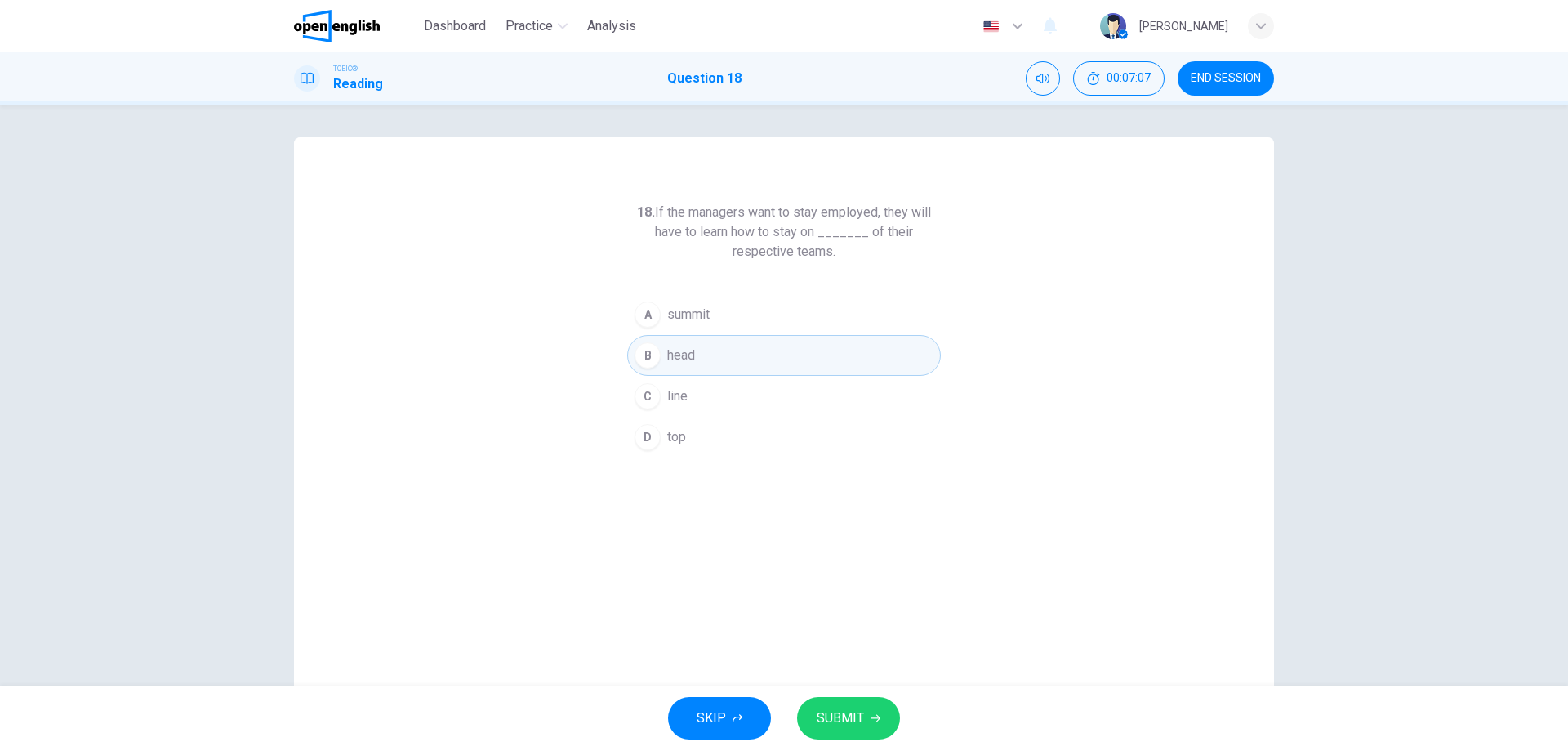
click at [836, 723] on span "SUBMIT" at bounding box center [839, 718] width 47 height 23
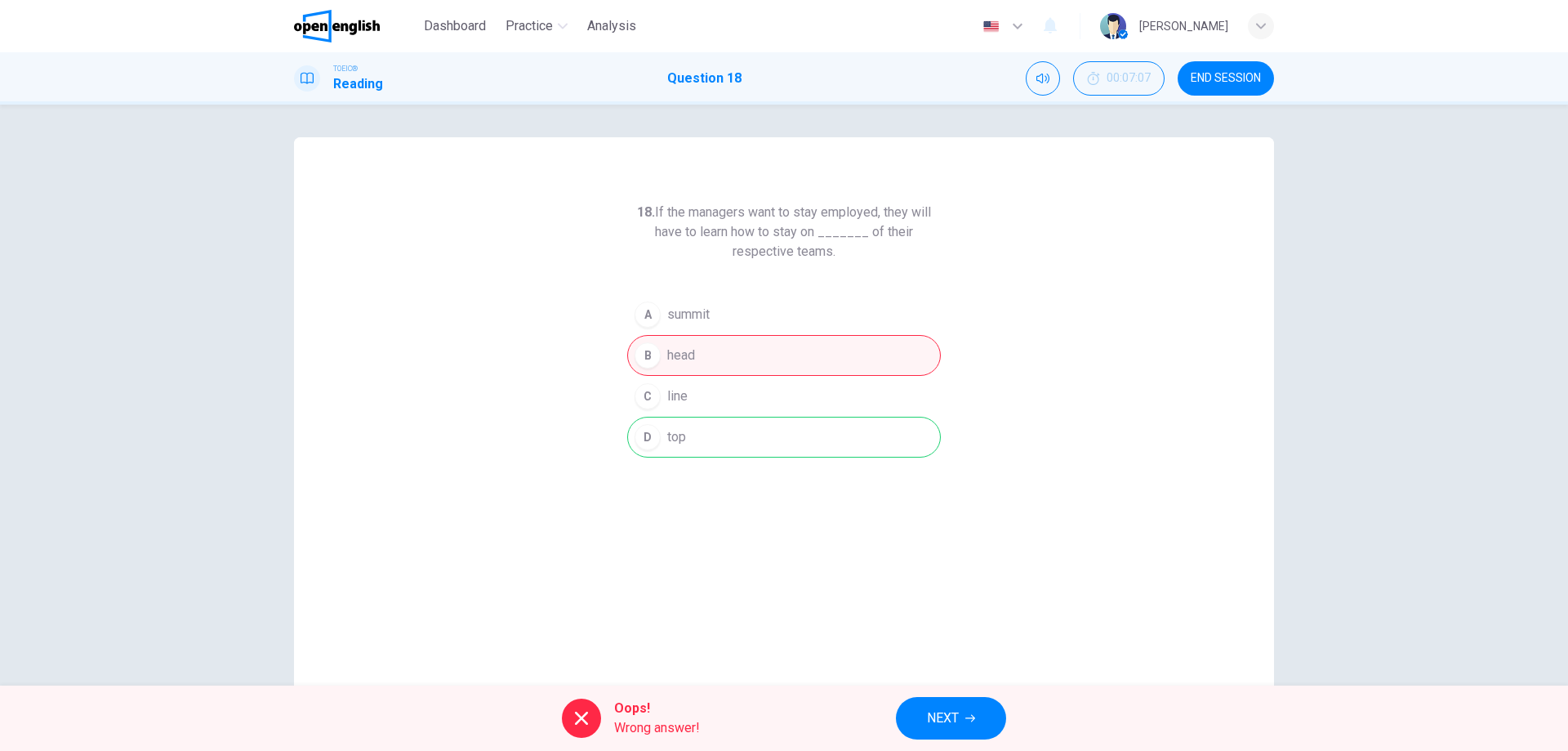
click at [974, 706] on button "NEXT" at bounding box center [950, 718] width 110 height 43
click at [974, 706] on div "Oops! Wrong answer! NEXT" at bounding box center [784, 718] width 1568 height 66
click at [949, 739] on div "Oops! Wrong answer! NEXT" at bounding box center [784, 718] width 1568 height 66
click at [948, 711] on div "Oops! Wrong answer! NEXT" at bounding box center [784, 718] width 1568 height 66
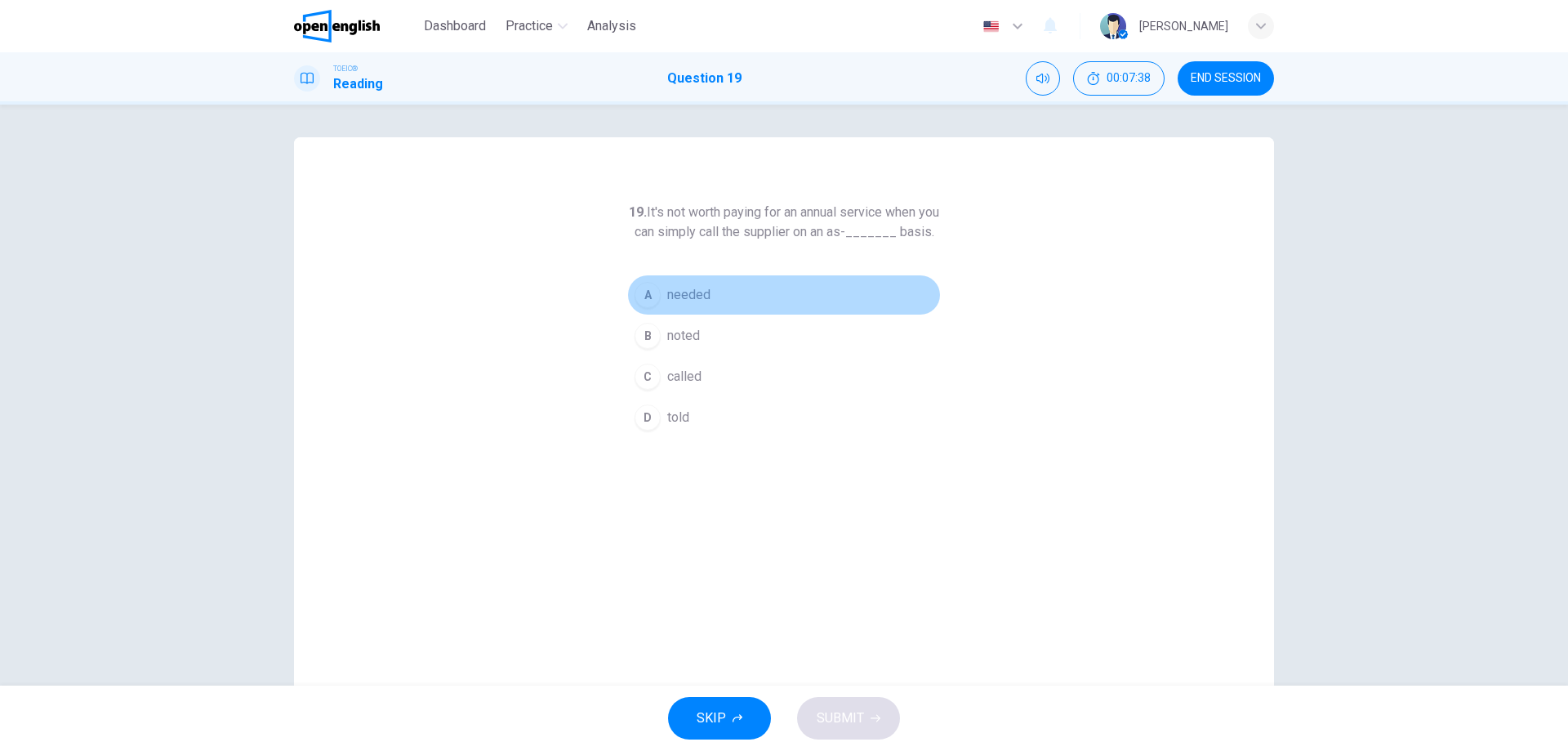
click at [675, 304] on span "needed" at bounding box center [689, 295] width 43 height 20
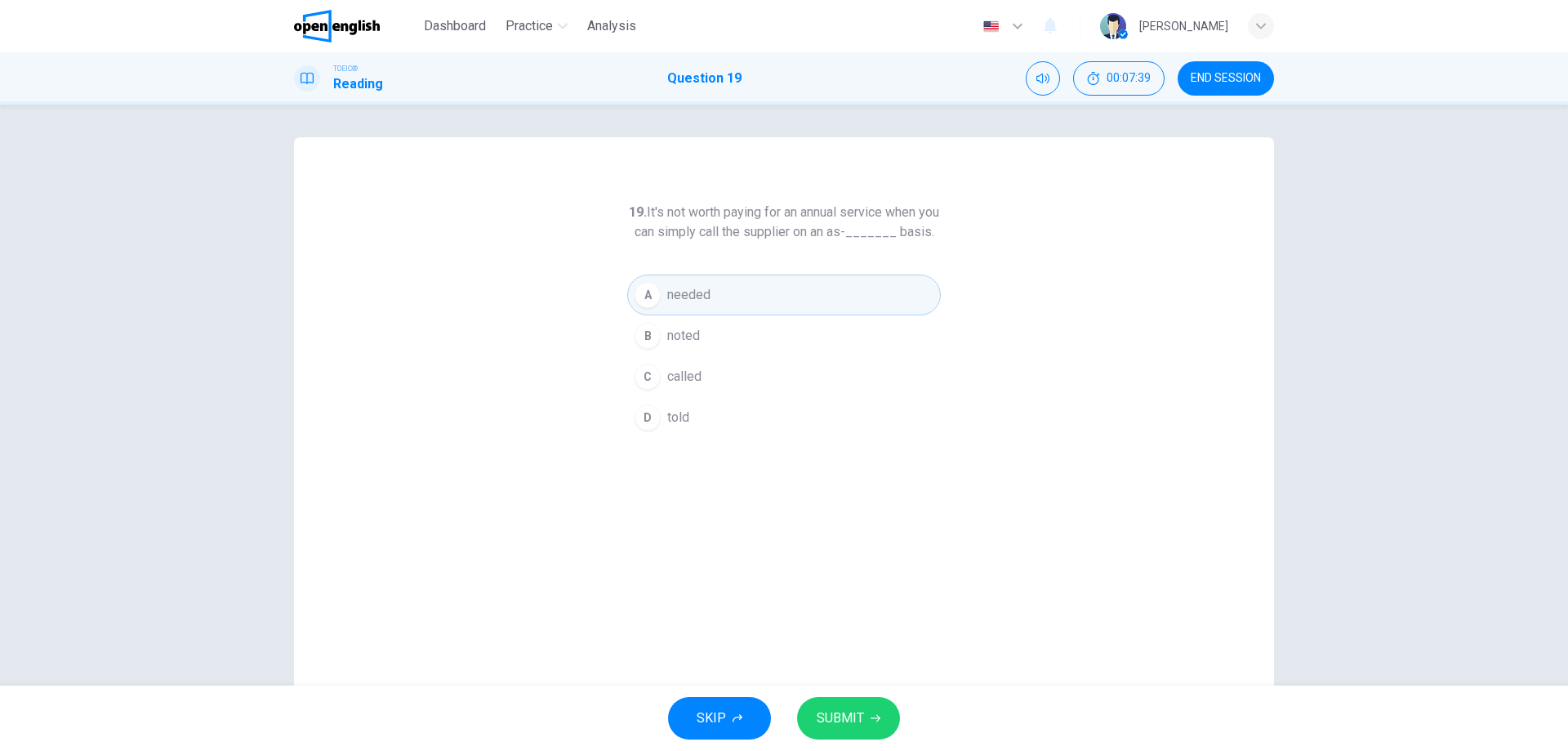
click at [847, 710] on span "SUBMIT" at bounding box center [839, 718] width 47 height 23
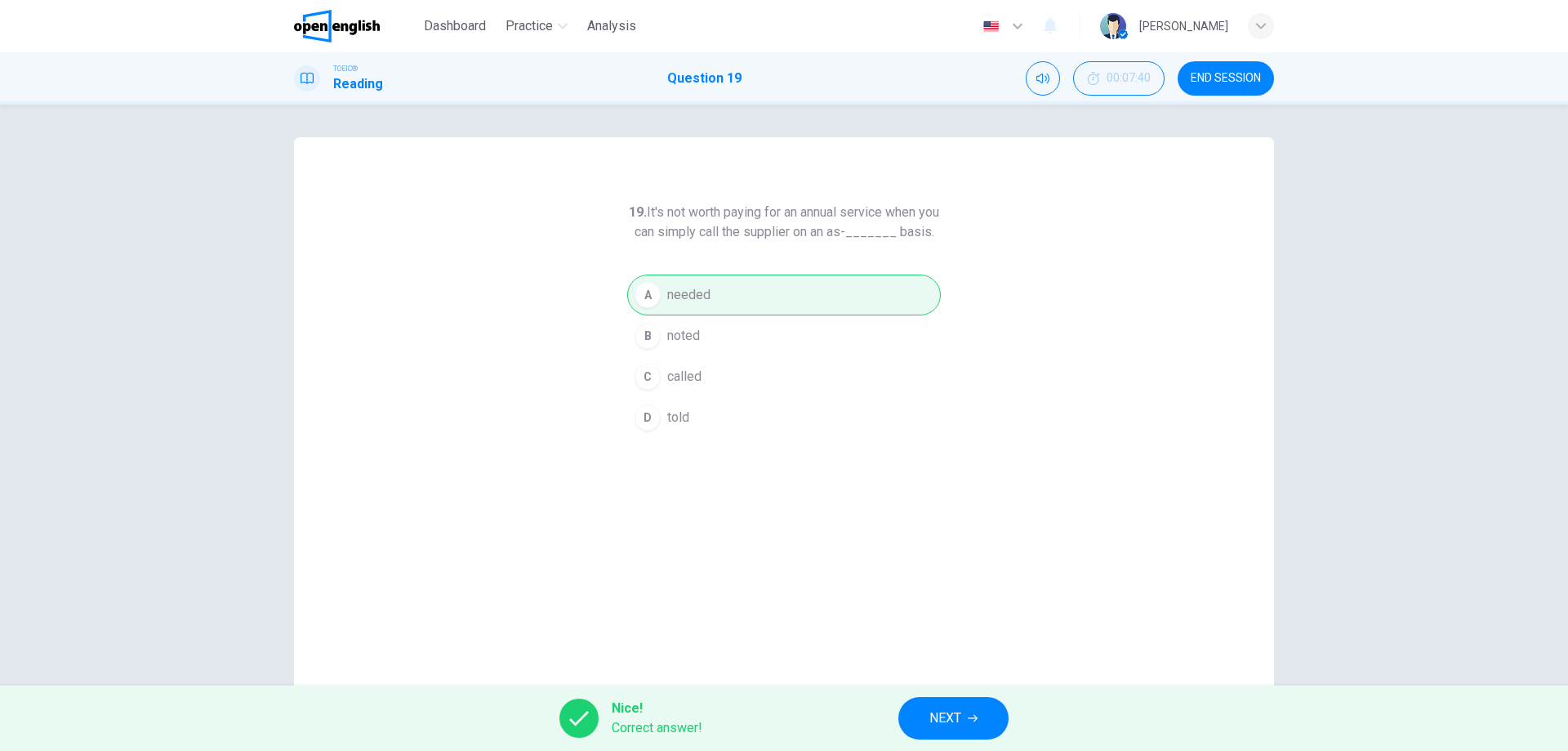
click at [981, 714] on button "NEXT" at bounding box center [953, 718] width 110 height 43
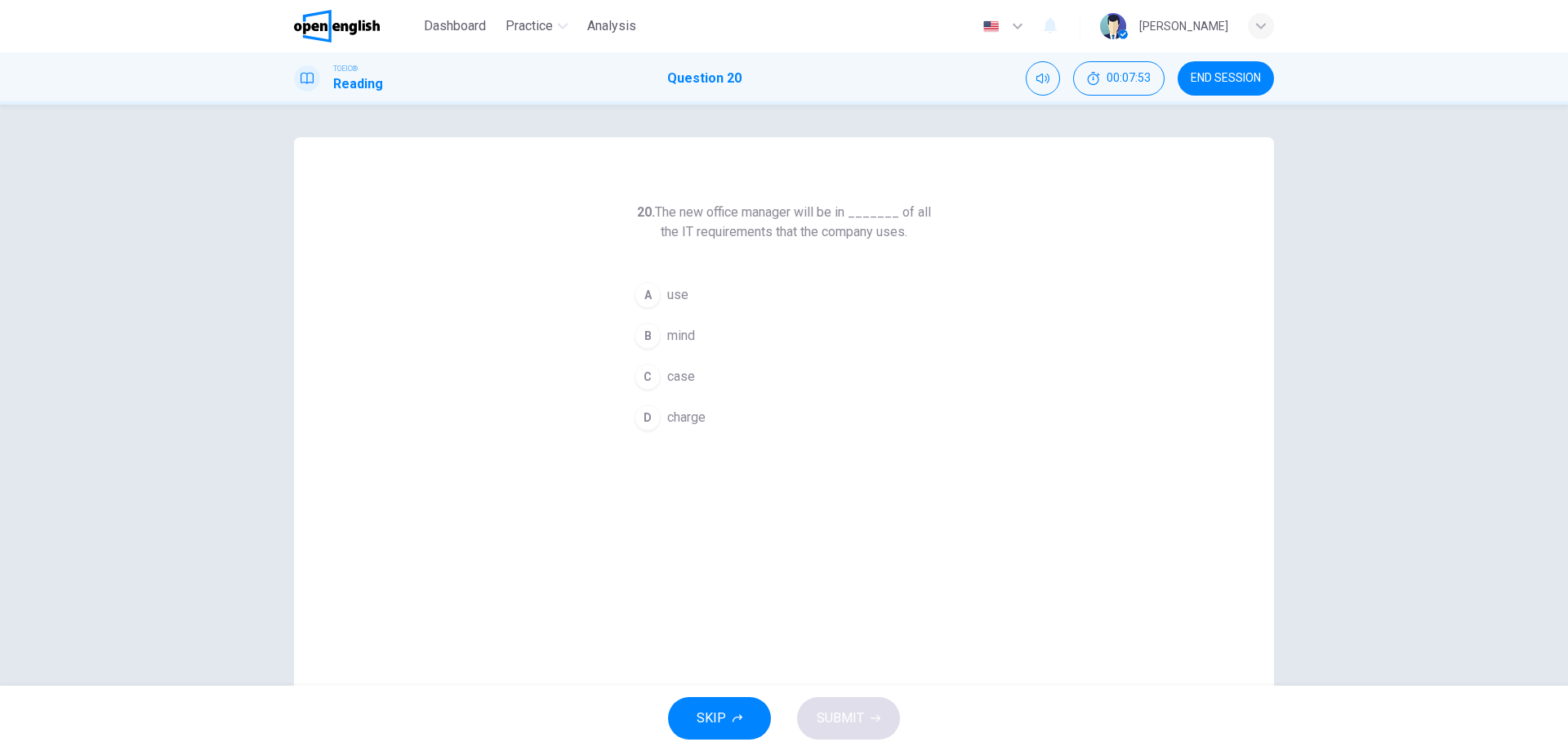
click at [699, 420] on span "charge" at bounding box center [686, 417] width 38 height 20
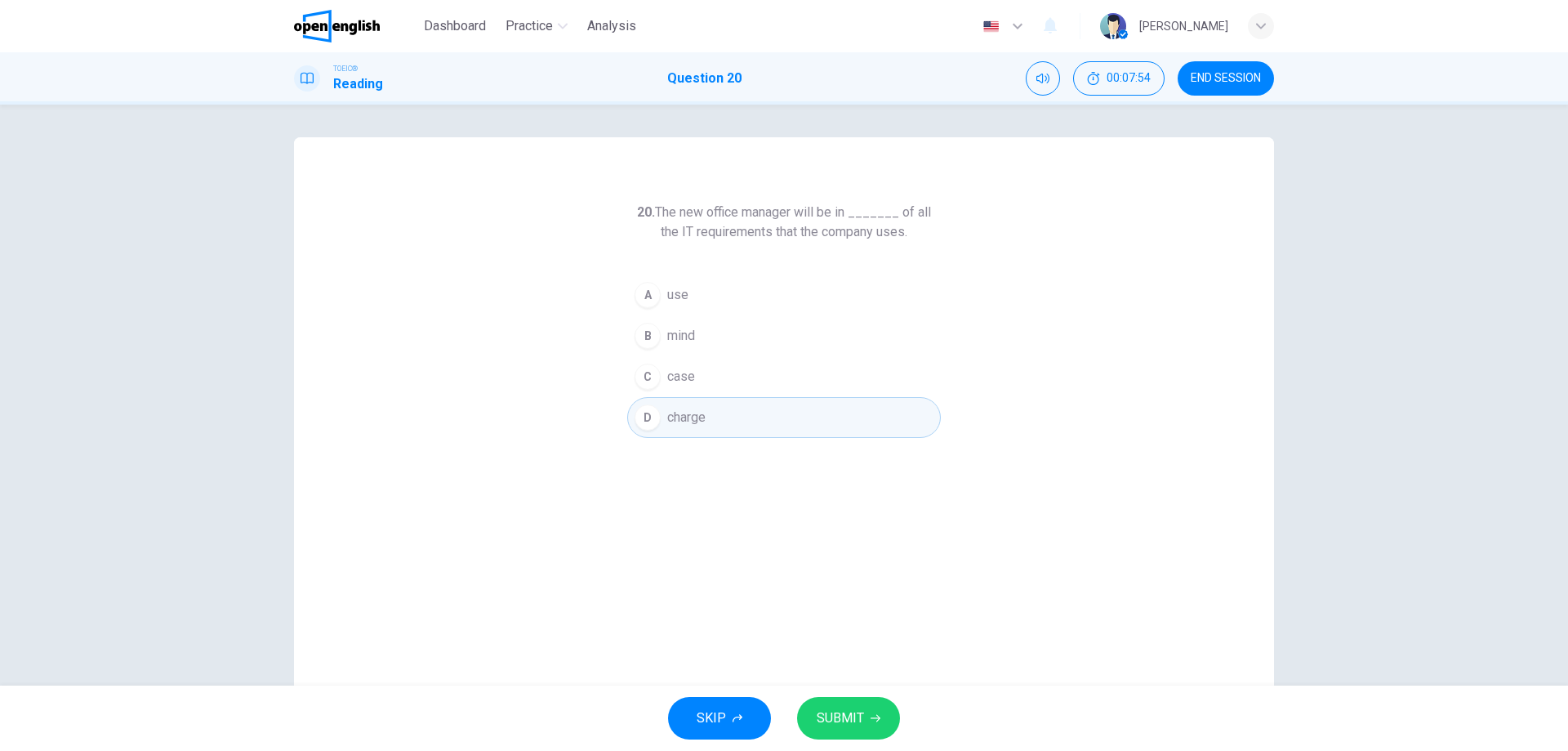
click at [844, 713] on span "SUBMIT" at bounding box center [839, 718] width 47 height 23
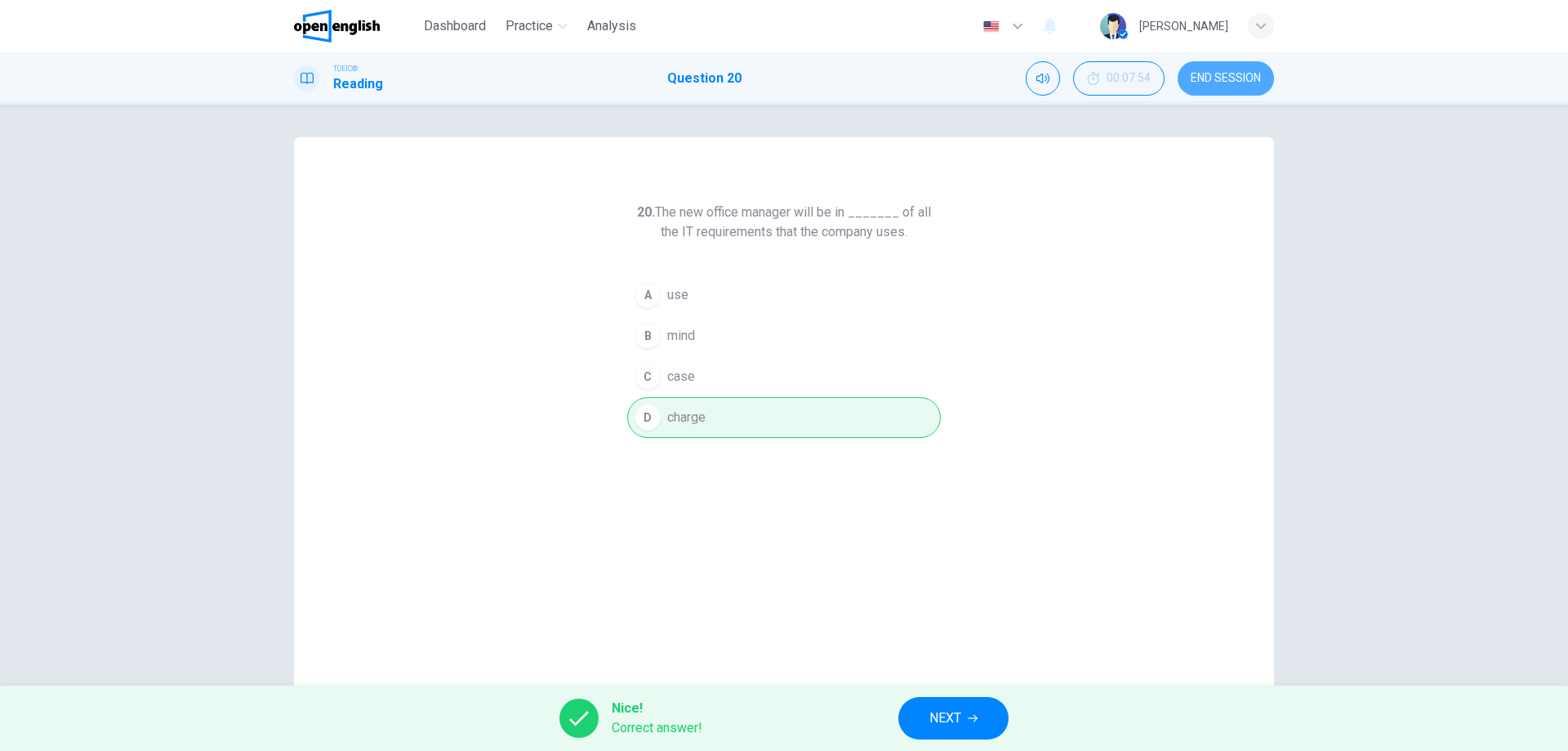
drag, startPoint x: 1222, startPoint y: 86, endPoint x: 860, endPoint y: 67, distance: 362.5
click at [1223, 86] on button "END SESSION" at bounding box center [1225, 78] width 97 height 35
